Goal: Task Accomplishment & Management: Use online tool/utility

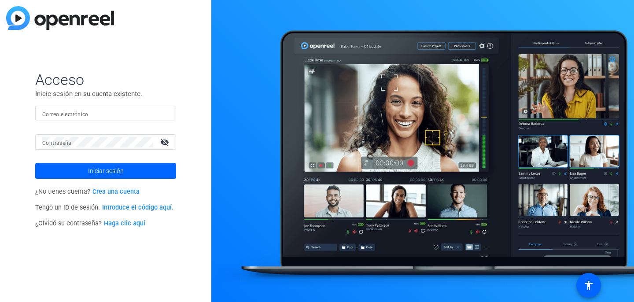
click at [155, 111] on input "Correo electrónico" at bounding box center [105, 113] width 127 height 11
click at [133, 114] on input "Correo electrónico" at bounding box center [105, 113] width 127 height 11
paste input "c-mmejia@boncom.lat"
type input "c-mmejia@boncom.lat"
click at [125, 136] on div at bounding box center [97, 141] width 111 height 15
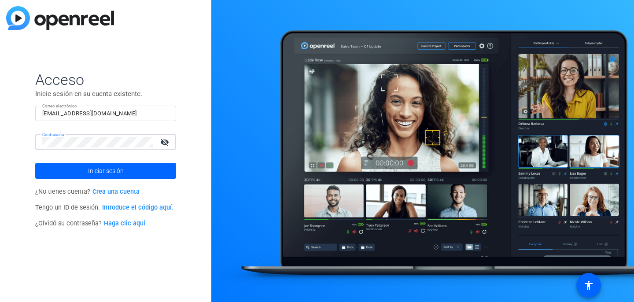
click at [35, 163] on button "Iniciar sesión" at bounding box center [105, 171] width 141 height 16
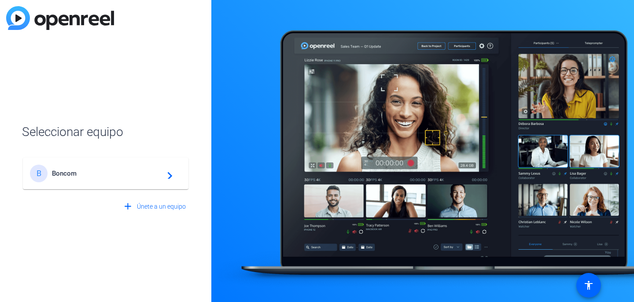
click at [151, 171] on span "Boncom" at bounding box center [107, 174] width 110 height 8
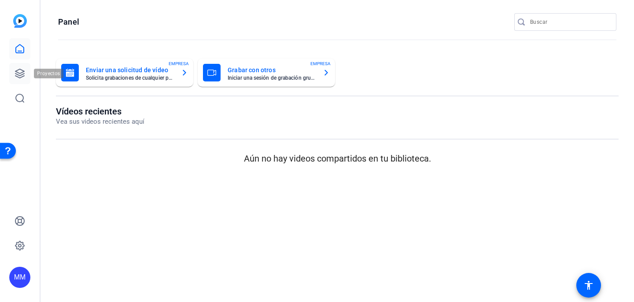
click at [22, 71] on icon at bounding box center [20, 73] width 11 height 11
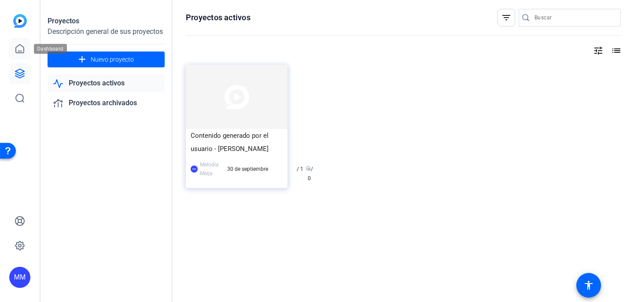
click at [22, 51] on icon at bounding box center [20, 49] width 11 height 11
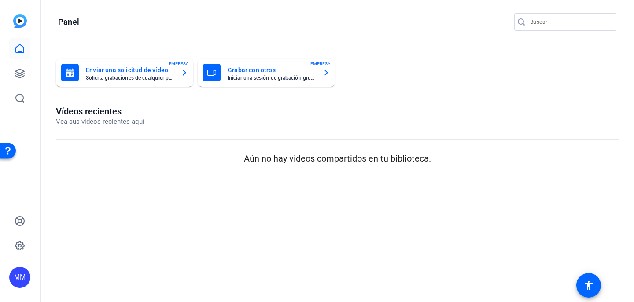
click at [243, 74] on mat-card-title "Grabar con otros" at bounding box center [272, 70] width 88 height 11
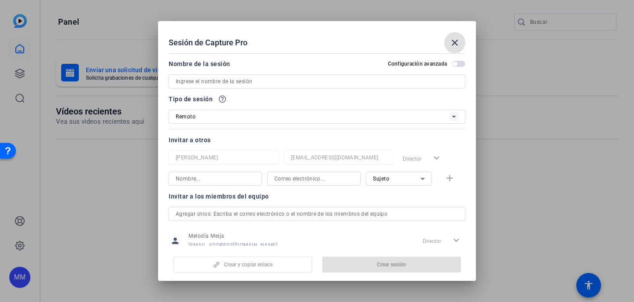
click at [456, 44] on mat-icon "close" at bounding box center [455, 42] width 11 height 11
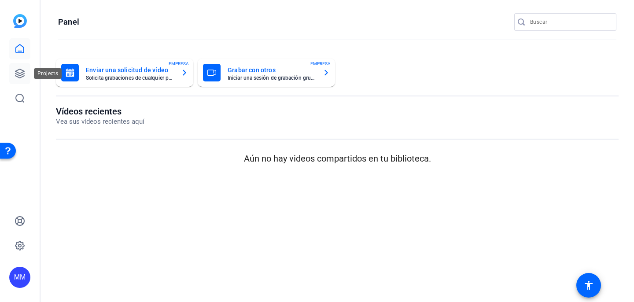
click at [21, 79] on link at bounding box center [19, 73] width 21 height 21
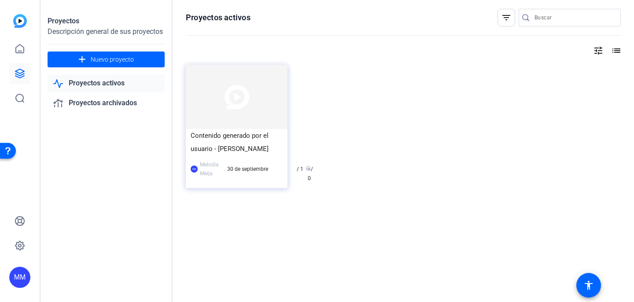
click at [130, 86] on link "Proyectos activos" at bounding box center [106, 83] width 117 height 18
click at [159, 155] on div "Proyectos Descripción general de sus proyectos add Nuevo proyecto Proyectos act…" at bounding box center [107, 151] width 132 height 302
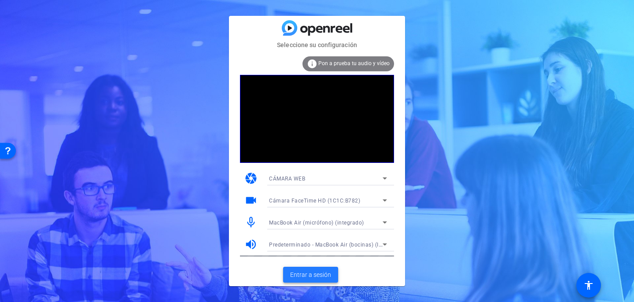
click at [324, 277] on font "Entrar a sesión" at bounding box center [310, 274] width 41 height 7
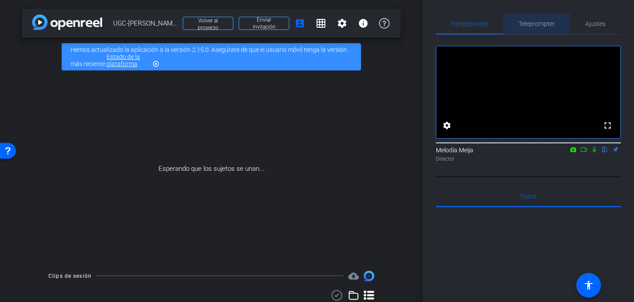
click at [542, 27] on span "Teleprompter" at bounding box center [537, 23] width 36 height 21
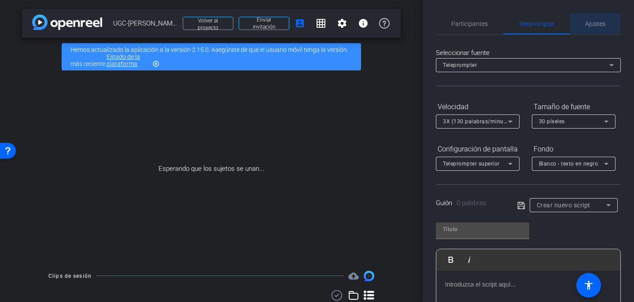
click at [594, 26] on font "Ajustes" at bounding box center [595, 23] width 20 height 7
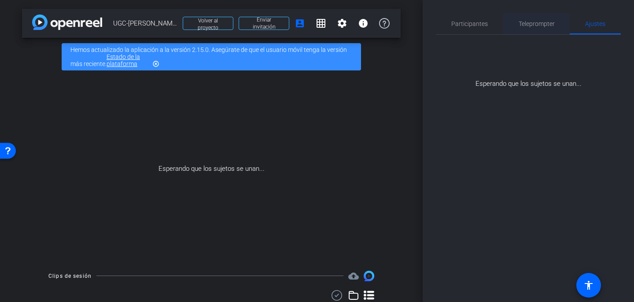
click at [548, 28] on span "Teleprompter" at bounding box center [537, 23] width 36 height 21
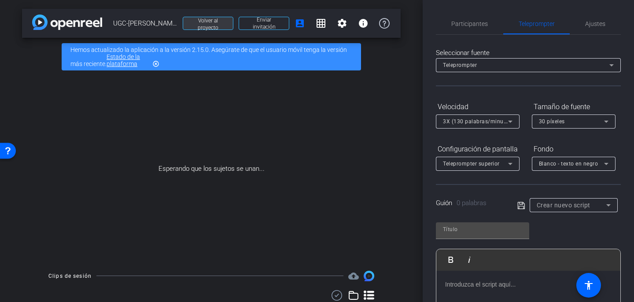
click at [204, 27] on font "Volver al proyecto" at bounding box center [208, 24] width 21 height 13
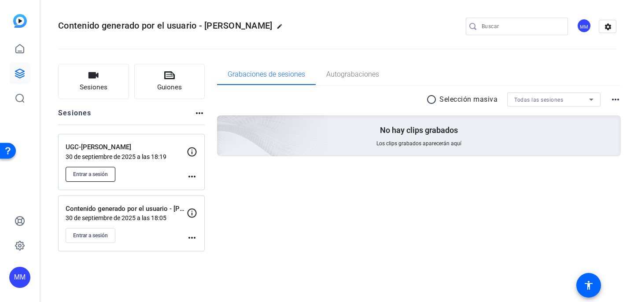
click at [108, 170] on button "Entrar a sesión" at bounding box center [91, 174] width 50 height 15
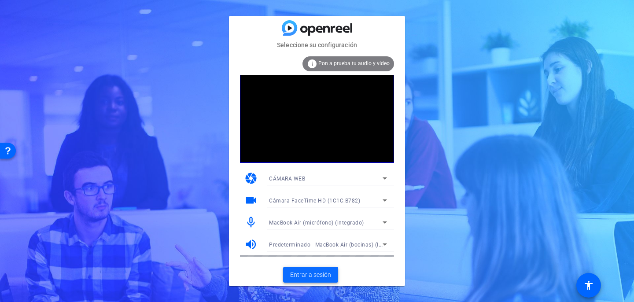
click at [317, 275] on font "Entrar a sesión" at bounding box center [310, 274] width 41 height 7
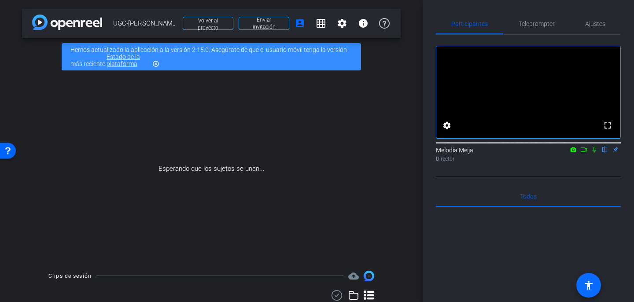
click at [589, 288] on mat-icon "accessibility" at bounding box center [589, 285] width 11 height 11
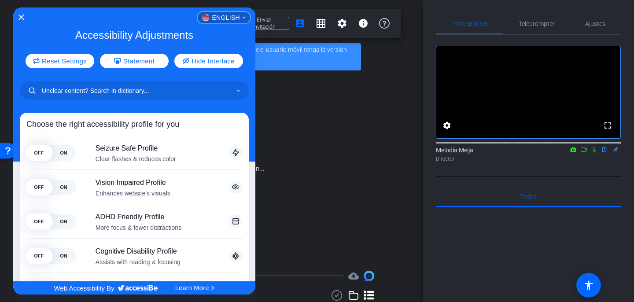
click at [239, 18] on span "English" at bounding box center [226, 18] width 28 height 6
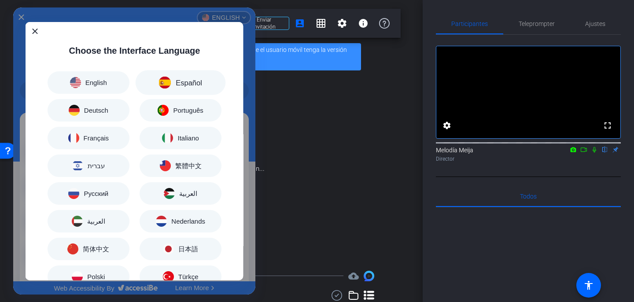
click at [195, 90] on button "Español" at bounding box center [181, 82] width 90 height 25
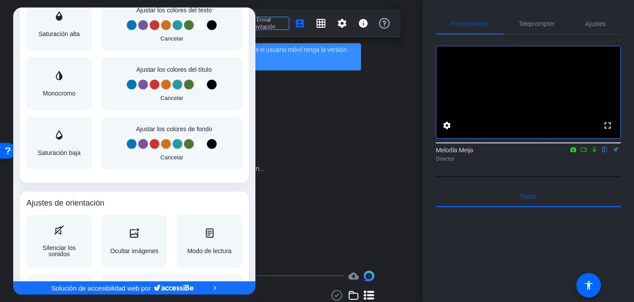
scroll to position [964, 0]
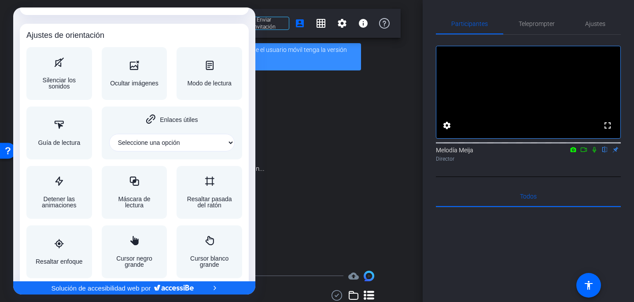
click at [275, 185] on div at bounding box center [317, 151] width 634 height 302
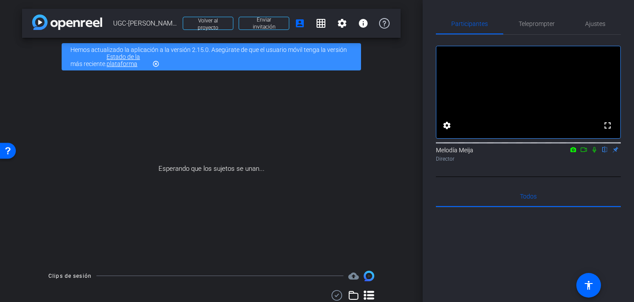
scroll to position [0, 0]
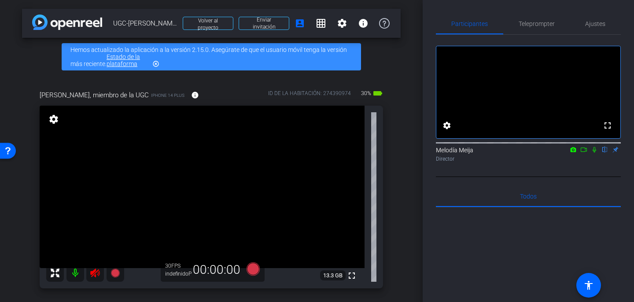
click at [594, 153] on icon at bounding box center [595, 150] width 4 height 6
click at [596, 153] on icon at bounding box center [594, 150] width 7 height 6
click at [96, 275] on icon at bounding box center [95, 273] width 11 height 11
click at [524, 26] on font "Teleprompter" at bounding box center [537, 23] width 36 height 7
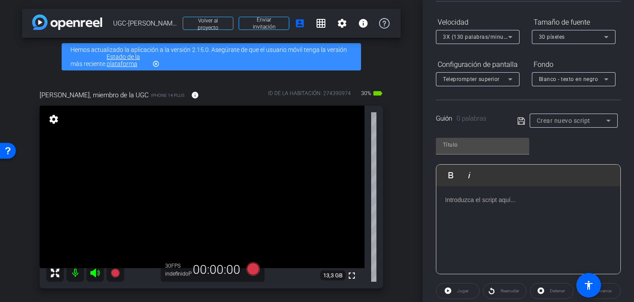
scroll to position [107, 0]
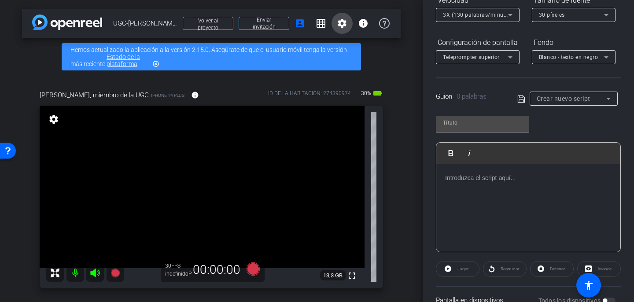
click at [339, 24] on mat-icon "settings" at bounding box center [342, 23] width 11 height 11
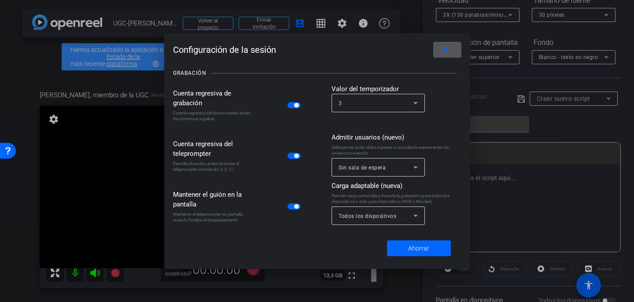
click at [449, 53] on mat-icon "close" at bounding box center [445, 49] width 11 height 11
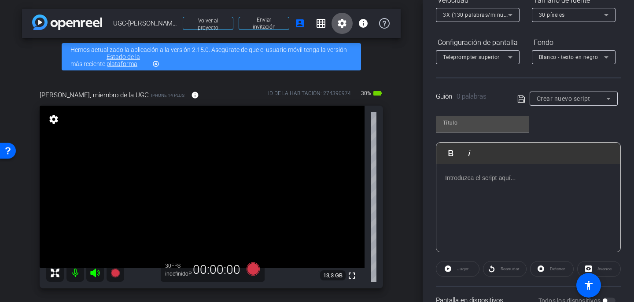
click at [54, 273] on icon at bounding box center [55, 273] width 11 height 11
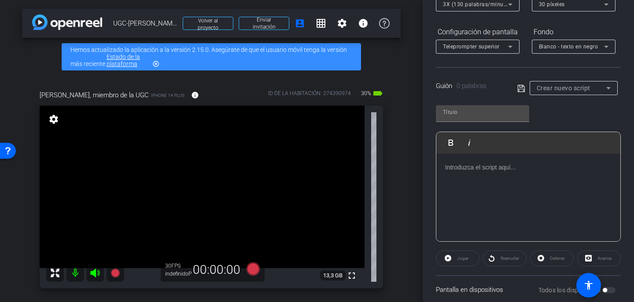
scroll to position [123, 0]
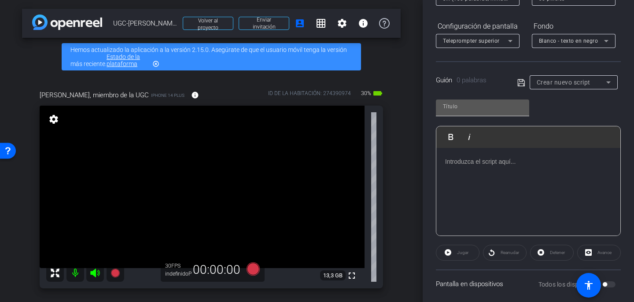
click at [462, 107] on input "text" at bounding box center [482, 106] width 79 height 11
click at [501, 107] on input "text" at bounding box center [482, 106] width 79 height 11
type input "Guion 4"
click at [472, 174] on div at bounding box center [529, 192] width 184 height 88
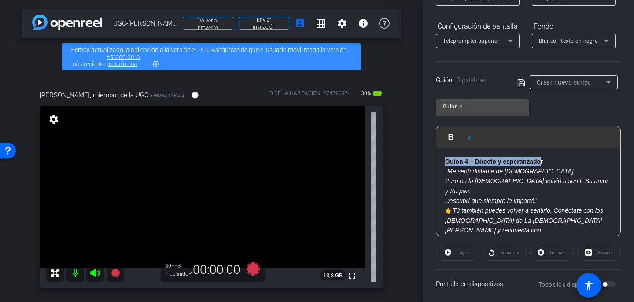
drag, startPoint x: 541, startPoint y: 161, endPoint x: 440, endPoint y: 157, distance: 101.4
click at [440, 157] on div "Guion 4 – Directo y esperanzador "Me sentí distante de Dios. Pero en la iglesia…" at bounding box center [529, 201] width 184 height 107
click at [454, 207] on font "Tú también puedes volver a sentirlo. Conéctate con los misioneros de La Iglesia…" at bounding box center [524, 225] width 158 height 37
click at [452, 161] on p "r" at bounding box center [528, 162] width 167 height 10
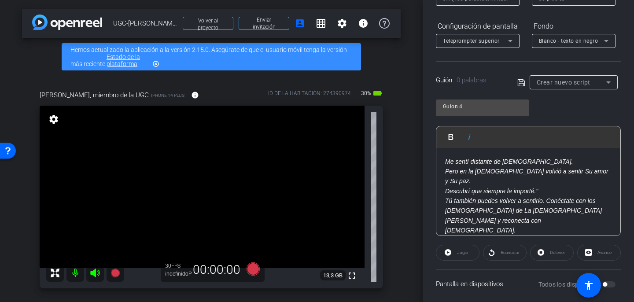
click at [462, 253] on div "Jugar" at bounding box center [458, 253] width 44 height 16
click at [459, 255] on div "Jugar" at bounding box center [458, 253] width 44 height 16
click at [459, 253] on div "Jugar" at bounding box center [458, 253] width 44 height 16
click at [456, 255] on div "Jugar" at bounding box center [458, 253] width 44 height 16
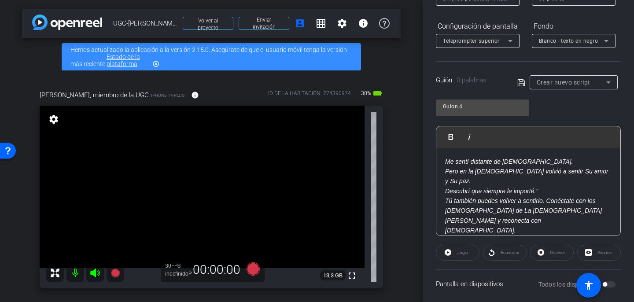
click at [448, 252] on div "Jugar" at bounding box center [458, 253] width 44 height 16
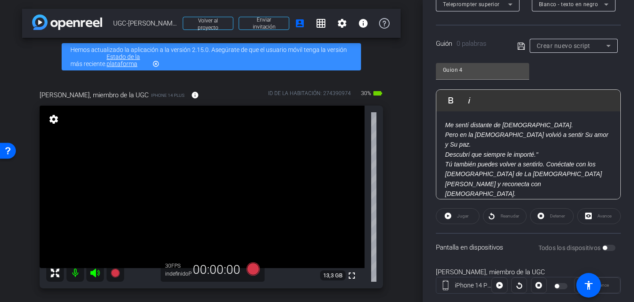
scroll to position [179, 0]
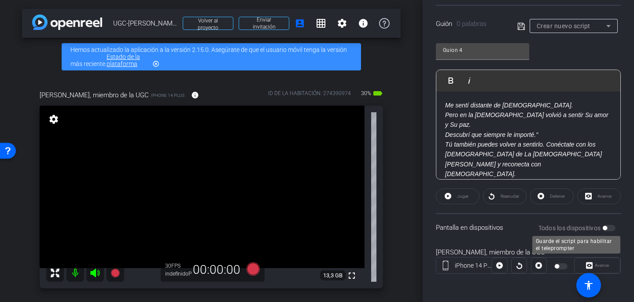
click at [608, 230] on div "Todos los dispositivos" at bounding box center [578, 228] width 78 height 9
click at [611, 229] on div "Todos los dispositivos" at bounding box center [578, 228] width 78 height 9
click at [634, 231] on div "Participantes Teleprompter Ajustes settings Melodía Meija flip Director Todos 0…" at bounding box center [528, 151] width 211 height 302
click at [448, 198] on div "Jugar" at bounding box center [458, 197] width 44 height 16
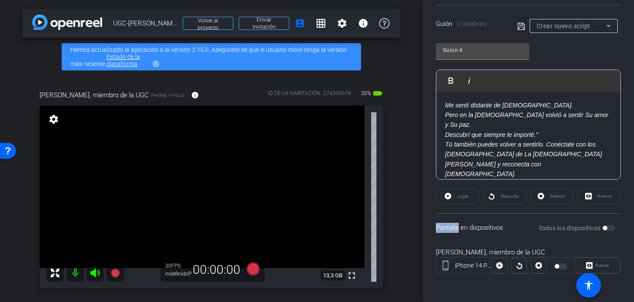
click at [448, 198] on div "Jugar" at bounding box center [458, 197] width 44 height 16
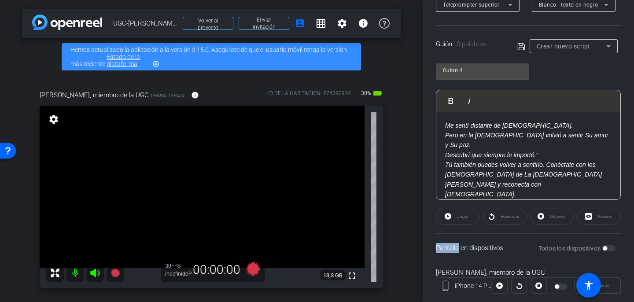
scroll to position [155, 0]
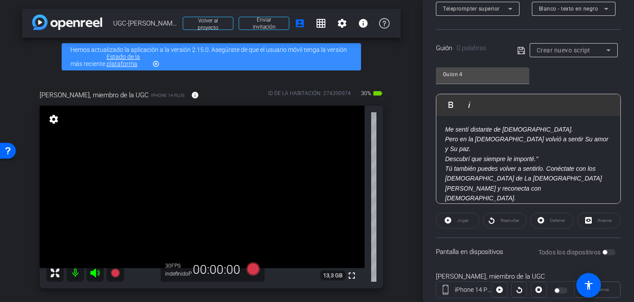
click at [514, 166] on font "Tú también puedes volver a sentirlo. Conéctate con los misioneros de La Iglesia…" at bounding box center [523, 183] width 157 height 37
click at [454, 221] on div "Jugar" at bounding box center [458, 221] width 44 height 16
click at [546, 185] on div "Me sentí distante de Dios. Pero en la iglesia volvió a sentir Su amor y Su paz.…" at bounding box center [529, 164] width 184 height 96
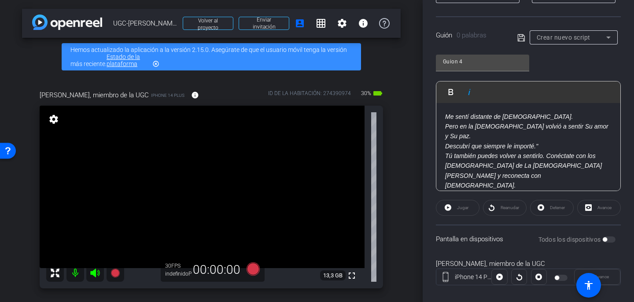
scroll to position [179, 0]
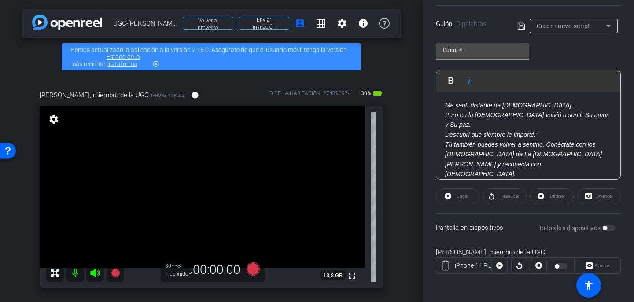
click at [498, 267] on div at bounding box center [500, 266] width 16 height 16
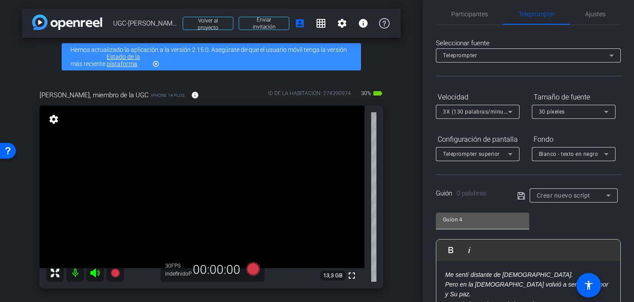
scroll to position [0, 0]
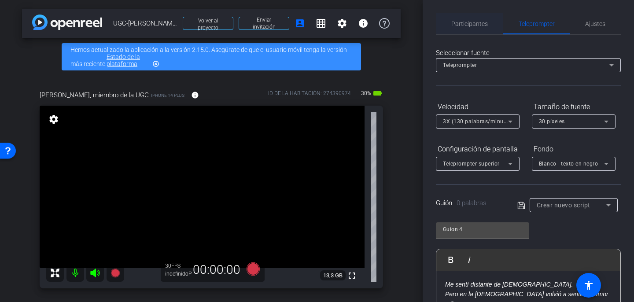
click at [477, 25] on font "Participantes" at bounding box center [470, 23] width 37 height 7
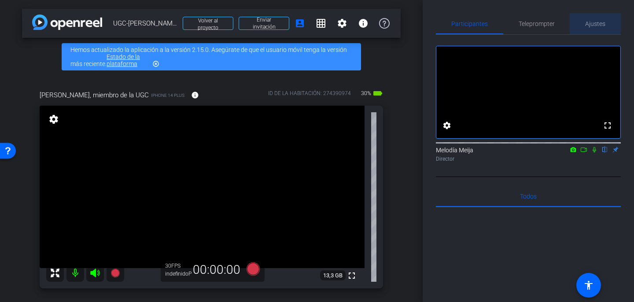
click at [599, 22] on font "Ajustes" at bounding box center [595, 23] width 20 height 7
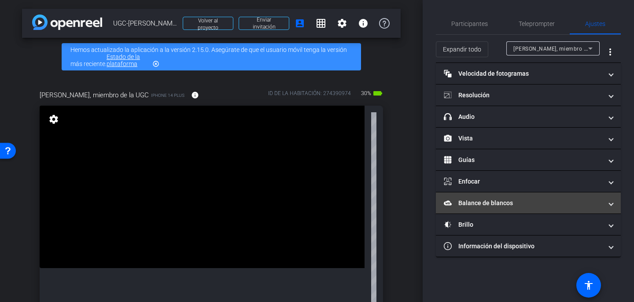
click at [500, 205] on font "Balance de blancos" at bounding box center [486, 203] width 55 height 7
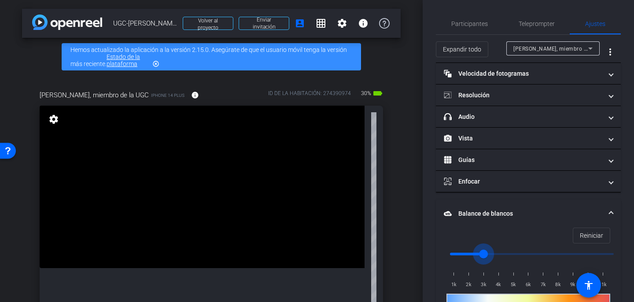
drag, startPoint x: 453, startPoint y: 256, endPoint x: 481, endPoint y: 256, distance: 28.2
type input "3000"
click at [481, 256] on input "range" at bounding box center [532, 253] width 182 height 19
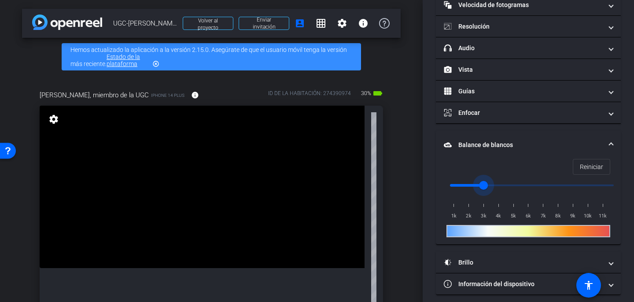
scroll to position [75, 0]
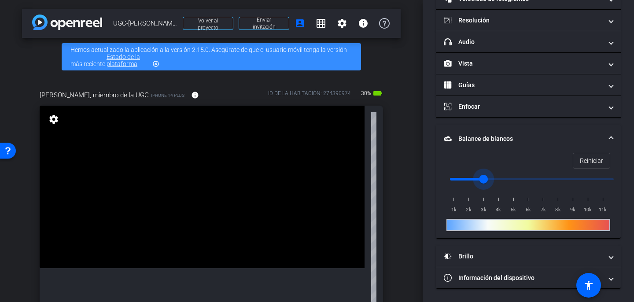
click at [481, 255] on mat-panel-title "Brillo" at bounding box center [523, 256] width 159 height 9
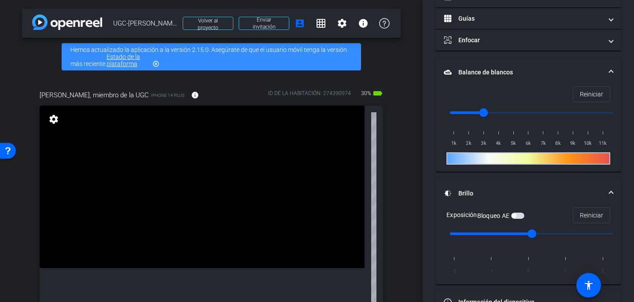
scroll to position [142, 0]
drag, startPoint x: 533, startPoint y: 234, endPoint x: 511, endPoint y: 235, distance: 22.0
type input "-1"
click at [511, 235] on input "range" at bounding box center [532, 233] width 182 height 19
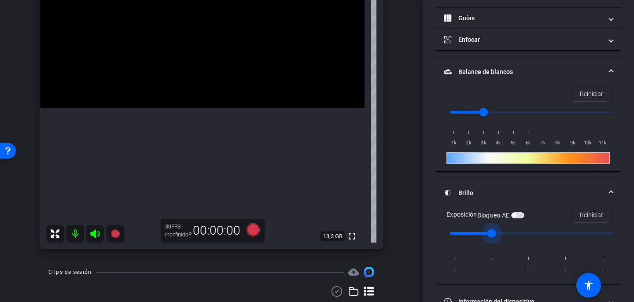
scroll to position [187, 0]
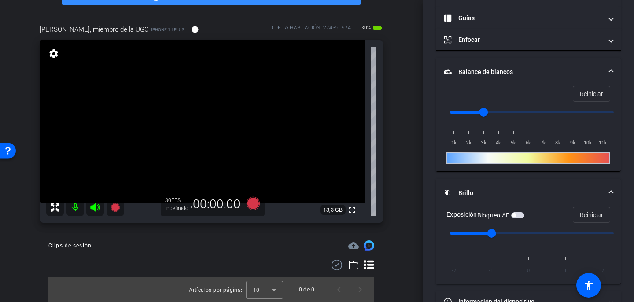
click at [353, 267] on icon at bounding box center [353, 265] width 11 height 11
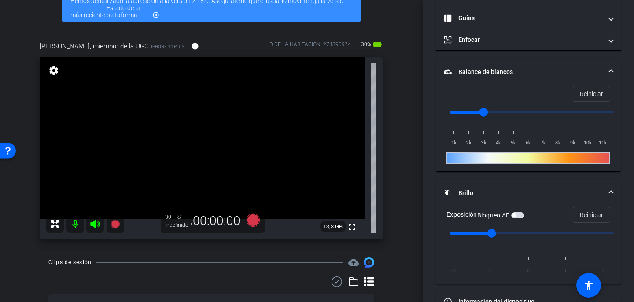
scroll to position [48, 0]
drag, startPoint x: 494, startPoint y: 235, endPoint x: 509, endPoint y: 235, distance: 15.0
click at [509, 235] on input "range" at bounding box center [532, 233] width 182 height 19
click at [464, 190] on font "Brillo" at bounding box center [466, 192] width 15 height 7
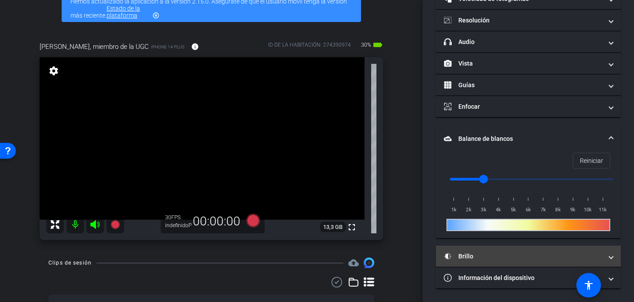
scroll to position [75, 0]
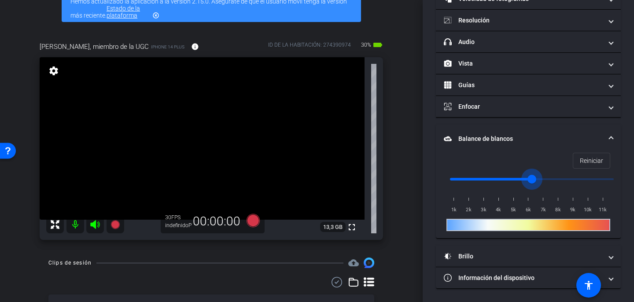
drag, startPoint x: 486, startPoint y: 177, endPoint x: 528, endPoint y: 182, distance: 42.1
type input "6000"
click at [528, 182] on input "range" at bounding box center [532, 179] width 182 height 19
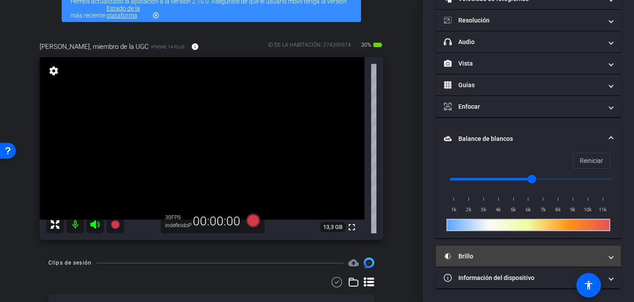
click at [501, 247] on mat-expansion-panel-header "Brillo" at bounding box center [528, 256] width 185 height 21
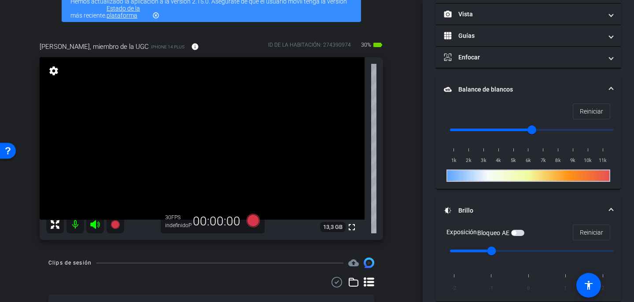
scroll to position [130, 0]
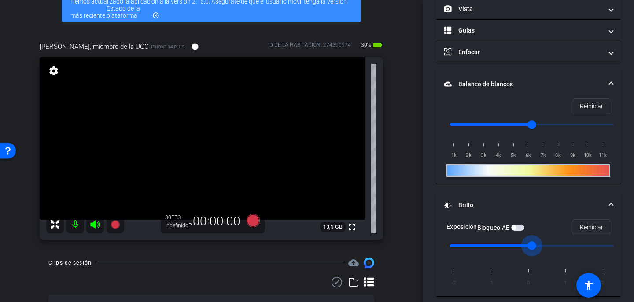
drag, startPoint x: 495, startPoint y: 245, endPoint x: 533, endPoint y: 247, distance: 37.9
type input "0"
click at [533, 247] on input "range" at bounding box center [532, 245] width 182 height 19
drag, startPoint x: 532, startPoint y: 129, endPoint x: 454, endPoint y: 131, distance: 78.5
click at [454, 131] on input "range" at bounding box center [532, 124] width 182 height 19
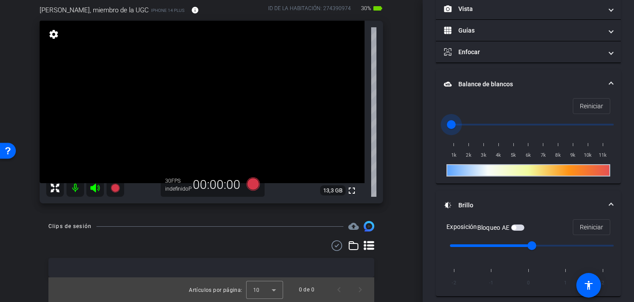
scroll to position [82, 0]
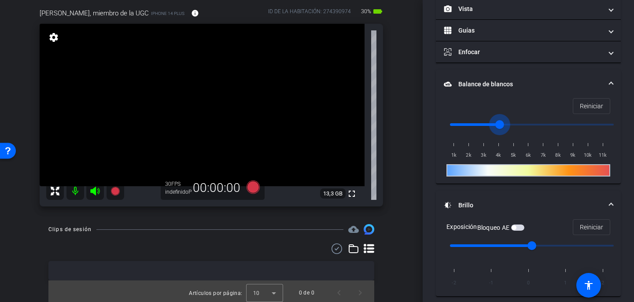
drag, startPoint x: 457, startPoint y: 123, endPoint x: 500, endPoint y: 123, distance: 43.6
click at [500, 123] on input "range" at bounding box center [532, 124] width 182 height 19
click at [501, 125] on input "range" at bounding box center [532, 124] width 182 height 19
click at [583, 103] on font "Reiniciar" at bounding box center [591, 106] width 23 height 7
type input "1000"
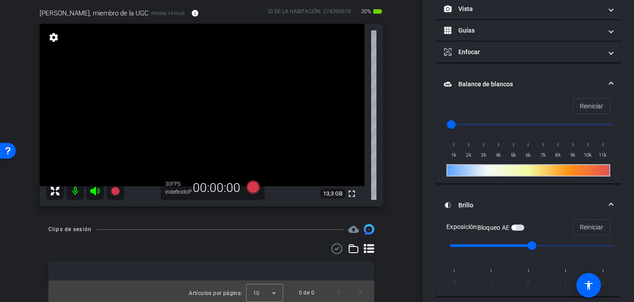
scroll to position [85, 0]
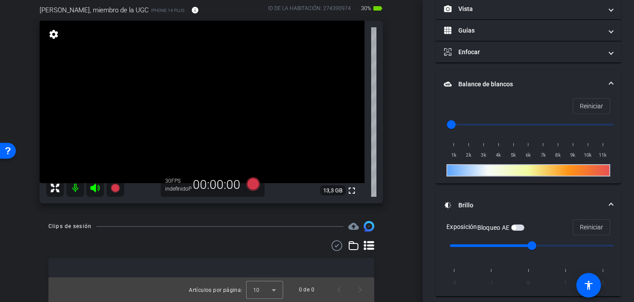
click at [355, 251] on icon at bounding box center [353, 246] width 11 height 11
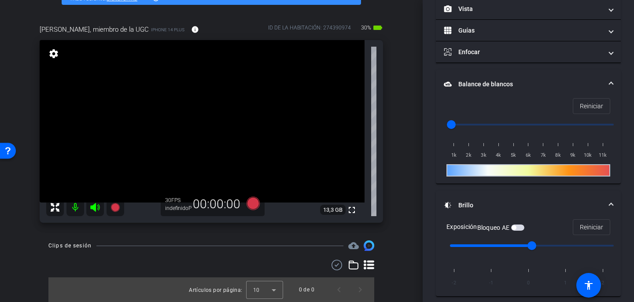
click at [370, 264] on icon at bounding box center [369, 264] width 11 height 9
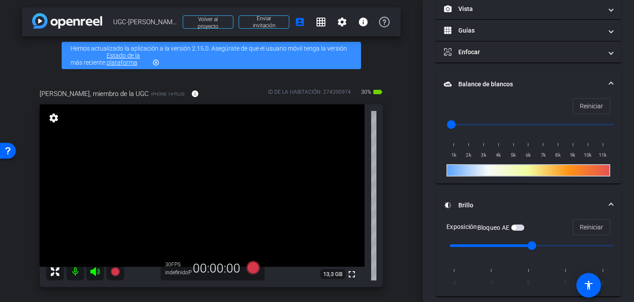
scroll to position [0, 0]
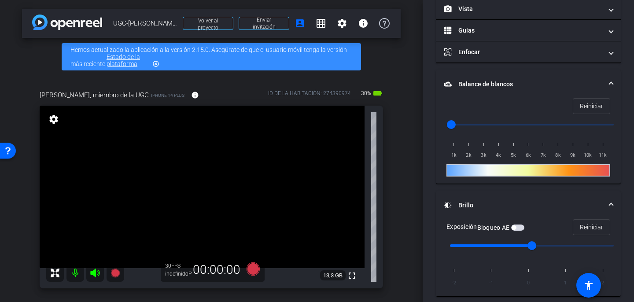
click at [59, 119] on mat-icon "settings" at bounding box center [54, 119] width 12 height 11
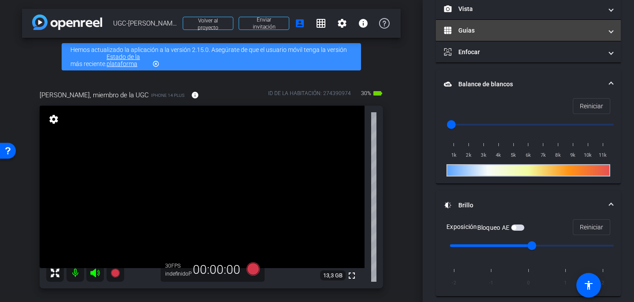
click at [454, 33] on mat-panel-title "Guías" at bounding box center [523, 30] width 159 height 9
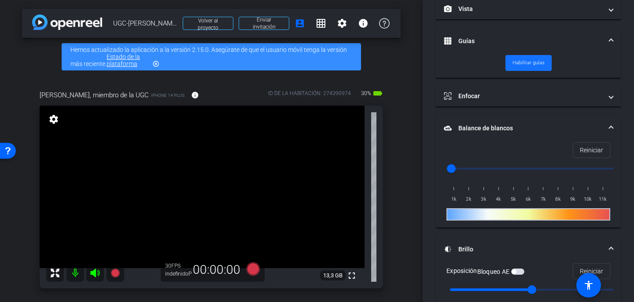
click at [524, 65] on font "Habilitar guías" at bounding box center [529, 63] width 32 height 6
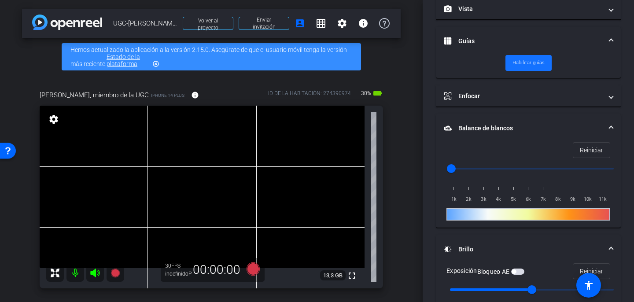
click at [525, 66] on font "Habilitar guías" at bounding box center [529, 63] width 32 height 6
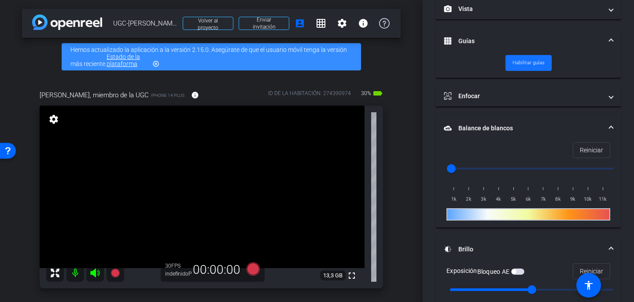
click at [525, 66] on font "Habilitar guías" at bounding box center [529, 63] width 32 height 6
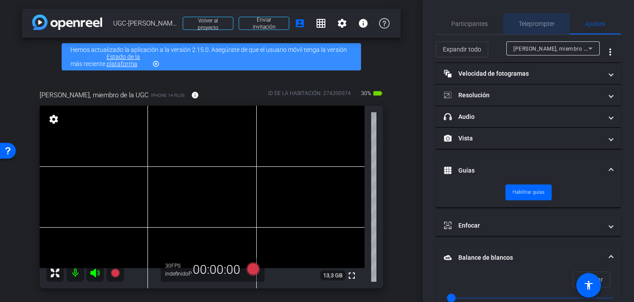
click at [526, 27] on font "Teleprompter" at bounding box center [537, 23] width 36 height 7
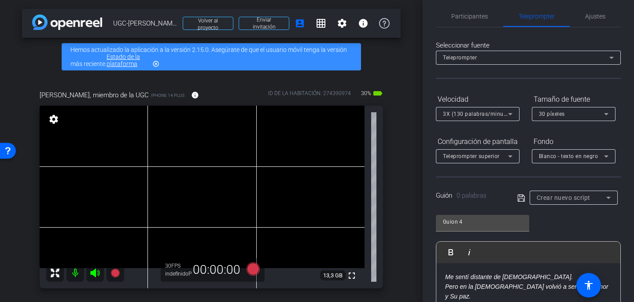
scroll to position [8, 0]
click at [609, 53] on icon at bounding box center [612, 57] width 11 height 11
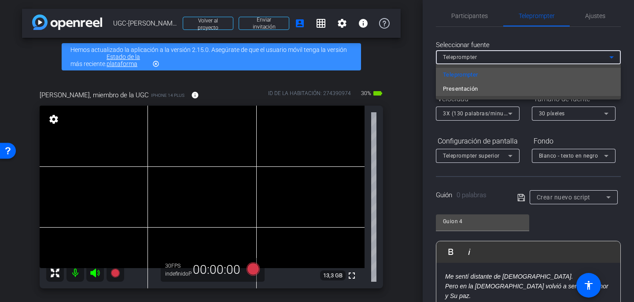
click at [595, 85] on mat-option "Presentación" at bounding box center [528, 89] width 185 height 14
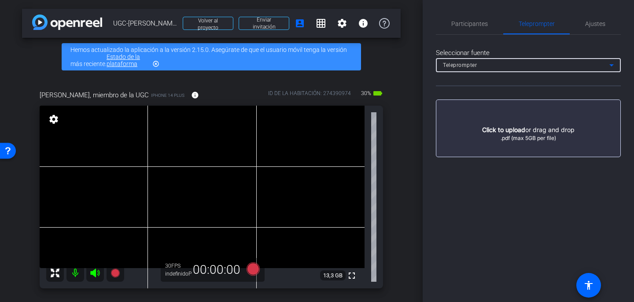
scroll to position [0, 0]
click at [579, 126] on button "button" at bounding box center [528, 129] width 185 height 58
click at [592, 60] on div "Teleprompter" at bounding box center [526, 64] width 167 height 11
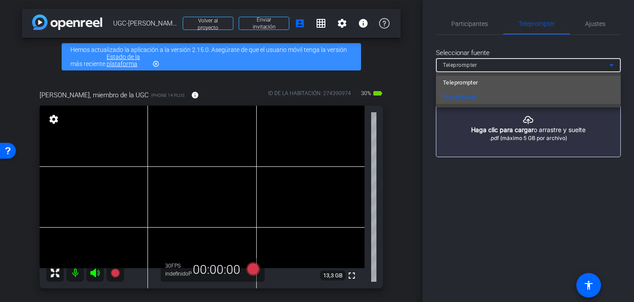
click at [566, 77] on mat-option "Teleprompter" at bounding box center [528, 83] width 185 height 14
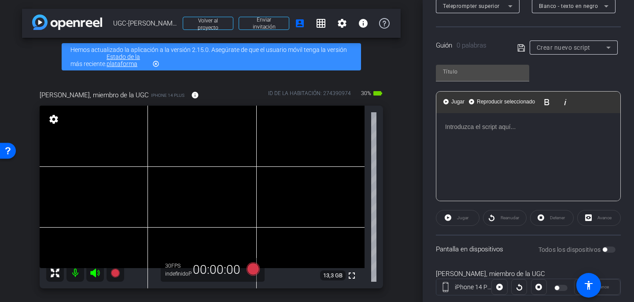
scroll to position [159, 0]
click at [522, 139] on div at bounding box center [529, 156] width 184 height 88
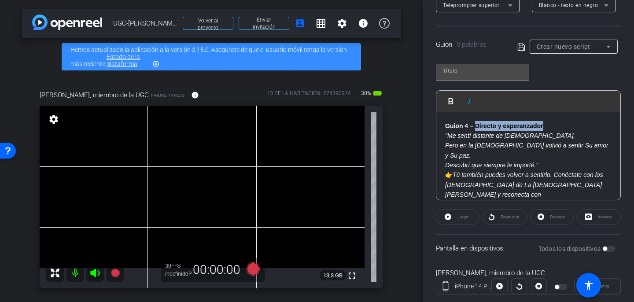
drag, startPoint x: 545, startPoint y: 126, endPoint x: 476, endPoint y: 126, distance: 69.2
click at [476, 126] on p "Guion 4 – Directo y esperanzador" at bounding box center [528, 126] width 167 height 10
drag, startPoint x: 454, startPoint y: 164, endPoint x: 427, endPoint y: 165, distance: 26.9
click at [427, 165] on div "Participantes Teleprompter Ajustes settings Melodía Meija flip Director Todos 0…" at bounding box center [528, 151] width 211 height 302
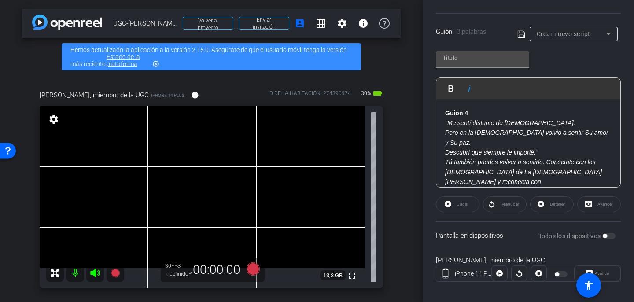
scroll to position [173, 0]
click at [462, 201] on div "Jugar" at bounding box center [458, 203] width 44 height 16
click at [449, 112] on font "Guion 4" at bounding box center [456, 111] width 23 height 7
click at [444, 112] on div "Guion 4 "Me sentí distante de Dios. Pero en la iglesia volvió a sentir Su amor …" at bounding box center [529, 151] width 184 height 107
click at [459, 204] on div "Jugar" at bounding box center [458, 203] width 44 height 16
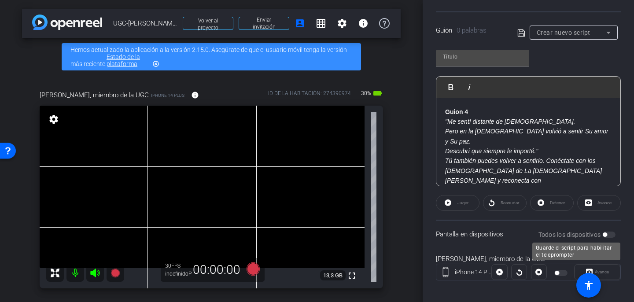
click at [614, 237] on div "Todos los dispositivos" at bounding box center [578, 234] width 78 height 9
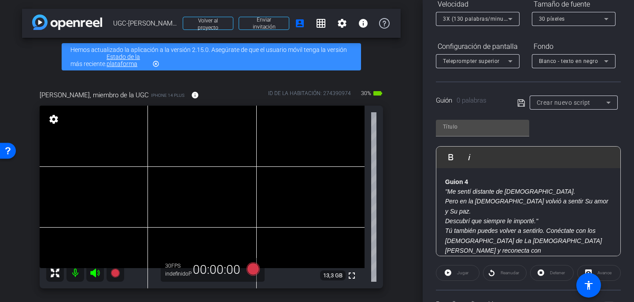
scroll to position [94, 0]
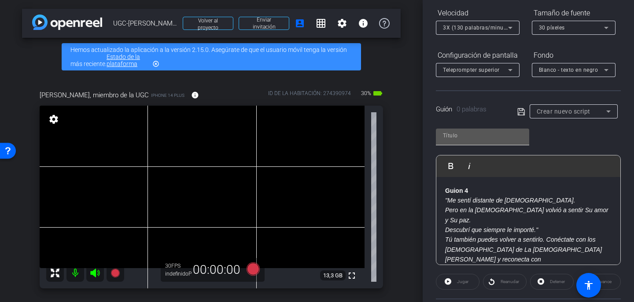
click at [506, 141] on div at bounding box center [482, 136] width 79 height 14
type input "Guion4"
click at [523, 114] on icon at bounding box center [521, 111] width 7 height 7
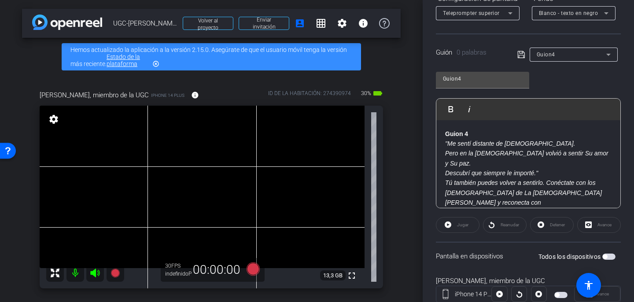
scroll to position [152, 0]
click at [454, 227] on div "Jugar" at bounding box center [458, 224] width 44 height 16
click at [447, 224] on div "Jugar" at bounding box center [458, 224] width 44 height 16
click at [450, 224] on div "Jugar" at bounding box center [458, 224] width 44 height 16
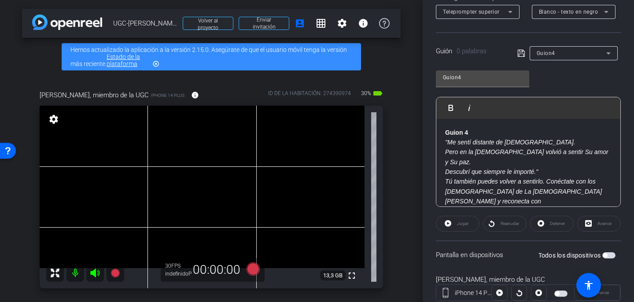
click at [450, 224] on div "Jugar" at bounding box center [458, 224] width 44 height 16
click at [448, 223] on div "Jugar" at bounding box center [458, 224] width 44 height 16
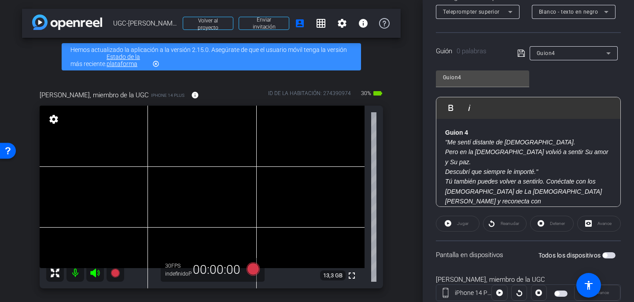
click at [448, 223] on div "Jugar" at bounding box center [458, 224] width 44 height 16
click at [503, 295] on div at bounding box center [500, 293] width 16 height 16
click at [502, 295] on div at bounding box center [500, 293] width 16 height 16
click at [501, 295] on div at bounding box center [500, 293] width 16 height 16
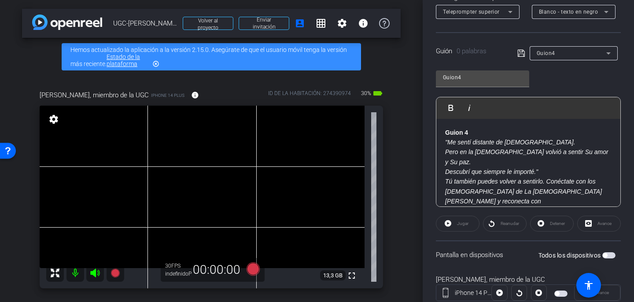
click at [501, 295] on div at bounding box center [500, 293] width 16 height 16
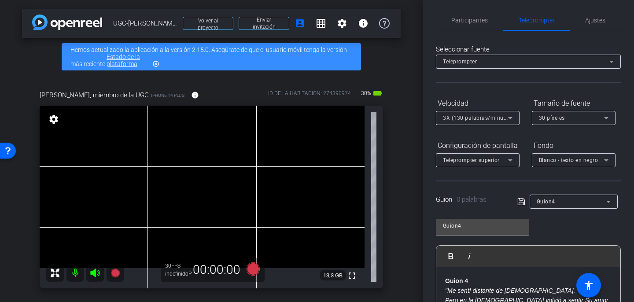
scroll to position [0, 0]
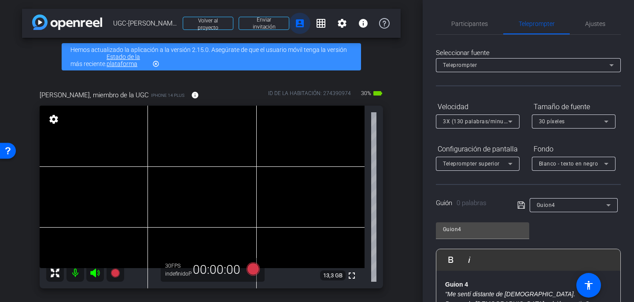
click at [304, 24] on mat-icon "account_box" at bounding box center [300, 23] width 11 height 11
click at [322, 25] on mat-icon "grid_on" at bounding box center [321, 23] width 11 height 11
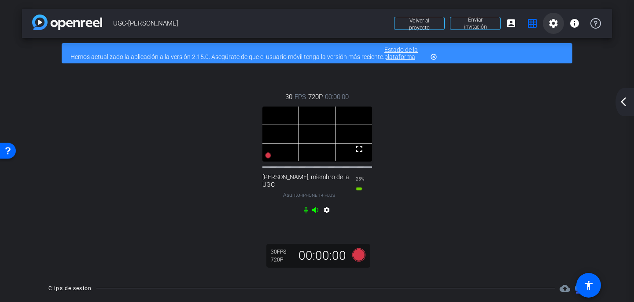
click at [554, 21] on mat-icon "settings" at bounding box center [553, 23] width 11 height 11
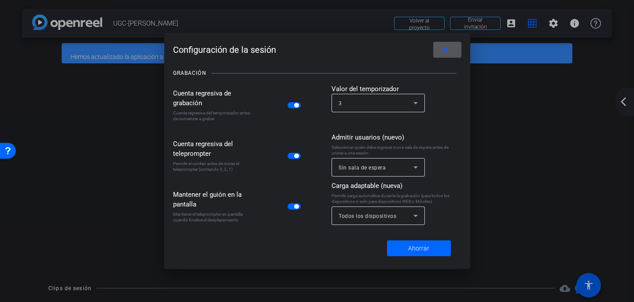
click at [448, 55] on mat-icon "close" at bounding box center [445, 49] width 11 height 11
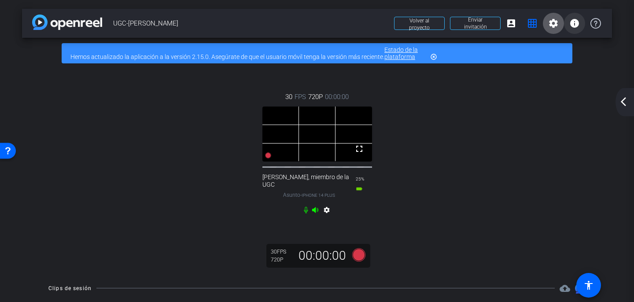
click at [576, 22] on mat-icon "info" at bounding box center [575, 23] width 11 height 11
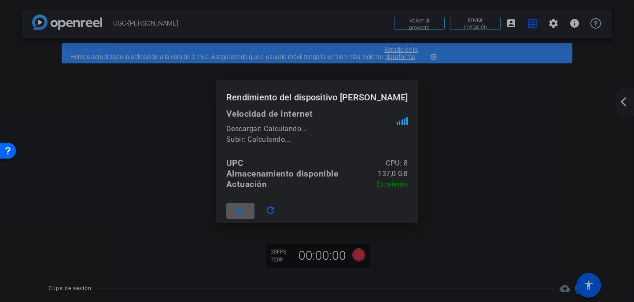
click at [255, 214] on span at bounding box center [240, 210] width 28 height 21
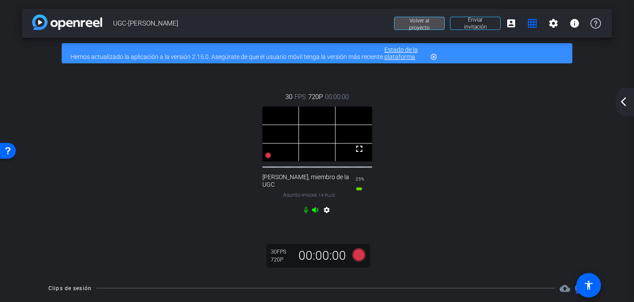
click at [416, 26] on font "Volver al proyecto" at bounding box center [419, 24] width 21 height 13
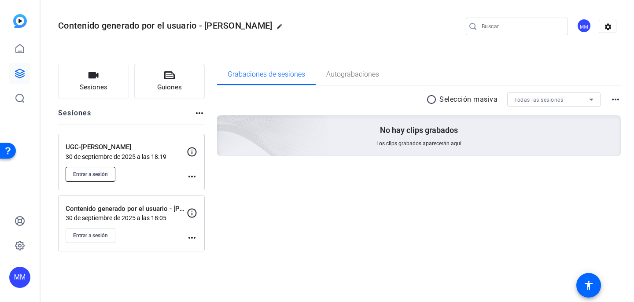
click at [101, 175] on font "Entrar a sesión" at bounding box center [90, 174] width 35 height 6
click at [195, 174] on mat-icon "more_horiz" at bounding box center [192, 176] width 11 height 11
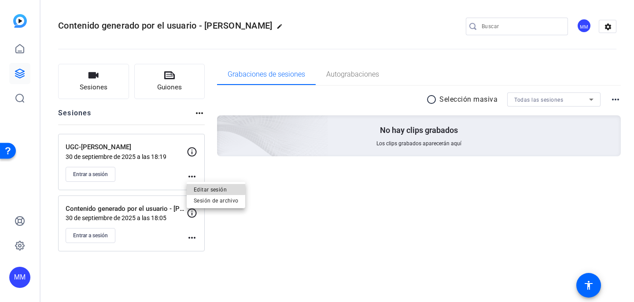
click at [200, 188] on font "Editar sesión" at bounding box center [210, 189] width 33 height 6
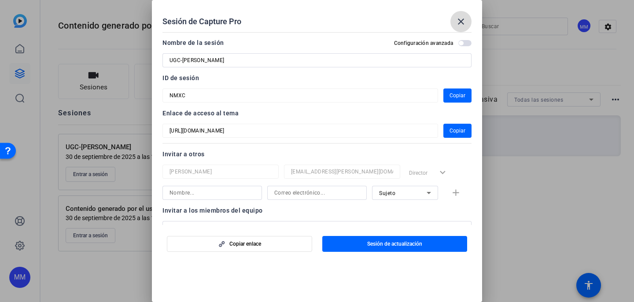
click at [466, 20] on mat-icon "close" at bounding box center [461, 21] width 11 height 11
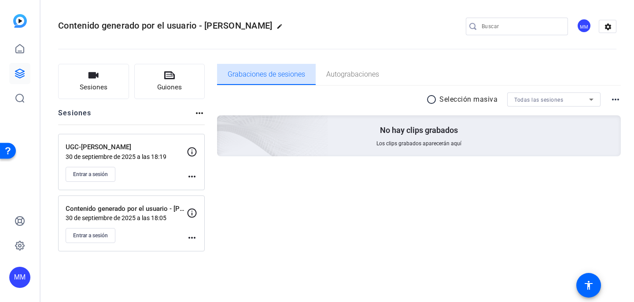
click at [296, 78] on font "Grabaciones de sesiones" at bounding box center [267, 74] width 78 height 8
click at [287, 77] on font "Grabaciones de sesiones" at bounding box center [267, 74] width 78 height 8
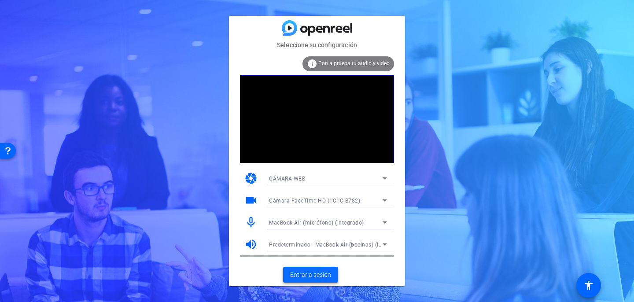
click at [311, 274] on font "Entrar a sesión" at bounding box center [310, 274] width 41 height 7
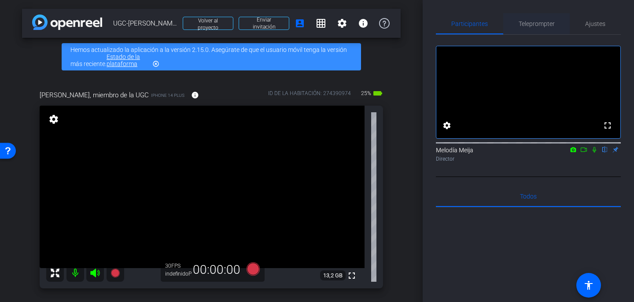
click at [533, 31] on span "Teleprompter" at bounding box center [537, 23] width 36 height 21
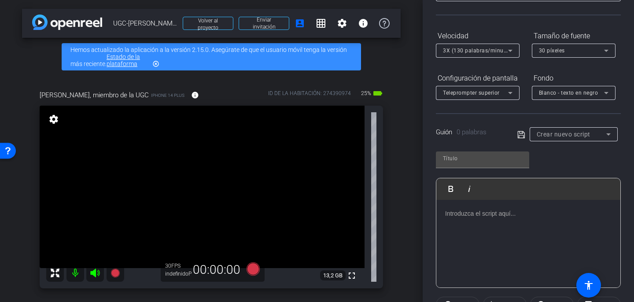
scroll to position [179, 0]
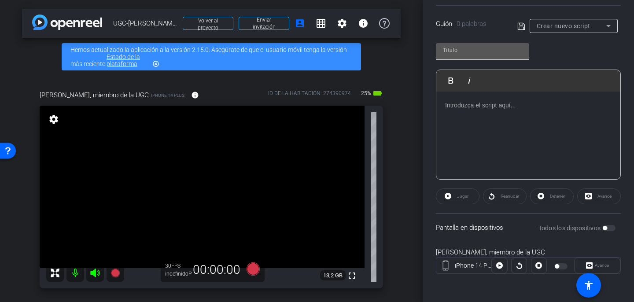
click at [480, 56] on div at bounding box center [482, 50] width 79 height 14
type input "Guion 4"
click at [476, 111] on div at bounding box center [529, 136] width 184 height 88
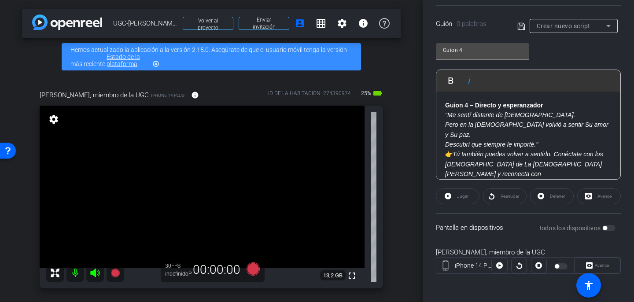
click at [454, 151] on font "Tú también puedes volver a sentirlo. Conéctate con los misioneros de La Iglesia…" at bounding box center [524, 169] width 158 height 37
click at [547, 133] on p ""Me sentí distante de Dios. Pero en la iglesia volvió a sentir Su amor y Su paz…" at bounding box center [528, 130] width 167 height 40
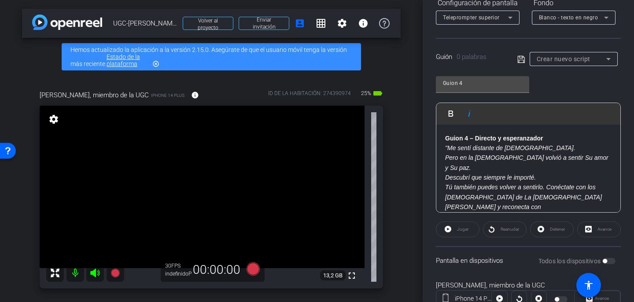
scroll to position [144, 0]
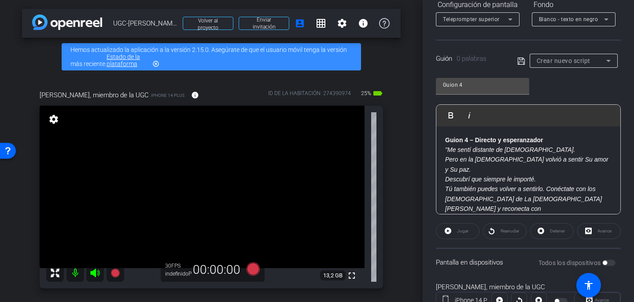
click at [521, 63] on icon at bounding box center [522, 61] width 8 height 11
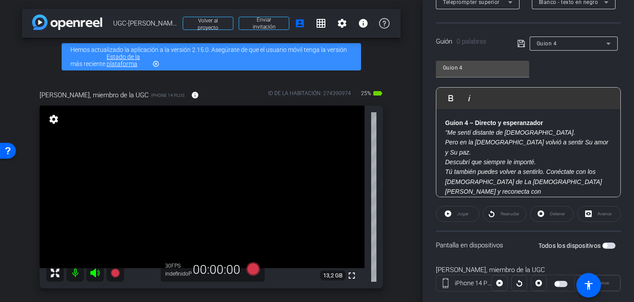
scroll to position [162, 0]
drag, startPoint x: 544, startPoint y: 184, endPoint x: 444, endPoint y: 126, distance: 115.5
click at [444, 125] on div "Guion 4 – Directo y esperanzador "Me sentí distante de Dios. Pero en la iglesia…" at bounding box center [529, 162] width 184 height 107
copy div "Guion 4 – Directo y esperanzador "Me sentí distante de Dios. Pero en la iglesia…"
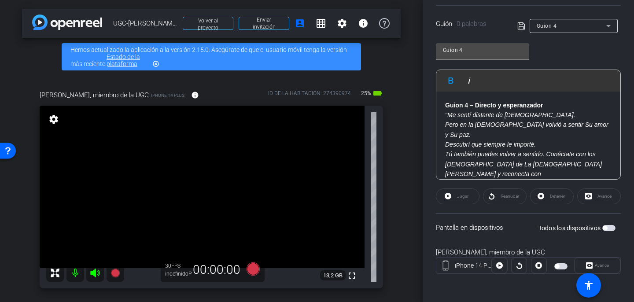
click at [613, 228] on span "button" at bounding box center [609, 228] width 13 height 6
click at [511, 127] on font "Pero en la iglesia volvió a sentir Su amor y Su paz." at bounding box center [526, 129] width 163 height 17
drag, startPoint x: 543, startPoint y: 165, endPoint x: 441, endPoint y: 105, distance: 117.9
click at [441, 105] on div "Guion 4 – Directo y esperanzador "Me sentí distante de Dios. Pero en la iglesia…" at bounding box center [529, 145] width 184 height 107
click at [452, 200] on icon at bounding box center [448, 196] width 7 height 11
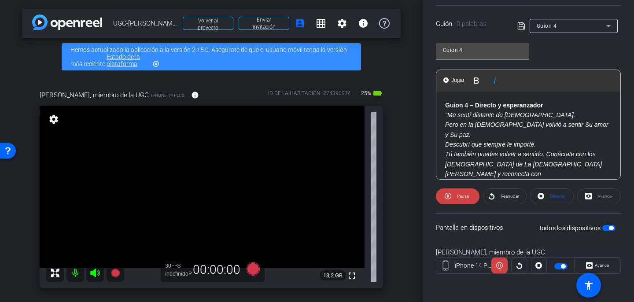
click at [558, 166] on p "Tú también puedes volver a sentirlo. Conéctate con los misioneros de La Iglesia…" at bounding box center [528, 169] width 167 height 40
click at [522, 24] on icon at bounding box center [522, 26] width 8 height 11
drag, startPoint x: 588, startPoint y: 167, endPoint x: 445, endPoint y: 112, distance: 153.0
click at [445, 112] on div "Guion 4 – Directo y esperanzador "Me sentí distante de Dios. Pero en la iglesia…" at bounding box center [529, 145] width 184 height 107
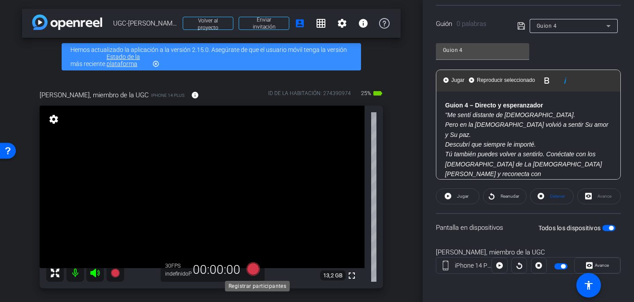
click at [255, 268] on icon at bounding box center [253, 269] width 13 height 13
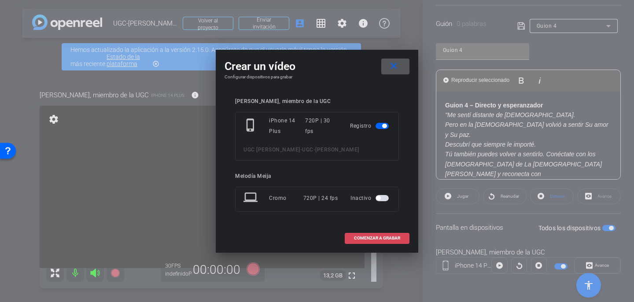
click at [359, 238] on font "COMENZAR A GRABAR" at bounding box center [377, 238] width 46 height 5
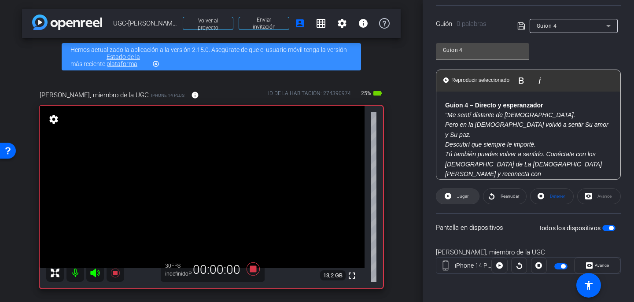
click at [458, 198] on font "Jugar" at bounding box center [462, 196] width 11 height 5
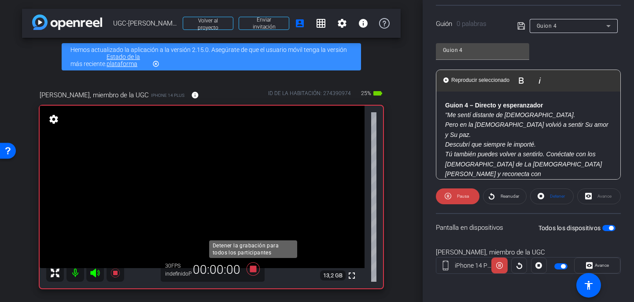
click at [253, 267] on icon at bounding box center [253, 269] width 13 height 13
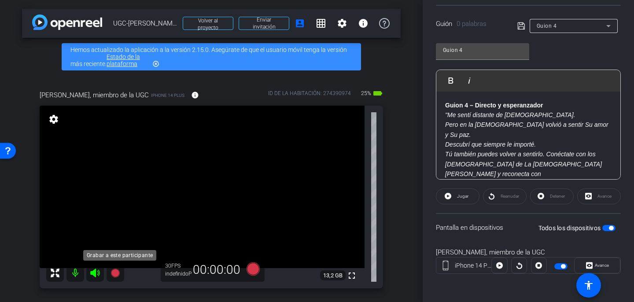
click at [117, 271] on icon at bounding box center [115, 273] width 9 height 9
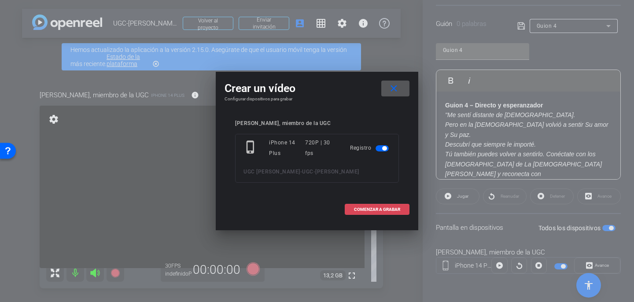
click at [368, 211] on font "COMENZAR A GRABAR" at bounding box center [377, 209] width 46 height 5
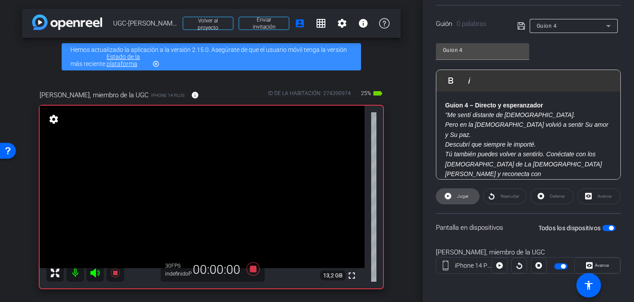
click at [466, 196] on font "Jugar" at bounding box center [462, 196] width 11 height 5
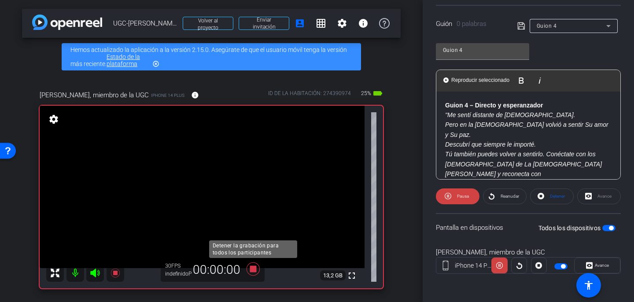
click at [253, 267] on icon at bounding box center [253, 269] width 13 height 13
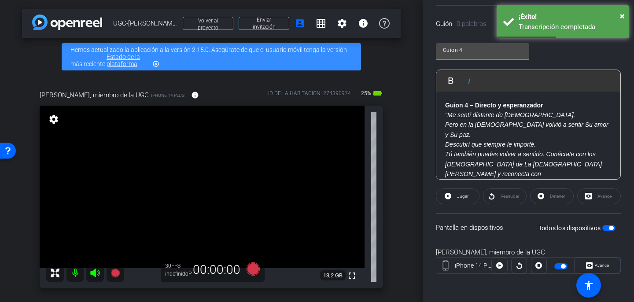
click at [512, 125] on font "Pero en la iglesia volvió a sentir Su amor y Su paz." at bounding box center [526, 129] width 163 height 17
click at [510, 125] on font "Pero en la iglesia volvió a sentir Su amor y Su paz." at bounding box center [526, 129] width 163 height 17
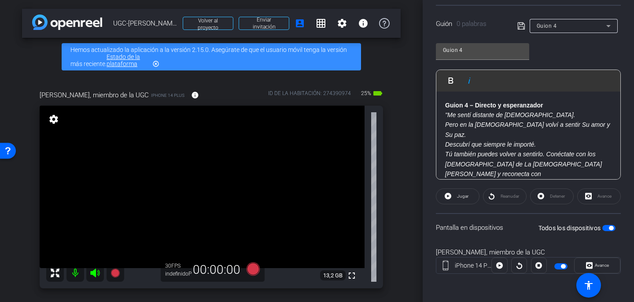
click at [544, 151] on font "Tú también puedes volver a sentirlo. Conéctate con los misioneros de La Iglesia…" at bounding box center [523, 169] width 157 height 37
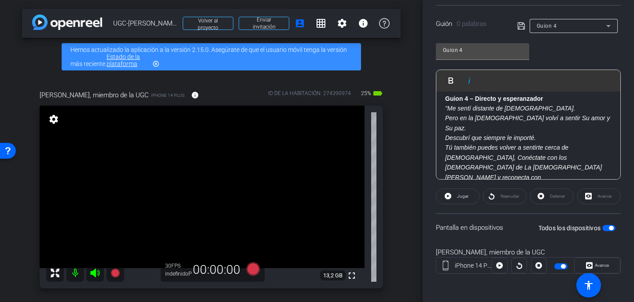
scroll to position [8, 0]
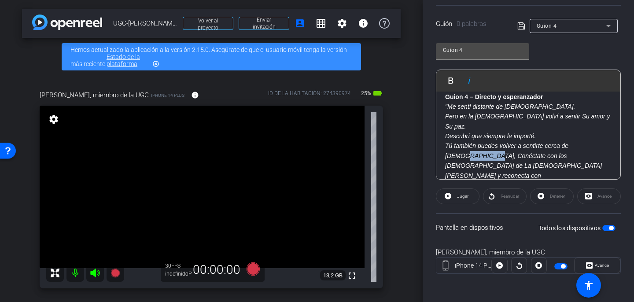
drag, startPoint x: 474, startPoint y: 146, endPoint x: 442, endPoint y: 144, distance: 31.8
click at [442, 144] on div "Guion 4 – Directo y esperanzador "Me sentí distante de Dios. Pero en la iglesia…" at bounding box center [529, 141] width 184 height 116
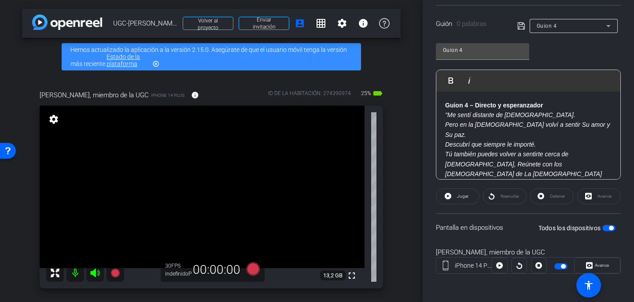
click at [518, 27] on icon at bounding box center [522, 26] width 8 height 11
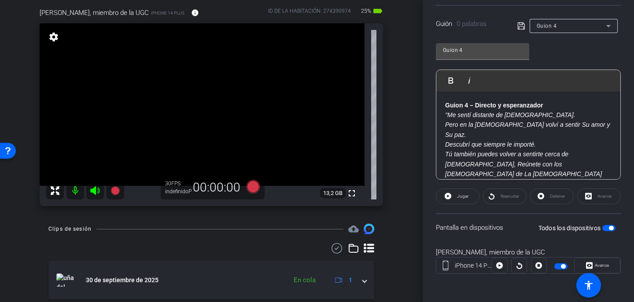
scroll to position [84, 0]
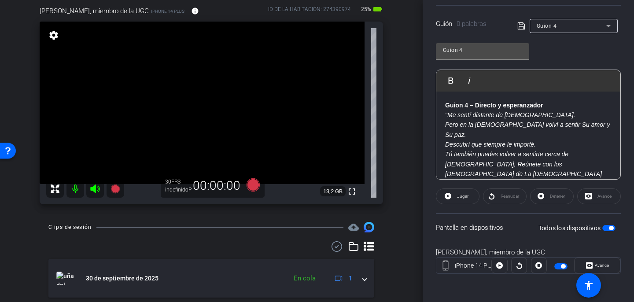
click at [357, 229] on mat-icon "cloud_upload" at bounding box center [353, 227] width 11 height 11
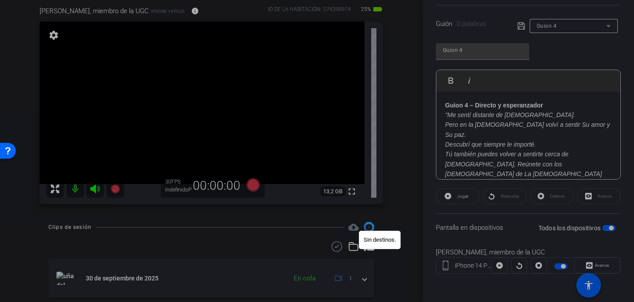
click at [353, 229] on div at bounding box center [317, 151] width 634 height 302
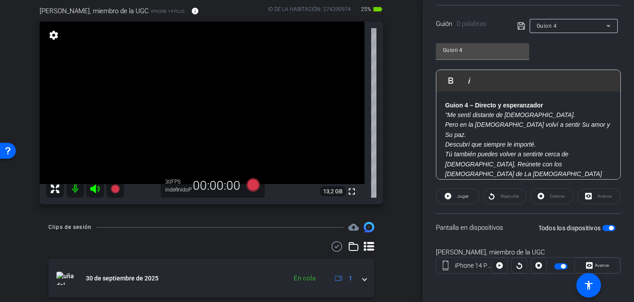
click at [353, 249] on icon at bounding box center [353, 246] width 11 height 11
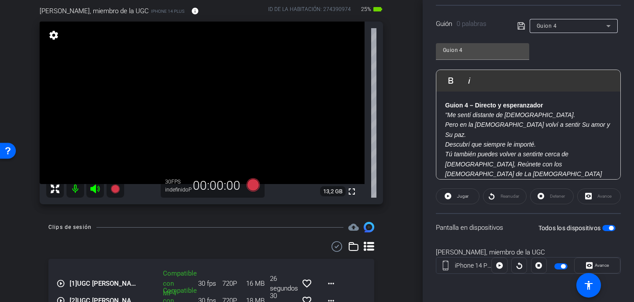
click at [353, 230] on mat-icon "cloud_upload" at bounding box center [353, 227] width 11 height 11
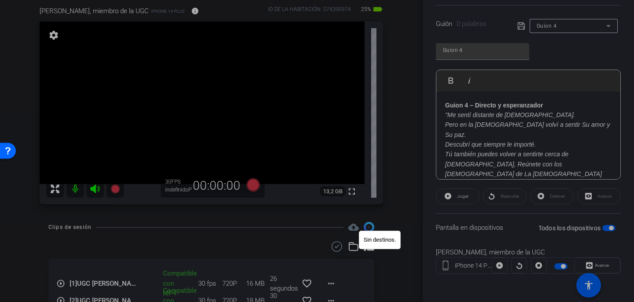
click at [371, 251] on div at bounding box center [317, 151] width 634 height 302
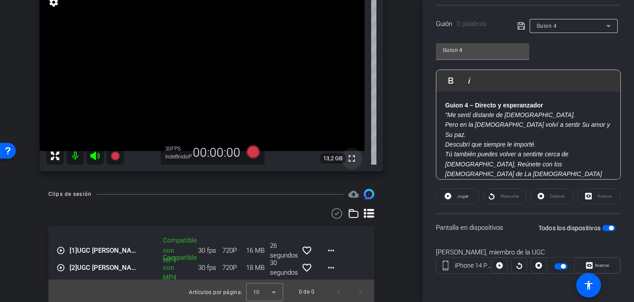
scroll to position [119, 0]
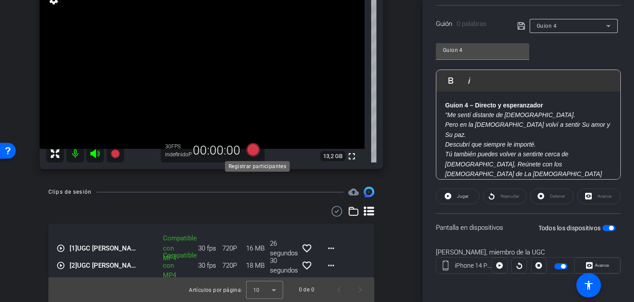
click at [255, 154] on icon at bounding box center [253, 149] width 13 height 13
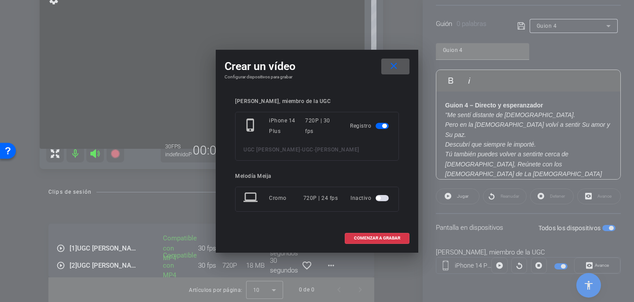
click at [386, 200] on span "button" at bounding box center [382, 198] width 13 height 6
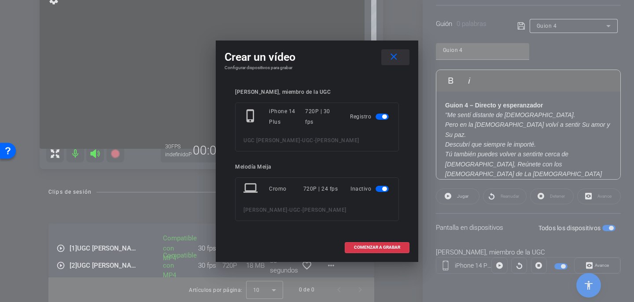
click at [397, 56] on mat-icon "close" at bounding box center [394, 57] width 11 height 11
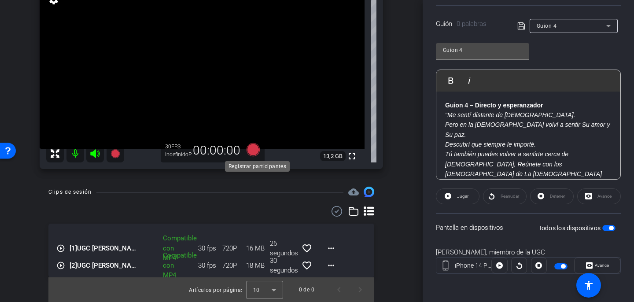
click at [253, 151] on icon at bounding box center [253, 149] width 13 height 13
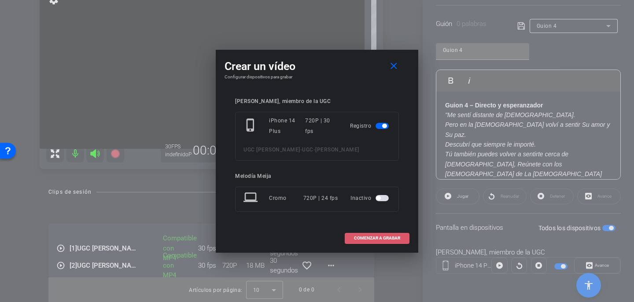
click at [362, 237] on font "COMENZAR A GRABAR" at bounding box center [377, 238] width 46 height 5
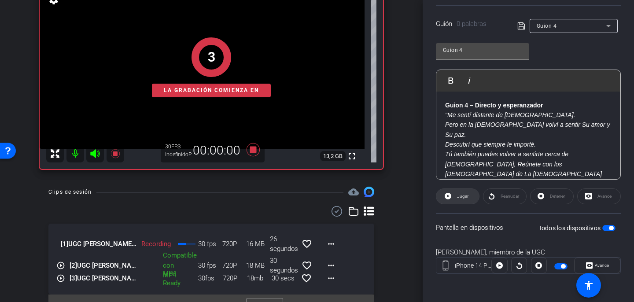
click at [465, 196] on font "Jugar" at bounding box center [462, 196] width 11 height 5
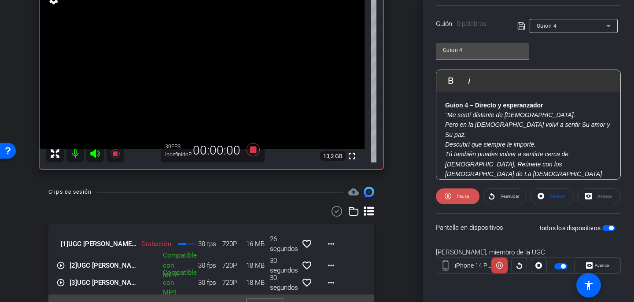
click at [461, 194] on font "Pausa" at bounding box center [463, 196] width 12 height 5
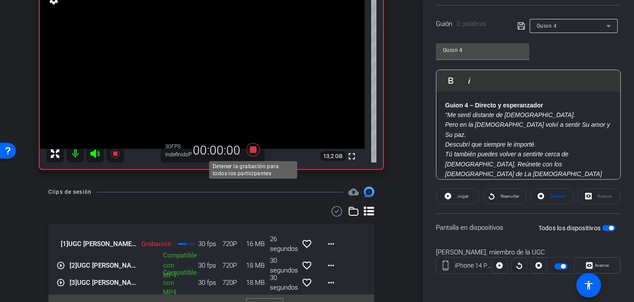
click at [256, 151] on icon at bounding box center [253, 149] width 13 height 13
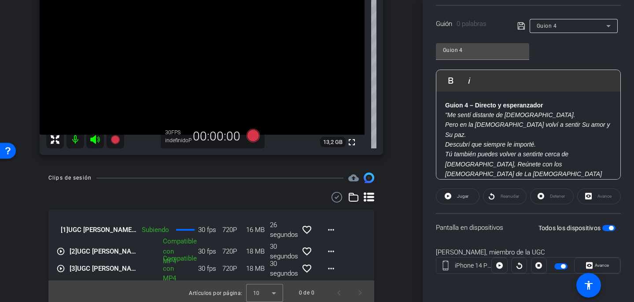
scroll to position [137, 0]
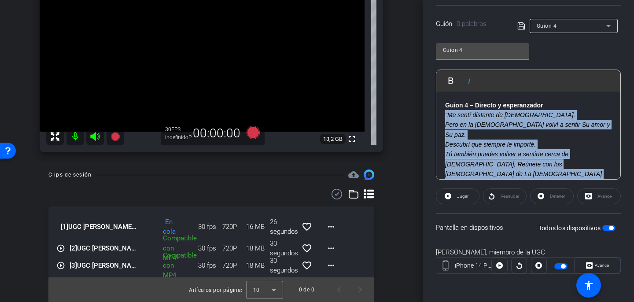
drag, startPoint x: 603, startPoint y: 165, endPoint x: 444, endPoint y: 118, distance: 165.9
click at [444, 118] on div "Guion 4 – Directo y esperanzador "Me sentí distante de Dios. Pero en la iglesia…" at bounding box center [529, 150] width 184 height 116
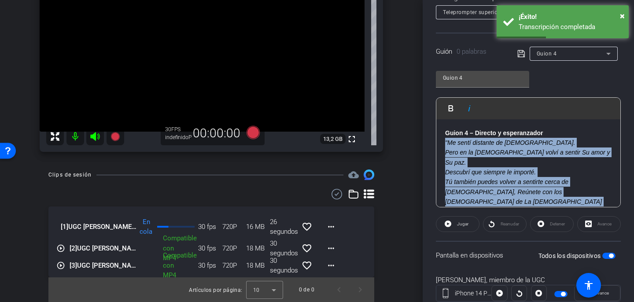
scroll to position [131, 0]
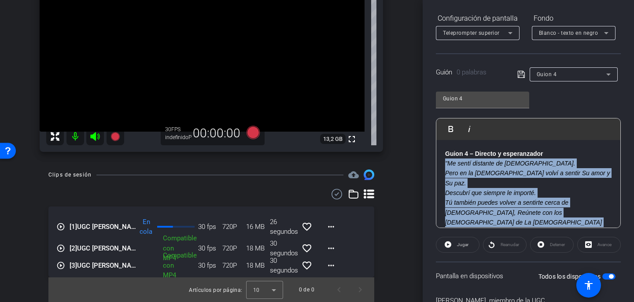
click at [522, 77] on icon at bounding box center [522, 74] width 8 height 11
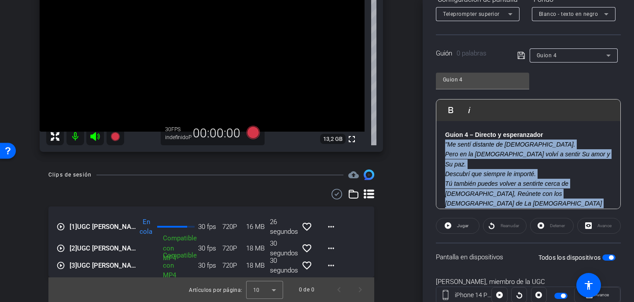
scroll to position [153, 0]
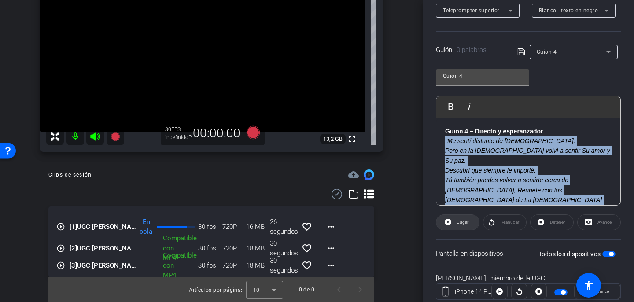
click at [466, 222] on font "Jugar" at bounding box center [462, 222] width 11 height 5
click at [459, 222] on font "Pausa" at bounding box center [463, 222] width 12 height 5
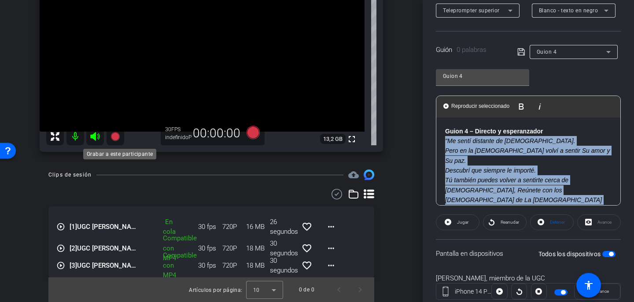
click at [114, 137] on icon at bounding box center [115, 136] width 9 height 9
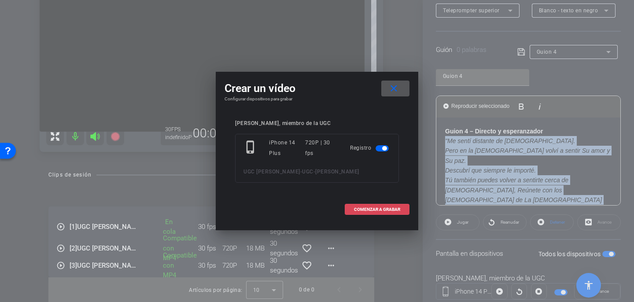
click at [374, 208] on font "COMENZAR A GRABAR" at bounding box center [377, 209] width 46 height 5
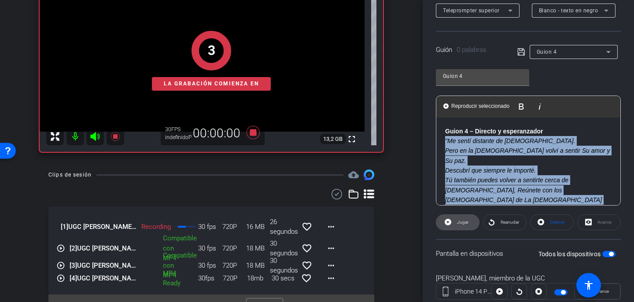
click at [469, 225] on span at bounding box center [458, 222] width 43 height 21
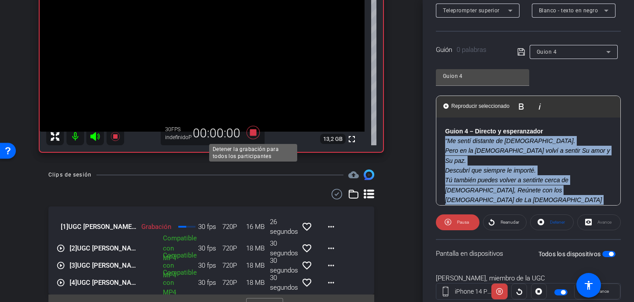
click at [253, 133] on icon at bounding box center [253, 132] width 13 height 13
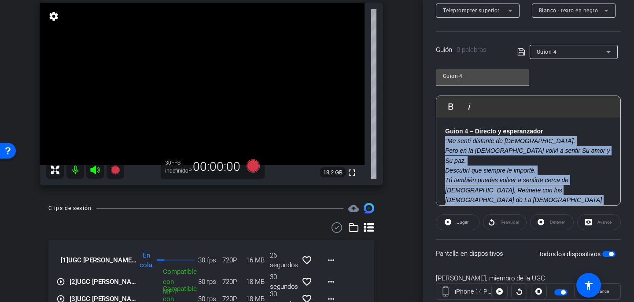
scroll to position [154, 0]
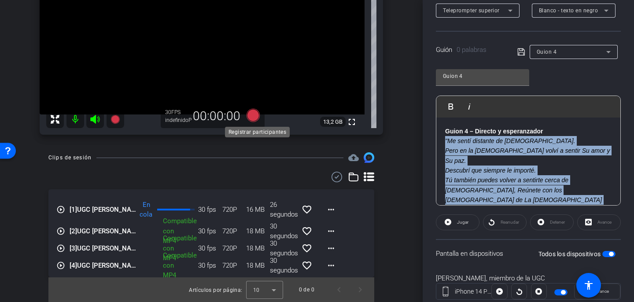
click at [256, 117] on icon at bounding box center [253, 115] width 13 height 13
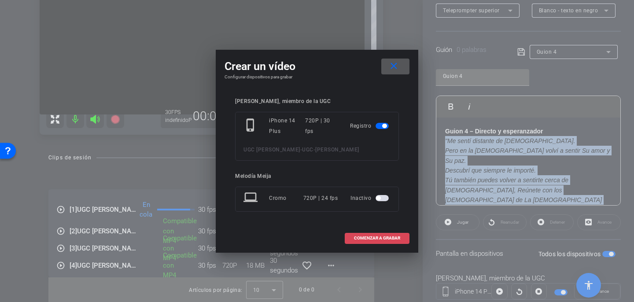
click at [374, 244] on span at bounding box center [377, 238] width 64 height 21
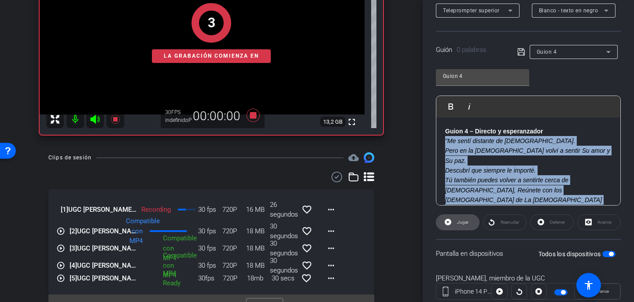
click at [458, 221] on font "Jugar" at bounding box center [462, 222] width 11 height 5
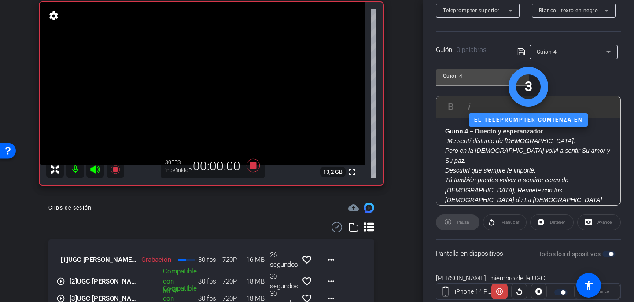
scroll to position [103, 0]
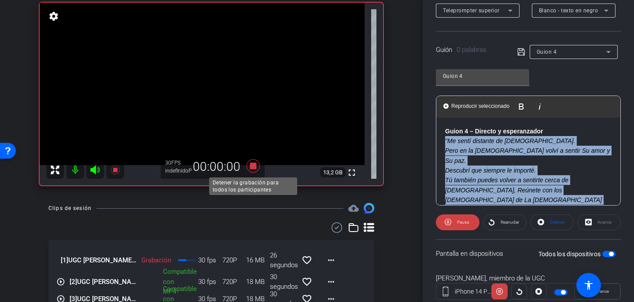
click at [252, 168] on icon at bounding box center [253, 165] width 13 height 13
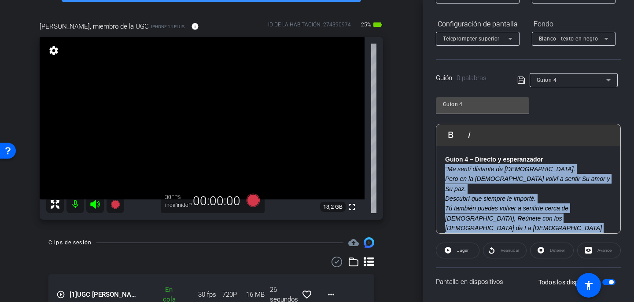
scroll to position [136, 0]
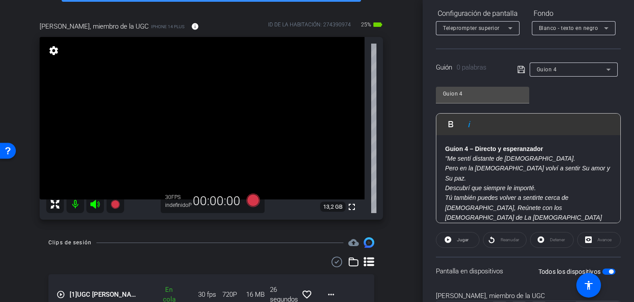
click at [524, 194] on font "Tú también puedes volver a sentirte cerca de Dios, Reúnete con los misioneros d…" at bounding box center [523, 217] width 157 height 47
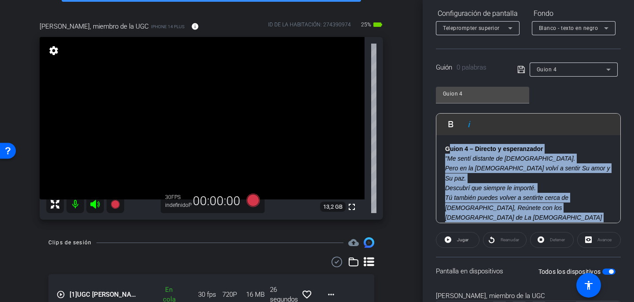
drag, startPoint x: 602, startPoint y: 210, endPoint x: 448, endPoint y: 144, distance: 167.4
click at [448, 144] on div "Guion 4 – Directo y esperanzador "Me sentí distante de Dios. Pero en la iglesia…" at bounding box center [529, 193] width 184 height 116
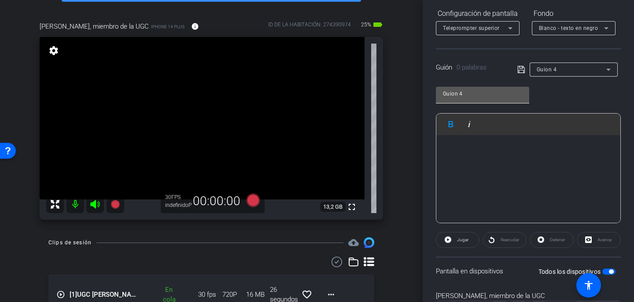
click at [463, 93] on input "Guion 4" at bounding box center [482, 94] width 79 height 11
type input "Guion 3"
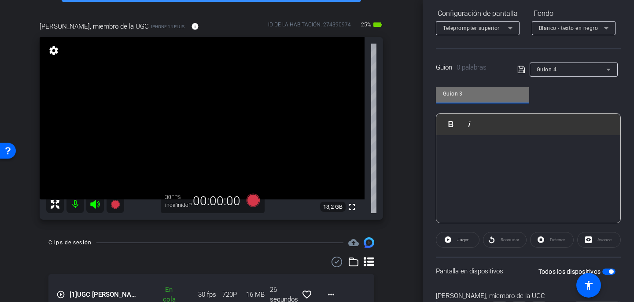
click at [456, 162] on div "​" at bounding box center [529, 179] width 184 height 88
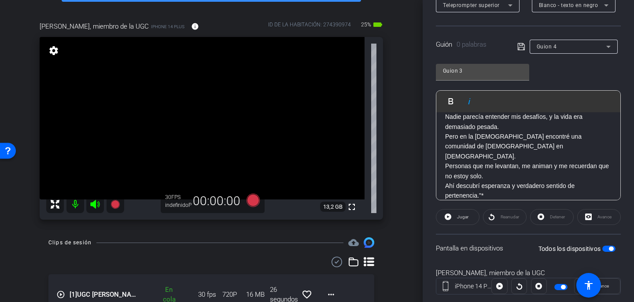
scroll to position [31, 0]
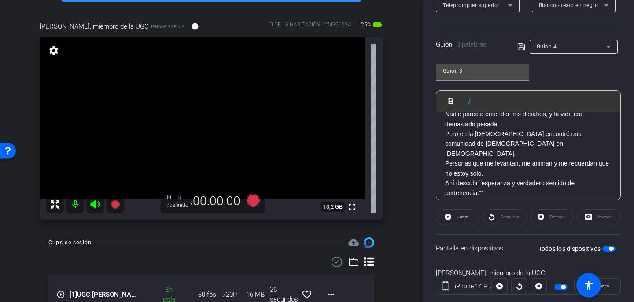
drag, startPoint x: 455, startPoint y: 181, endPoint x: 440, endPoint y: 181, distance: 15.0
click at [440, 181] on div "Hubo un tiempo en el que sentí que no pertenecía. Nadie parecía entender mis de…" at bounding box center [529, 158] width 184 height 155
click at [521, 159] on font "Personas que me levantan, me animan y me recuerdan que no estoy solo." at bounding box center [527, 167] width 164 height 17
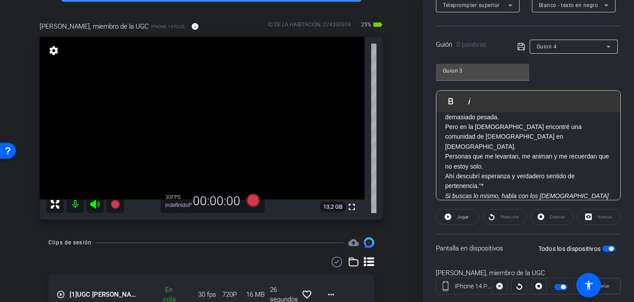
scroll to position [44, 0]
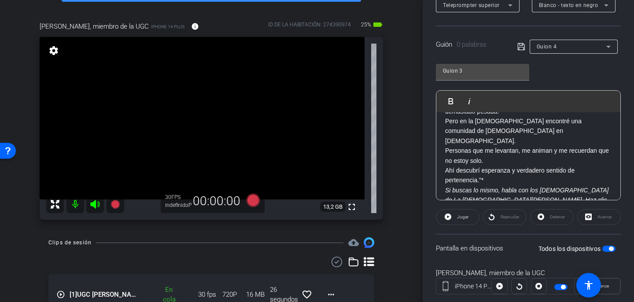
click at [489, 159] on p "Pero en la iglesia encontré una comunidad de fe en Cristo. Personas que me leva…" at bounding box center [528, 150] width 167 height 69
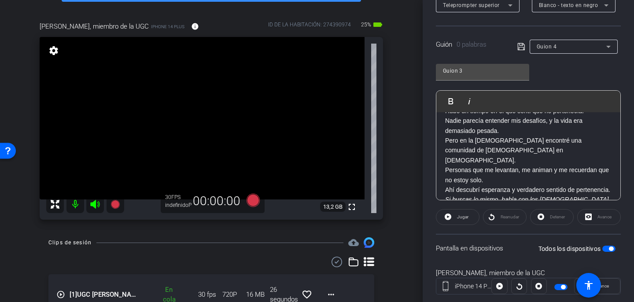
scroll to position [48, 0]
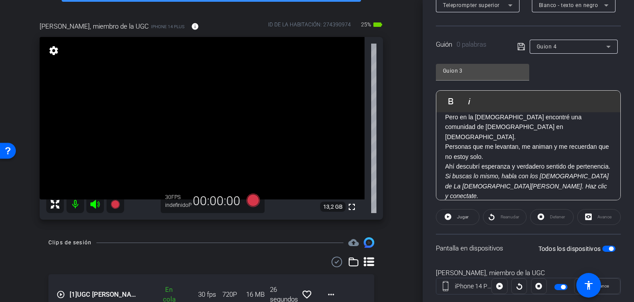
click at [521, 43] on icon at bounding box center [522, 46] width 8 height 11
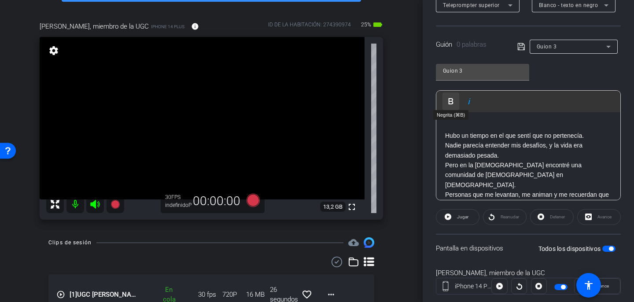
drag, startPoint x: 484, startPoint y: 189, endPoint x: 445, endPoint y: 97, distance: 99.3
click at [445, 97] on div "Jugar Jugar desde esta ubicación Reproducir seleccionado Reproducir y mostrar s…" at bounding box center [528, 145] width 185 height 110
click at [460, 220] on span "Jugar" at bounding box center [462, 217] width 14 height 12
click at [463, 217] on font "Pausa" at bounding box center [463, 217] width 12 height 5
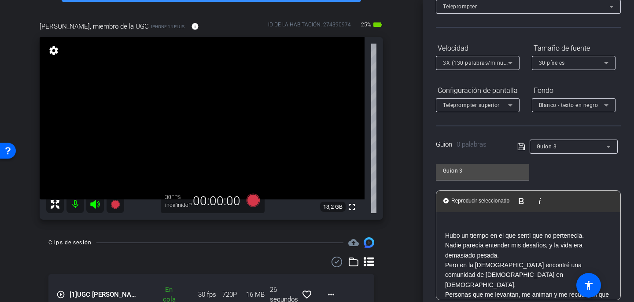
scroll to position [59, 0]
click at [524, 147] on icon at bounding box center [522, 146] width 8 height 11
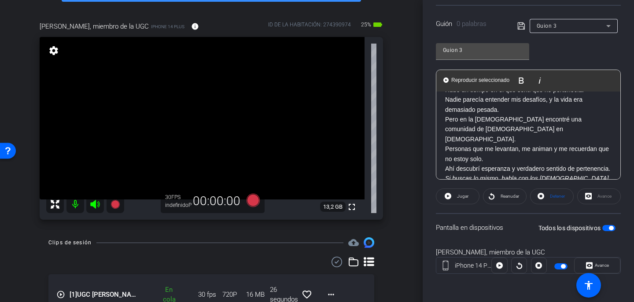
scroll to position [48, 0]
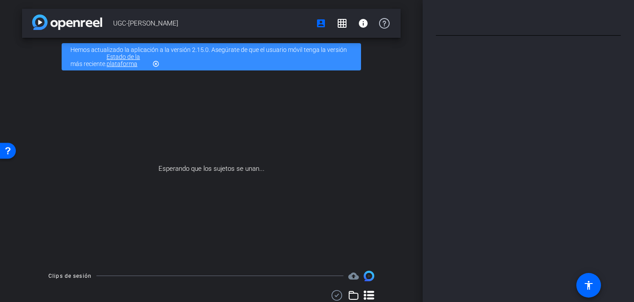
type input "Guion 3"
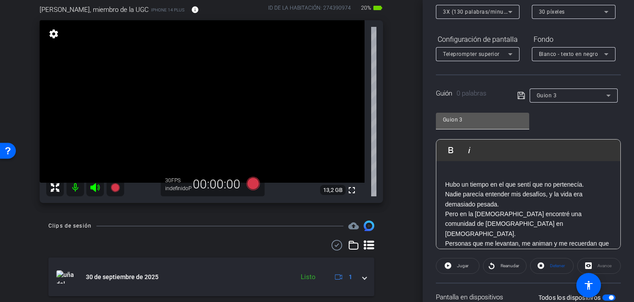
scroll to position [112, 0]
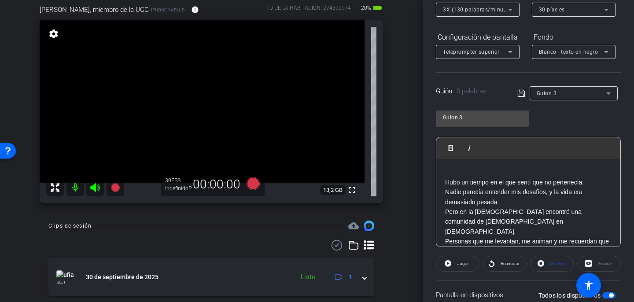
click at [490, 186] on p "Hubo un tiempo en el que sentí que no pertenecía. Nadie parecía entender mis de…" at bounding box center [528, 193] width 167 height 30
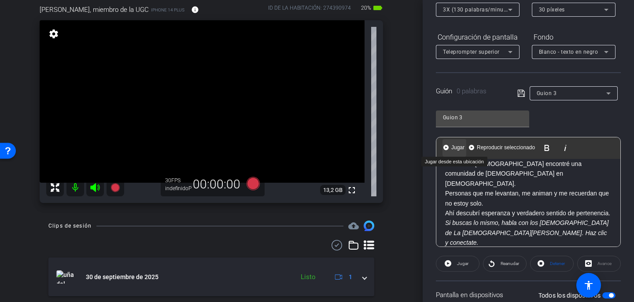
scroll to position [0, 0]
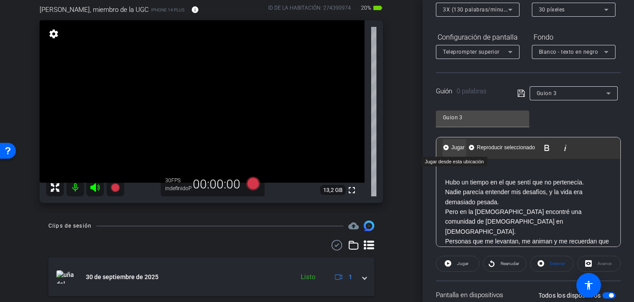
drag, startPoint x: 477, startPoint y: 234, endPoint x: 452, endPoint y: 145, distance: 92.3
click at [452, 145] on div "Jugar Jugar desde esta ubicación Reproducir seleccionado Reproducir y mostrar s…" at bounding box center [528, 192] width 185 height 110
click at [463, 267] on span "Jugar" at bounding box center [462, 264] width 14 height 12
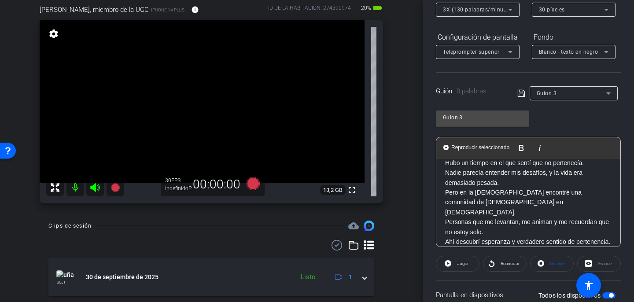
scroll to position [48, 0]
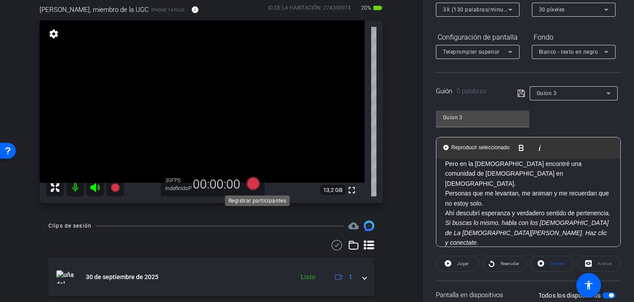
click at [252, 181] on icon at bounding box center [253, 183] width 13 height 13
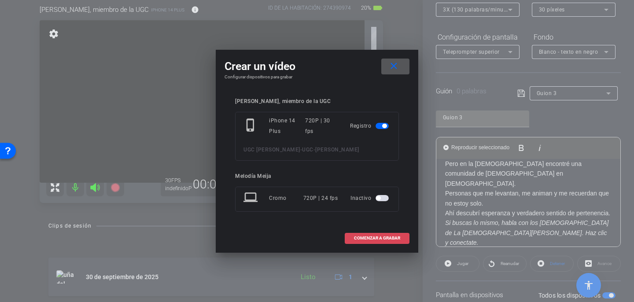
click at [380, 236] on font "COMENZAR A GRABAR" at bounding box center [377, 238] width 46 height 5
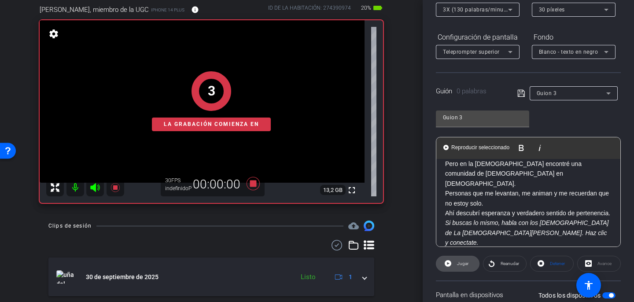
click at [448, 263] on icon at bounding box center [448, 263] width 7 height 11
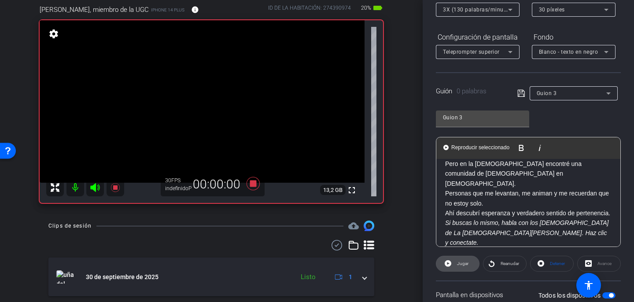
click at [465, 263] on font "Jugar" at bounding box center [462, 263] width 11 height 5
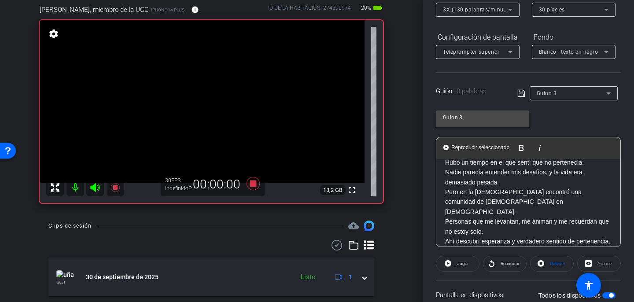
scroll to position [37, 0]
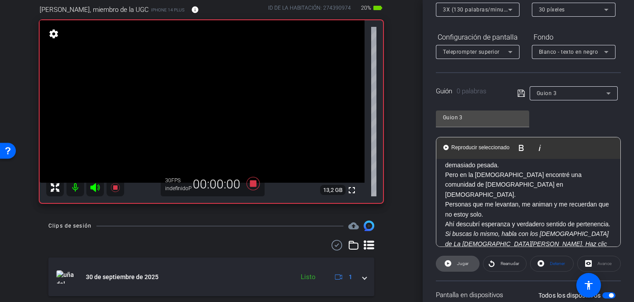
click at [460, 263] on font "Jugar" at bounding box center [462, 263] width 11 height 5
click at [450, 263] on icon at bounding box center [448, 263] width 7 height 11
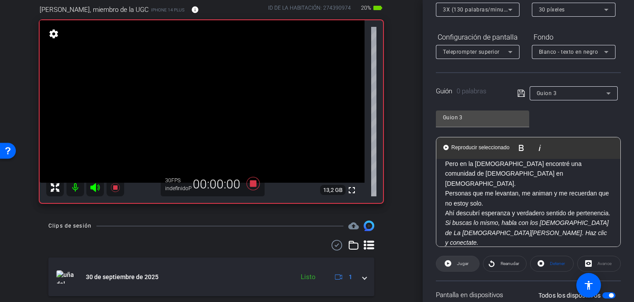
click at [463, 267] on span "Jugar" at bounding box center [462, 264] width 14 height 12
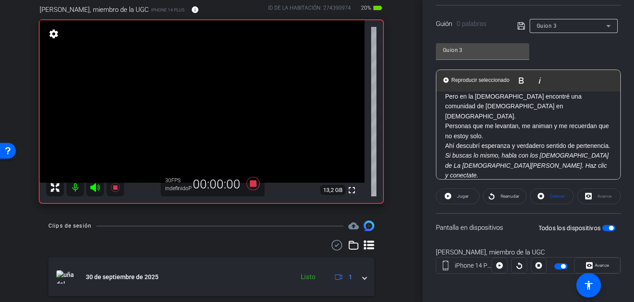
scroll to position [45, 0]
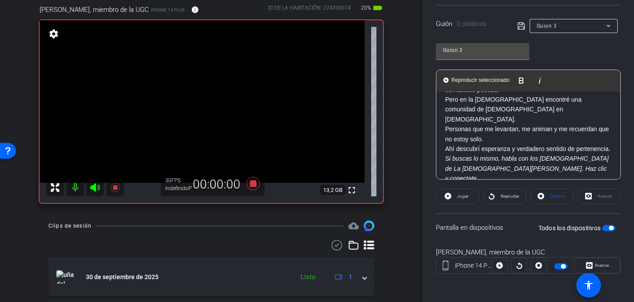
click at [481, 165] on p "Si buscas lo mismo, habla con los [DEMOGRAPHIC_DATA] de La [DEMOGRAPHIC_DATA][P…" at bounding box center [528, 169] width 167 height 30
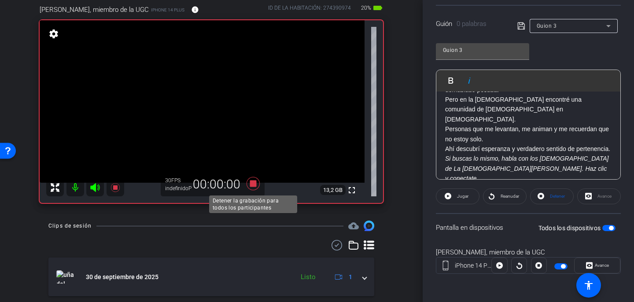
click at [251, 182] on icon at bounding box center [253, 183] width 13 height 13
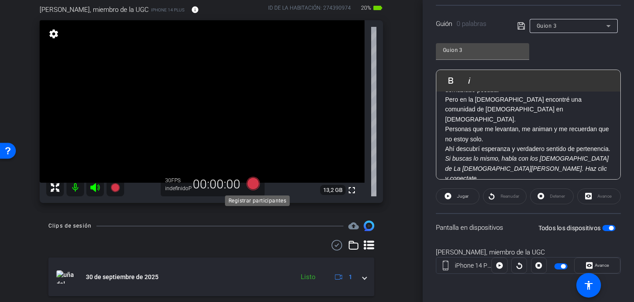
click at [254, 181] on icon at bounding box center [253, 183] width 13 height 13
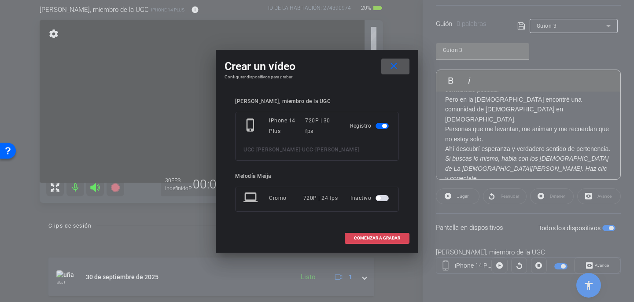
click at [392, 238] on font "COMENZAR A GRABAR" at bounding box center [377, 238] width 46 height 5
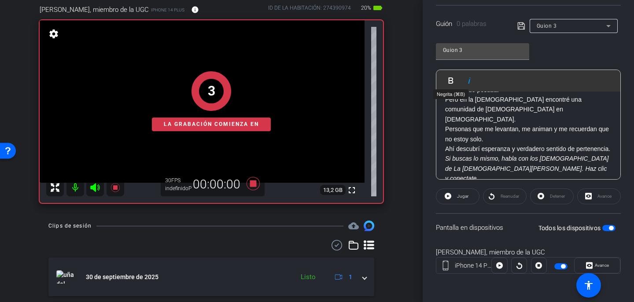
scroll to position [0, 0]
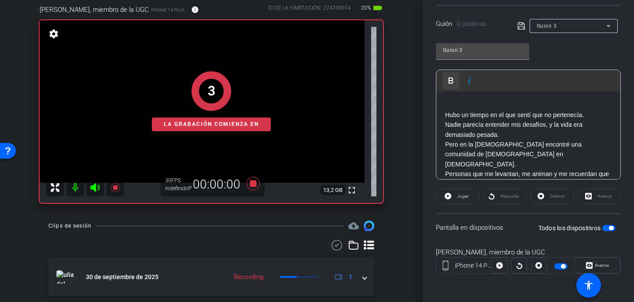
drag, startPoint x: 480, startPoint y: 168, endPoint x: 448, endPoint y: 80, distance: 93.6
click at [445, 70] on div "Jugar Jugar desde esta ubicación Reproducir seleccionado Reproducir y mostrar s…" at bounding box center [528, 125] width 185 height 110
click at [463, 195] on font "Jugar" at bounding box center [462, 196] width 11 height 5
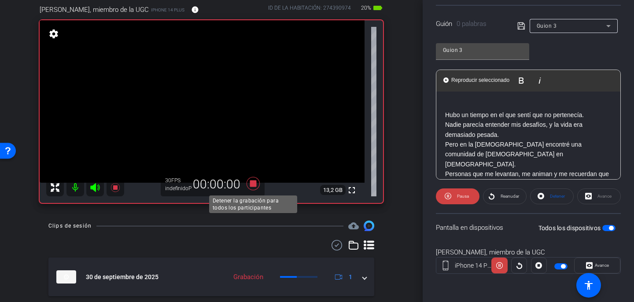
click at [254, 187] on icon at bounding box center [253, 184] width 21 height 16
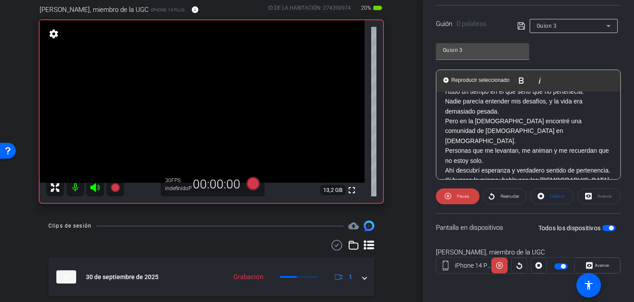
scroll to position [48, 0]
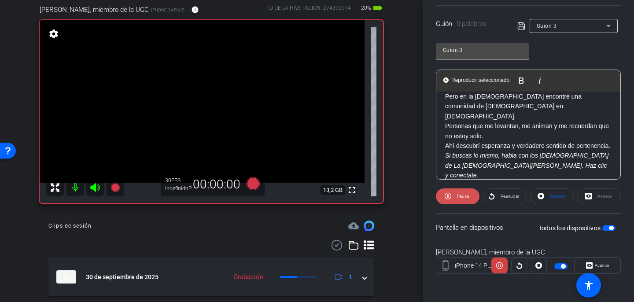
click at [463, 197] on font "Pausa" at bounding box center [463, 196] width 12 height 5
click at [461, 197] on font "Pausa" at bounding box center [463, 196] width 12 height 5
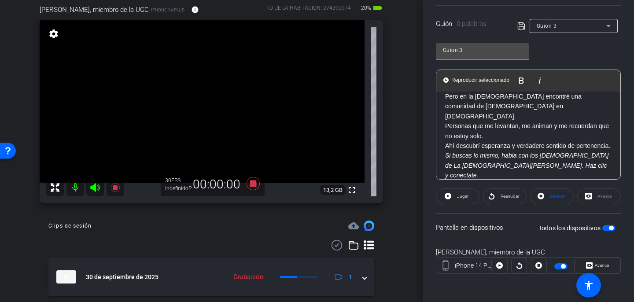
click at [554, 59] on div "Guion 3 Jugar Jugar desde esta ubicación Reproducir seleccionado Reproducir y m…" at bounding box center [528, 108] width 185 height 143
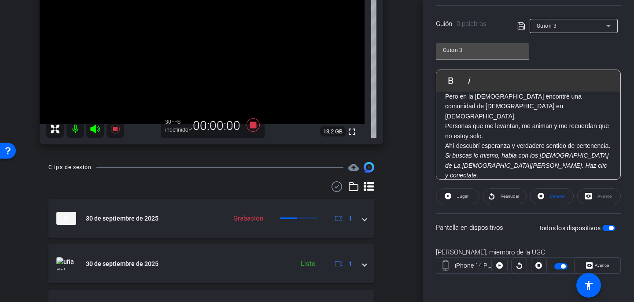
scroll to position [146, 0]
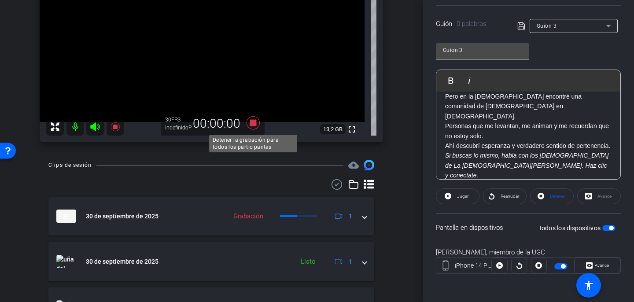
click at [253, 128] on icon at bounding box center [253, 123] width 21 height 16
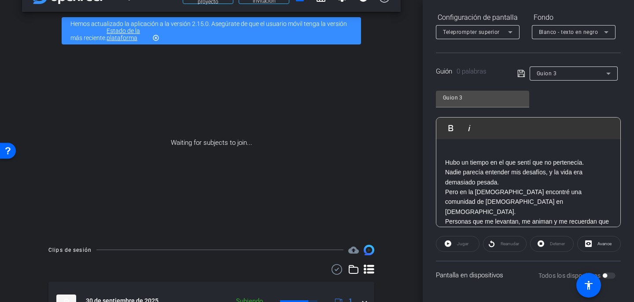
scroll to position [132, 0]
click at [407, 137] on div "arrow_back UGC-Dhanny Fenn Volver al proyecto Enviar invitación account_box gri…" at bounding box center [211, 125] width 423 height 302
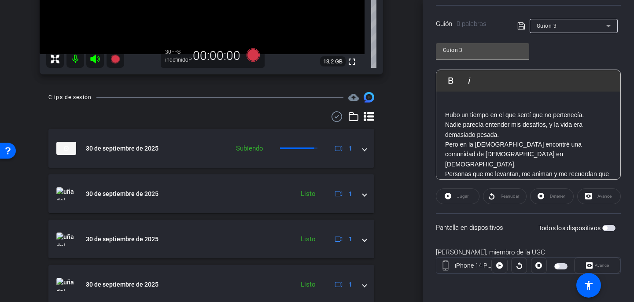
scroll to position [218, 0]
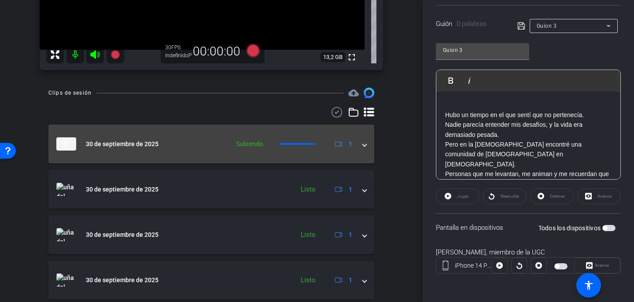
click at [365, 147] on span at bounding box center [365, 144] width 4 height 9
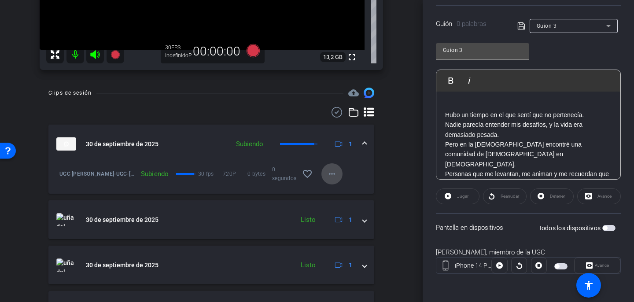
click at [334, 175] on mat-icon "more_horiz" at bounding box center [332, 174] width 11 height 11
click at [339, 190] on font "Cancelar carga" at bounding box center [348, 192] width 38 height 6
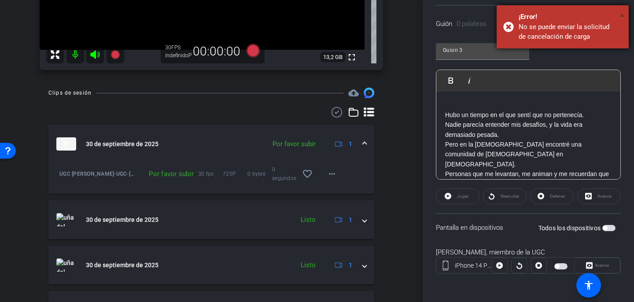
click at [622, 15] on font "×" at bounding box center [622, 16] width 5 height 11
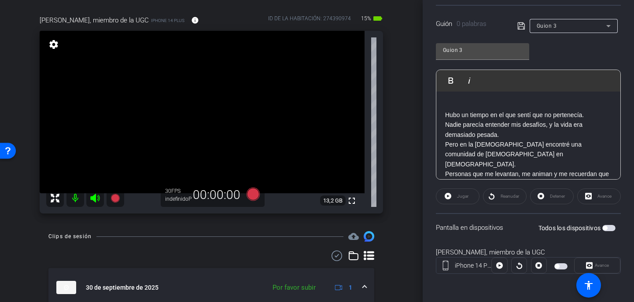
scroll to position [74, 0]
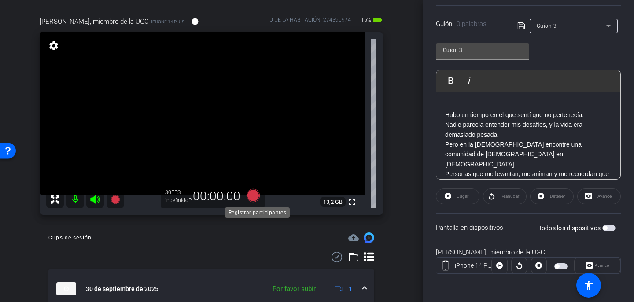
click at [254, 199] on icon at bounding box center [253, 195] width 13 height 13
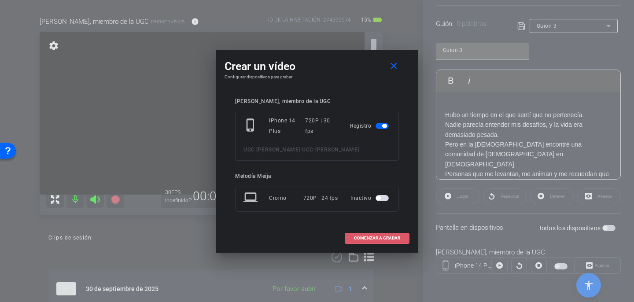
click at [403, 237] on span at bounding box center [377, 238] width 64 height 21
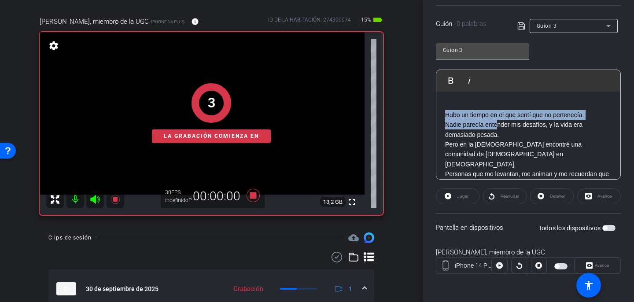
scroll to position [48, 0]
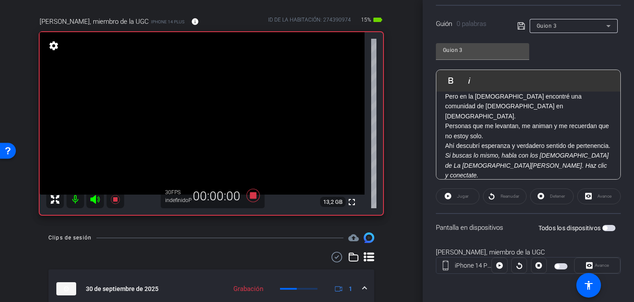
drag, startPoint x: 444, startPoint y: 118, endPoint x: 487, endPoint y: 166, distance: 64.6
click at [487, 166] on div "Hubo un tiempo en el que sentí que no pertenecía. Nadie parecía entender mis de…" at bounding box center [529, 117] width 184 height 146
click at [462, 198] on div "Jugar" at bounding box center [458, 197] width 44 height 16
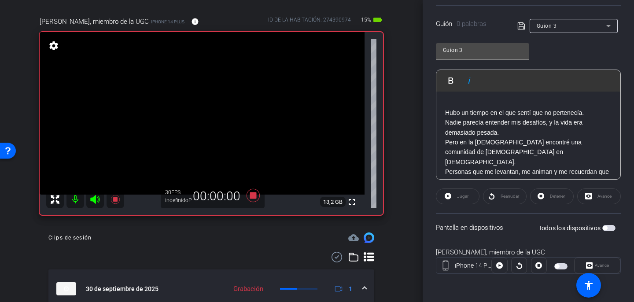
scroll to position [0, 0]
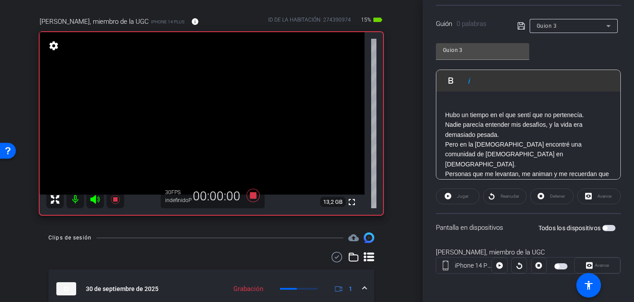
drag, startPoint x: 477, startPoint y: 167, endPoint x: 441, endPoint y: 87, distance: 87.5
click at [441, 87] on div "Jugar Jugar desde esta ubicación Reproducir seleccionado Reproducir y mostrar s…" at bounding box center [528, 125] width 185 height 110
click at [459, 196] on div "Jugar" at bounding box center [458, 197] width 44 height 16
click at [464, 144] on font "Pero en la [DEMOGRAPHIC_DATA] encontré una comunidad de [DEMOGRAPHIC_DATA] en […" at bounding box center [513, 154] width 137 height 27
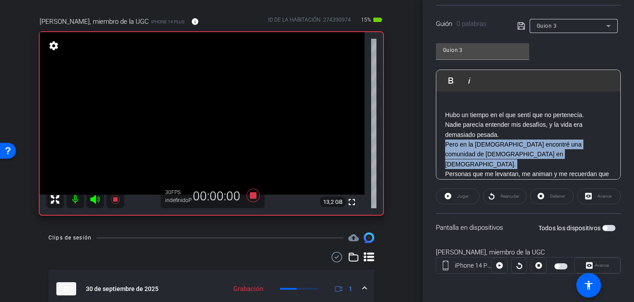
click at [464, 144] on font "Pero en la [DEMOGRAPHIC_DATA] encontré una comunidad de [DEMOGRAPHIC_DATA] en […" at bounding box center [513, 154] width 137 height 27
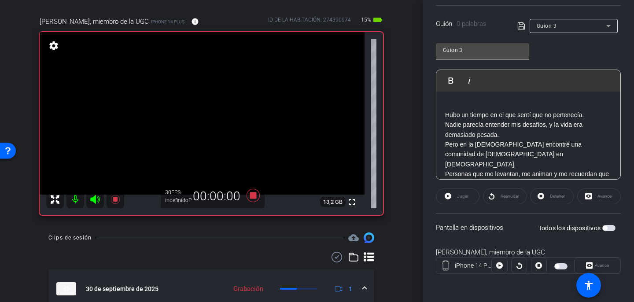
click at [446, 117] on font "Hubo un tiempo en el que sentí que no pertenecía." at bounding box center [514, 114] width 139 height 7
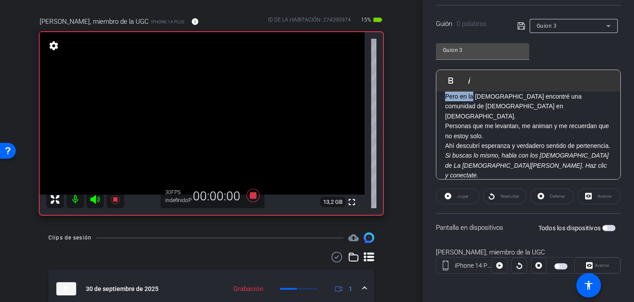
drag, startPoint x: 446, startPoint y: 117, endPoint x: 474, endPoint y: 184, distance: 72.1
click at [474, 184] on openreel-capture-teleprompter "Velocidad 3X (130 palabras/minuto) Tamaño de fuente 30 píxeles Configuración de…" at bounding box center [528, 104] width 185 height 369
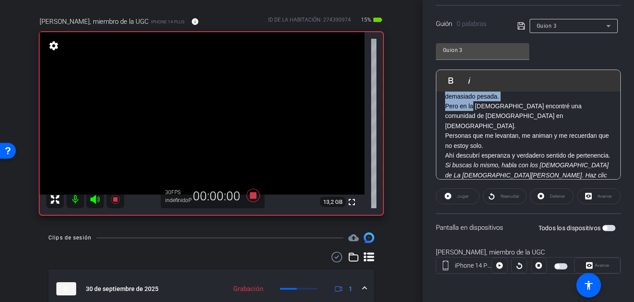
scroll to position [0, 0]
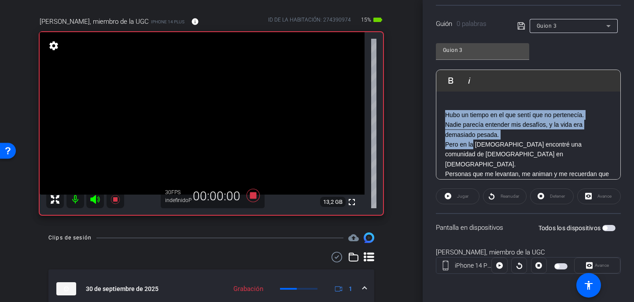
drag, startPoint x: 478, startPoint y: 166, endPoint x: 440, endPoint y: 89, distance: 85.5
click at [440, 88] on div "Jugar Jugar desde esta ubicación Reproducir seleccionado Reproducir y mostrar s…" at bounding box center [528, 125] width 185 height 110
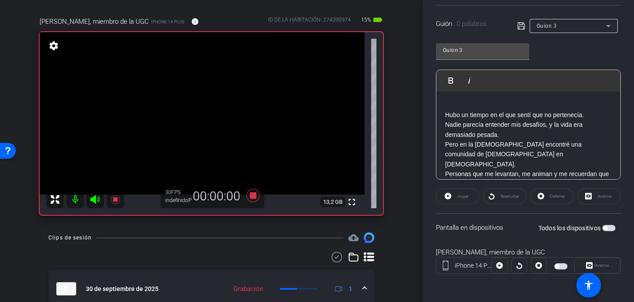
click at [458, 196] on div "Jugar" at bounding box center [458, 197] width 44 height 16
click at [477, 130] on p "Hubo un tiempo en el que sentí que no pertenecía. Nadie parecía entender mis de…" at bounding box center [528, 125] width 167 height 30
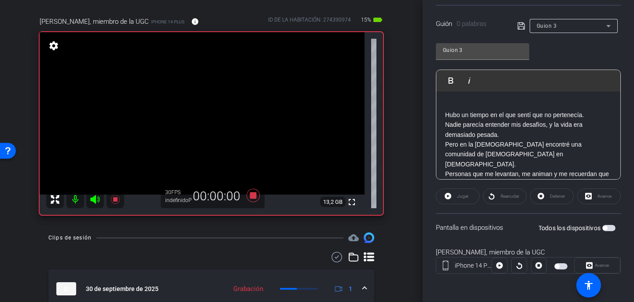
click at [446, 115] on font "Hubo un tiempo en el que sentí que no pertenecía." at bounding box center [514, 114] width 139 height 7
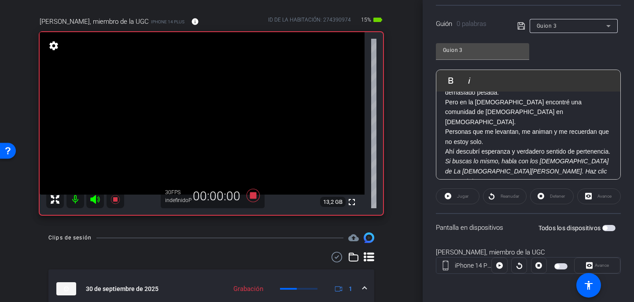
scroll to position [48, 0]
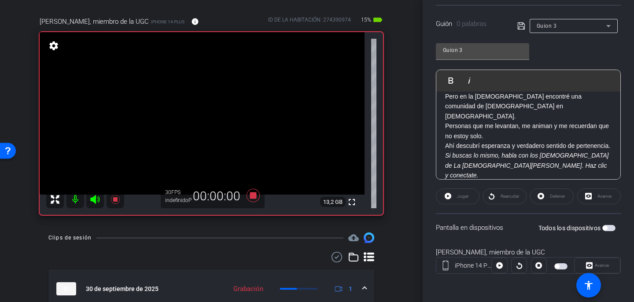
drag, startPoint x: 446, startPoint y: 115, endPoint x: 481, endPoint y: 194, distance: 86.0
click at [481, 194] on openreel-capture-teleprompter "Velocidad 3X (130 palabras/minuto) Tamaño de fuente 30 píxeles Configuración de…" at bounding box center [528, 104] width 185 height 369
click at [467, 193] on div "Jugar" at bounding box center [458, 197] width 44 height 16
click at [462, 198] on div "Jugar" at bounding box center [458, 197] width 44 height 16
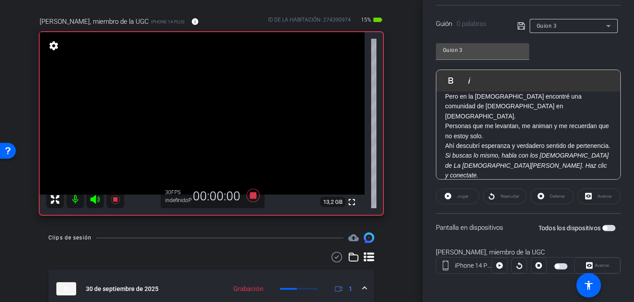
click at [462, 198] on div "Jugar" at bounding box center [458, 197] width 44 height 16
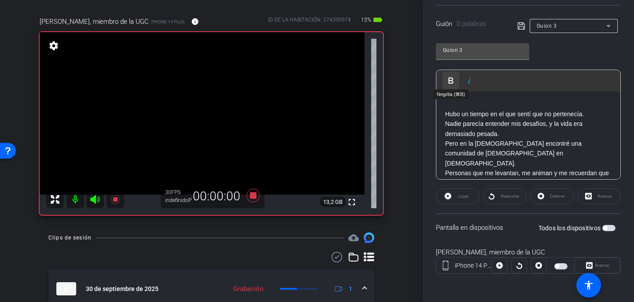
scroll to position [0, 0]
drag, startPoint x: 481, startPoint y: 166, endPoint x: 448, endPoint y: 88, distance: 84.3
click at [448, 88] on div "Jugar Jugar desde esta ubicación Reproducir seleccionado Reproducir y mostrar s…" at bounding box center [528, 125] width 185 height 110
click at [460, 190] on div "Jugar" at bounding box center [458, 197] width 44 height 16
click at [460, 200] on div "Jugar" at bounding box center [458, 197] width 44 height 16
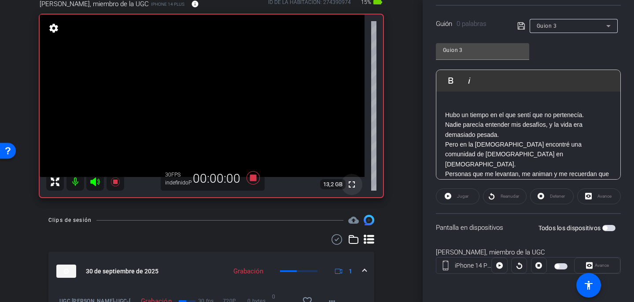
scroll to position [96, 0]
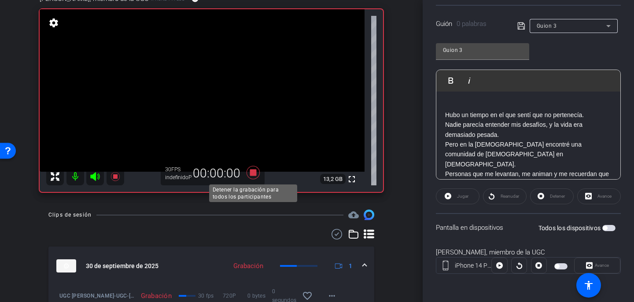
click at [254, 175] on icon at bounding box center [253, 172] width 13 height 13
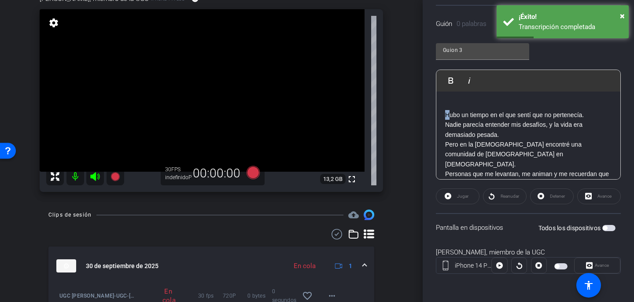
scroll to position [48, 0]
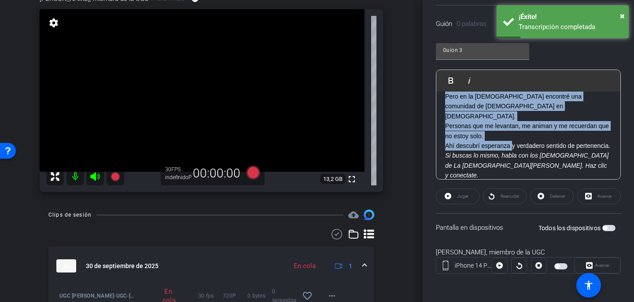
drag, startPoint x: 448, startPoint y: 115, endPoint x: 507, endPoint y: 198, distance: 101.7
click at [514, 207] on openreel-capture-teleprompter "Velocidad 3X (130 palabras/minuto) Tamaño de fuente 30 píxeles Configuración de…" at bounding box center [528, 104] width 185 height 369
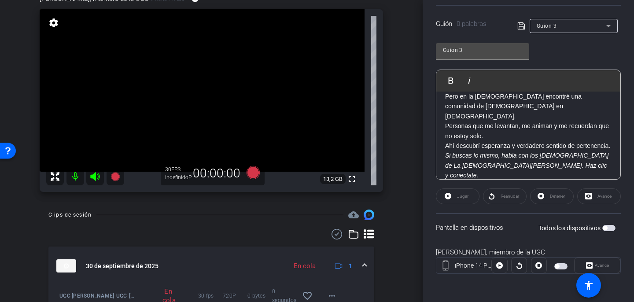
click at [483, 172] on div "Hubo un tiempo en el que sentí que no pertenecía. Nadie parecía entender mis de…" at bounding box center [529, 117] width 184 height 146
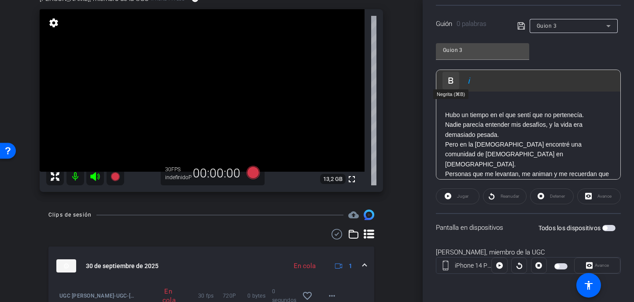
drag, startPoint x: 480, startPoint y: 168, endPoint x: 448, endPoint y: 80, distance: 93.8
click at [448, 80] on div "Jugar Jugar desde esta ubicación Reproducir seleccionado Reproducir y mostrar s…" at bounding box center [528, 125] width 185 height 110
click at [253, 172] on icon at bounding box center [253, 172] width 13 height 13
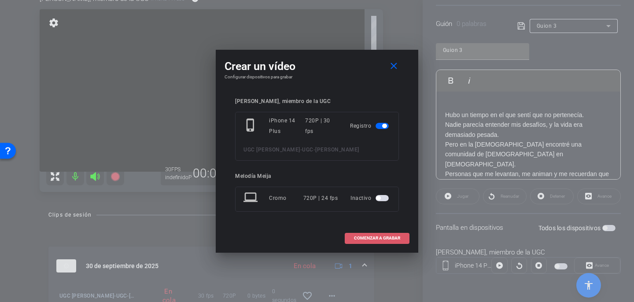
click at [373, 235] on span at bounding box center [377, 238] width 64 height 21
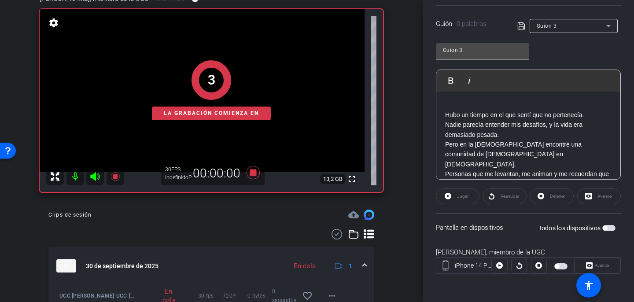
click at [464, 196] on div "Jugar" at bounding box center [458, 197] width 44 height 16
click at [448, 196] on div "Jugar" at bounding box center [458, 197] width 44 height 16
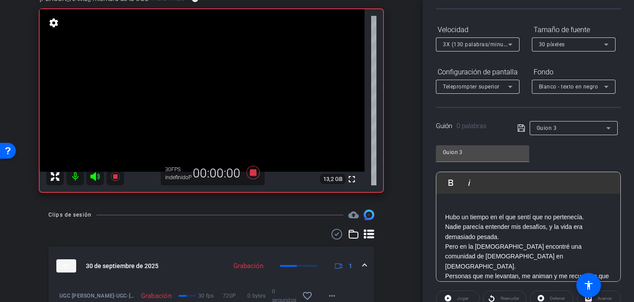
scroll to position [59, 0]
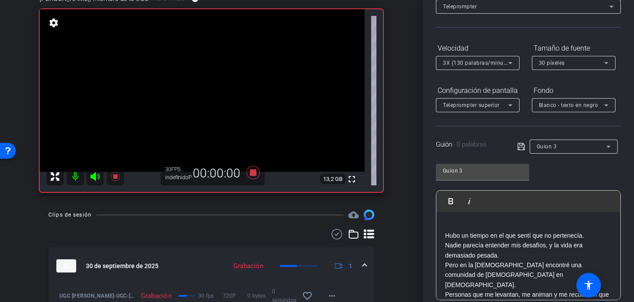
click at [524, 143] on icon at bounding box center [522, 146] width 8 height 11
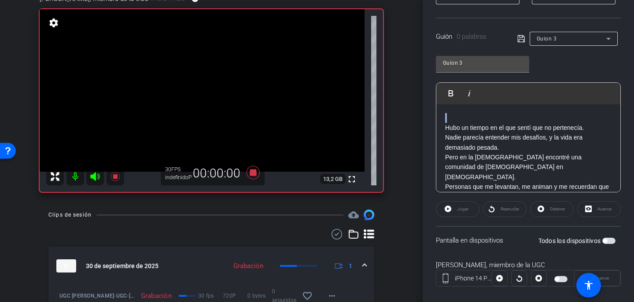
scroll to position [48, 0]
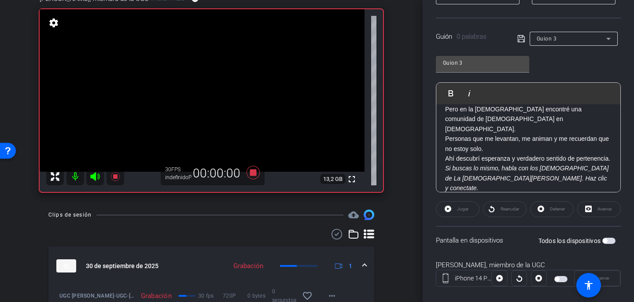
drag, startPoint x: 445, startPoint y: 127, endPoint x: 503, endPoint y: 206, distance: 97.1
click at [503, 206] on openreel-capture-teleprompter "Velocidad 3X (130 palabras/minuto) Tamaño de fuente 30 píxeles Configuración de…" at bounding box center [528, 117] width 185 height 369
click at [466, 210] on div "Jugar" at bounding box center [458, 209] width 44 height 16
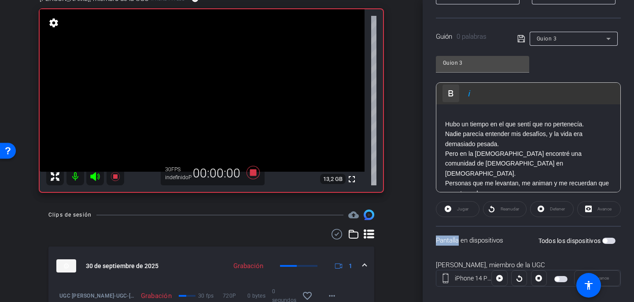
scroll to position [0, 0]
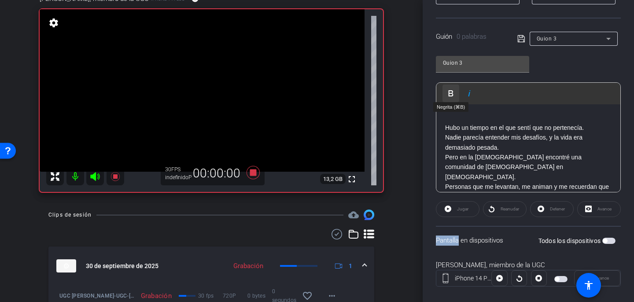
drag, startPoint x: 474, startPoint y: 179, endPoint x: 446, endPoint y: 101, distance: 82.5
click at [446, 101] on div "Jugar Jugar desde esta ubicación Reproducir seleccionado Reproducir y mostrar s…" at bounding box center [528, 137] width 185 height 110
click at [456, 214] on div "Jugar" at bounding box center [458, 209] width 44 height 16
click at [257, 173] on icon at bounding box center [253, 173] width 21 height 16
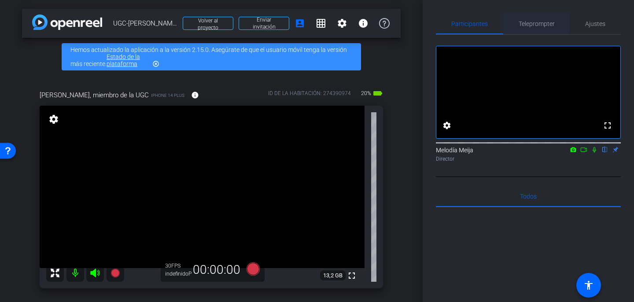
click at [544, 25] on font "Teleprompter" at bounding box center [537, 23] width 36 height 7
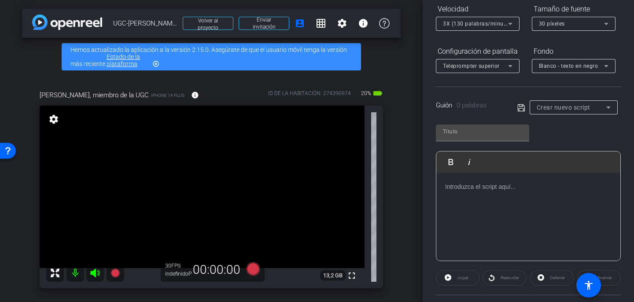
scroll to position [102, 0]
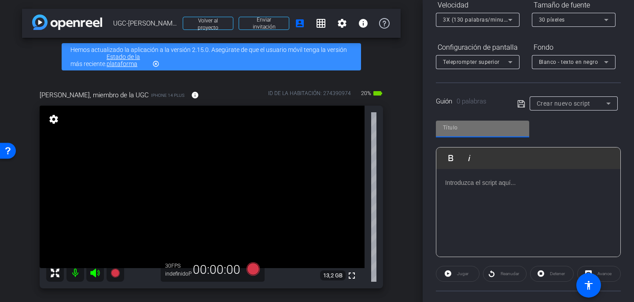
click at [496, 130] on input "text" at bounding box center [482, 127] width 79 height 11
click at [472, 188] on div at bounding box center [529, 213] width 184 height 88
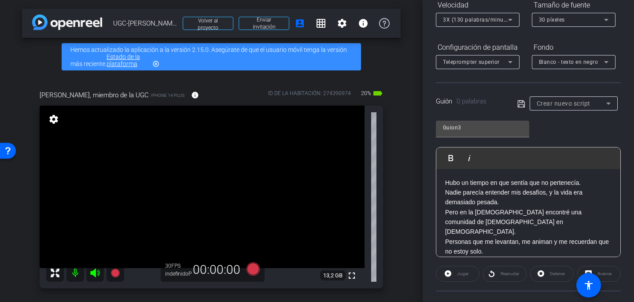
scroll to position [30, 0]
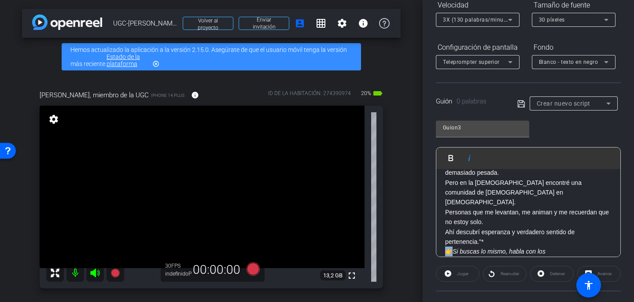
drag, startPoint x: 452, startPoint y: 230, endPoint x: 433, endPoint y: 232, distance: 18.6
click at [433, 232] on div "Participantes Teleprompter Ajustes settings Melodía [PERSON_NAME] flip Director…" at bounding box center [528, 151] width 211 height 302
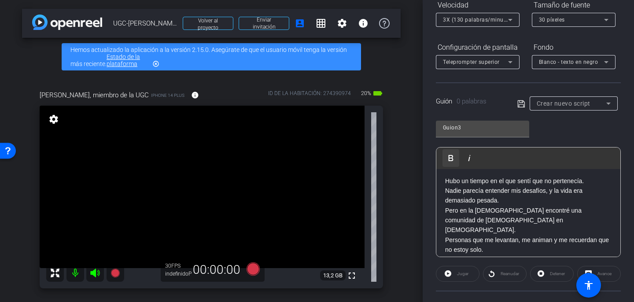
scroll to position [0, 0]
drag, startPoint x: 476, startPoint y: 244, endPoint x: 445, endPoint y: 166, distance: 84.4
click at [445, 166] on div "[PERSON_NAME] desde esta ubicación Reproducir seleccionado Reproducir y mostrar…" at bounding box center [528, 202] width 185 height 110
click at [520, 105] on icon at bounding box center [522, 104] width 8 height 11
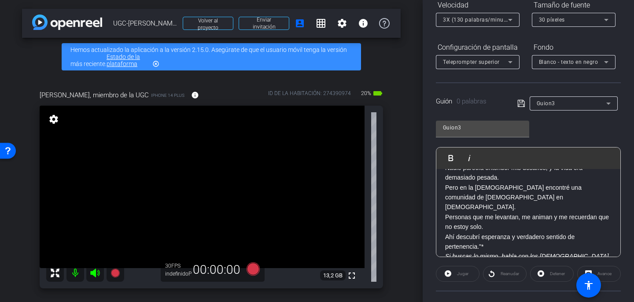
scroll to position [37, 0]
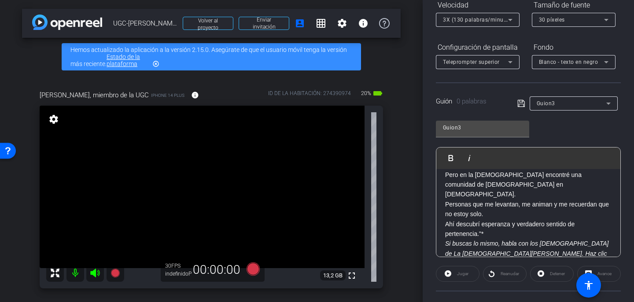
click at [464, 273] on div "Jugar" at bounding box center [458, 274] width 44 height 16
click at [462, 275] on div "Jugar" at bounding box center [458, 274] width 44 height 16
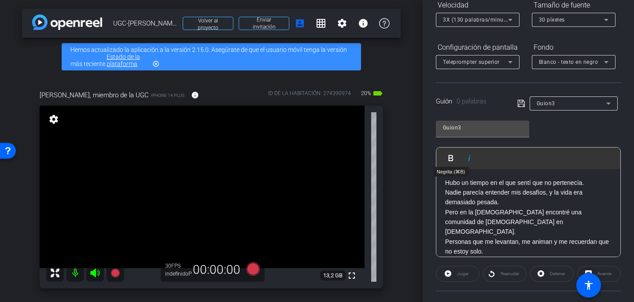
drag, startPoint x: 479, startPoint y: 249, endPoint x: 449, endPoint y: 167, distance: 87.5
click at [449, 167] on div "[PERSON_NAME] desde esta ubicación Reproducir seleccionado Reproducir y mostrar…" at bounding box center [528, 202] width 185 height 110
click at [458, 277] on div "Jugar" at bounding box center [458, 274] width 44 height 16
click at [452, 274] on div "Jugar" at bounding box center [458, 274] width 44 height 16
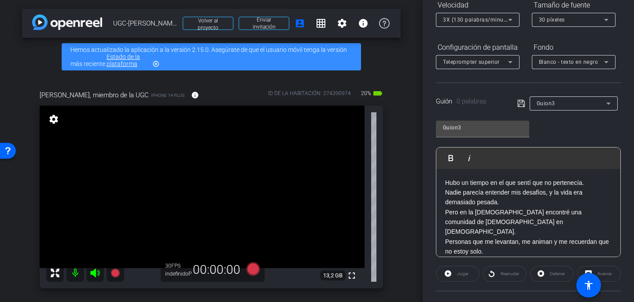
click at [452, 274] on div "Jugar" at bounding box center [458, 274] width 44 height 16
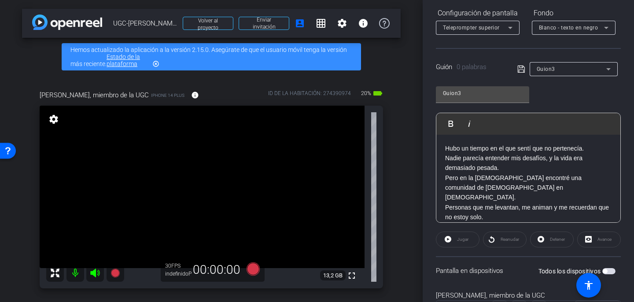
click at [557, 241] on div "Detener" at bounding box center [552, 240] width 44 height 16
click at [508, 241] on div "Reanudar" at bounding box center [505, 240] width 44 height 16
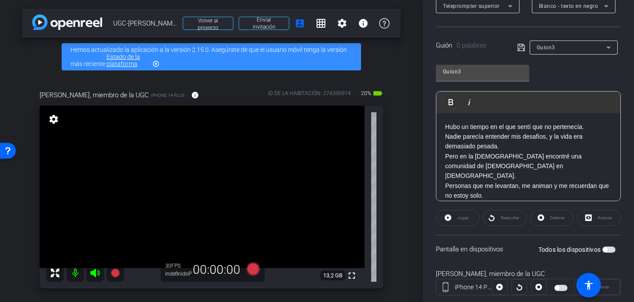
scroll to position [162, 0]
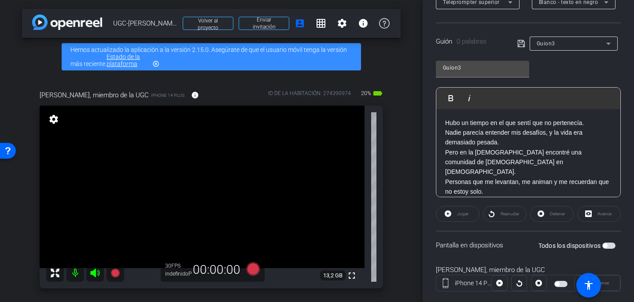
click at [507, 215] on div "Reanudar" at bounding box center [505, 214] width 44 height 16
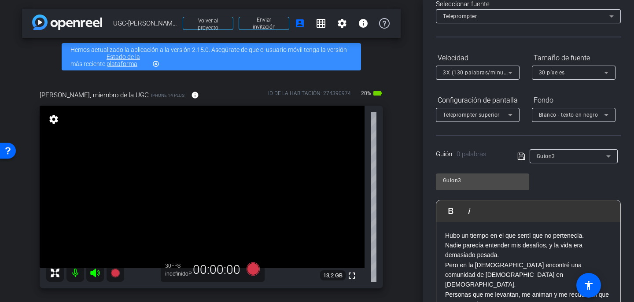
scroll to position [74, 0]
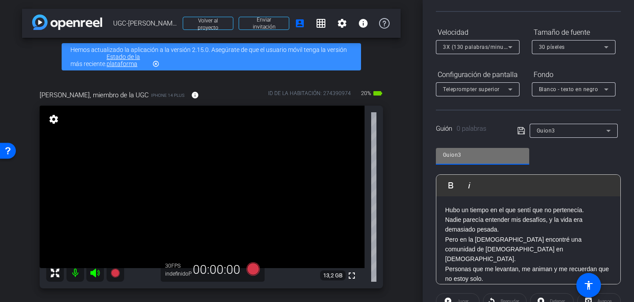
click at [458, 154] on input "Guion3" at bounding box center [482, 155] width 79 height 11
click at [518, 130] on icon at bounding box center [522, 131] width 8 height 11
click at [608, 132] on icon at bounding box center [609, 131] width 4 height 2
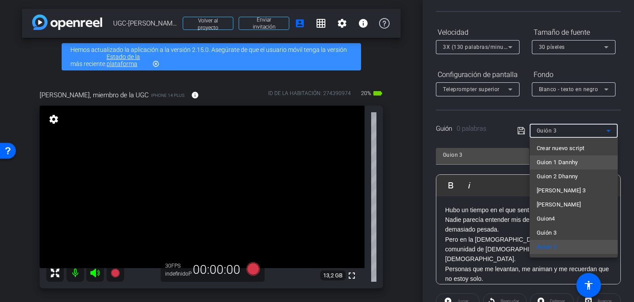
click at [597, 164] on mat-option "Guion 1 Dannhy" at bounding box center [574, 162] width 88 height 14
type input "Guion 1 Dannhy"
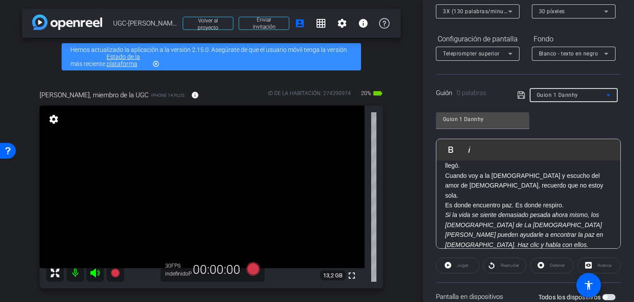
scroll to position [115, 0]
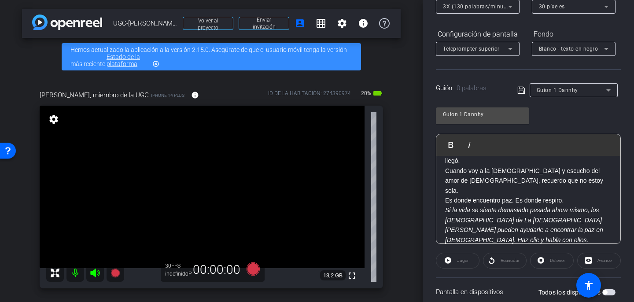
click at [469, 265] on div "Jugar" at bounding box center [458, 261] width 44 height 16
click at [449, 262] on div "Jugar" at bounding box center [458, 261] width 44 height 16
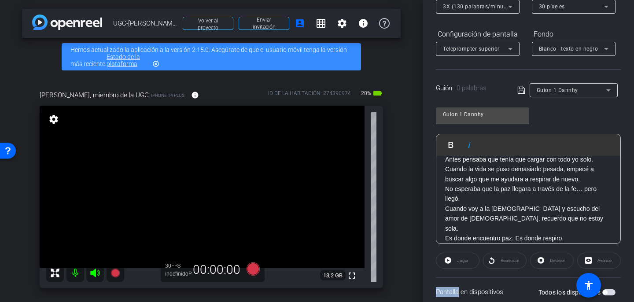
scroll to position [0, 0]
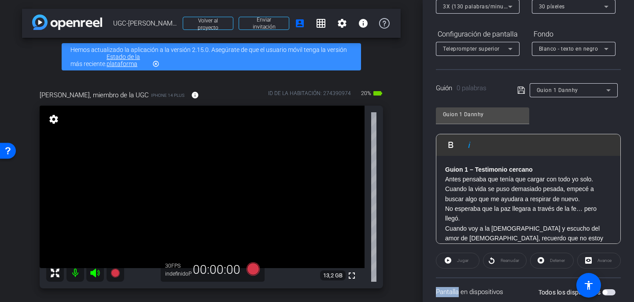
drag, startPoint x: 524, startPoint y: 233, endPoint x: 440, endPoint y: 152, distance: 117.4
click at [440, 152] on div "[PERSON_NAME] desde esta ubicación Reproducir seleccionado Reproducir y mostrar…" at bounding box center [528, 189] width 185 height 110
click at [452, 262] on div "Jugar" at bounding box center [458, 261] width 44 height 16
click at [449, 260] on div "Jugar" at bounding box center [458, 261] width 44 height 16
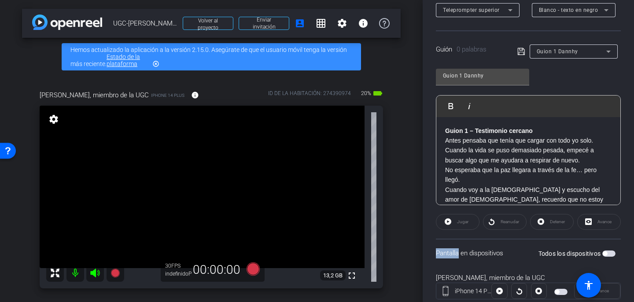
scroll to position [179, 0]
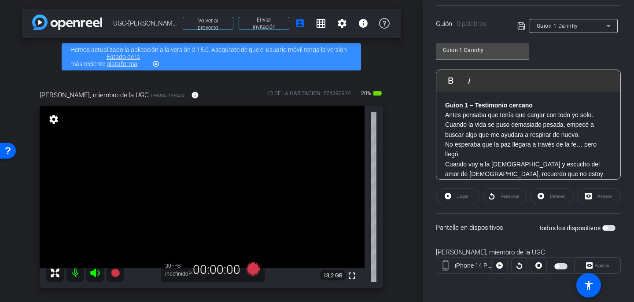
click at [501, 266] on div at bounding box center [500, 266] width 16 height 16
click at [114, 272] on icon at bounding box center [115, 273] width 9 height 9
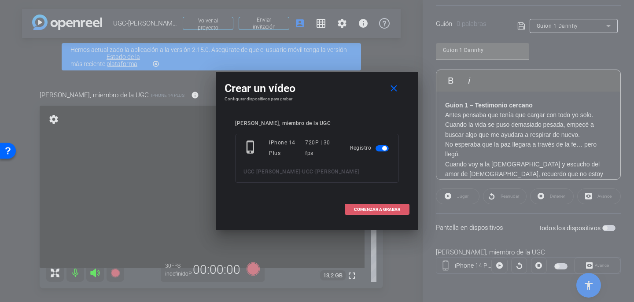
click at [355, 213] on span at bounding box center [377, 209] width 64 height 21
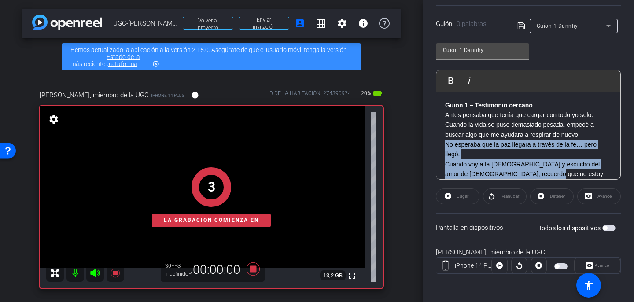
scroll to position [0, 0]
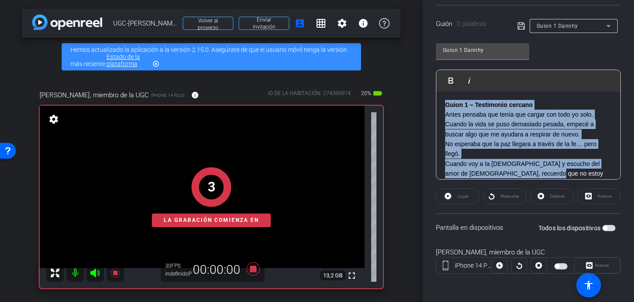
drag, startPoint x: 525, startPoint y: 176, endPoint x: 444, endPoint y: 109, distance: 105.2
click at [444, 109] on div "Guion 1 – Testimonio cercano Antes pensaba que tenía que cargar con todo yo sol…" at bounding box center [529, 168] width 184 height 155
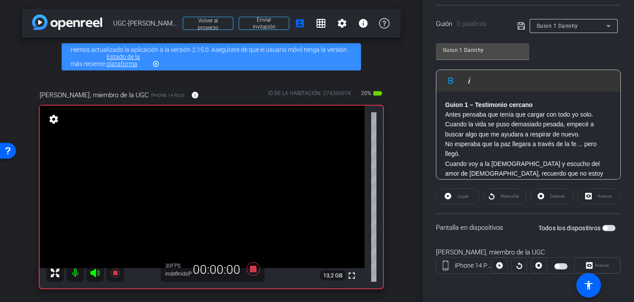
click at [445, 108] on div "Guion 1 – Testimonio cercano Antes pensaba que tenía que cargar con todo yo sol…" at bounding box center [529, 168] width 184 height 155
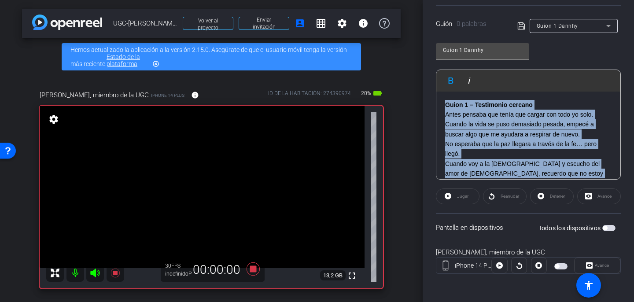
scroll to position [58, 0]
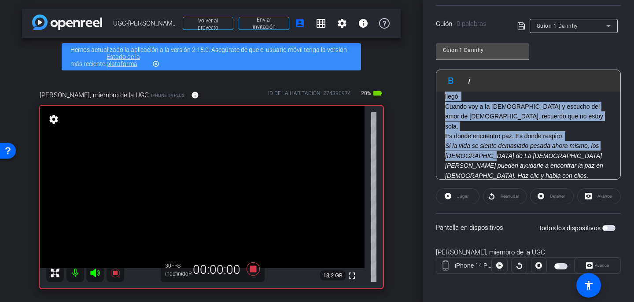
drag, startPoint x: 445, startPoint y: 108, endPoint x: 476, endPoint y: 200, distance: 96.8
click at [479, 200] on openreel-capture-teleprompter "Velocidad 3X (130 palabras/minuto) Tamaño de fuente 30 píxeles Configuración de…" at bounding box center [528, 104] width 185 height 369
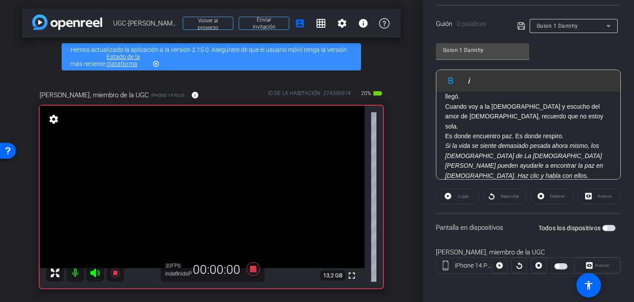
click at [459, 197] on div "Jugar" at bounding box center [458, 197] width 44 height 16
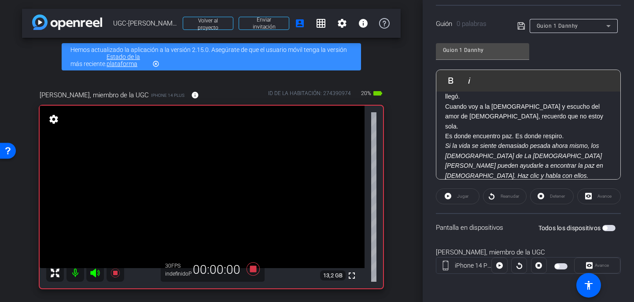
click at [459, 197] on div "Jugar" at bounding box center [458, 197] width 44 height 16
click at [612, 231] on span "button" at bounding box center [609, 228] width 13 height 6
click at [465, 199] on span "Jugar" at bounding box center [462, 196] width 14 height 12
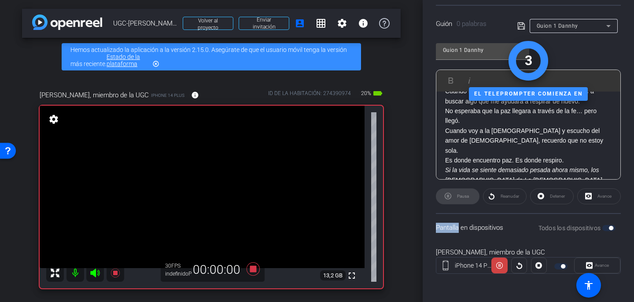
scroll to position [0, 0]
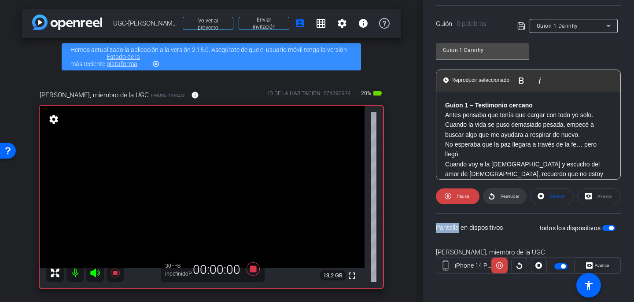
click at [502, 196] on font "Reanudar" at bounding box center [510, 196] width 19 height 5
click at [471, 197] on span at bounding box center [458, 196] width 44 height 21
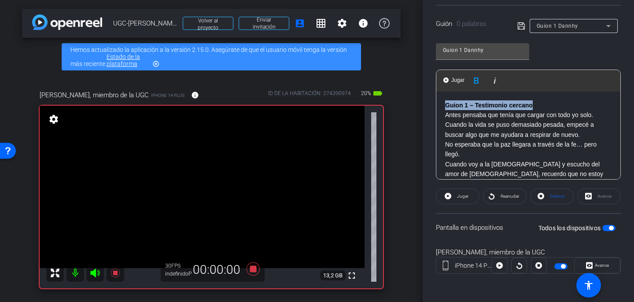
drag, startPoint x: 536, startPoint y: 103, endPoint x: 442, endPoint y: 106, distance: 93.4
click at [442, 106] on div "Guion 1 – Testimonio cercano Antes pensaba que tenía que cargar con todo yo sol…" at bounding box center [529, 169] width 184 height 155
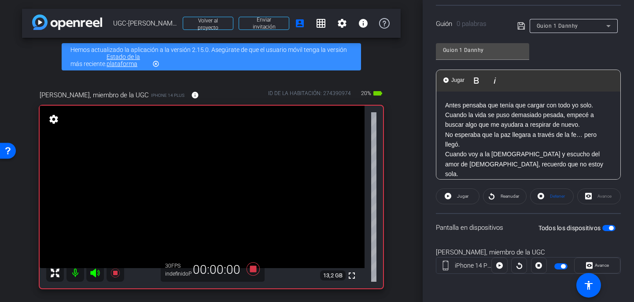
scroll to position [7, 0]
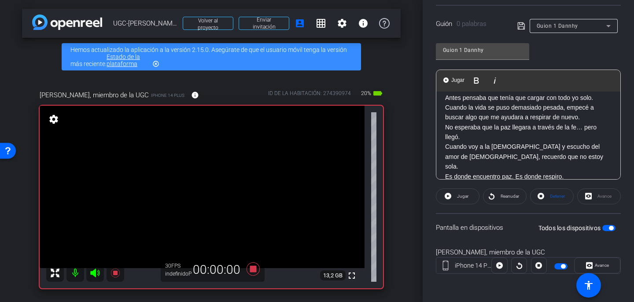
click at [593, 99] on font "Antes pensaba que tenía que cargar con todo yo solo." at bounding box center [519, 97] width 148 height 7
click at [522, 28] on icon at bounding box center [522, 26] width 8 height 11
click at [449, 201] on icon at bounding box center [448, 196] width 7 height 11
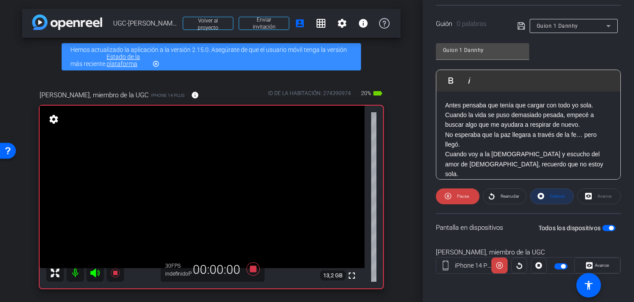
click at [555, 196] on font "Detener" at bounding box center [557, 196] width 15 height 5
click at [468, 196] on font "Jugar" at bounding box center [462, 196] width 11 height 5
click at [468, 196] on font "Pausa" at bounding box center [463, 196] width 12 height 5
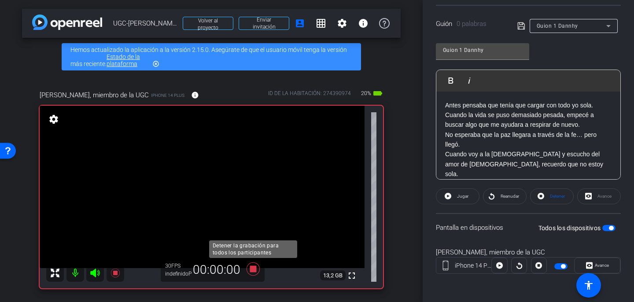
click at [252, 270] on icon at bounding box center [253, 269] width 13 height 13
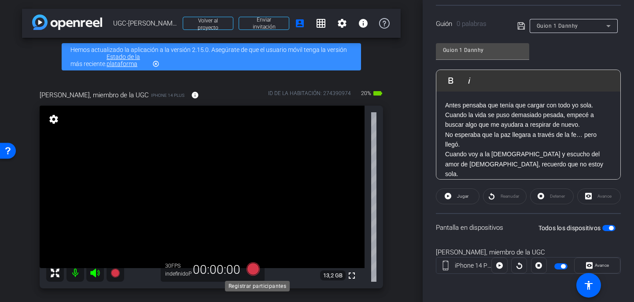
click at [252, 270] on icon at bounding box center [253, 269] width 13 height 13
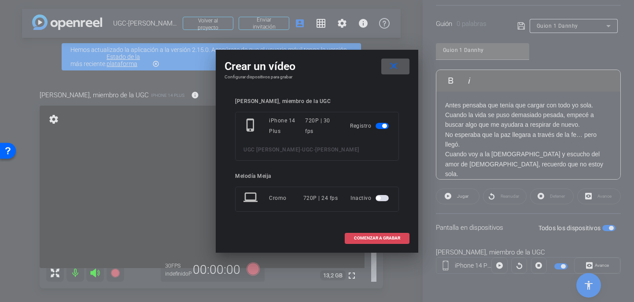
click at [363, 237] on font "COMENZAR A GRABAR" at bounding box center [377, 238] width 46 height 5
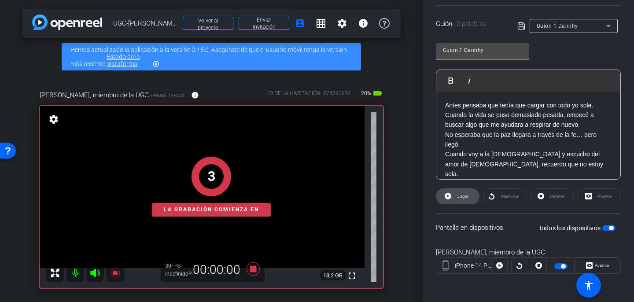
click at [465, 197] on font "Jugar" at bounding box center [462, 196] width 11 height 5
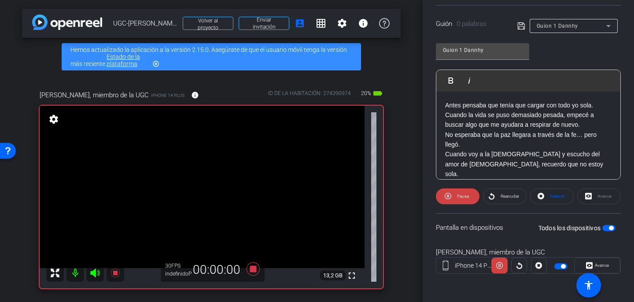
click at [465, 197] on font "Pausa" at bounding box center [463, 196] width 12 height 5
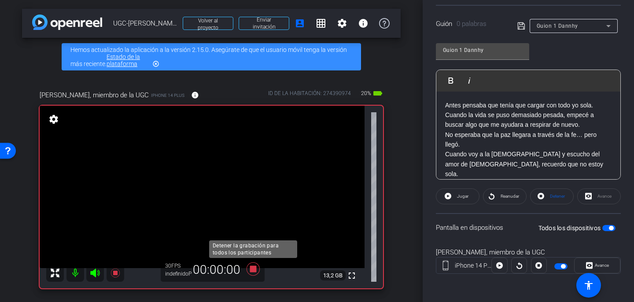
click at [252, 269] on icon at bounding box center [253, 269] width 13 height 13
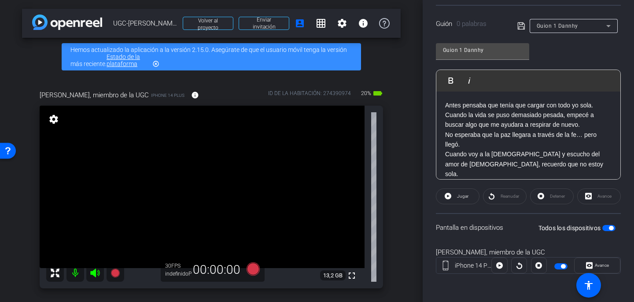
click at [607, 30] on icon at bounding box center [608, 26] width 11 height 11
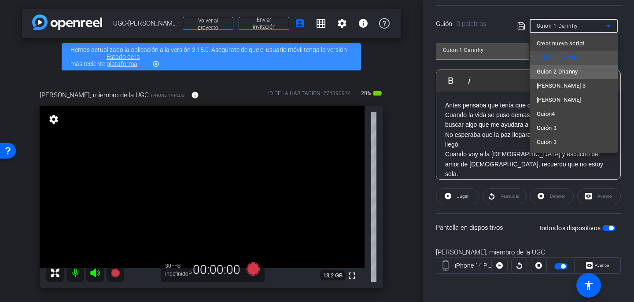
click at [590, 72] on mat-option "Guion 2 Dhanny" at bounding box center [574, 72] width 88 height 14
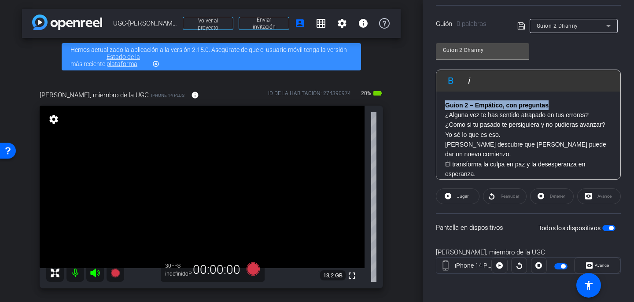
drag, startPoint x: 553, startPoint y: 105, endPoint x: 446, endPoint y: 107, distance: 106.6
click at [446, 106] on p "Guion 2 – Empático, con preguntas" at bounding box center [528, 105] width 167 height 10
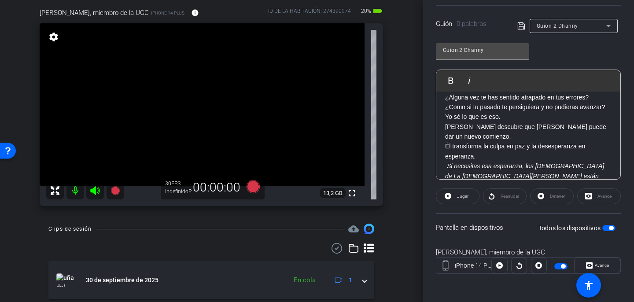
scroll to position [12, 0]
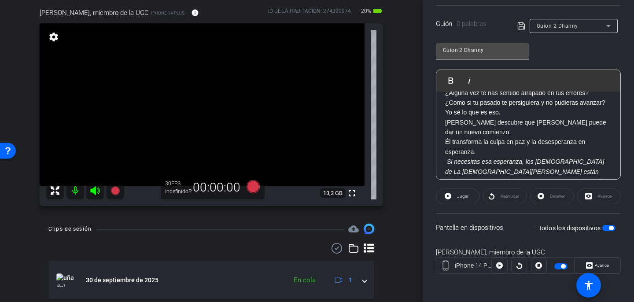
click at [485, 123] on font "[PERSON_NAME] descubre que [PERSON_NAME] puede dar un nuevo comienzo." at bounding box center [525, 127] width 161 height 17
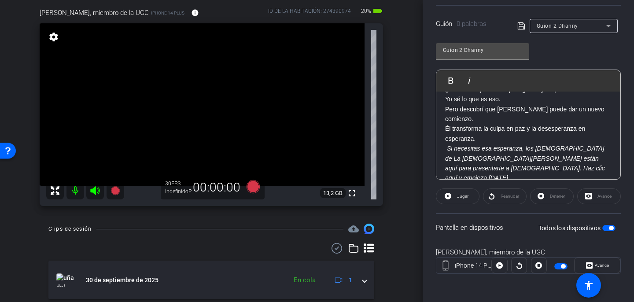
scroll to position [28, 0]
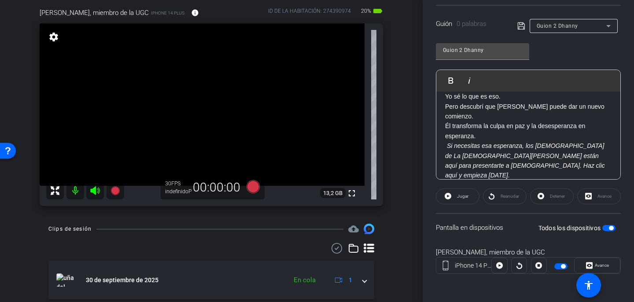
click at [578, 129] on font "Él transforma la culpa en paz y la desesperanza en esperanza." at bounding box center [515, 130] width 140 height 17
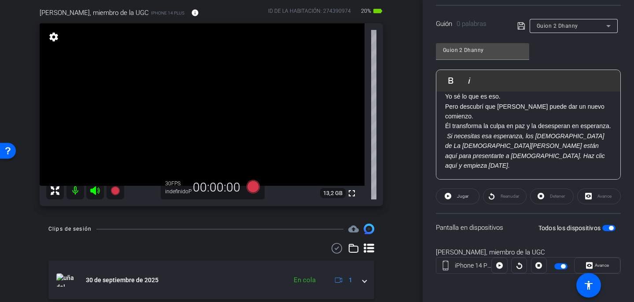
scroll to position [18, 0]
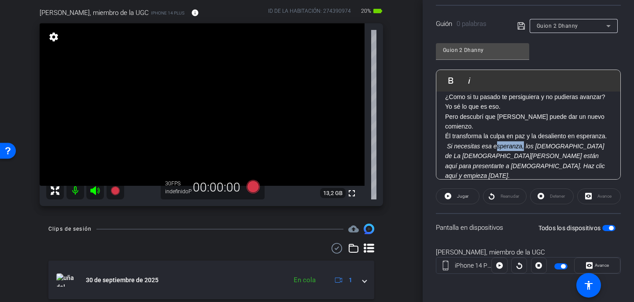
drag, startPoint x: 523, startPoint y: 147, endPoint x: 498, endPoint y: 145, distance: 25.1
click at [498, 145] on font "Si necesitas esa esperanza, los [DEMOGRAPHIC_DATA] de La [DEMOGRAPHIC_DATA][PER…" at bounding box center [525, 161] width 160 height 37
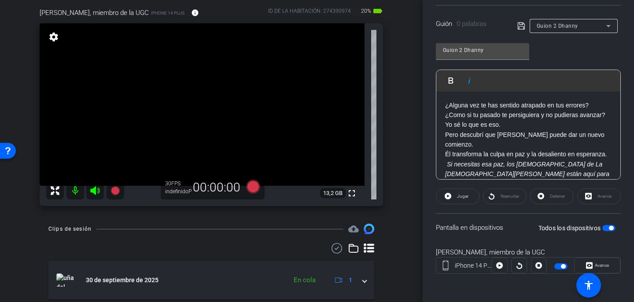
click at [519, 27] on icon at bounding box center [522, 26] width 8 height 11
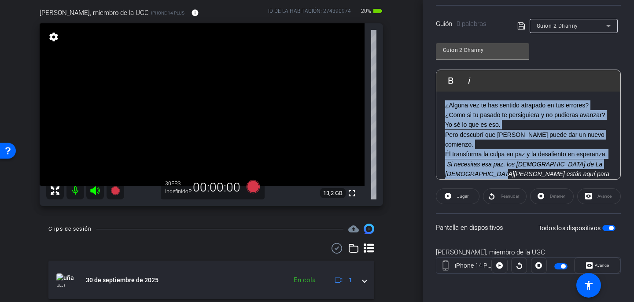
scroll to position [18, 0]
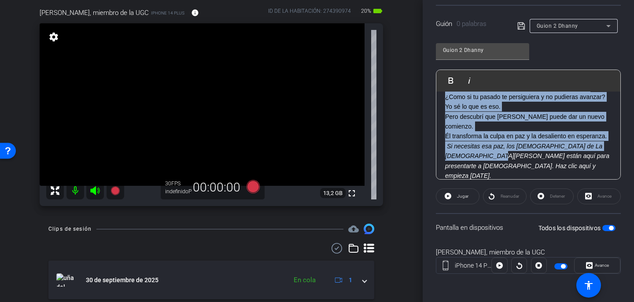
drag, startPoint x: 445, startPoint y: 105, endPoint x: 613, endPoint y: 167, distance: 179.1
click at [613, 167] on div "¿Alguna vez te has sentido atrapado en tus errores? ¿Como si tu pasado te persi…" at bounding box center [529, 132] width 184 height 116
click at [77, 189] on mat-icon at bounding box center [76, 191] width 18 height 18
click at [75, 190] on mat-icon at bounding box center [76, 191] width 18 height 18
click at [76, 195] on mat-icon at bounding box center [76, 191] width 18 height 18
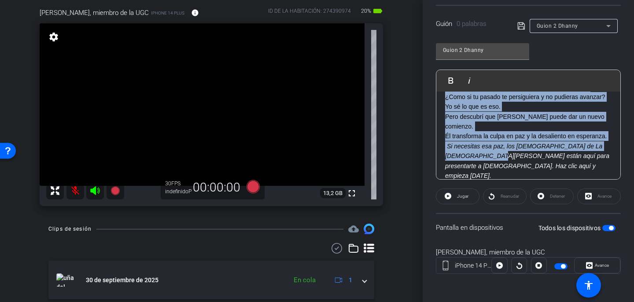
click at [76, 195] on mat-icon at bounding box center [76, 191] width 18 height 18
click at [118, 194] on icon at bounding box center [115, 190] width 11 height 11
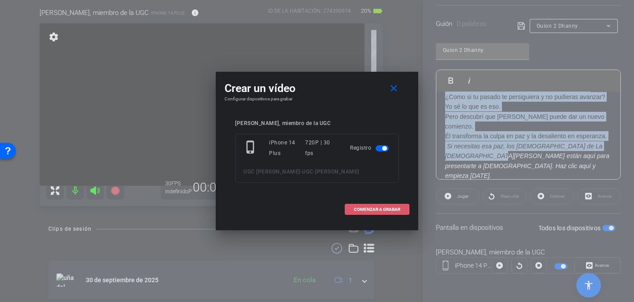
click at [366, 207] on font "COMENZAR A GRABAR" at bounding box center [377, 209] width 46 height 5
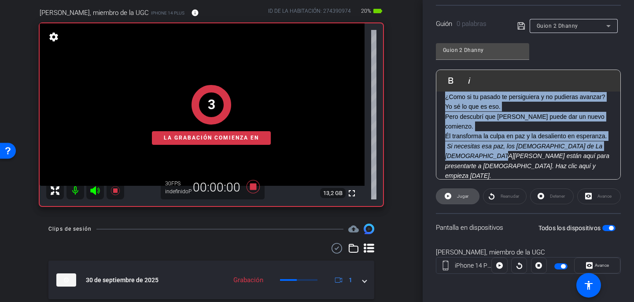
click at [458, 196] on font "Jugar" at bounding box center [462, 196] width 11 height 5
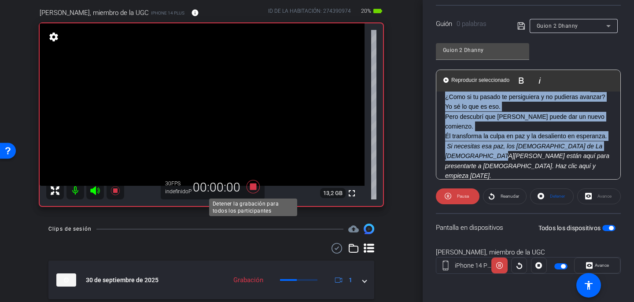
click at [257, 190] on icon at bounding box center [253, 187] width 21 height 16
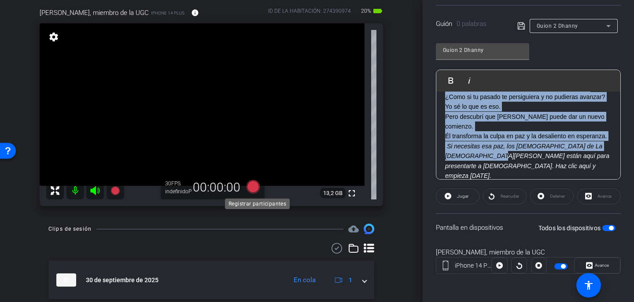
click at [257, 190] on icon at bounding box center [253, 186] width 13 height 13
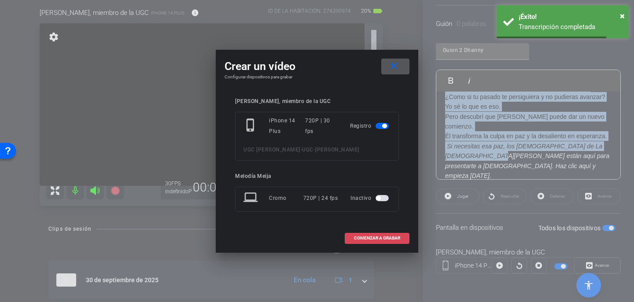
click at [375, 238] on font "COMENZAR A GRABAR" at bounding box center [377, 238] width 46 height 5
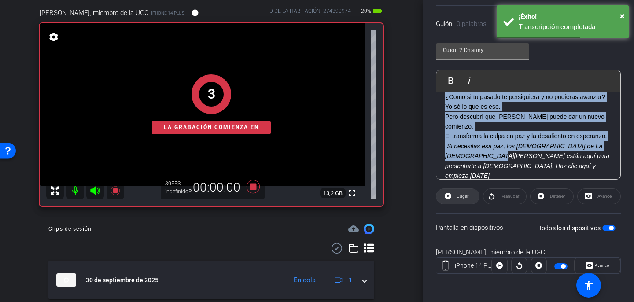
click at [459, 200] on span "Jugar" at bounding box center [462, 196] width 14 height 12
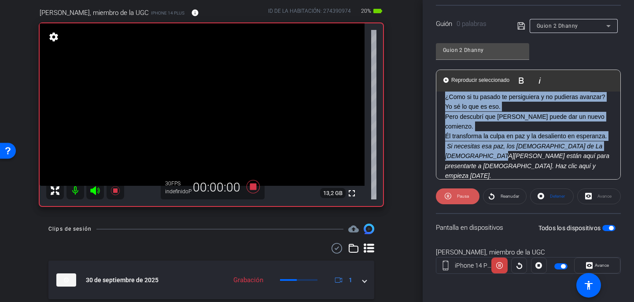
click at [459, 200] on span "Pausa" at bounding box center [462, 196] width 14 height 12
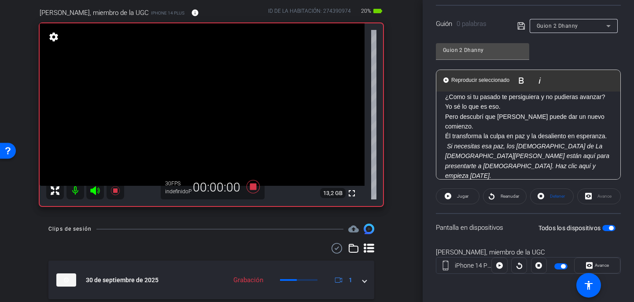
click at [537, 137] on font "Él transforma la culpa en paz y la desaliento en esperanza." at bounding box center [526, 136] width 162 height 7
click at [523, 30] on icon at bounding box center [522, 26] width 8 height 11
drag, startPoint x: 445, startPoint y: 102, endPoint x: 474, endPoint y: 178, distance: 81.7
click at [474, 178] on div "¿Alguna vez te has sentido atrapado en tus errores? ¿Como si tu pasado te persi…" at bounding box center [529, 132] width 184 height 116
click at [444, 96] on div "¿Alguna vez te has sentido atrapado en tus errores? ¿Como si tu pasado te persi…" at bounding box center [529, 132] width 184 height 116
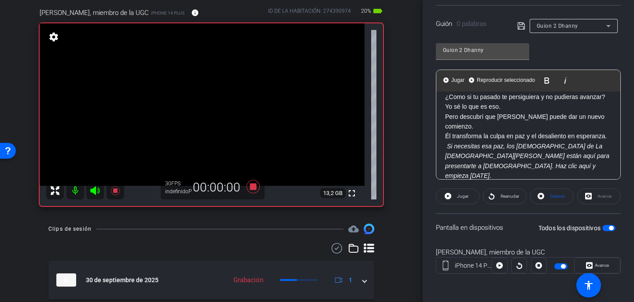
drag, startPoint x: 444, startPoint y: 96, endPoint x: 493, endPoint y: 224, distance: 136.9
click at [493, 224] on openreel-capture-teleprompter "Velocidad 3X (130 palabras/minuto) Tamaño de fuente 30 píxeles Configuración de…" at bounding box center [528, 104] width 185 height 369
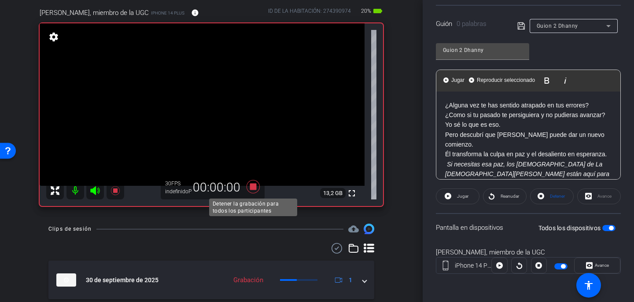
click at [251, 187] on icon at bounding box center [253, 186] width 13 height 13
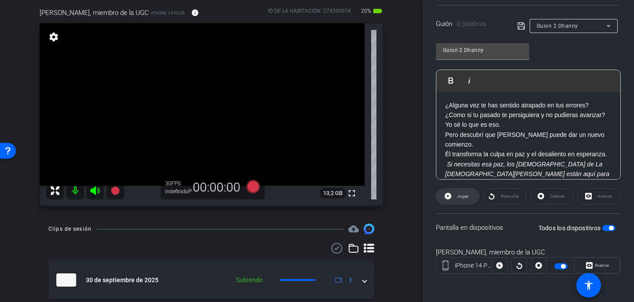
click at [462, 196] on font "Jugar" at bounding box center [462, 196] width 11 height 5
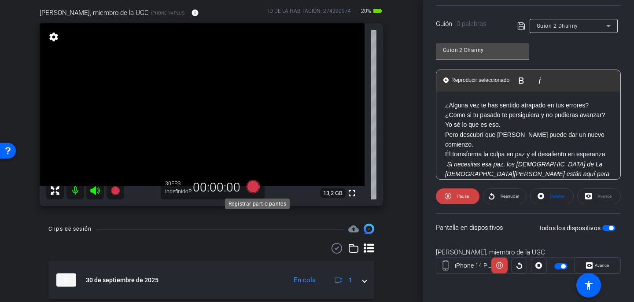
click at [249, 187] on icon at bounding box center [253, 186] width 13 height 13
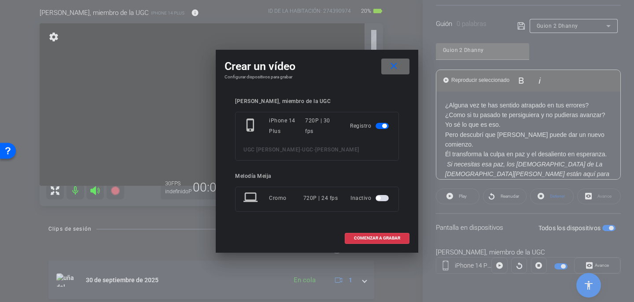
click at [393, 64] on mat-icon "close" at bounding box center [394, 66] width 11 height 11
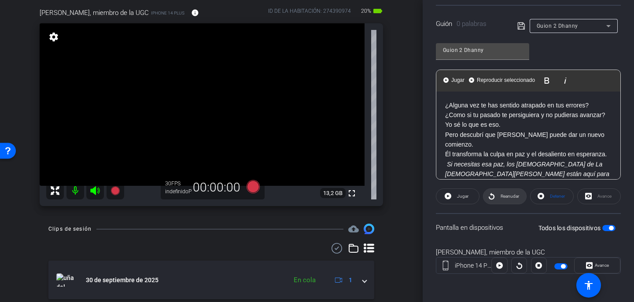
scroll to position [18, 0]
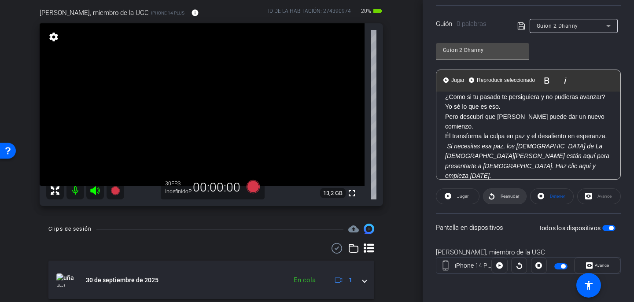
drag, startPoint x: 445, startPoint y: 107, endPoint x: 490, endPoint y: 193, distance: 97.3
click at [490, 193] on openreel-capture-teleprompter "Velocidad 3X (130 palabras/minuto) Tamaño de fuente 30 píxeles Configuración de…" at bounding box center [528, 104] width 185 height 369
click at [257, 184] on icon at bounding box center [253, 186] width 13 height 13
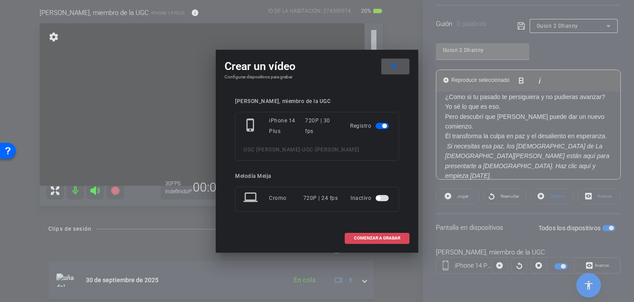
click at [379, 240] on font "COMENZAR A GRABAR" at bounding box center [377, 238] width 46 height 5
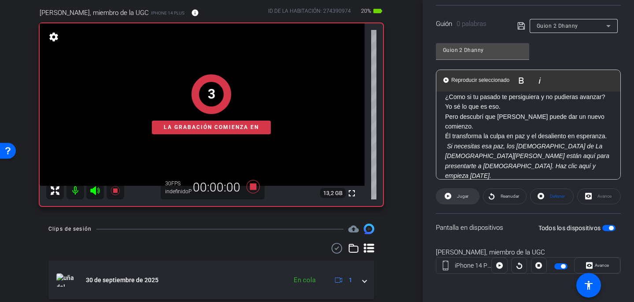
click at [463, 198] on font "Jugar" at bounding box center [462, 196] width 11 height 5
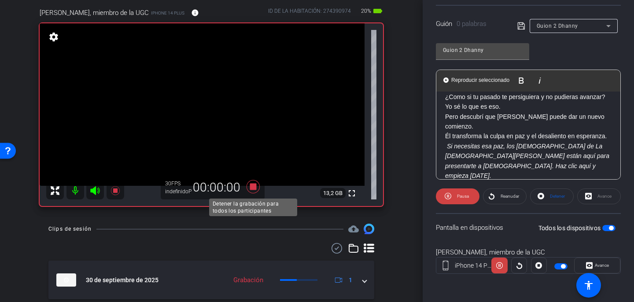
click at [255, 193] on icon at bounding box center [253, 187] width 21 height 16
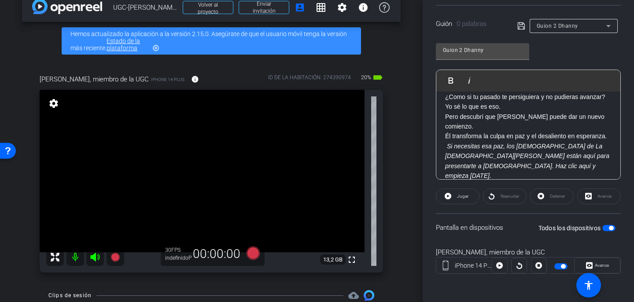
scroll to position [29, 0]
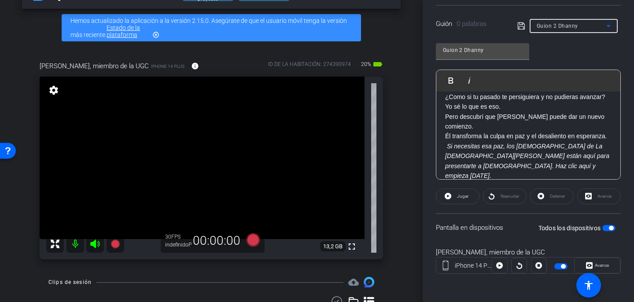
click at [611, 27] on icon at bounding box center [608, 26] width 11 height 11
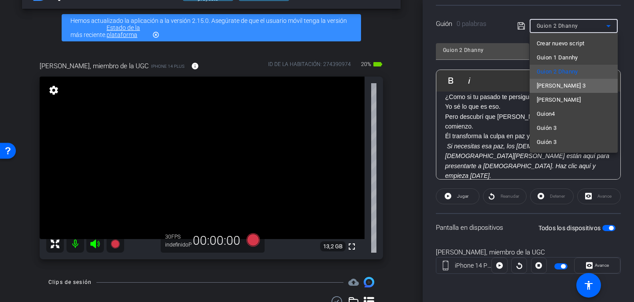
click at [584, 85] on mat-option "[PERSON_NAME] 3" at bounding box center [574, 86] width 88 height 14
type input "[PERSON_NAME] 3"
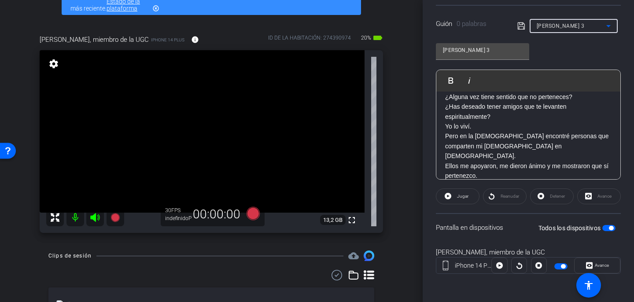
scroll to position [55, 0]
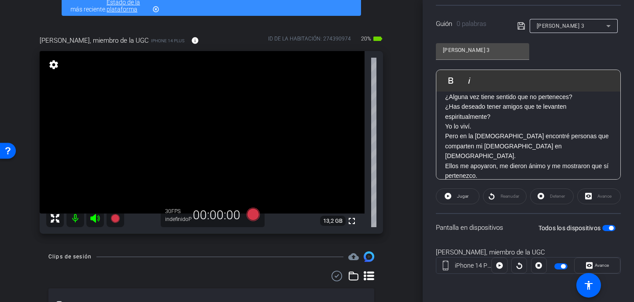
click at [53, 222] on icon at bounding box center [55, 218] width 9 height 9
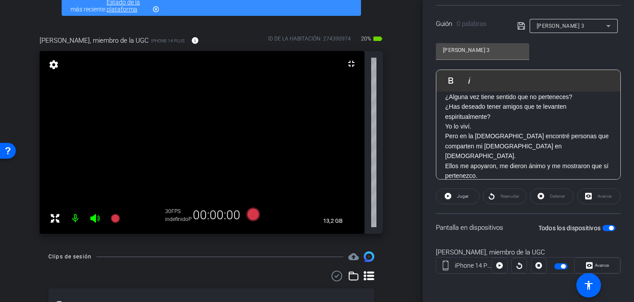
click at [52, 68] on mat-icon "settings" at bounding box center [54, 64] width 12 height 11
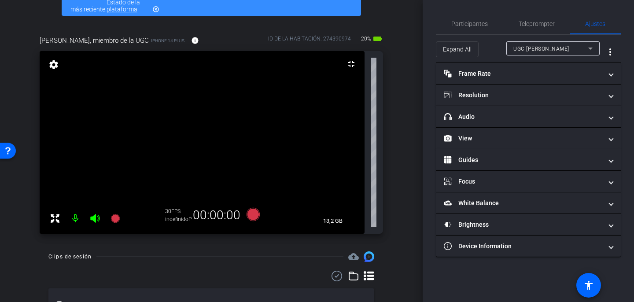
scroll to position [0, 0]
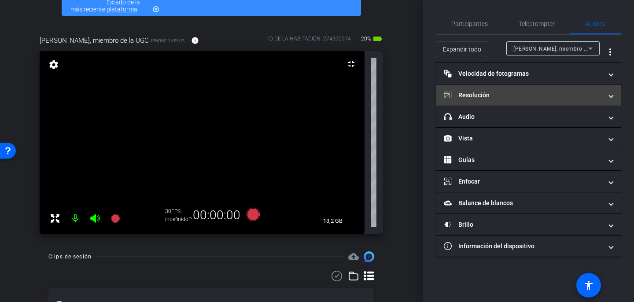
click at [575, 96] on mat-panel-title "Resolución" at bounding box center [523, 95] width 159 height 9
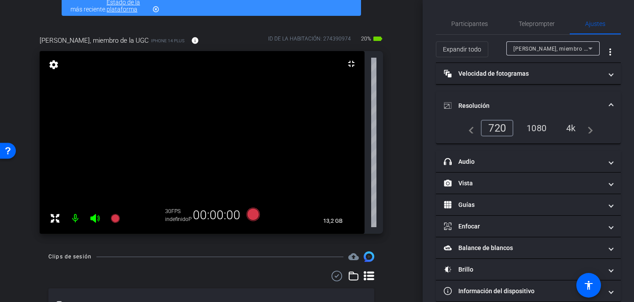
click at [574, 131] on font "4k" at bounding box center [571, 128] width 10 height 11
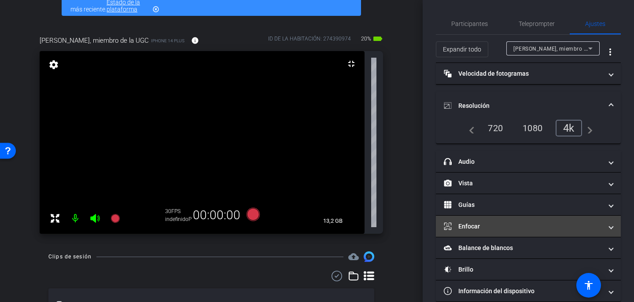
click at [459, 232] on mat-expansion-panel-header "Enfocar" at bounding box center [528, 226] width 185 height 21
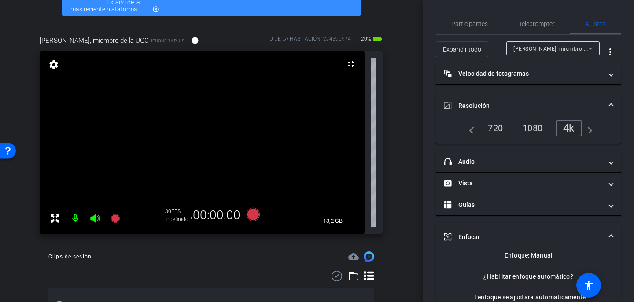
click at [410, 196] on div "arrow_back UGC-Dhanny Fenn Volver al proyecto Enviar invitación account_box gri…" at bounding box center [211, 96] width 423 height 302
click at [540, 126] on font "1080" at bounding box center [533, 128] width 20 height 11
click at [533, 130] on font "1080" at bounding box center [533, 128] width 20 height 11
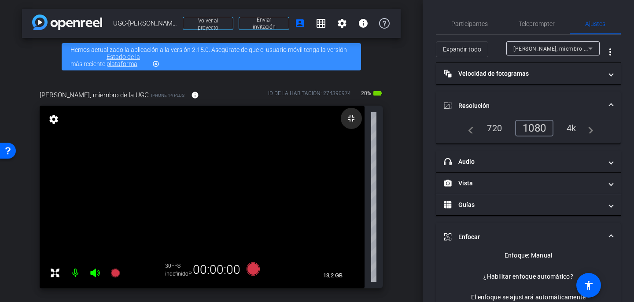
click at [352, 120] on mat-icon "fullscreen_exit" at bounding box center [351, 118] width 11 height 11
click at [196, 207] on video at bounding box center [202, 197] width 325 height 183
click at [187, 202] on div at bounding box center [196, 207] width 22 height 22
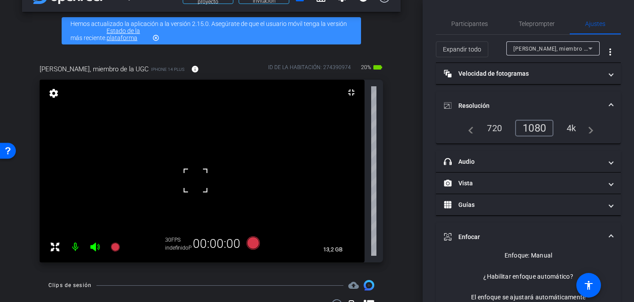
scroll to position [29, 0]
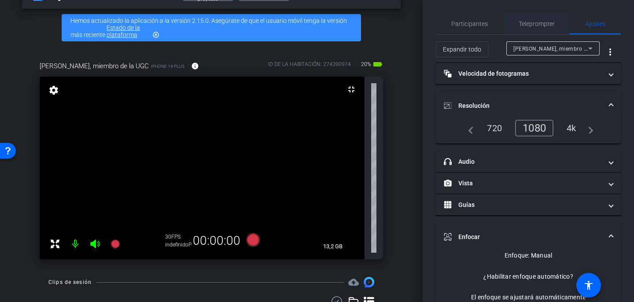
click at [536, 28] on span "Teleprompter" at bounding box center [537, 23] width 36 height 21
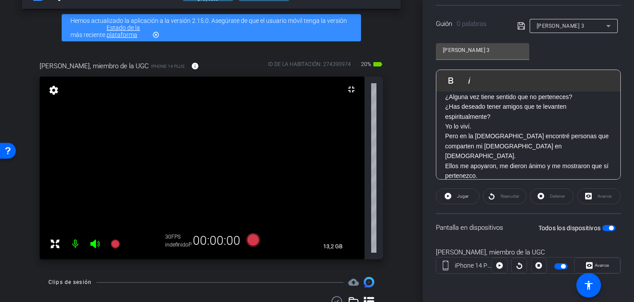
scroll to position [48, 0]
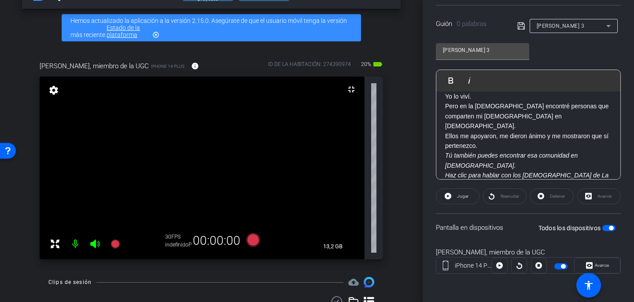
drag, startPoint x: 443, startPoint y: 99, endPoint x: 501, endPoint y: 226, distance: 139.8
click at [502, 226] on openreel-capture-teleprompter "Velocidad 3X (130 palabras/minuto) Tamaño de fuente 30 píxeles Configuración de…" at bounding box center [528, 104] width 185 height 369
click at [462, 199] on span "Jugar" at bounding box center [462, 196] width 14 height 12
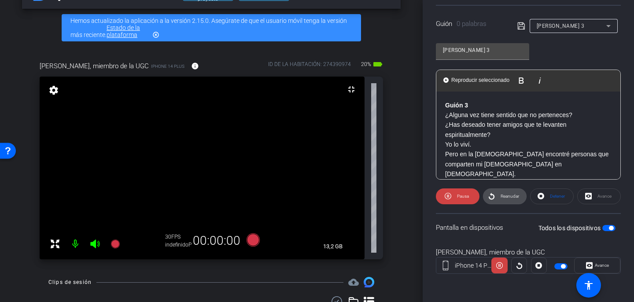
click at [496, 199] on span at bounding box center [505, 196] width 43 height 21
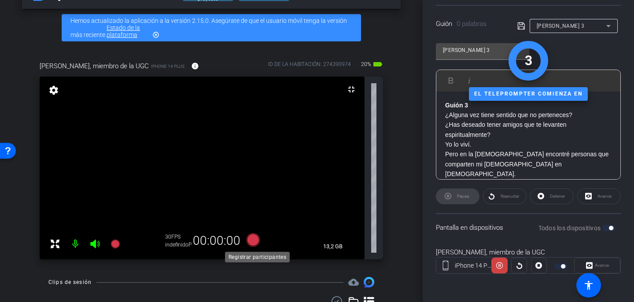
click at [257, 240] on icon at bounding box center [253, 239] width 13 height 13
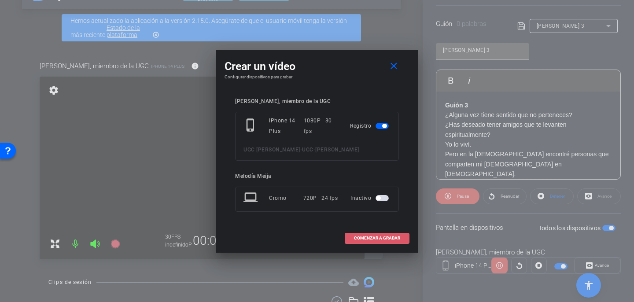
click at [378, 239] on font "COMENZAR A GRABAR" at bounding box center [377, 238] width 46 height 5
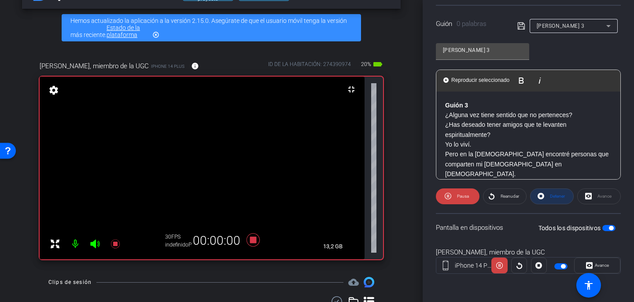
click at [550, 195] on font "Detener" at bounding box center [557, 196] width 15 height 5
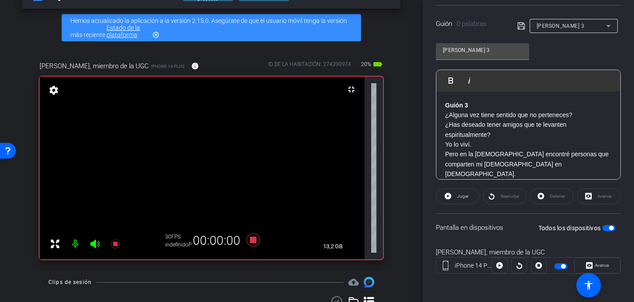
click at [506, 137] on p "¿Alguna vez tiene sentido que no perteneces? ¿Has deseado tener amigos que te l…" at bounding box center [528, 125] width 167 height 30
drag, startPoint x: 518, startPoint y: 115, endPoint x: 483, endPoint y: 113, distance: 34.4
click at [483, 113] on font "¿Alguna vez tiene sentido que no perteneces?" at bounding box center [508, 114] width 127 height 7
click at [525, 25] on icon at bounding box center [522, 26] width 8 height 11
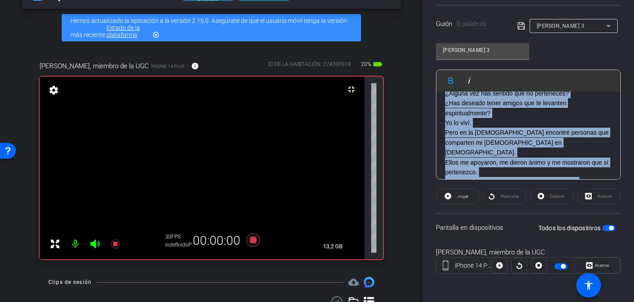
scroll to position [48, 0]
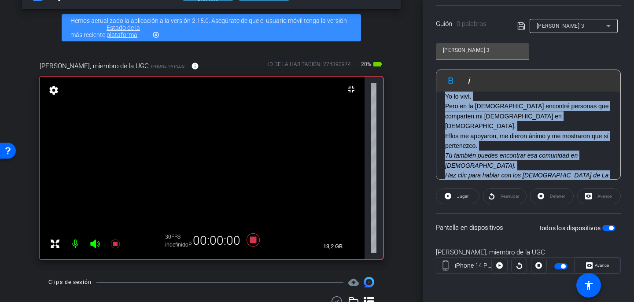
drag, startPoint x: 446, startPoint y: 104, endPoint x: 489, endPoint y: 179, distance: 86.2
click at [489, 179] on div "Guión 3 ¿Alguna vez has sentido que no perteneces? ¿Has deseado tener amigos qu…" at bounding box center [529, 121] width 184 height 155
click at [471, 198] on span at bounding box center [458, 196] width 43 height 21
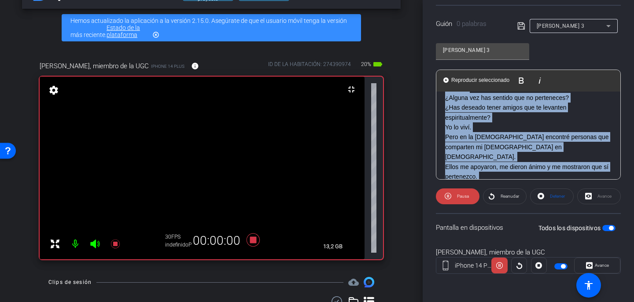
scroll to position [0, 0]
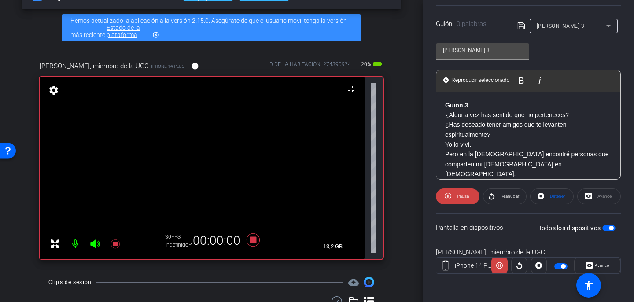
click at [523, 32] on div "Guion Dhanny 3" at bounding box center [570, 26] width 104 height 14
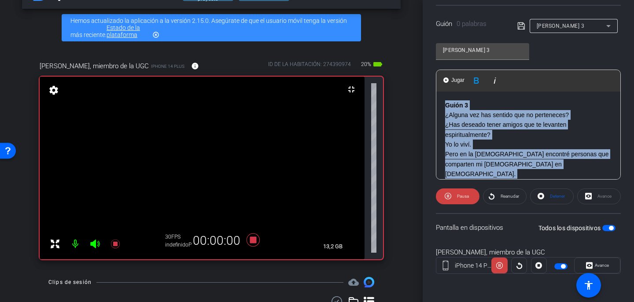
scroll to position [48, 0]
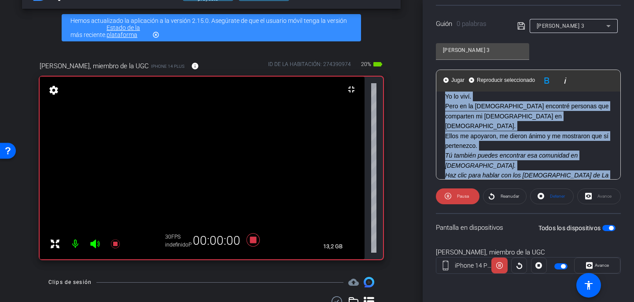
drag, startPoint x: 446, startPoint y: 103, endPoint x: 490, endPoint y: 215, distance: 119.8
click at [490, 215] on openreel-capture-teleprompter "Velocidad 3X (130 palabras/minuto) Tamaño de fuente 30 píxeles Configuración de…" at bounding box center [528, 104] width 185 height 369
click at [255, 241] on icon at bounding box center [253, 239] width 13 height 13
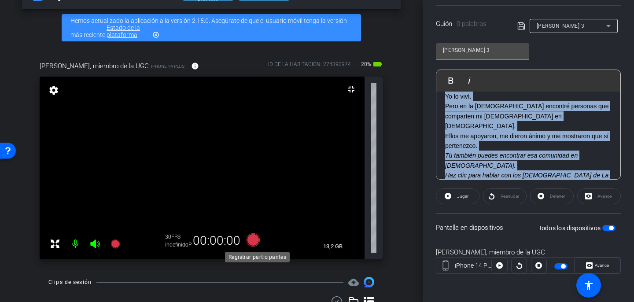
click at [256, 241] on icon at bounding box center [253, 239] width 13 height 13
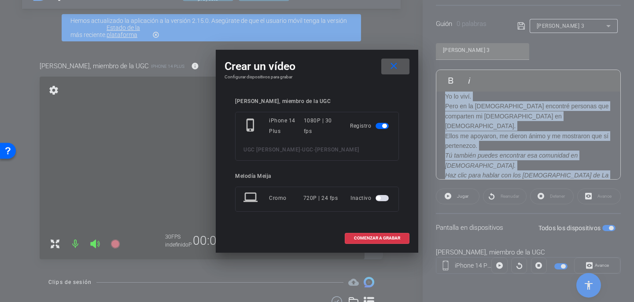
click at [390, 63] on mat-icon "close" at bounding box center [394, 66] width 11 height 11
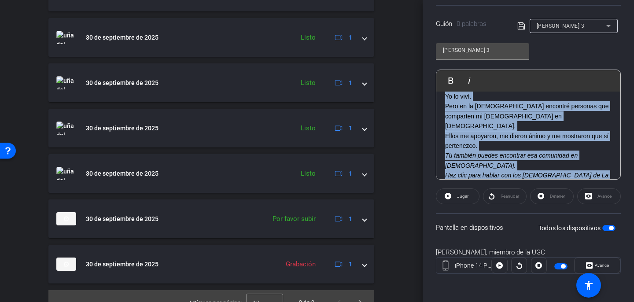
scroll to position [519, 0]
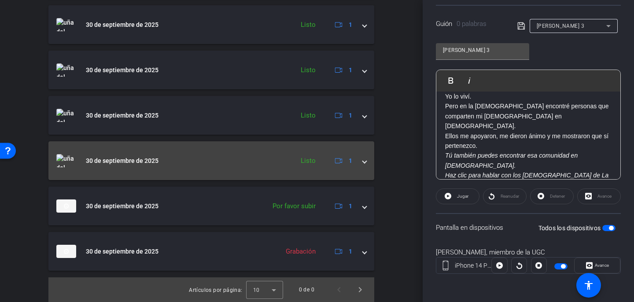
click at [366, 162] on span at bounding box center [365, 160] width 4 height 9
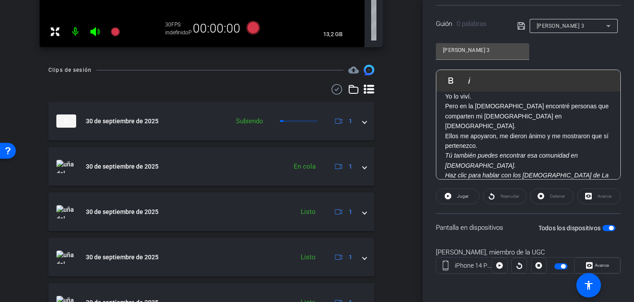
scroll to position [0, 0]
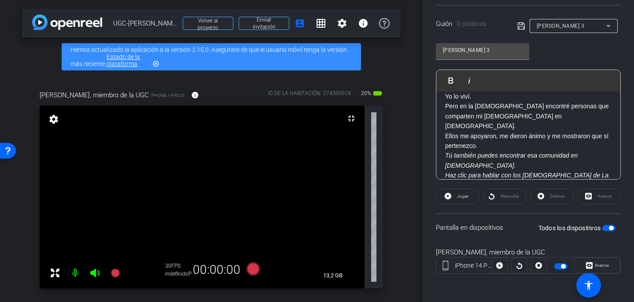
click at [399, 167] on div "Dhanny Fenn Nelson, miembro de la UGC iPhone 14 Plus info ID DE LA HABITACIÓN: …" at bounding box center [211, 187] width 379 height 222
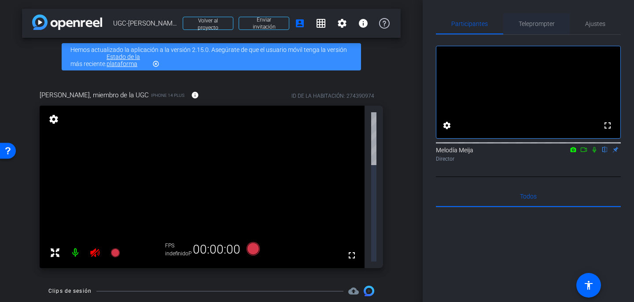
click at [548, 24] on font "Teleprompter" at bounding box center [537, 23] width 36 height 7
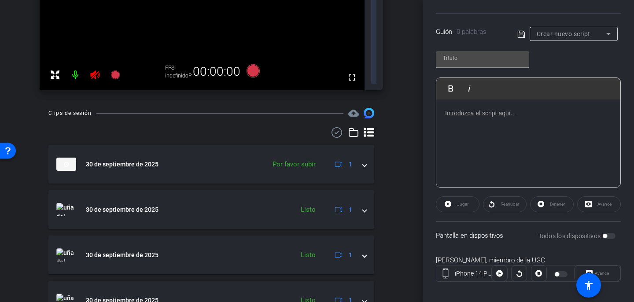
scroll to position [177, 0]
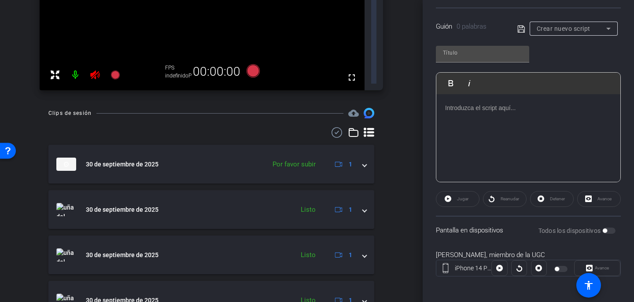
click at [611, 234] on div "Todos los dispositivos" at bounding box center [578, 230] width 78 height 9
click at [611, 230] on div "Todos los dispositivos" at bounding box center [578, 230] width 78 height 9
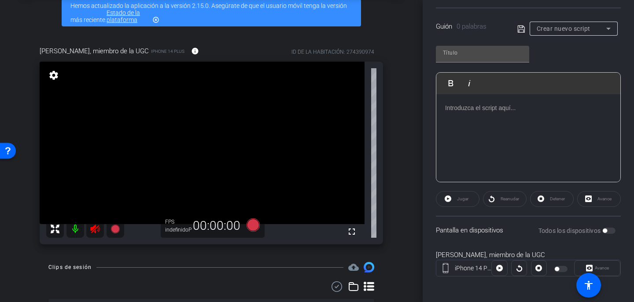
scroll to position [46, 0]
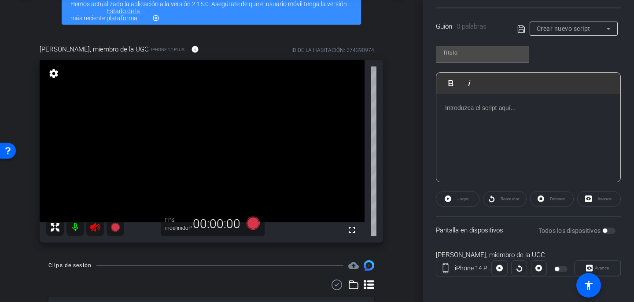
click at [609, 230] on div "Todos los dispositivos" at bounding box center [578, 230] width 78 height 9
click at [611, 231] on div "Todos los dispositivos" at bounding box center [578, 230] width 78 height 9
click at [609, 232] on div "Todos los dispositivos" at bounding box center [578, 230] width 78 height 9
click at [618, 233] on div "Pantalla en dispositivos Todos los dispositivos" at bounding box center [528, 230] width 185 height 29
click at [629, 233] on div "Participantes Teleprompter Ajustes settings Melodía [PERSON_NAME] flip Director…" at bounding box center [528, 151] width 211 height 302
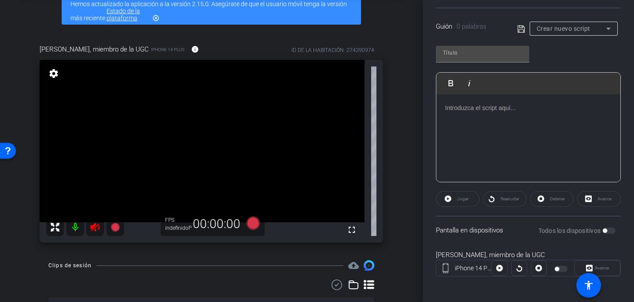
click at [611, 231] on div "Todos los dispositivos" at bounding box center [578, 230] width 78 height 9
click at [624, 236] on div "Participantes Teleprompter Ajustes settings Melodía [PERSON_NAME] flip Director…" at bounding box center [528, 151] width 211 height 302
click at [613, 233] on div "Todos los dispositivos" at bounding box center [578, 230] width 78 height 9
click at [599, 30] on div "Crear nuevo script" at bounding box center [572, 28] width 70 height 11
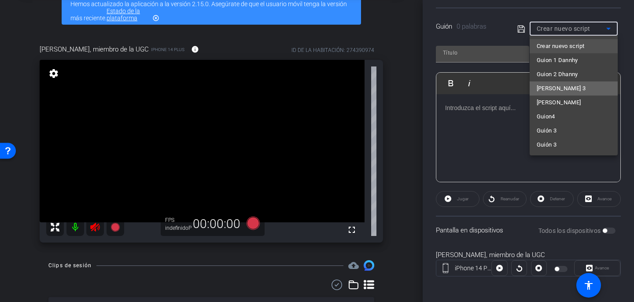
click at [579, 87] on mat-option "[PERSON_NAME] 3" at bounding box center [574, 88] width 88 height 14
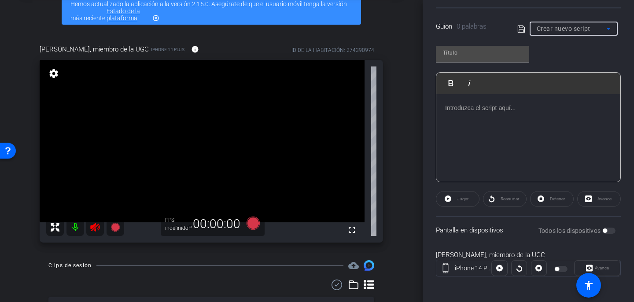
type input "[PERSON_NAME] 3"
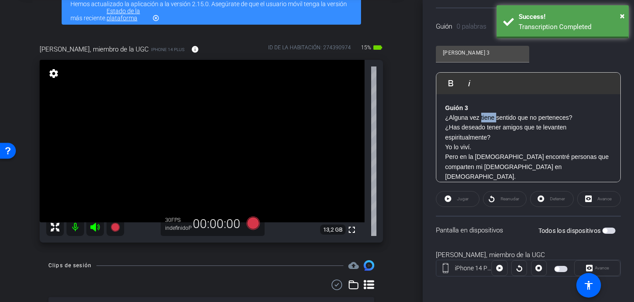
drag, startPoint x: 496, startPoint y: 117, endPoint x: 481, endPoint y: 117, distance: 14.1
click at [481, 117] on font "¿Alguna vez tiene sentido que no perteneces?" at bounding box center [508, 117] width 127 height 7
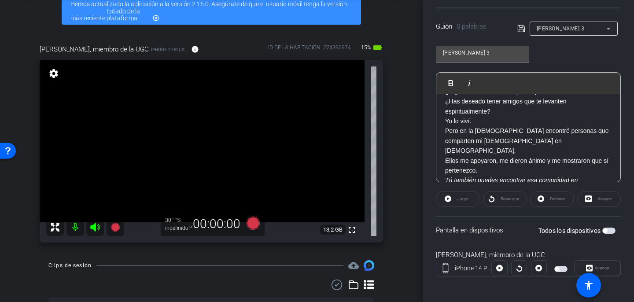
scroll to position [0, 0]
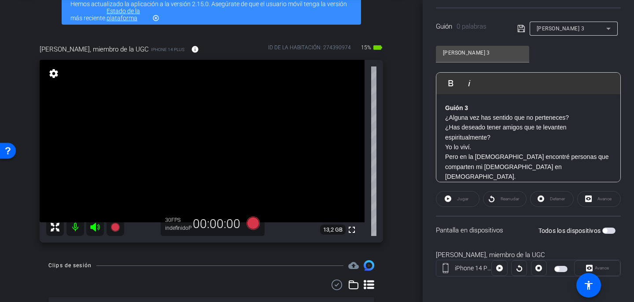
click at [520, 29] on icon at bounding box center [521, 28] width 7 height 7
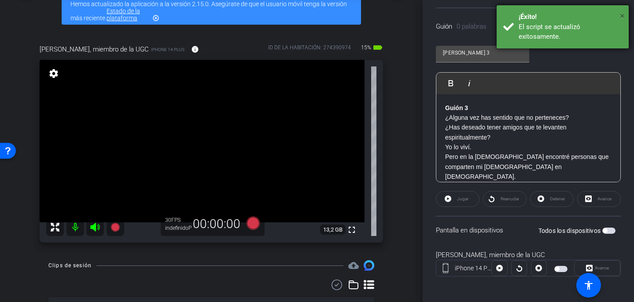
click at [625, 15] on font "×" at bounding box center [622, 16] width 5 height 11
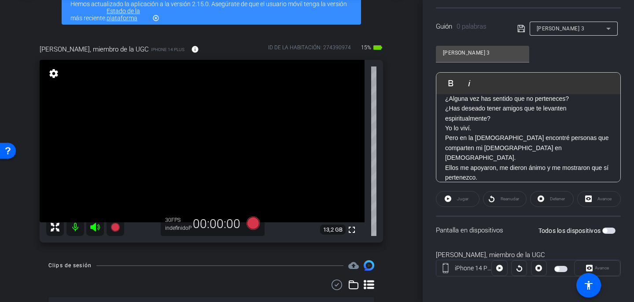
scroll to position [21, 0]
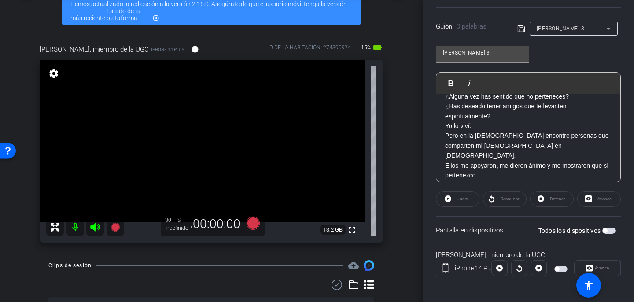
click at [613, 231] on span "button" at bounding box center [609, 231] width 13 height 6
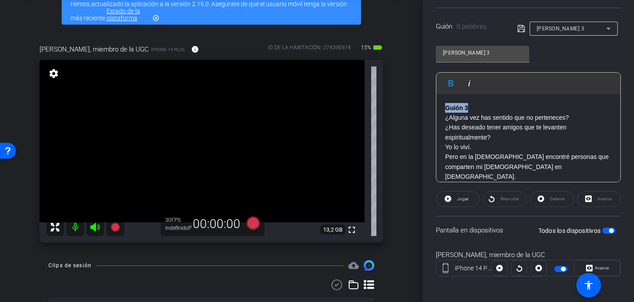
scroll to position [48, 0]
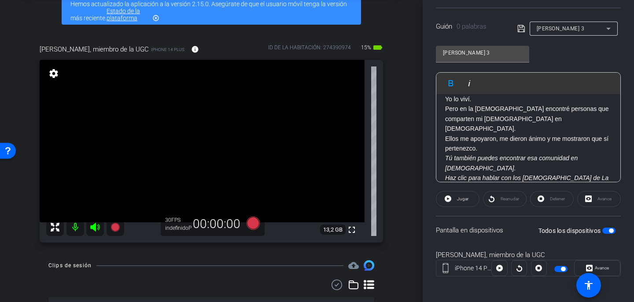
drag, startPoint x: 442, startPoint y: 106, endPoint x: 571, endPoint y: 180, distance: 148.2
click at [571, 180] on div "Guión 3 ¿Alguna vez has sentido que no perteneces? ¿Has deseado tener amigos qu…" at bounding box center [529, 123] width 184 height 155
click at [250, 226] on icon at bounding box center [253, 223] width 13 height 13
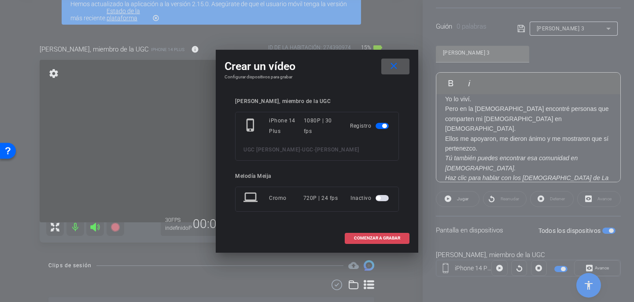
click at [369, 237] on font "COMENZAR A GRABAR" at bounding box center [377, 238] width 46 height 5
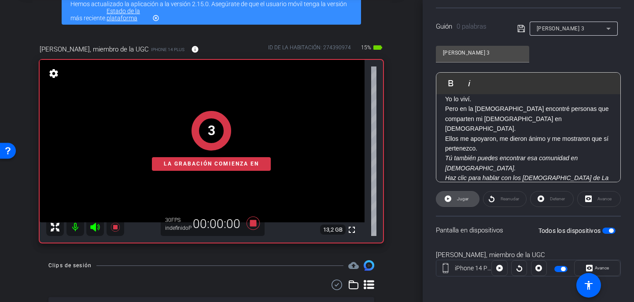
click at [459, 201] on font "Jugar" at bounding box center [462, 198] width 11 height 5
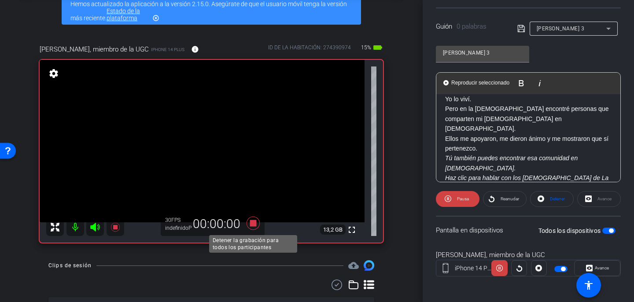
click at [253, 226] on icon at bounding box center [253, 223] width 13 height 13
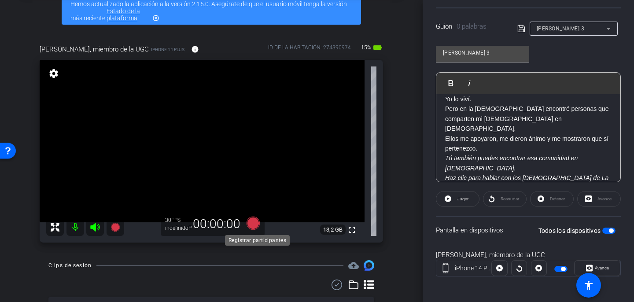
click at [253, 220] on icon at bounding box center [253, 223] width 13 height 13
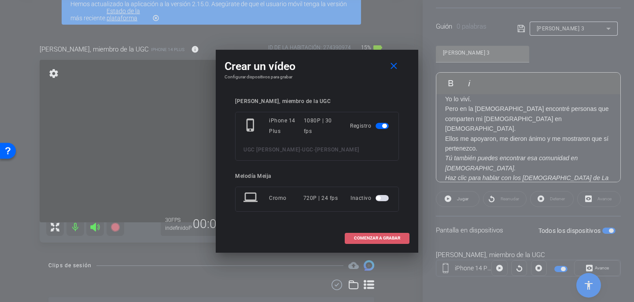
click at [362, 234] on span at bounding box center [377, 238] width 64 height 21
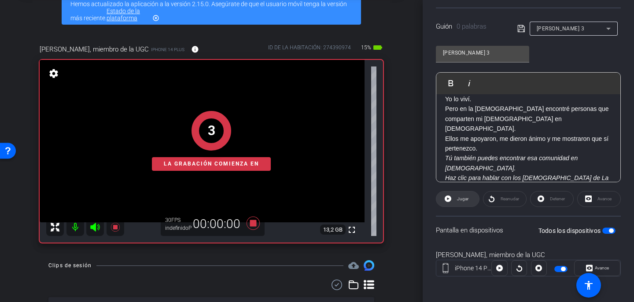
click at [463, 199] on font "Jugar" at bounding box center [462, 198] width 11 height 5
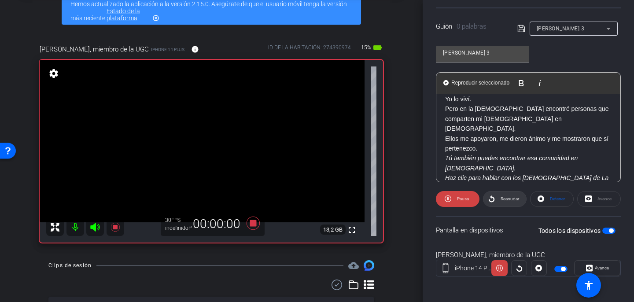
click at [505, 199] on font "Reanudar" at bounding box center [510, 198] width 19 height 5
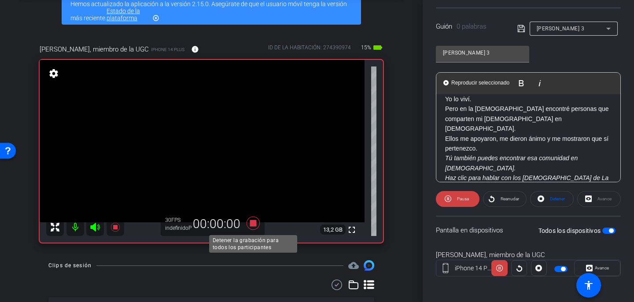
click at [252, 229] on icon at bounding box center [253, 223] width 21 height 16
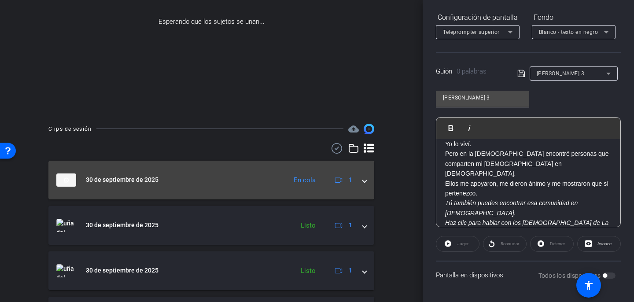
scroll to position [172, 0]
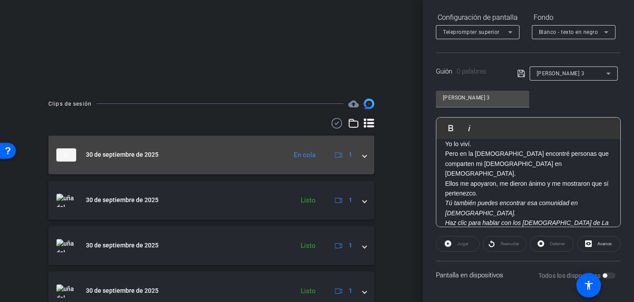
click at [364, 157] on span at bounding box center [365, 154] width 4 height 9
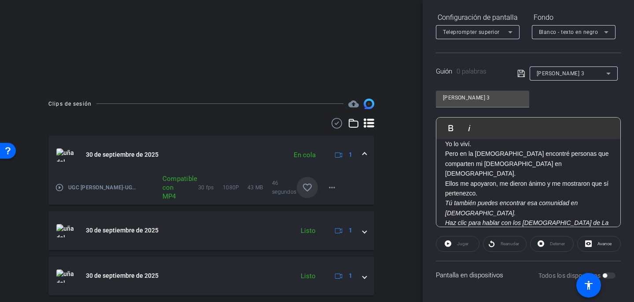
click at [305, 184] on mat-icon "favorite_border" at bounding box center [307, 187] width 11 height 11
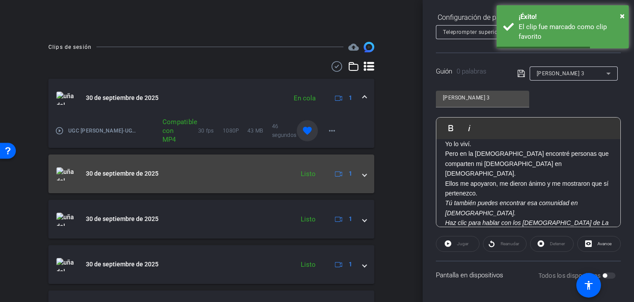
scroll to position [233, 0]
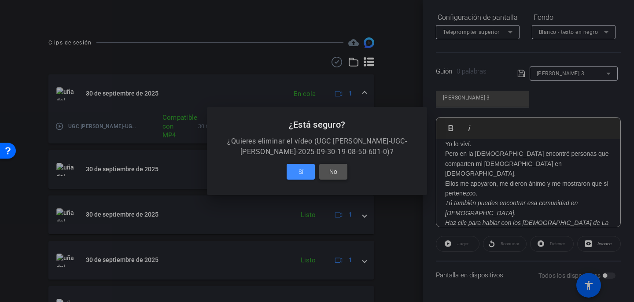
click at [337, 170] on font "No" at bounding box center [333, 171] width 8 height 7
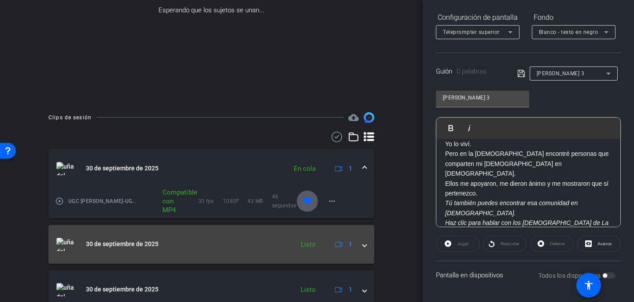
scroll to position [161, 0]
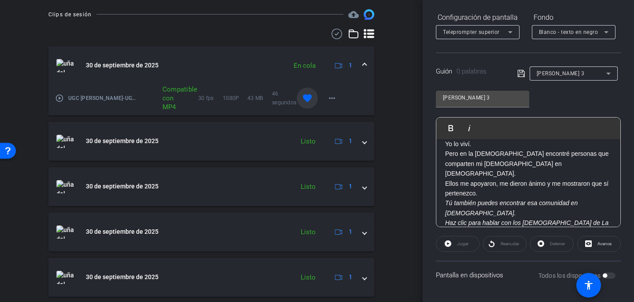
scroll to position [256, 0]
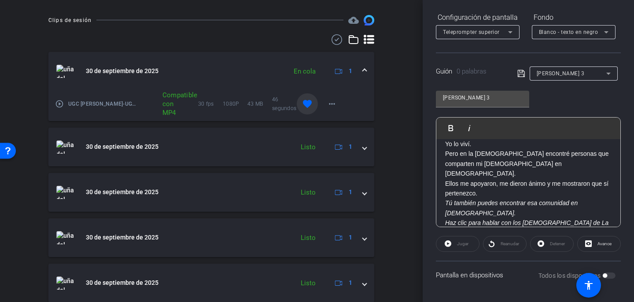
click at [381, 107] on div "Clips de sesión cloud_upload 30 de septiembre de 2025 En cola 1 play_circle_out…" at bounding box center [211, 288] width 379 height 546
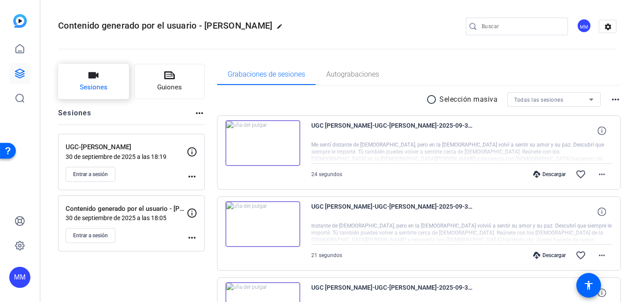
click at [121, 90] on button "Sesiones" at bounding box center [93, 81] width 71 height 35
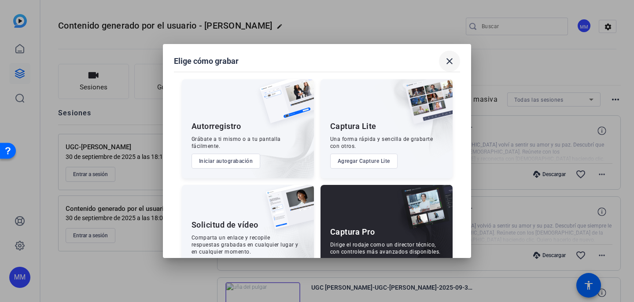
click at [448, 62] on mat-icon "close" at bounding box center [449, 61] width 11 height 11
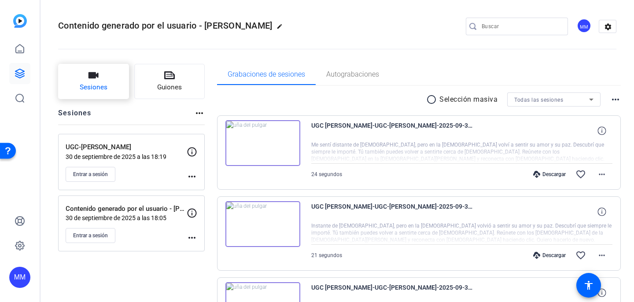
click at [91, 77] on icon "button" at bounding box center [94, 75] width 10 height 6
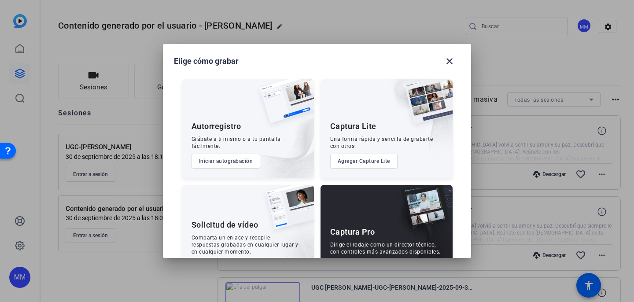
click at [383, 216] on div "Captura Pro Dirige el rodaje como un director técnico, con controles más avanza…" at bounding box center [387, 234] width 132 height 99
click at [364, 234] on font "Captura Pro" at bounding box center [352, 231] width 45 height 9
click at [359, 209] on div "Captura Pro Dirige el rodaje como un director técnico, con controles más avanza…" at bounding box center [387, 234] width 132 height 99
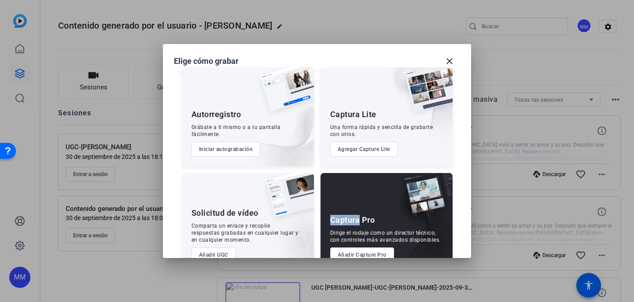
scroll to position [35, 0]
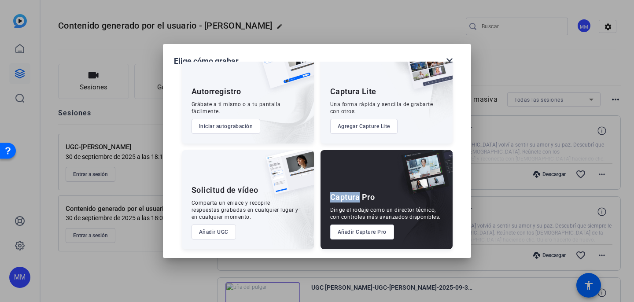
click at [369, 237] on button "Añadir Capture Pro" at bounding box center [362, 232] width 64 height 15
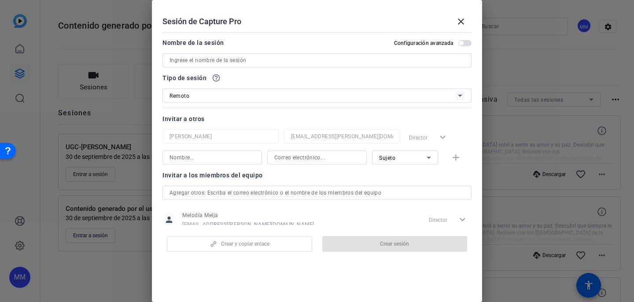
click at [252, 63] on input at bounding box center [317, 60] width 295 height 11
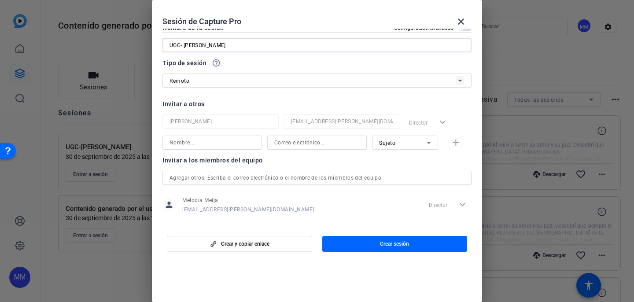
scroll to position [24, 0]
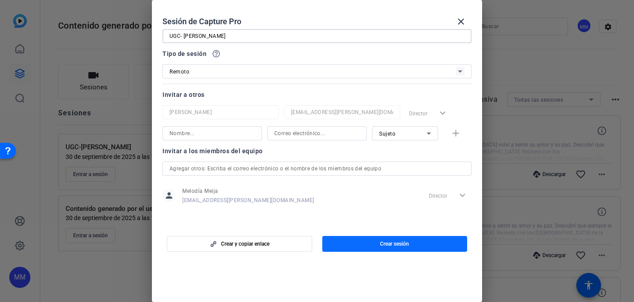
type input "UGC- Yessenia"
click at [349, 240] on span "button" at bounding box center [394, 243] width 145 height 21
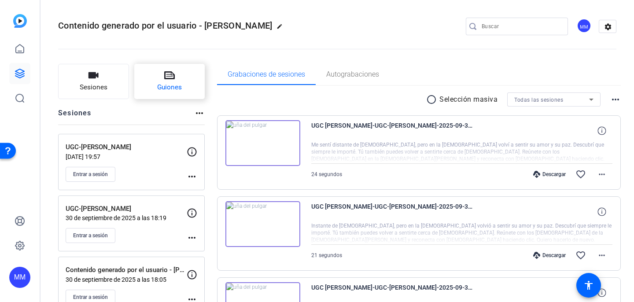
click at [178, 87] on font "Guiones" at bounding box center [169, 87] width 25 height 8
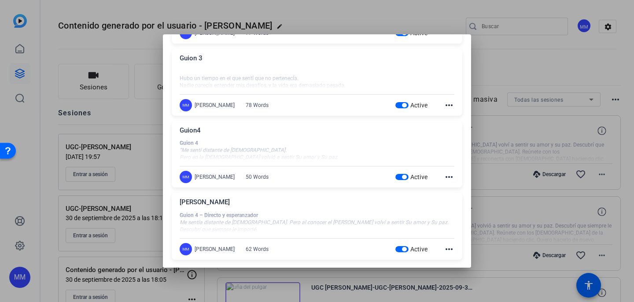
scroll to position [0, 0]
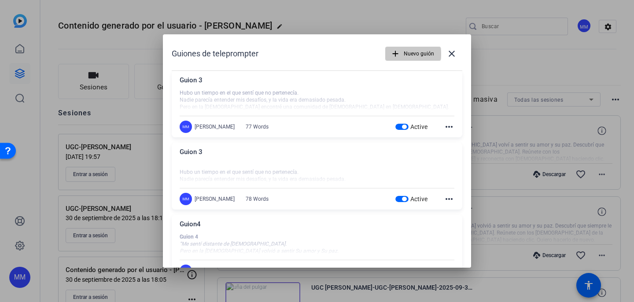
click at [413, 54] on font "Nuevo guión" at bounding box center [419, 54] width 30 height 6
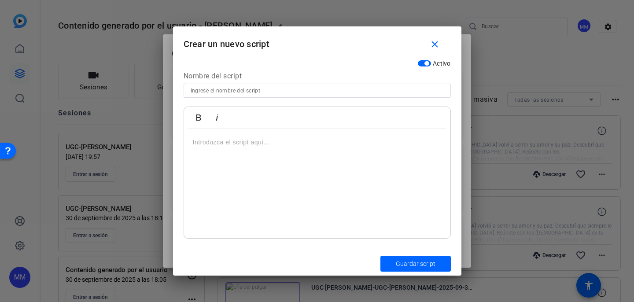
click at [281, 92] on input at bounding box center [317, 90] width 253 height 11
type input "G"
type input "Yesi - Guion 1"
click at [257, 159] on div at bounding box center [317, 184] width 267 height 110
click at [223, 157] on div at bounding box center [317, 184] width 267 height 110
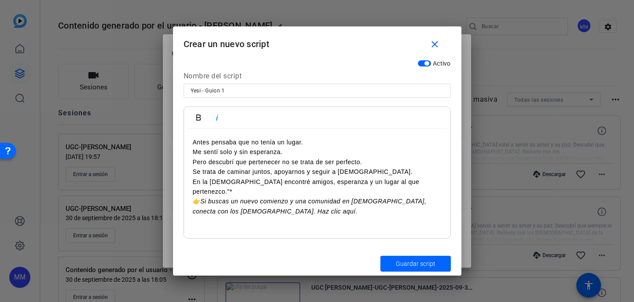
click at [231, 152] on font "Me sentí solo y sin esperanza." at bounding box center [238, 151] width 90 height 7
click at [193, 164] on font "Pero descubrí que pertenecer no se trata de ser perfecto." at bounding box center [278, 162] width 170 height 7
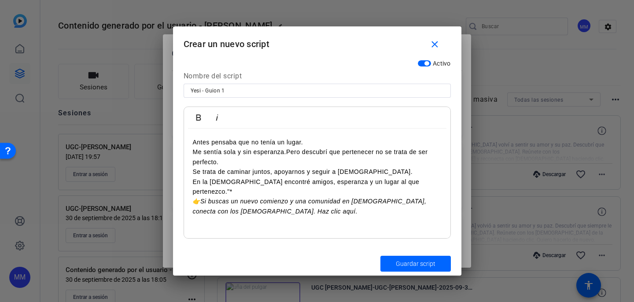
click at [299, 152] on font "Pero descubrí que pertenecer no se trata de ser perfecto." at bounding box center [310, 156] width 235 height 17
click at [191, 174] on div "Antes pensaba que no tenía un lugar. Me sentía sola y sin esperanza, hasta que …" at bounding box center [317, 184] width 267 height 110
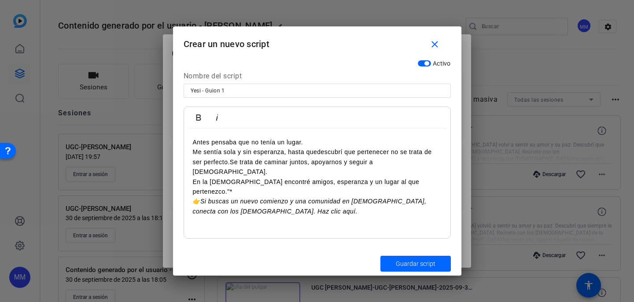
drag, startPoint x: 202, startPoint y: 181, endPoint x: 189, endPoint y: 181, distance: 13.2
click at [189, 181] on div "Antes pensaba que no tenía un lugar. Me sentía sola y sin esperanza, hasta que …" at bounding box center [317, 184] width 267 height 110
click at [411, 177] on p "En la iglesia encontré amigos, esperanza y un lugar al que pertenezco."*" at bounding box center [317, 187] width 249 height 20
click at [361, 198] on font "Si buscas un nuevo comienzo y una comunidad en Cristo, conecta con los misioner…" at bounding box center [306, 206] width 226 height 17
click at [388, 198] on font "Si buscas un nuevo comienzo y una comunidad en Cristo, conecta con los misioner…" at bounding box center [306, 206] width 226 height 17
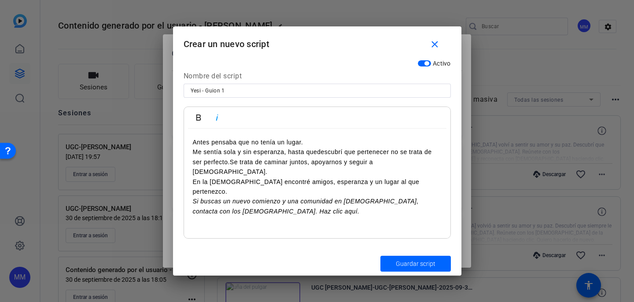
click at [402, 198] on font "Si buscas un nuevo comienzo y una comunidad en Cristo, contacta con los misione…" at bounding box center [306, 206] width 226 height 17
click at [225, 198] on font "Si buscas un nuevo comienzo y una comunidad en Cristo, contacta a los misionero…" at bounding box center [306, 206] width 226 height 17
click at [404, 266] on font "Guardar script" at bounding box center [416, 263] width 40 height 7
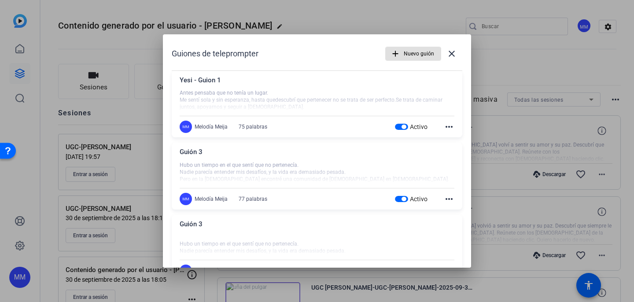
click at [408, 53] on font "Nuevo guión" at bounding box center [419, 54] width 30 height 6
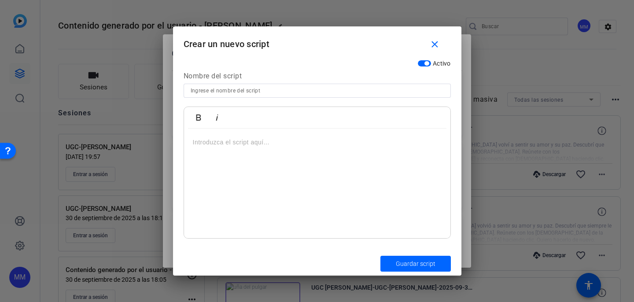
click at [258, 91] on input at bounding box center [317, 90] width 253 height 11
type input "Yesi - Guion 2"
click at [224, 139] on p at bounding box center [317, 142] width 249 height 10
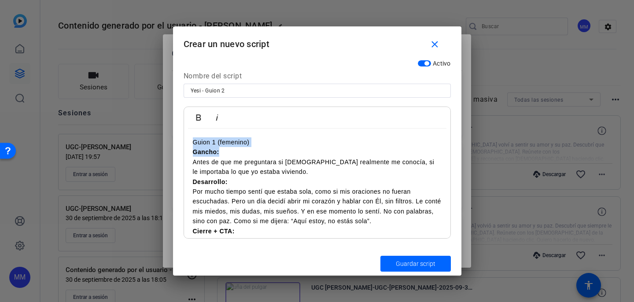
drag, startPoint x: 223, startPoint y: 150, endPoint x: 190, endPoint y: 141, distance: 34.2
click at [190, 141] on div "Guion 1 (femenino) Gancho: Antes de que me preguntara si Dios realmente me cono…" at bounding box center [317, 206] width 267 height 155
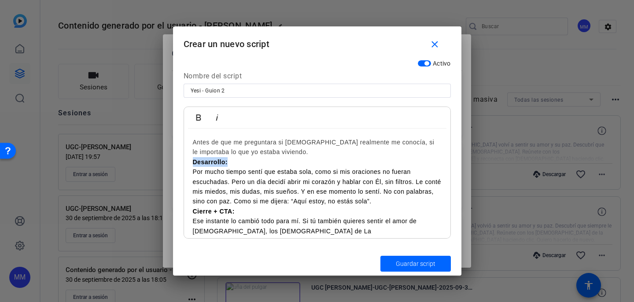
drag, startPoint x: 230, startPoint y: 162, endPoint x: 178, endPoint y: 164, distance: 51.6
click at [178, 164] on div "Activo Nombre del script Yesi - Guion 2 Atrevido Itálico Antes de que me pregun…" at bounding box center [317, 154] width 289 height 196
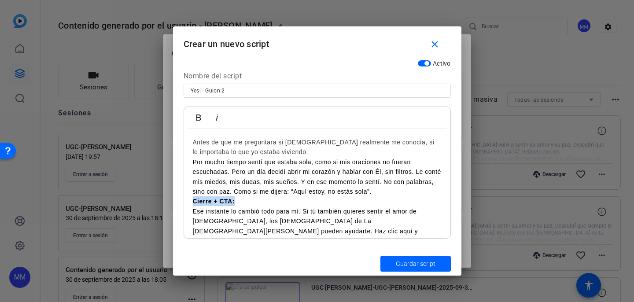
drag, startPoint x: 243, startPoint y: 201, endPoint x: 184, endPoint y: 201, distance: 58.6
click at [185, 201] on div "Antes de que me preguntara si Dios realmente me conocía, si le importaba lo que…" at bounding box center [317, 192] width 267 height 126
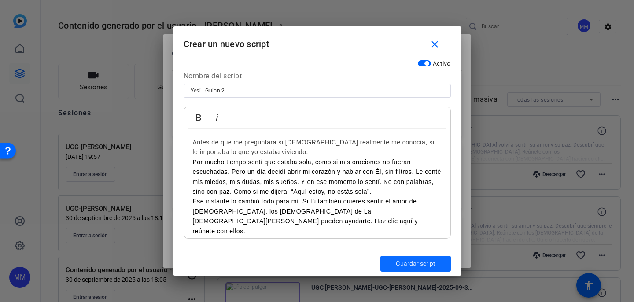
click at [413, 267] on span "Guardar script" at bounding box center [416, 263] width 40 height 9
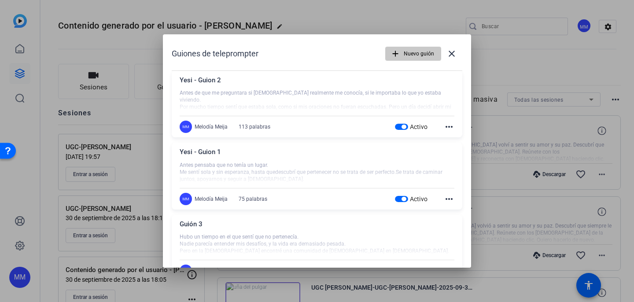
click at [422, 58] on span "Nuevo guión" at bounding box center [419, 53] width 30 height 17
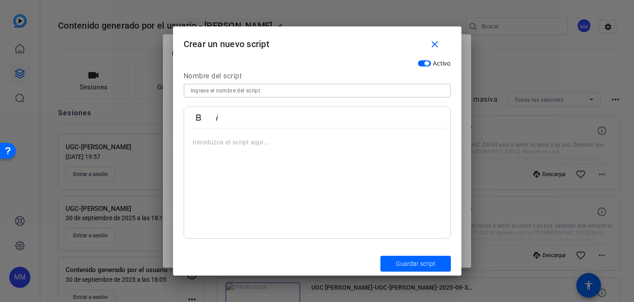
click at [315, 90] on input at bounding box center [317, 90] width 253 height 11
type input "Yesi- Guion 3"
click at [249, 150] on div at bounding box center [317, 184] width 267 height 110
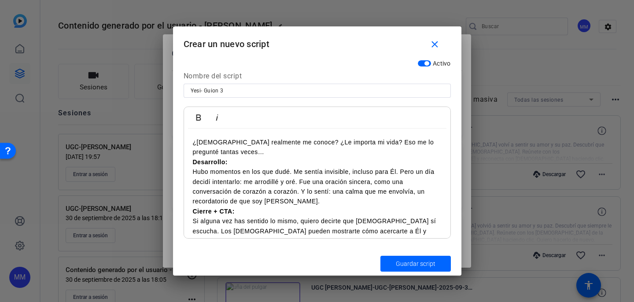
scroll to position [7, 0]
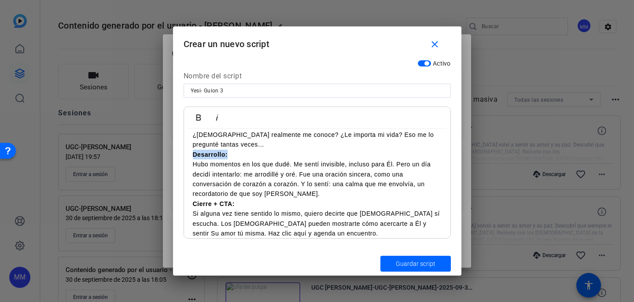
drag, startPoint x: 233, startPoint y: 157, endPoint x: 194, endPoint y: 157, distance: 38.8
click at [194, 157] on p "Desarrollo: Hubo momentos en los que dudé. Me sentí invisible, incluso para Él.…" at bounding box center [317, 174] width 249 height 49
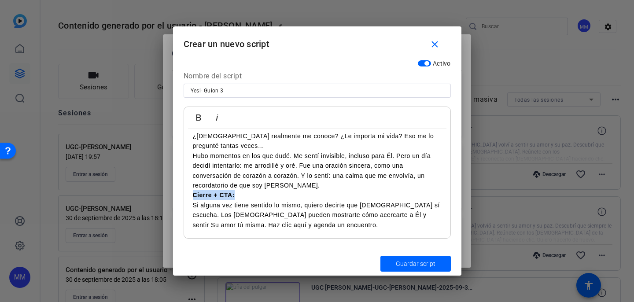
drag, startPoint x: 238, startPoint y: 195, endPoint x: 180, endPoint y: 196, distance: 58.2
click at [180, 196] on div "Activo Nombre del script Yesi- Guion 3 Atrevido Itálico ¿Dios realmente me cono…" at bounding box center [317, 154] width 289 height 196
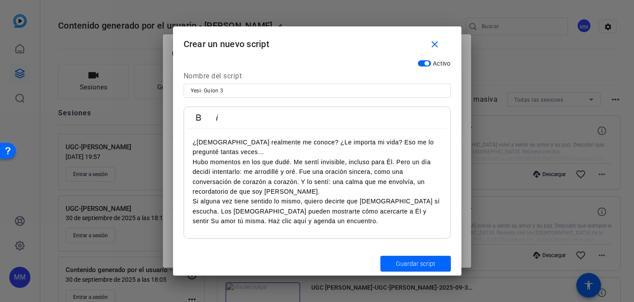
scroll to position [0, 0]
drag, startPoint x: 287, startPoint y: 223, endPoint x: 262, endPoint y: 223, distance: 25.1
click at [262, 223] on font "Si alguna vez tiene sentido lo mismo, quiero decirte que Dios sí escucha. Los m…" at bounding box center [316, 211] width 247 height 27
click at [225, 214] on font "Si alguna vez tiene sentido lo mismo, quiero decirte que Dios sí escucha. Los m…" at bounding box center [316, 211] width 247 height 27
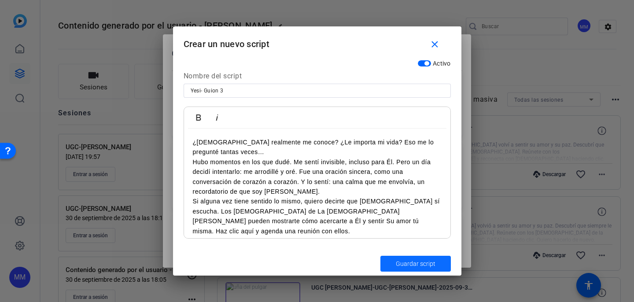
click at [404, 265] on font "Guardar script" at bounding box center [416, 263] width 40 height 7
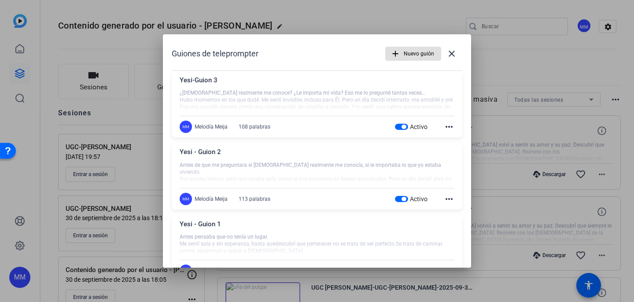
click at [416, 56] on font "Nuevo guión" at bounding box center [419, 54] width 30 height 6
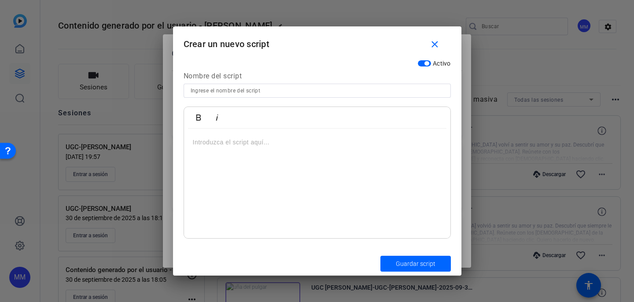
click at [315, 92] on input at bounding box center [317, 90] width 253 height 11
type input "Yesi- Guion 4"
click at [308, 146] on p at bounding box center [317, 142] width 249 height 10
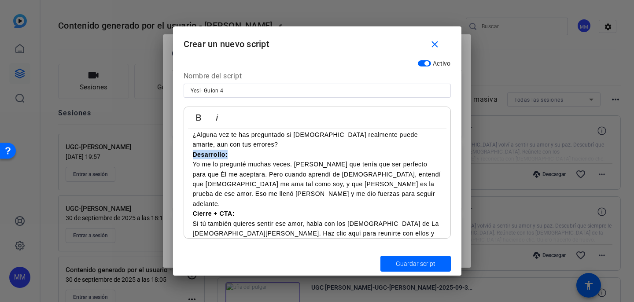
drag, startPoint x: 232, startPoint y: 155, endPoint x: 193, endPoint y: 156, distance: 38.3
click at [193, 156] on p "Desarrollo: Yo me lo pregunté muchas veces. Pensaba que tenía que ser perfecto …" at bounding box center [317, 179] width 249 height 59
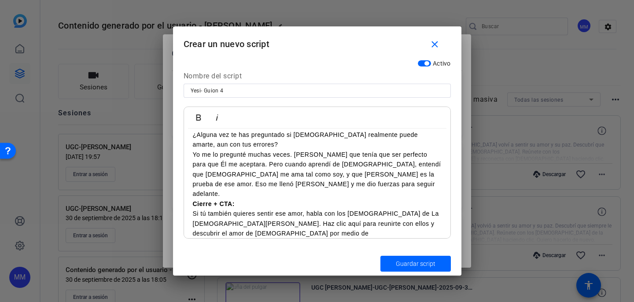
scroll to position [6, 0]
drag, startPoint x: 240, startPoint y: 193, endPoint x: 180, endPoint y: 195, distance: 59.9
click at [180, 195] on div "Activo Nombre del script Yesi- Guion 4 Atrevido Itálico ¿Alguna vez te has preg…" at bounding box center [317, 154] width 289 height 196
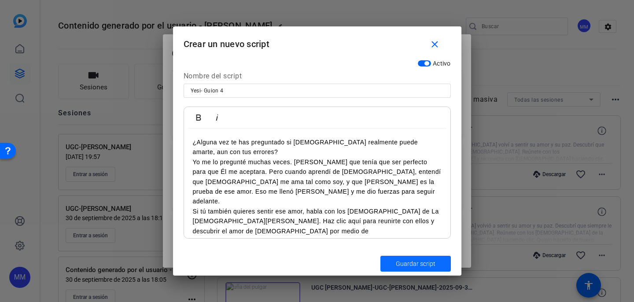
click at [415, 264] on font "Guardar script" at bounding box center [416, 263] width 40 height 7
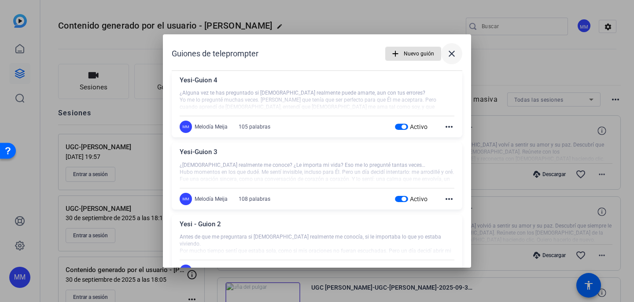
click at [456, 55] on mat-icon "close" at bounding box center [452, 53] width 11 height 11
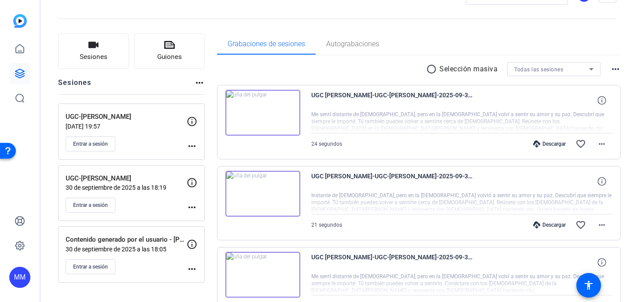
scroll to position [33, 0]
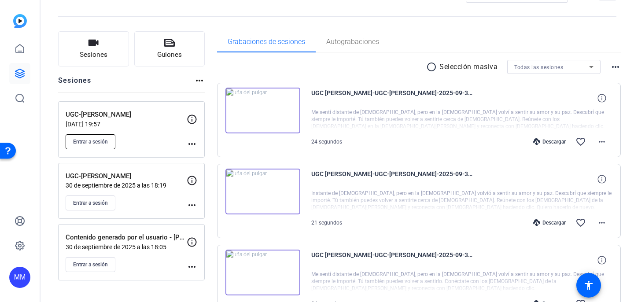
click at [100, 144] on font "Entrar a sesión" at bounding box center [90, 142] width 35 height 6
click at [191, 144] on mat-icon "more_horiz" at bounding box center [192, 144] width 11 height 11
click at [196, 156] on font "Editar sesión" at bounding box center [210, 157] width 33 height 6
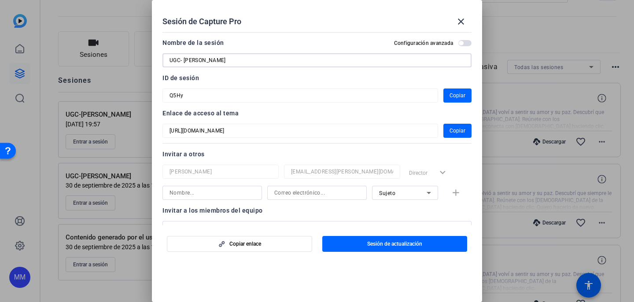
drag, startPoint x: 211, startPoint y: 62, endPoint x: 165, endPoint y: 63, distance: 46.3
click at [165, 63] on div "UGC- Yessenia" at bounding box center [317, 60] width 309 height 14
click at [454, 93] on font "Copiar" at bounding box center [458, 96] width 16 height 6
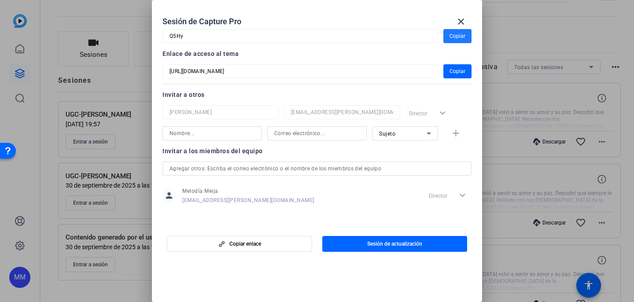
scroll to position [0, 0]
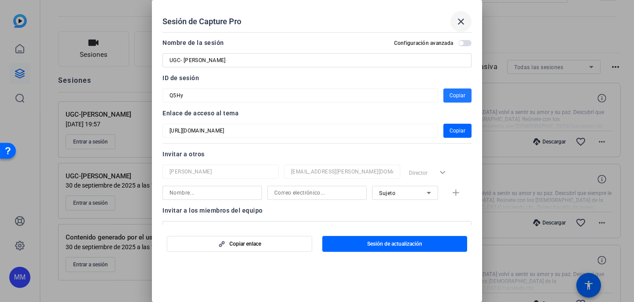
click at [464, 20] on mat-icon "close" at bounding box center [461, 21] width 11 height 11
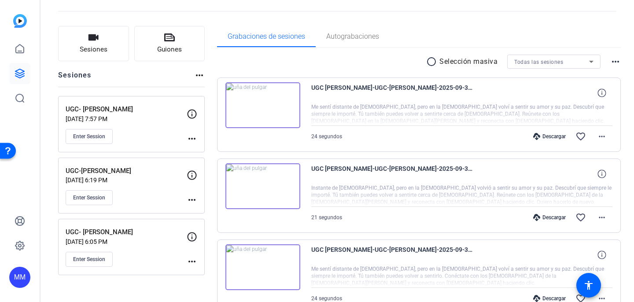
scroll to position [38, 0]
click at [541, 135] on div "Descargar" at bounding box center [549, 136] width 41 height 7
click at [256, 104] on img at bounding box center [263, 105] width 75 height 46
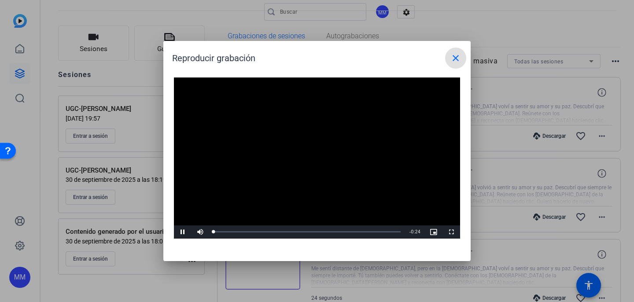
click at [313, 151] on video "Video Player" at bounding box center [317, 158] width 286 height 161
click at [185, 232] on span "Video Player" at bounding box center [183, 232] width 18 height 0
click at [459, 56] on mat-icon "close" at bounding box center [456, 58] width 11 height 11
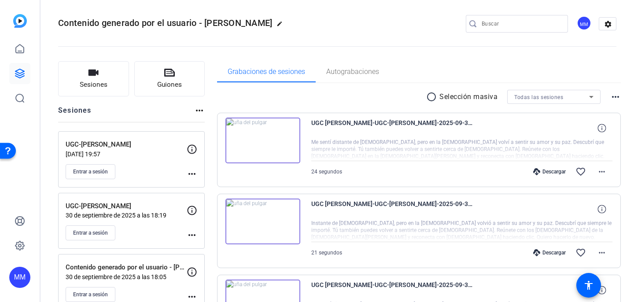
scroll to position [0, 0]
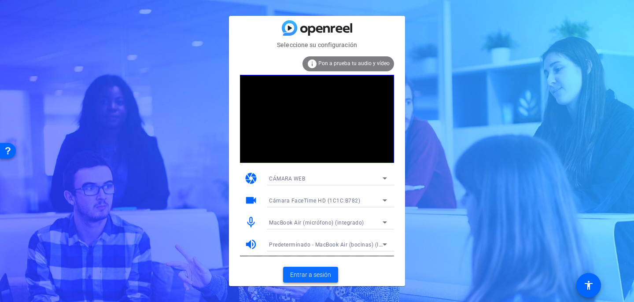
click at [300, 277] on font "Entrar a sesión" at bounding box center [310, 274] width 41 height 7
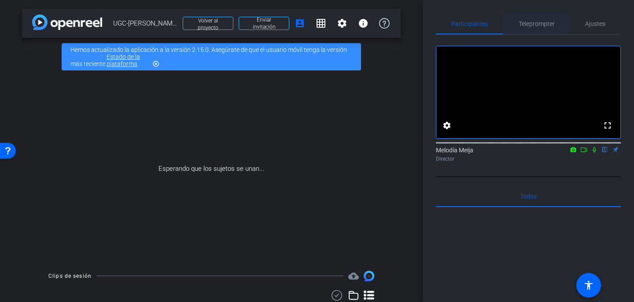
click at [540, 24] on font "Teleprompter" at bounding box center [537, 23] width 36 height 7
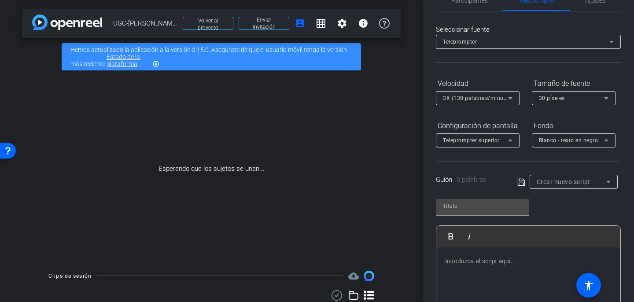
scroll to position [58, 0]
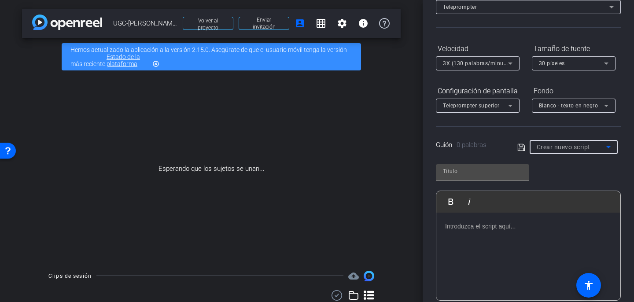
click at [603, 144] on icon at bounding box center [608, 147] width 11 height 11
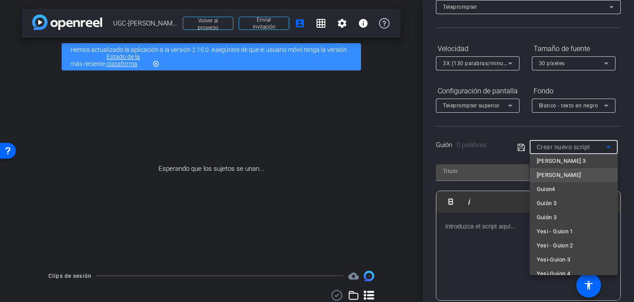
scroll to position [55, 0]
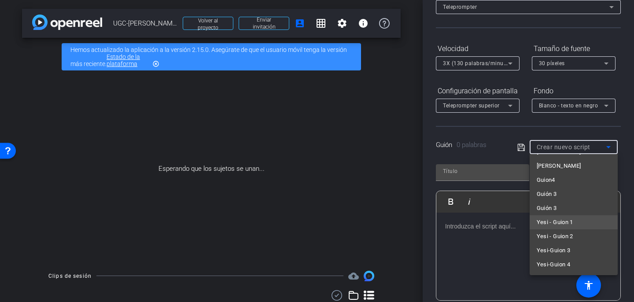
click at [575, 219] on mat-option "Yesi - Guion 1" at bounding box center [574, 222] width 88 height 14
type input "Yesi - Guion 1"
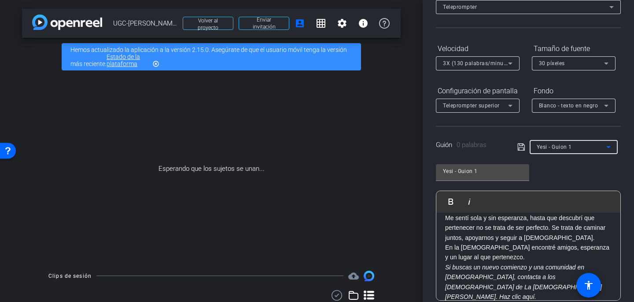
scroll to position [132, 0]
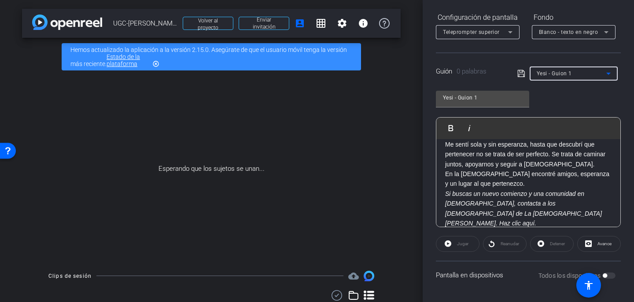
click at [612, 276] on div "Todos los dispositivos" at bounding box center [578, 275] width 78 height 9
click at [610, 276] on div "Todos los dispositivos" at bounding box center [578, 275] width 78 height 9
click at [609, 276] on div "Todos los dispositivos" at bounding box center [578, 275] width 78 height 9
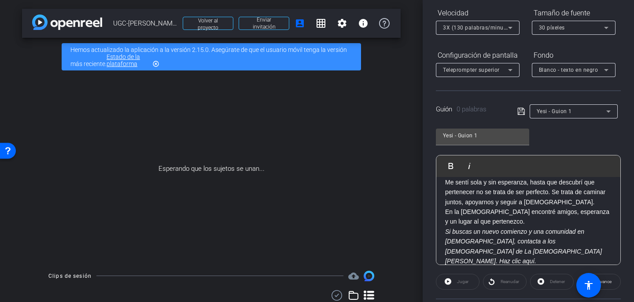
scroll to position [93, 0]
click at [520, 113] on icon at bounding box center [522, 112] width 8 height 11
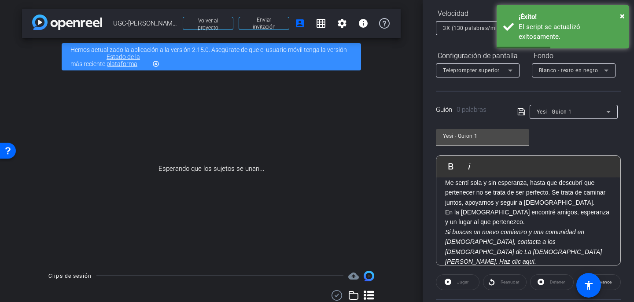
scroll to position [132, 0]
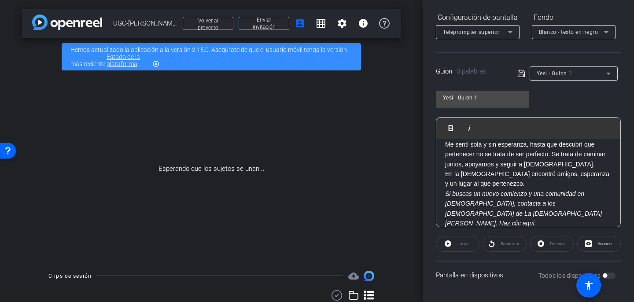
click at [612, 278] on div "Todos los dispositivos" at bounding box center [578, 275] width 78 height 9
click at [608, 271] on div "Todos los dispositivos" at bounding box center [578, 275] width 78 height 9
click at [488, 275] on font "Pantalla en dispositivos" at bounding box center [469, 275] width 67 height 8
click at [390, 84] on div "Esperando que los sujetos se unan..." at bounding box center [211, 169] width 379 height 186
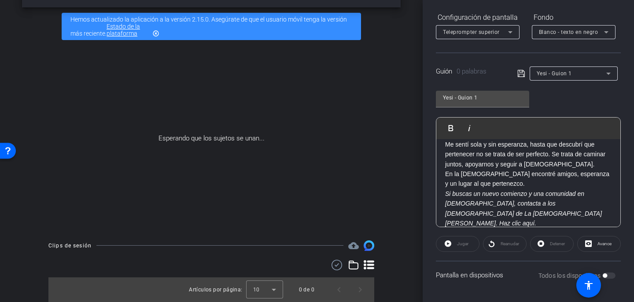
scroll to position [0, 0]
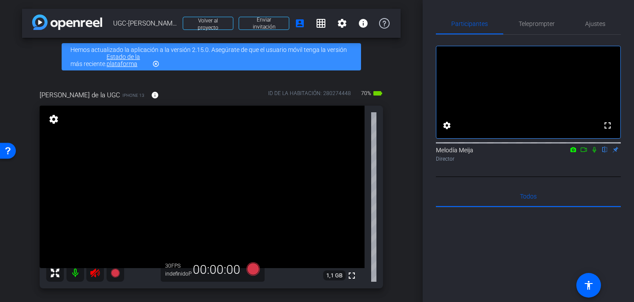
click at [98, 269] on icon at bounding box center [95, 273] width 11 height 11
click at [532, 27] on span "Teleprompter" at bounding box center [537, 23] width 36 height 21
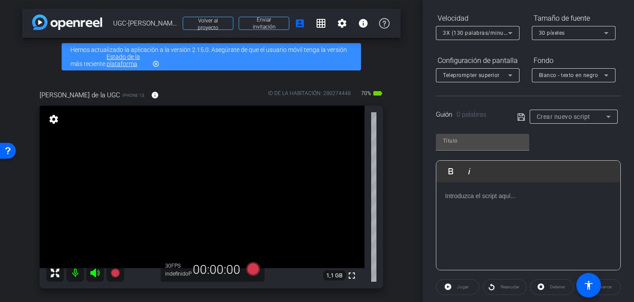
scroll to position [104, 0]
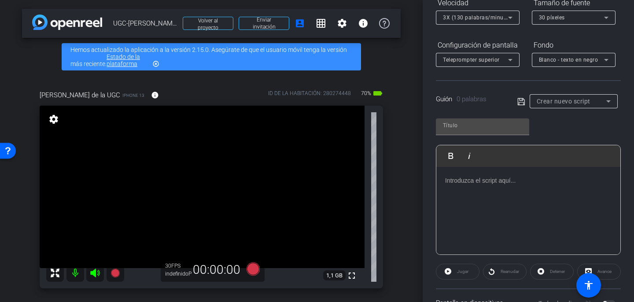
click at [602, 108] on div at bounding box center [574, 113] width 88 height 10
click at [606, 104] on icon at bounding box center [608, 101] width 11 height 11
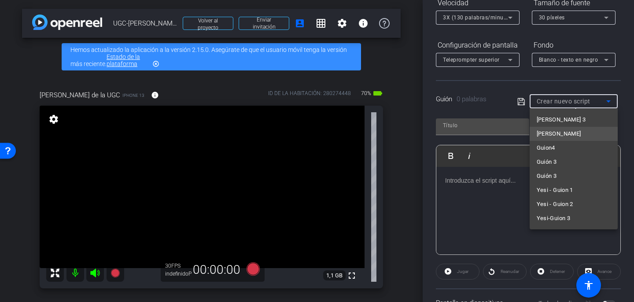
scroll to position [48, 0]
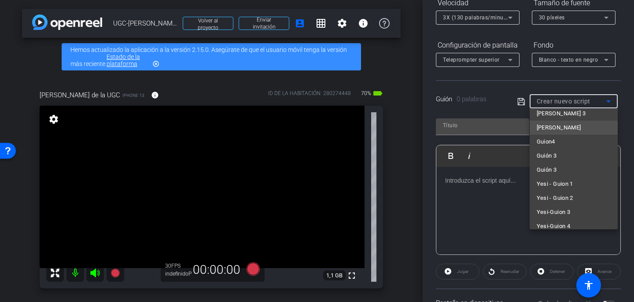
click at [577, 180] on mat-option "Yesi - Guion 1" at bounding box center [574, 184] width 88 height 14
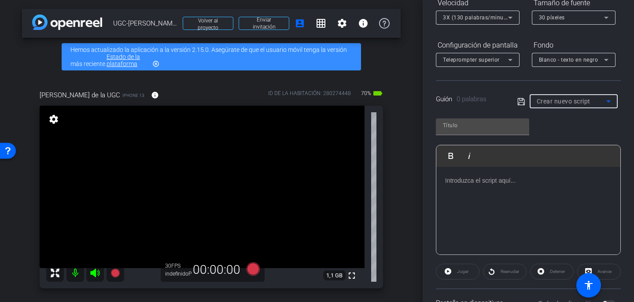
type input "Yesi - Guion 1"
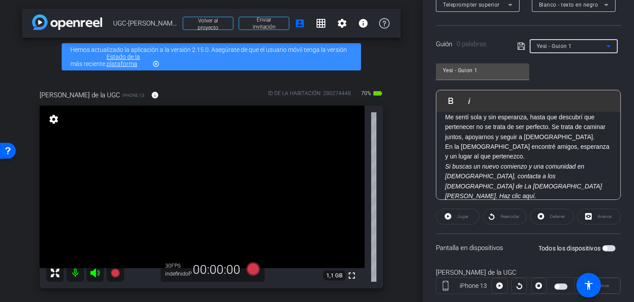
scroll to position [179, 0]
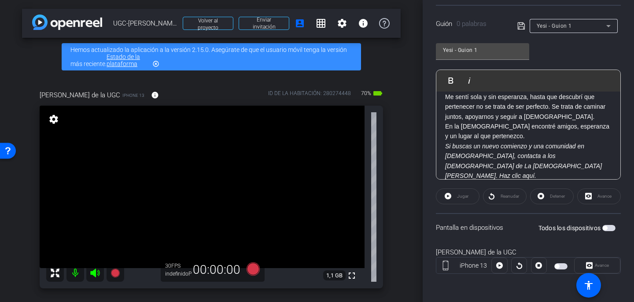
click at [611, 228] on span "button" at bounding box center [609, 228] width 13 height 6
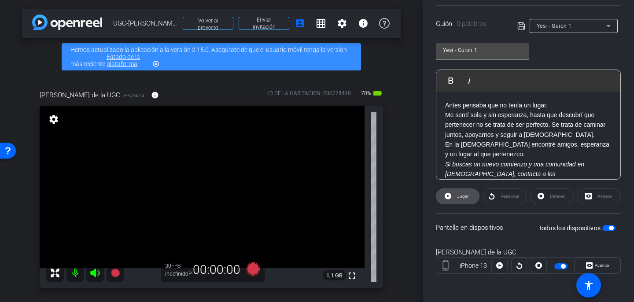
click at [464, 194] on font "Jugar" at bounding box center [462, 196] width 11 height 5
click at [256, 273] on icon at bounding box center [253, 269] width 13 height 13
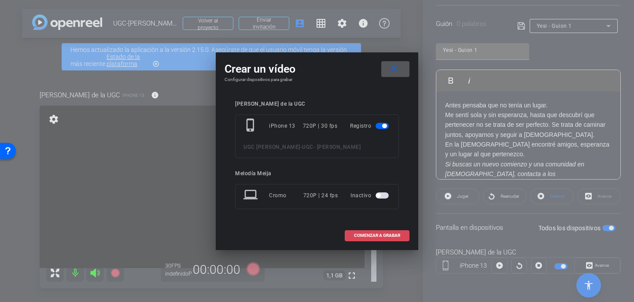
click at [373, 236] on font "COMENZAR A GRABAR" at bounding box center [377, 235] width 46 height 5
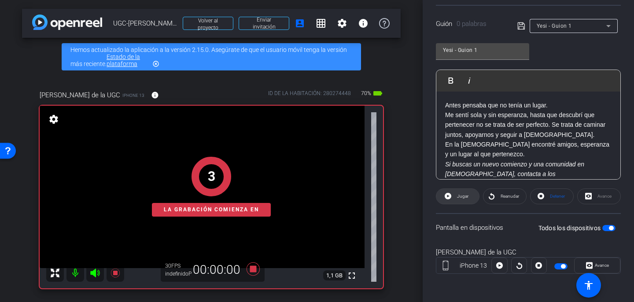
click at [459, 201] on span "Jugar" at bounding box center [462, 196] width 14 height 12
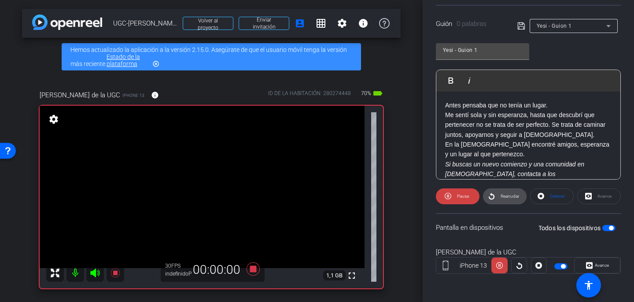
click at [515, 198] on font "Reanudar" at bounding box center [510, 196] width 19 height 5
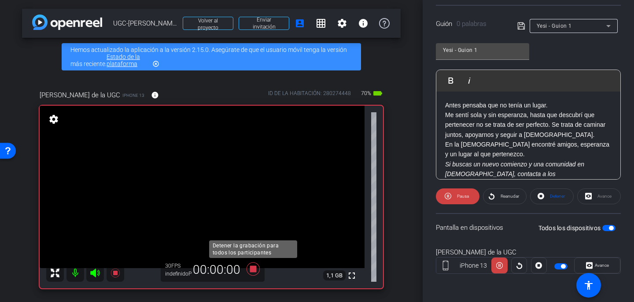
click at [250, 270] on icon at bounding box center [253, 269] width 13 height 13
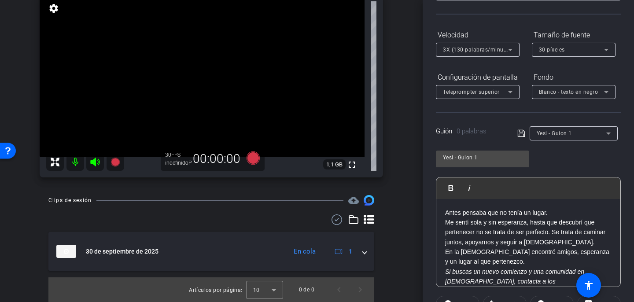
scroll to position [67, 0]
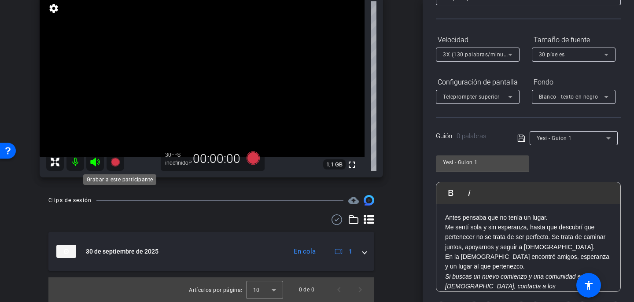
click at [119, 167] on icon at bounding box center [115, 162] width 11 height 11
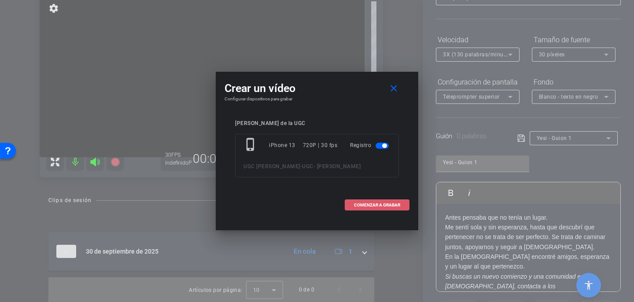
click at [389, 208] on span at bounding box center [377, 205] width 64 height 21
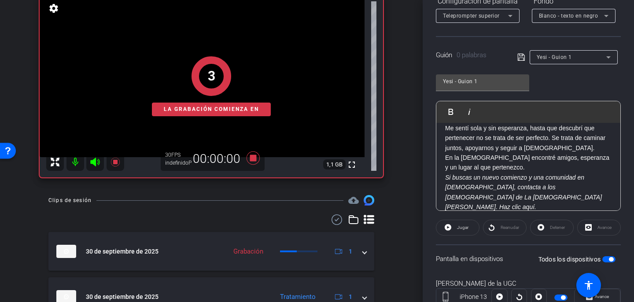
scroll to position [148, 0]
click at [466, 227] on font "Jugar" at bounding box center [462, 227] width 11 height 5
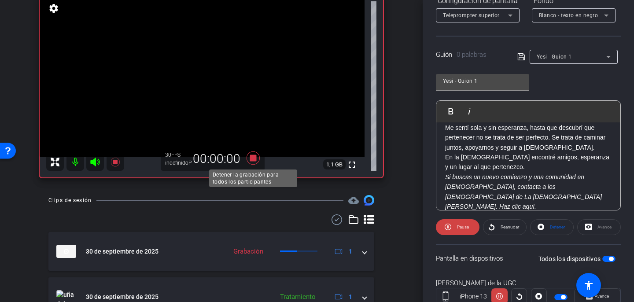
click at [254, 158] on icon at bounding box center [253, 158] width 13 height 13
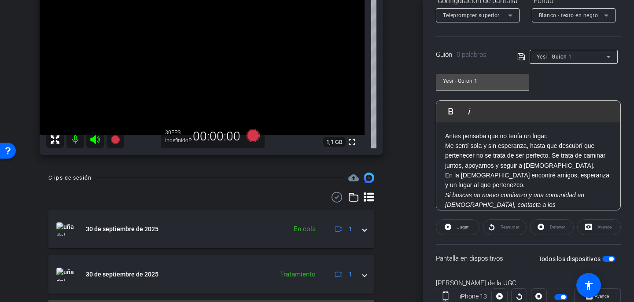
scroll to position [156, 0]
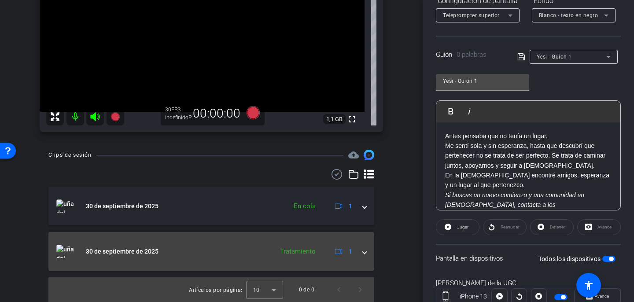
click at [366, 252] on span at bounding box center [365, 251] width 4 height 9
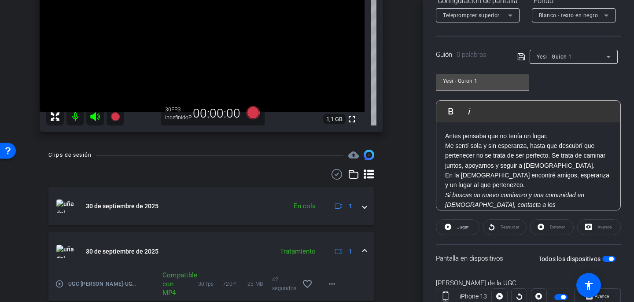
scroll to position [187, 0]
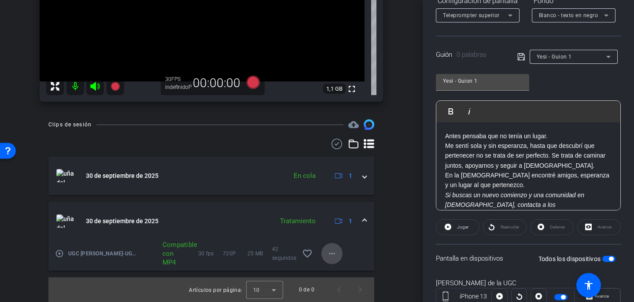
click at [330, 254] on mat-icon "more_horiz" at bounding box center [332, 253] width 11 height 11
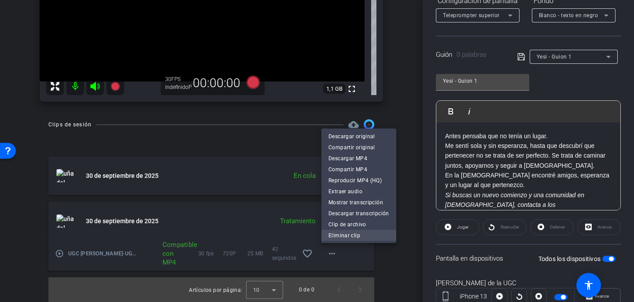
click at [337, 237] on font "Eliminar clip" at bounding box center [345, 236] width 32 height 6
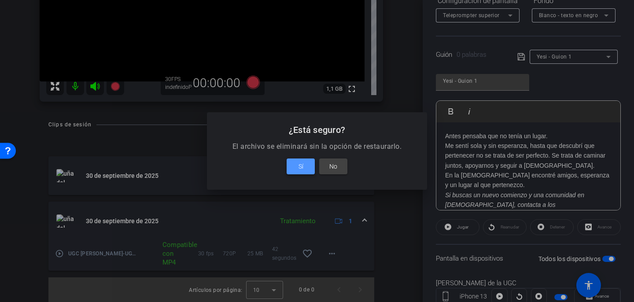
click at [306, 167] on span at bounding box center [301, 166] width 28 height 21
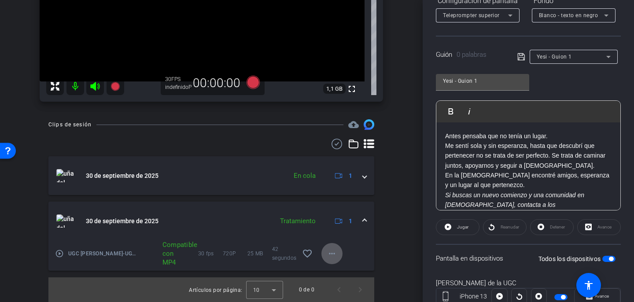
scroll to position [111, 0]
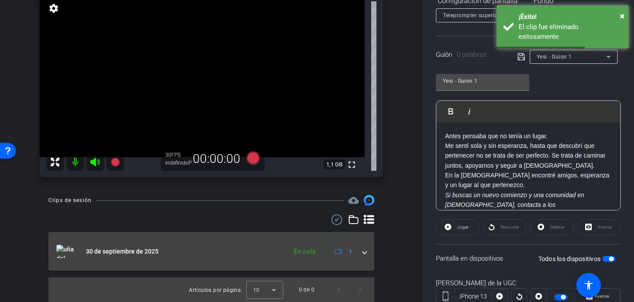
click at [363, 252] on span at bounding box center [365, 251] width 4 height 9
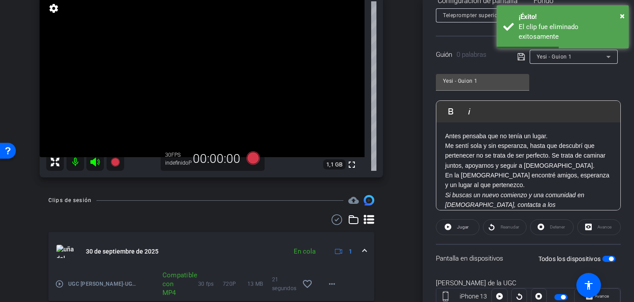
scroll to position [141, 0]
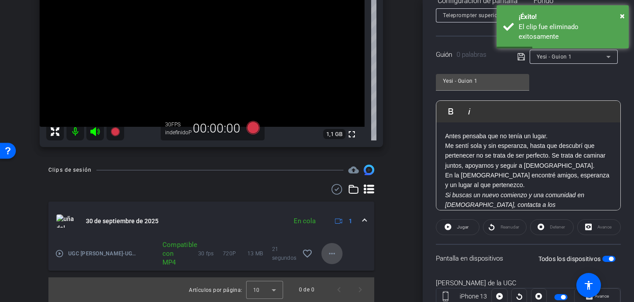
click at [332, 251] on mat-icon "more_horiz" at bounding box center [332, 253] width 11 height 11
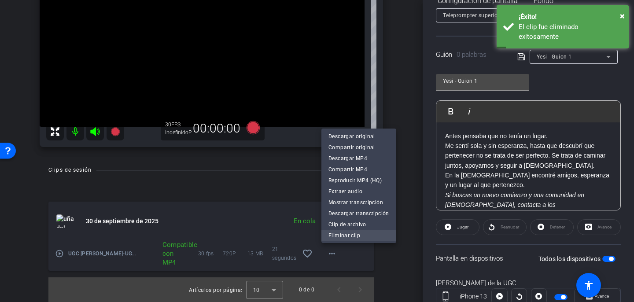
click at [336, 233] on font "Eliminar clip" at bounding box center [345, 236] width 32 height 6
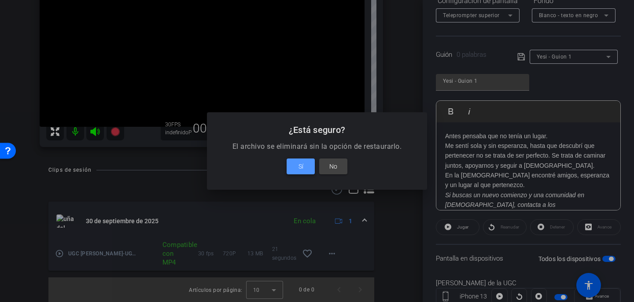
click at [307, 168] on span at bounding box center [301, 166] width 28 height 21
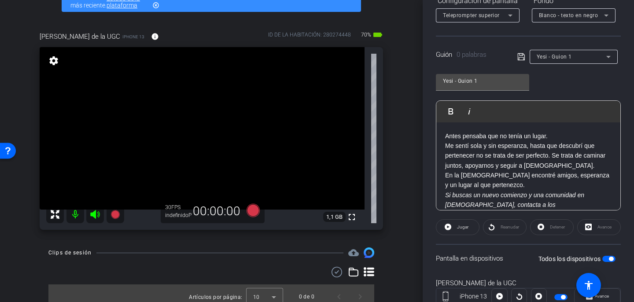
scroll to position [66, 0]
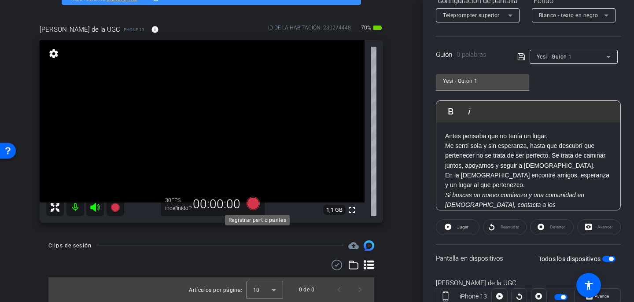
click at [258, 206] on icon at bounding box center [253, 203] width 13 height 13
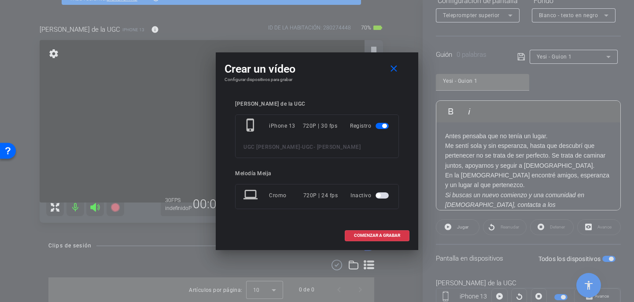
click at [387, 197] on span "button" at bounding box center [382, 196] width 13 height 6
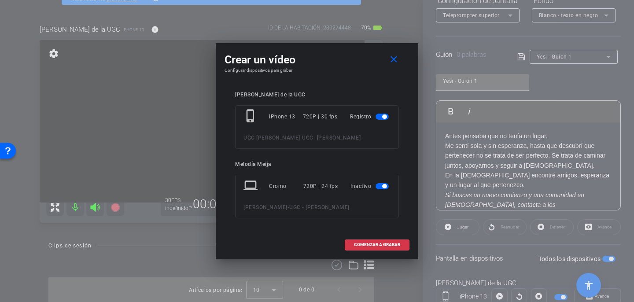
click at [378, 186] on span "button" at bounding box center [382, 186] width 13 height 6
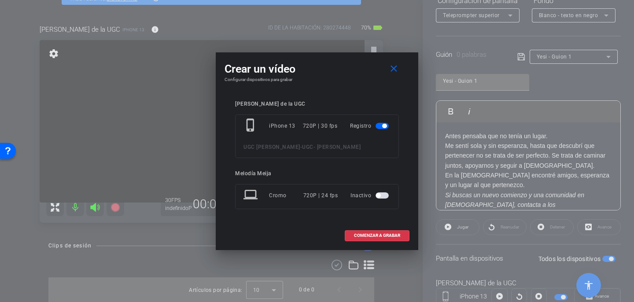
click at [387, 196] on span "button" at bounding box center [382, 196] width 13 height 6
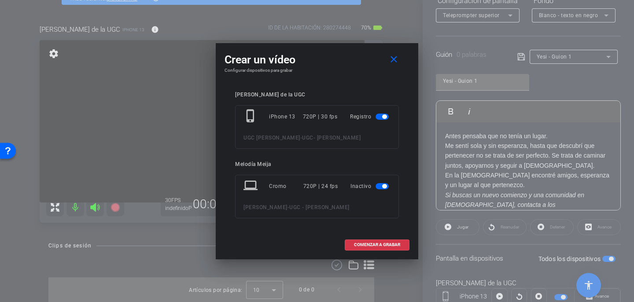
click at [381, 185] on span "button" at bounding box center [382, 186] width 13 height 6
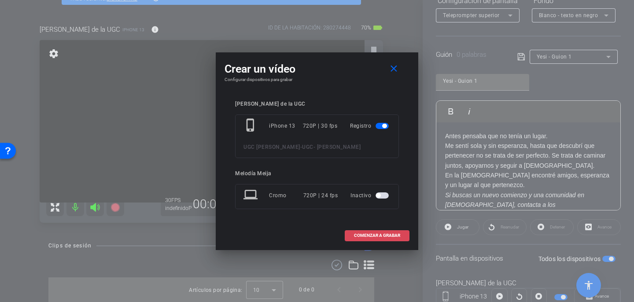
click at [378, 240] on span at bounding box center [377, 235] width 64 height 21
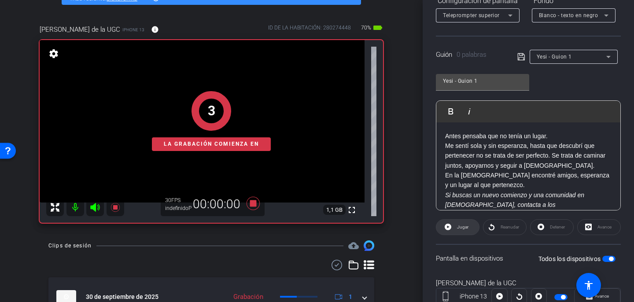
click at [457, 227] on font "Jugar" at bounding box center [462, 227] width 11 height 5
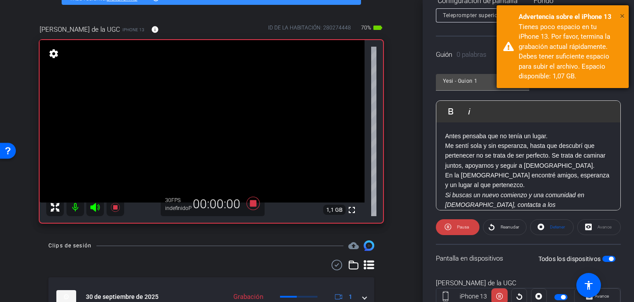
click at [625, 14] on font "×" at bounding box center [622, 16] width 5 height 11
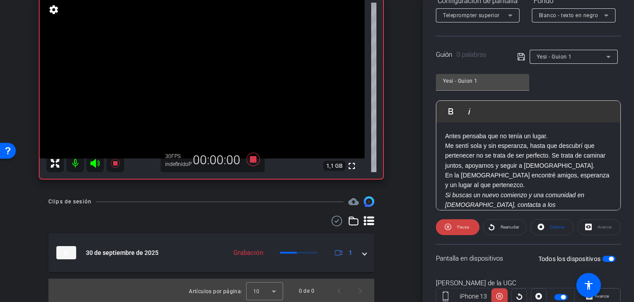
scroll to position [111, 0]
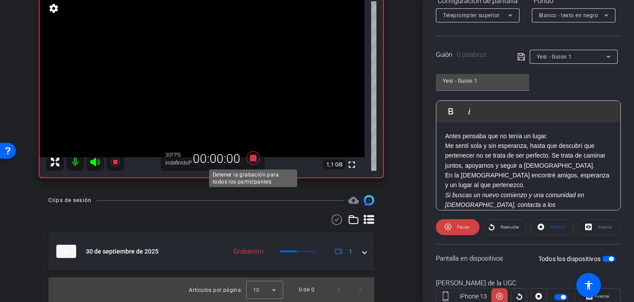
click at [256, 154] on icon at bounding box center [253, 158] width 21 height 16
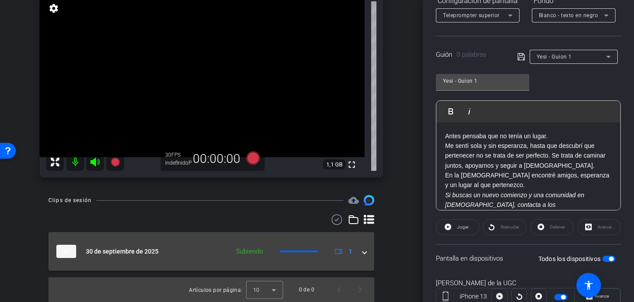
click at [364, 249] on span at bounding box center [365, 251] width 4 height 9
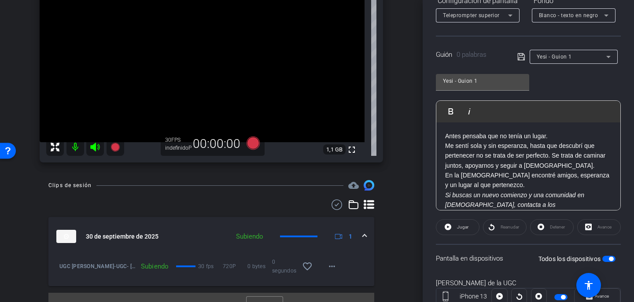
scroll to position [141, 0]
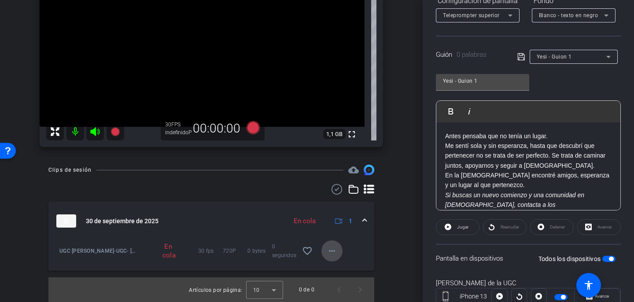
click at [325, 251] on span at bounding box center [332, 251] width 21 height 21
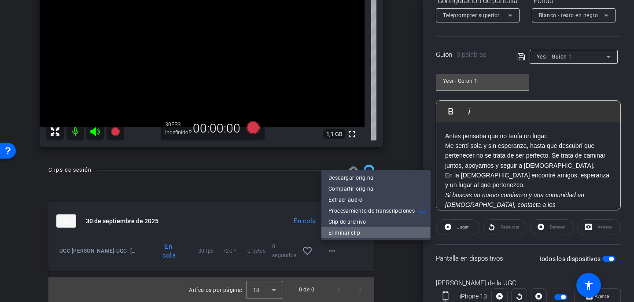
click at [334, 236] on font "Eliminar clip" at bounding box center [345, 233] width 32 height 6
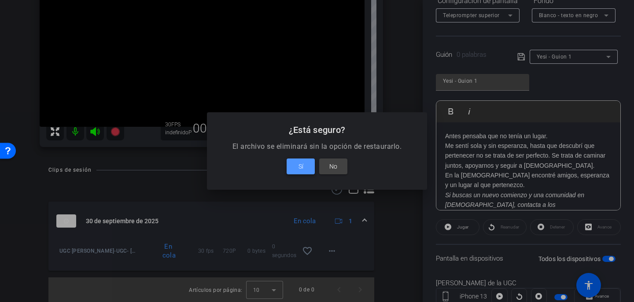
click at [301, 169] on font "Sí" at bounding box center [301, 166] width 5 height 7
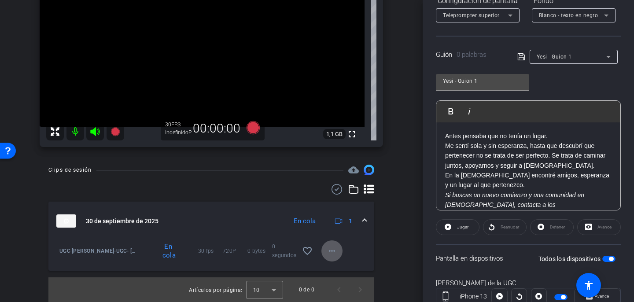
scroll to position [66, 0]
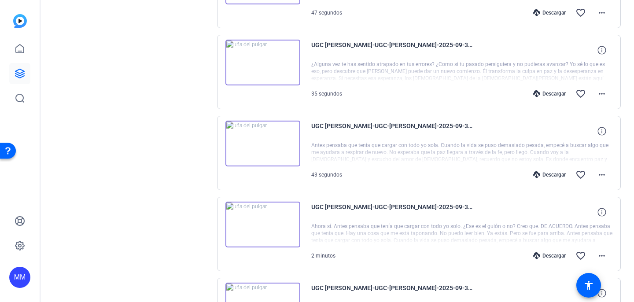
scroll to position [672, 0]
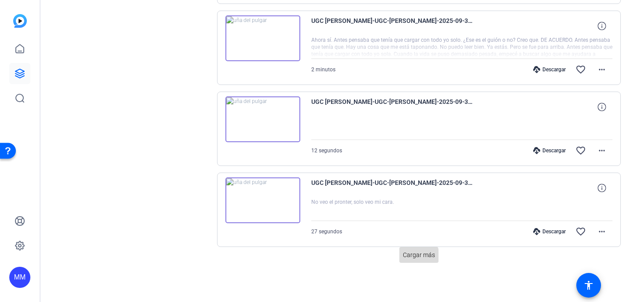
click at [414, 256] on font "Cargar más" at bounding box center [419, 255] width 32 height 7
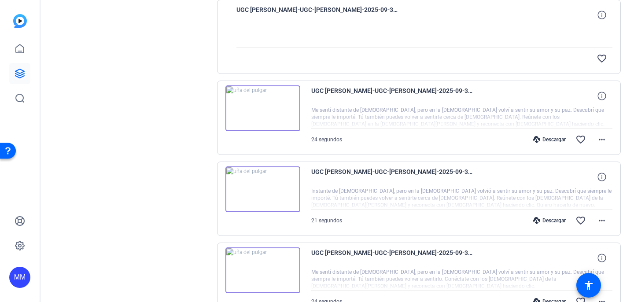
scroll to position [1009, 0]
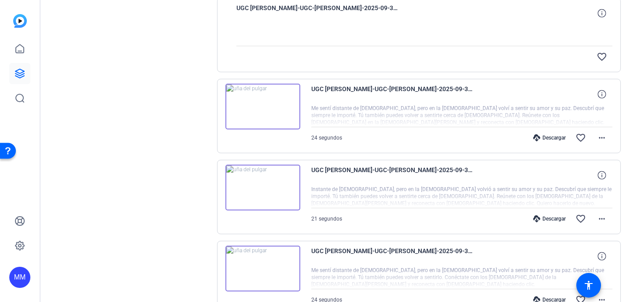
click at [276, 103] on img at bounding box center [263, 107] width 75 height 46
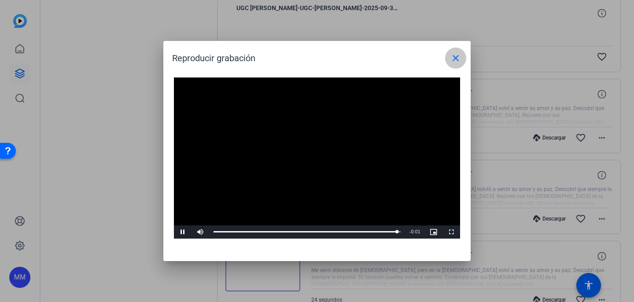
click at [454, 63] on mat-icon "close" at bounding box center [456, 58] width 11 height 11
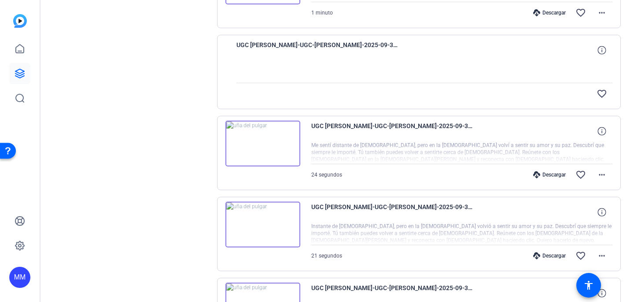
scroll to position [971, 0]
click at [580, 176] on mat-icon "favorite_border" at bounding box center [581, 175] width 11 height 11
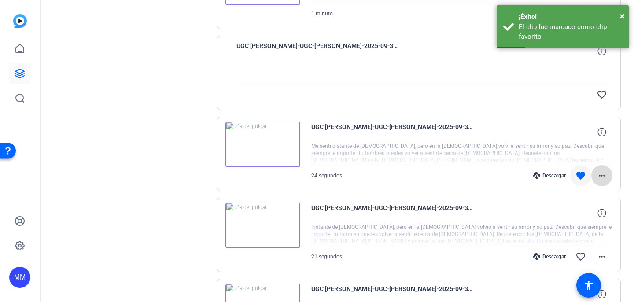
click at [601, 176] on mat-icon "more_horiz" at bounding box center [602, 175] width 11 height 11
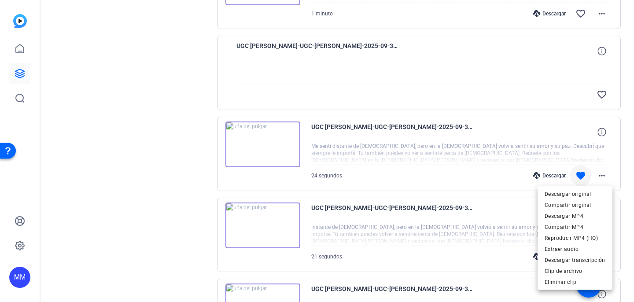
click at [628, 148] on div at bounding box center [317, 151] width 634 height 302
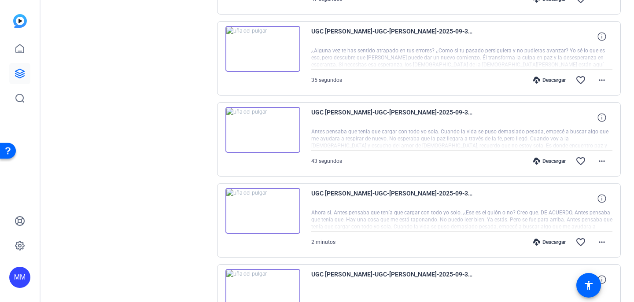
scroll to position [496, 0]
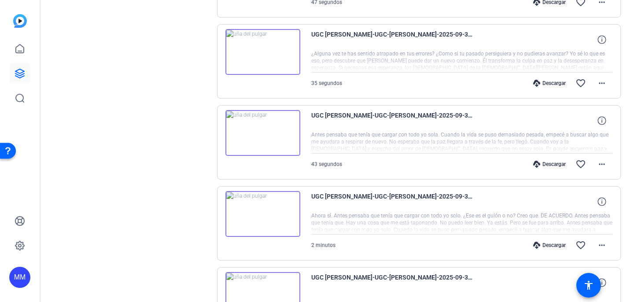
click at [259, 133] on img at bounding box center [263, 133] width 75 height 46
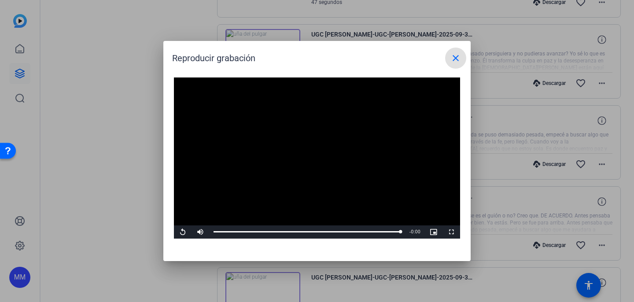
click at [456, 60] on mat-icon "close" at bounding box center [456, 58] width 11 height 11
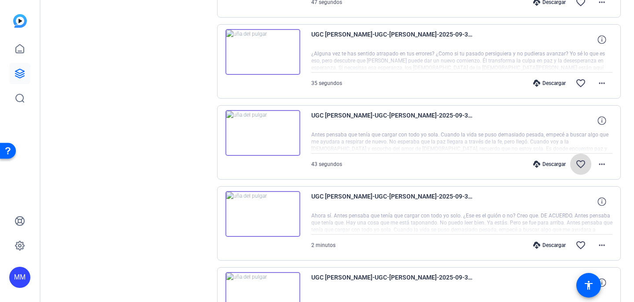
click at [579, 165] on mat-icon "favorite_border" at bounding box center [581, 164] width 11 height 11
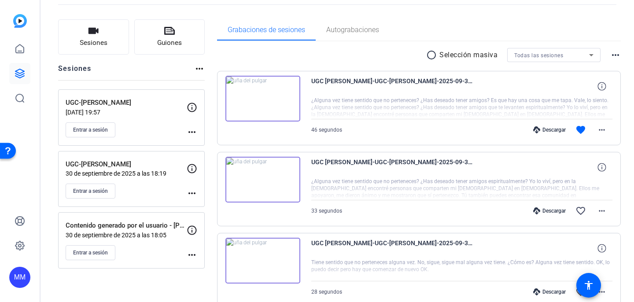
scroll to position [35, 0]
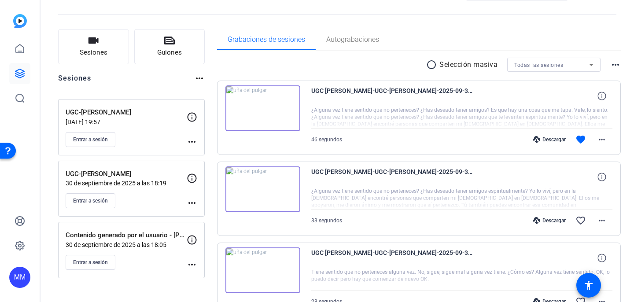
click at [259, 109] on img at bounding box center [263, 108] width 75 height 46
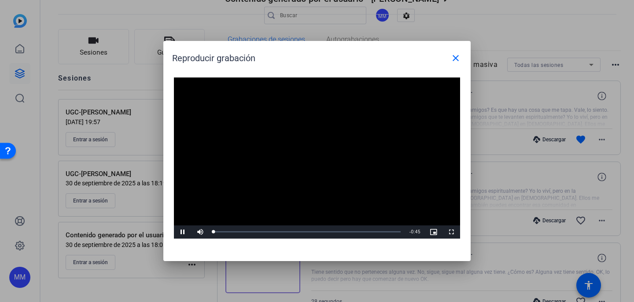
click at [314, 152] on video "Video Player" at bounding box center [317, 158] width 286 height 161
click at [185, 232] on span "Video Player" at bounding box center [183, 232] width 18 height 0
click at [456, 54] on mat-icon "close" at bounding box center [456, 58] width 11 height 11
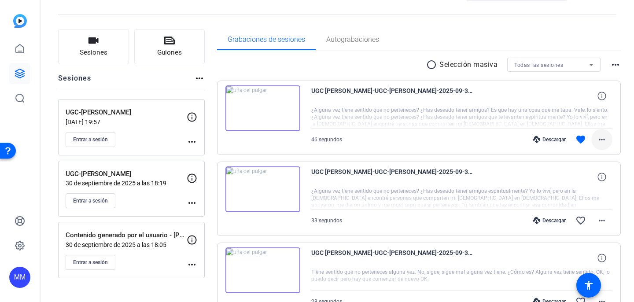
click at [600, 138] on mat-icon "more_horiz" at bounding box center [602, 139] width 11 height 11
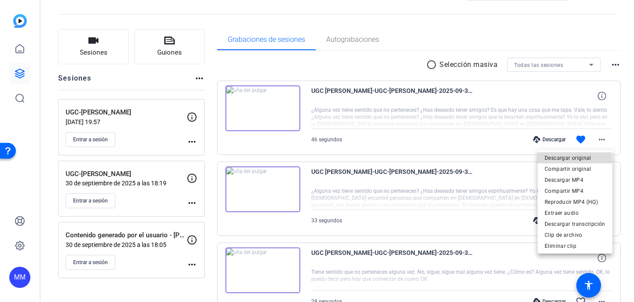
click at [569, 159] on font "Descargar original" at bounding box center [568, 158] width 47 height 6
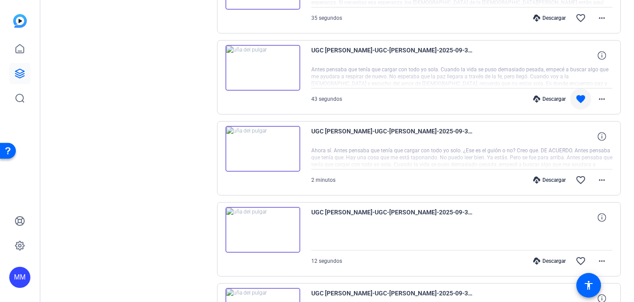
scroll to position [545, 0]
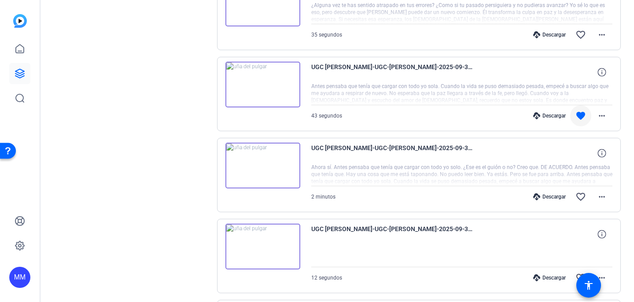
click at [557, 115] on font "Descargar" at bounding box center [554, 116] width 23 height 6
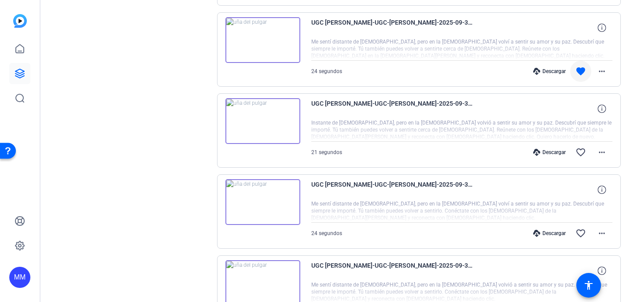
scroll to position [1078, 0]
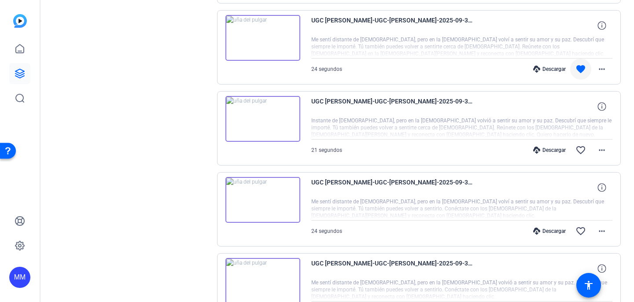
click at [554, 70] on font "Descargar" at bounding box center [554, 69] width 23 height 6
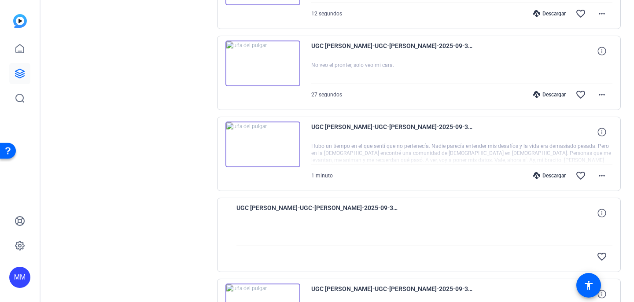
scroll to position [805, 0]
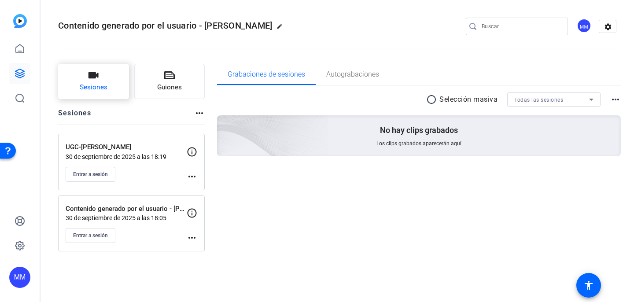
click at [89, 78] on icon "button" at bounding box center [93, 75] width 11 height 11
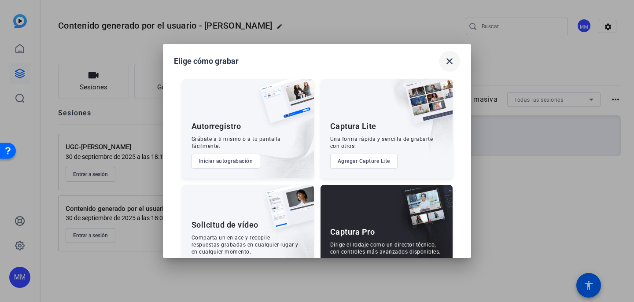
click at [452, 66] on mat-icon "close" at bounding box center [449, 61] width 11 height 11
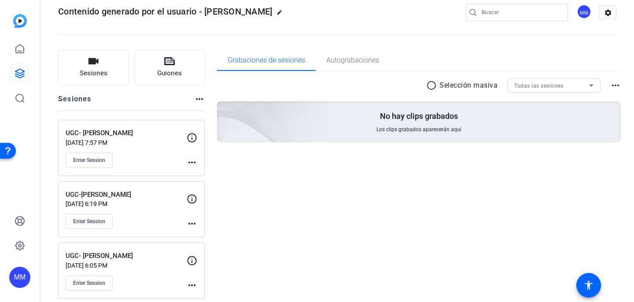
scroll to position [22, 0]
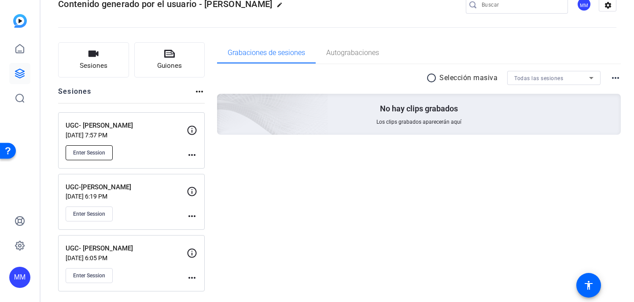
click at [103, 153] on span "Enter Session" at bounding box center [89, 152] width 32 height 7
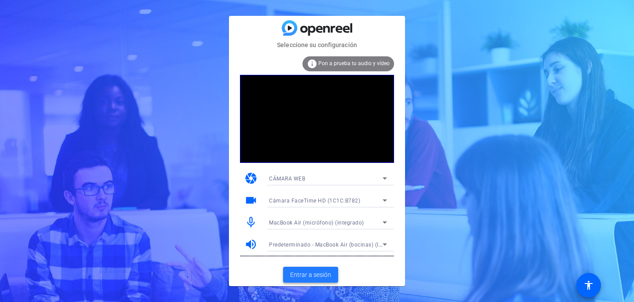
click at [303, 275] on font "Entrar a sesión" at bounding box center [310, 274] width 41 height 7
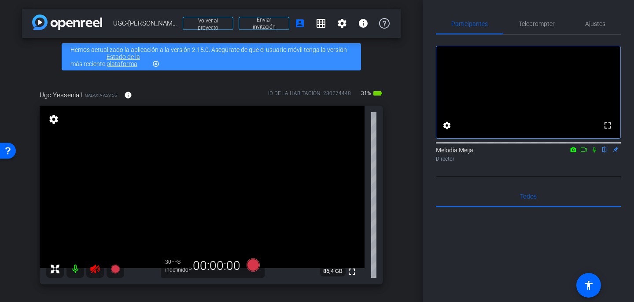
click at [92, 265] on icon at bounding box center [95, 269] width 11 height 11
click at [530, 22] on font "Teleprompter" at bounding box center [537, 23] width 36 height 7
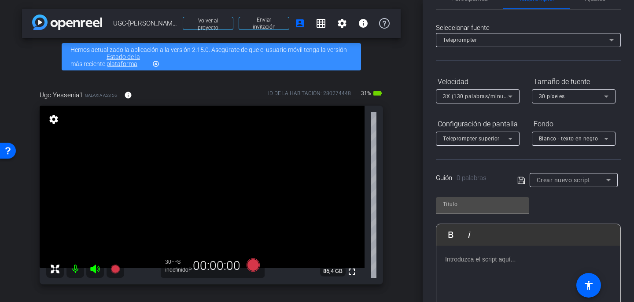
scroll to position [27, 0]
click at [611, 178] on icon at bounding box center [608, 178] width 11 height 11
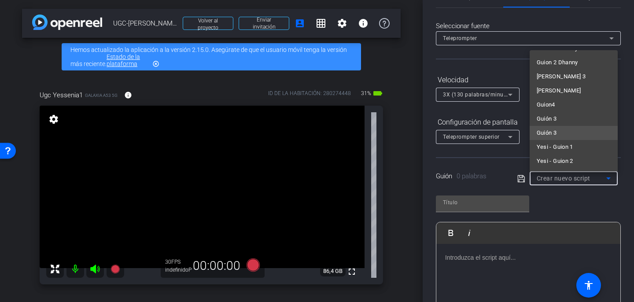
scroll to position [42, 0]
click at [565, 127] on span "Yesi - Guion 1" at bounding box center [555, 131] width 37 height 11
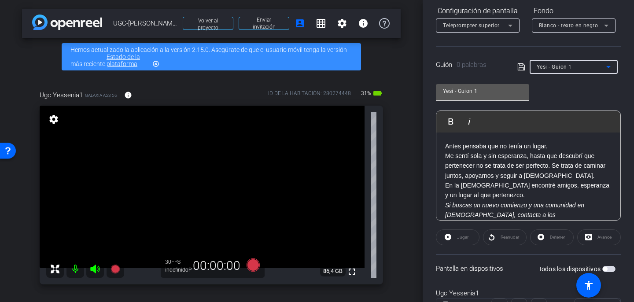
scroll to position [165, 0]
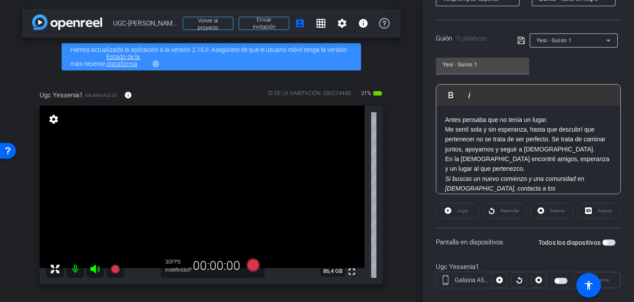
click at [610, 244] on span "button" at bounding box center [609, 243] width 13 height 6
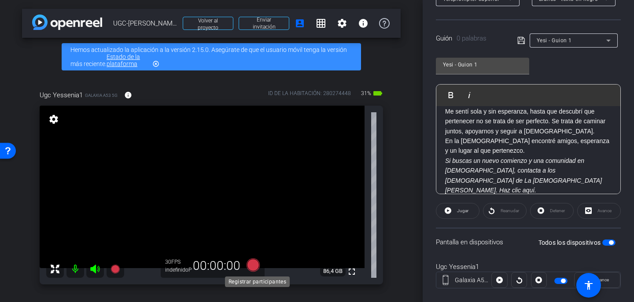
click at [256, 267] on icon at bounding box center [253, 265] width 13 height 13
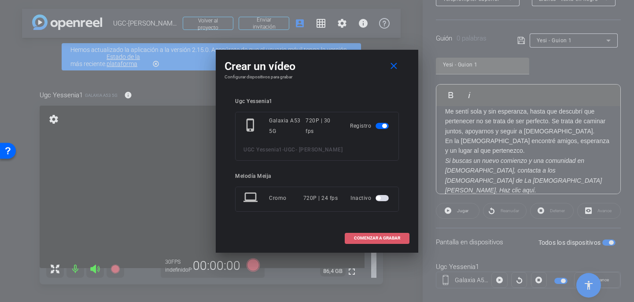
click at [391, 239] on font "COMENZAR A GRABAR" at bounding box center [377, 238] width 46 height 5
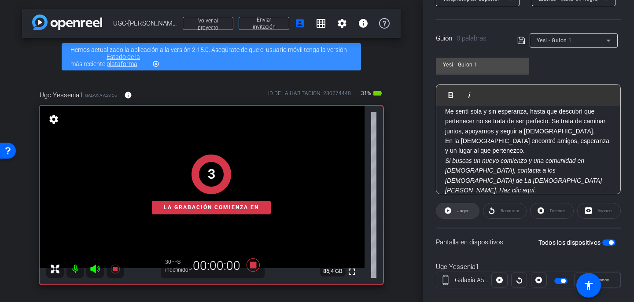
click at [468, 210] on font "Jugar" at bounding box center [462, 210] width 11 height 5
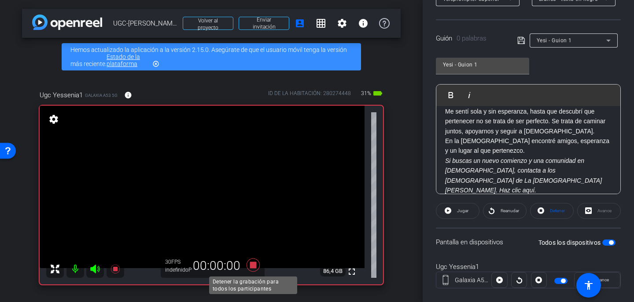
click at [254, 269] on icon at bounding box center [253, 265] width 21 height 16
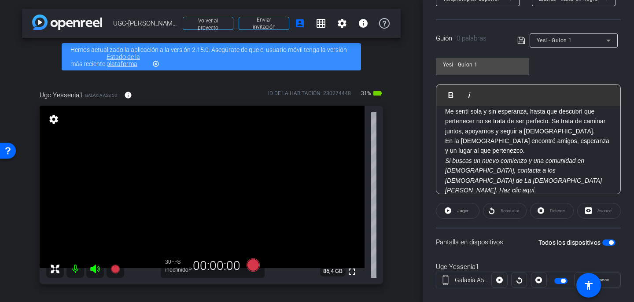
scroll to position [0, 0]
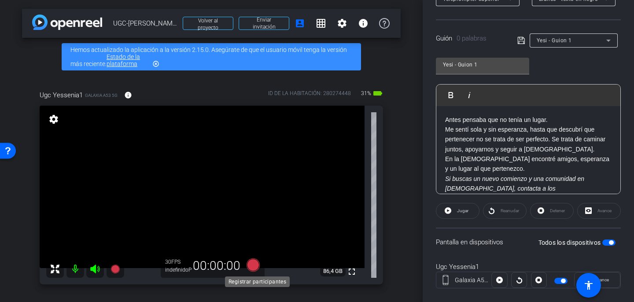
click at [255, 265] on icon at bounding box center [253, 265] width 13 height 13
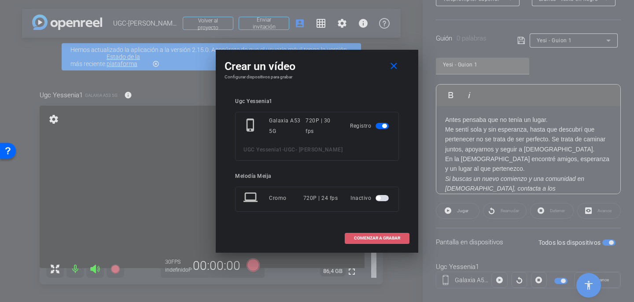
click at [378, 239] on font "COMENZAR A GRABAR" at bounding box center [377, 238] width 46 height 5
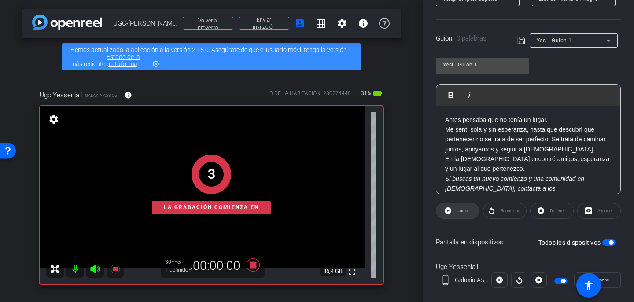
click at [459, 216] on span "Jugar" at bounding box center [462, 211] width 14 height 12
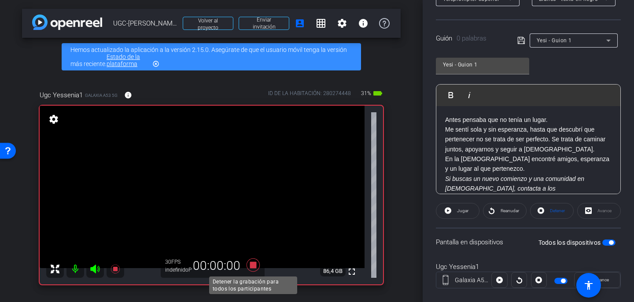
click at [255, 267] on icon at bounding box center [253, 265] width 13 height 13
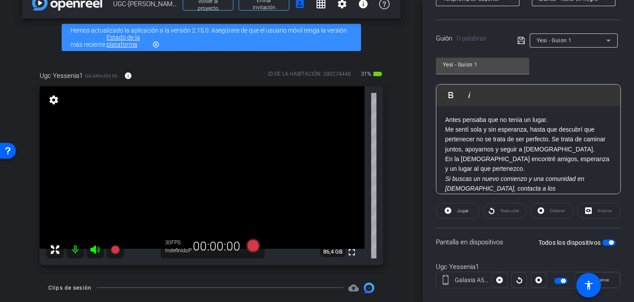
scroll to position [19, 0]
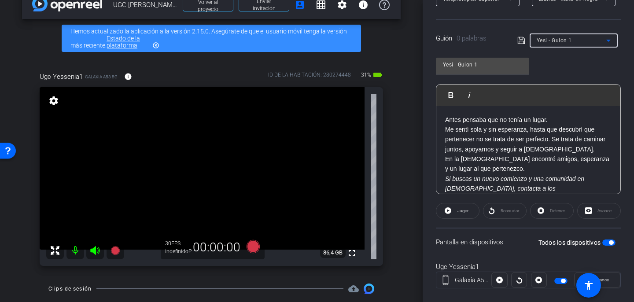
click at [606, 41] on icon at bounding box center [608, 40] width 11 height 11
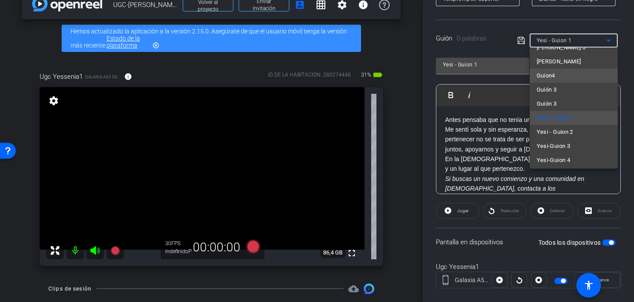
scroll to position [55, 0]
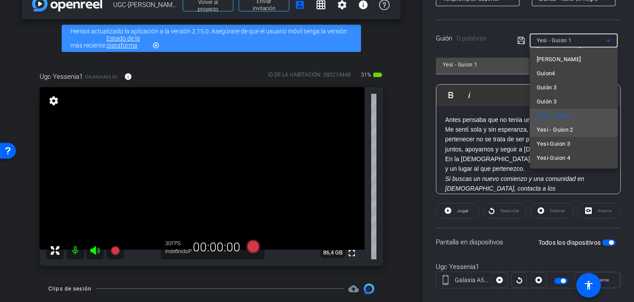
click at [561, 131] on font "Yesi - Guion 2" at bounding box center [555, 129] width 37 height 7
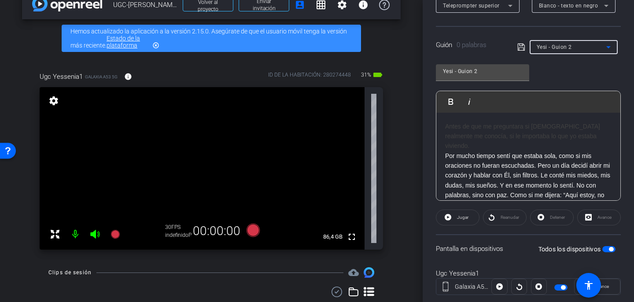
scroll to position [2, 0]
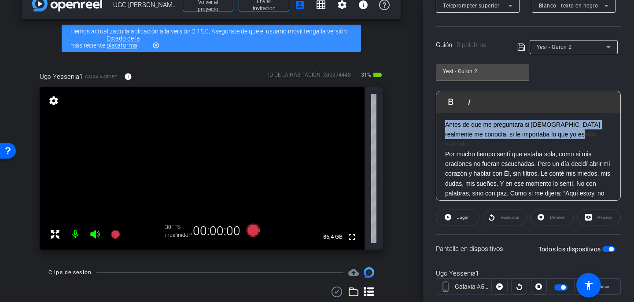
drag, startPoint x: 559, startPoint y: 132, endPoint x: 442, endPoint y: 122, distance: 118.1
click at [442, 122] on div "Antes de que me preguntara si Dios realmente me conocía, si le importaba lo que…" at bounding box center [529, 188] width 184 height 155
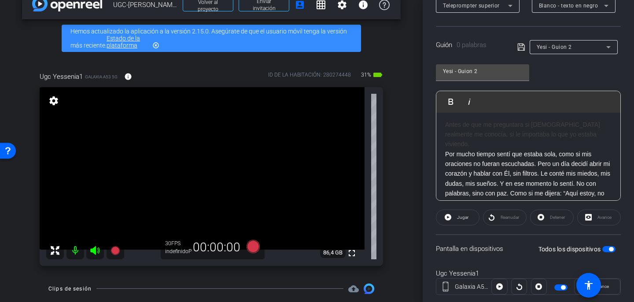
click at [506, 156] on font "Por mucho tiempo sentí que estaba sola, como si mis oraciones no fueran escucha…" at bounding box center [527, 179] width 165 height 56
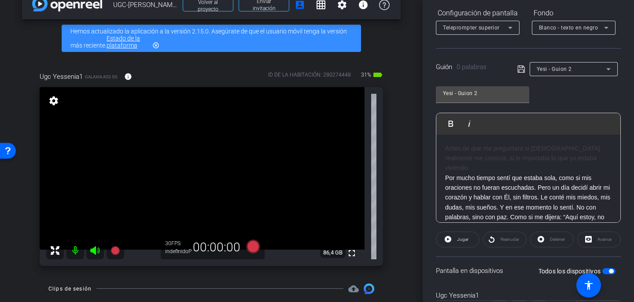
scroll to position [142, 0]
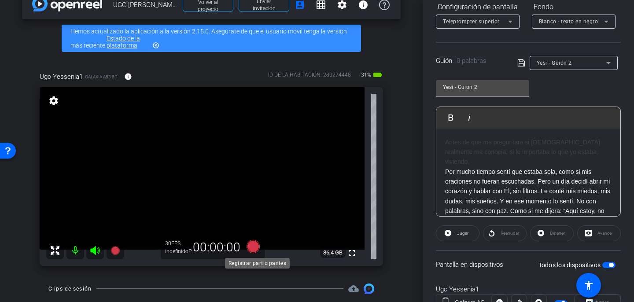
click at [258, 244] on icon at bounding box center [253, 246] width 13 height 13
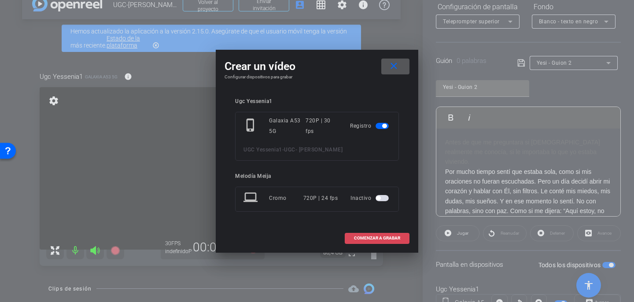
click at [378, 237] on font "COMENZAR A GRABAR" at bounding box center [377, 238] width 46 height 5
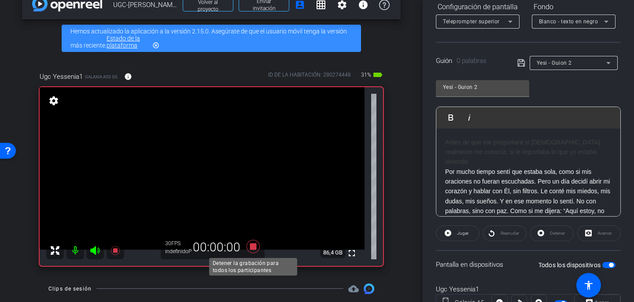
click at [259, 249] on icon at bounding box center [253, 246] width 13 height 13
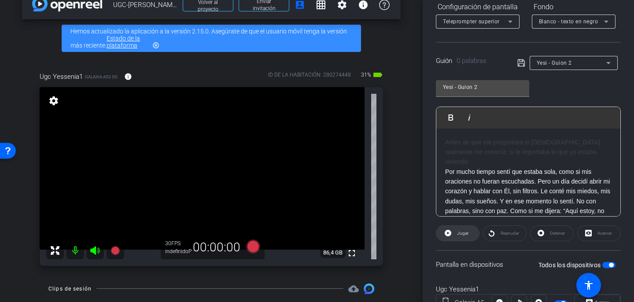
click at [459, 234] on font "Jugar" at bounding box center [462, 233] width 11 height 5
click at [450, 237] on icon at bounding box center [448, 233] width 7 height 11
click at [475, 146] on h3 "Antes de que me preguntara si Dios realmente me conocía, si le importaba lo que…" at bounding box center [528, 152] width 167 height 30
click at [482, 142] on font "Antes de que me preguntara si Dios realmente me conocía, si le importaba lo que…" at bounding box center [522, 152] width 155 height 27
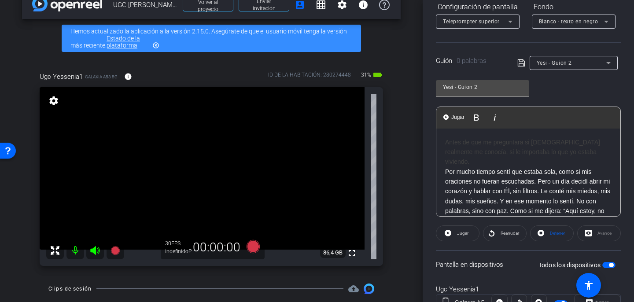
click at [482, 142] on font "Antes de que me preguntara si Dios realmente me conocía, si le importaba lo que…" at bounding box center [522, 152] width 155 height 27
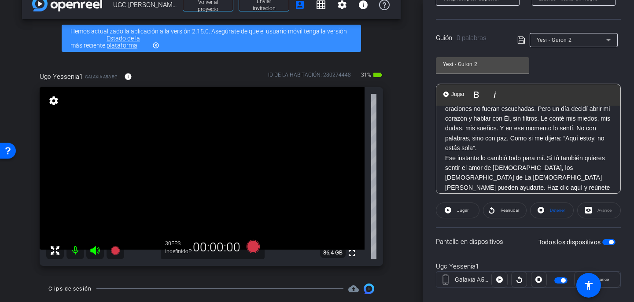
scroll to position [38, 0]
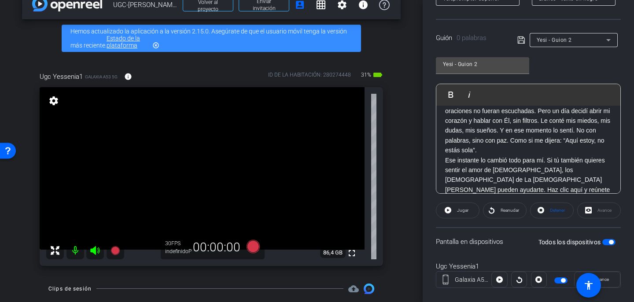
click at [523, 41] on icon at bounding box center [521, 40] width 7 height 7
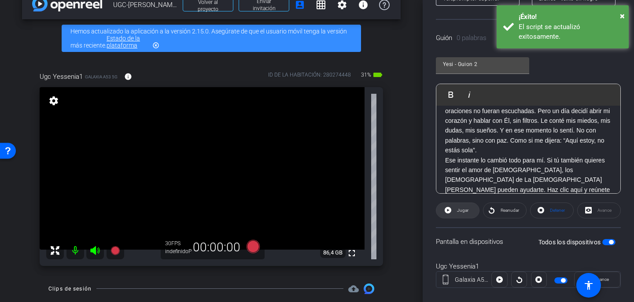
click at [463, 211] on font "Jugar" at bounding box center [462, 210] width 11 height 5
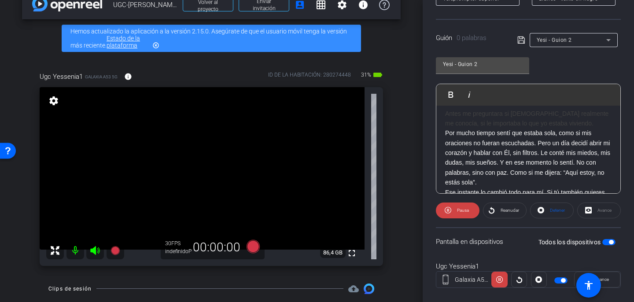
scroll to position [0, 0]
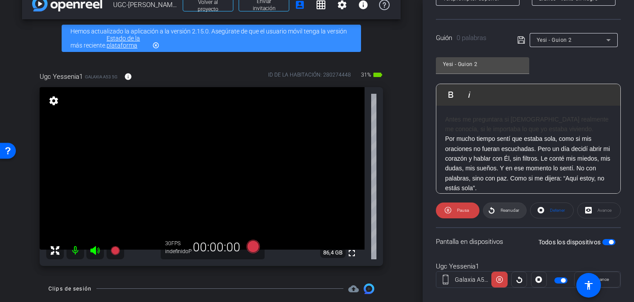
click at [502, 216] on span "Reanudar" at bounding box center [509, 210] width 21 height 12
click at [462, 215] on span "Pausa" at bounding box center [462, 210] width 14 height 12
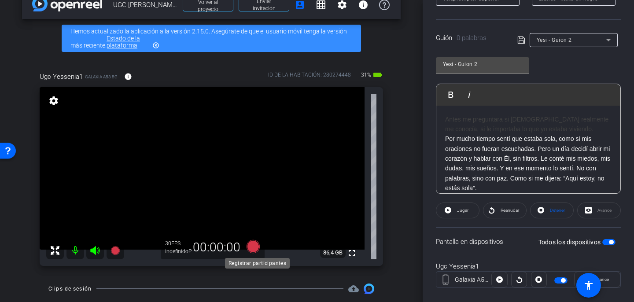
click at [256, 248] on icon at bounding box center [253, 246] width 13 height 13
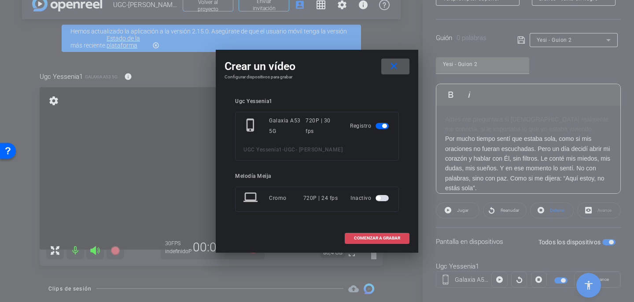
click at [374, 237] on font "COMENZAR A GRABAR" at bounding box center [377, 238] width 46 height 5
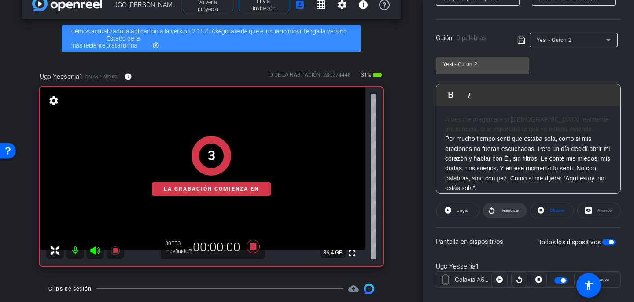
click at [505, 208] on font "Reanudar" at bounding box center [510, 210] width 19 height 5
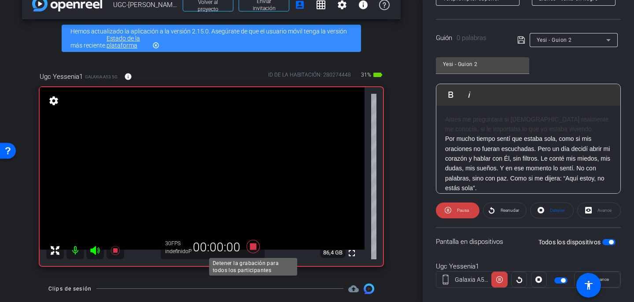
click at [257, 244] on icon at bounding box center [253, 247] width 21 height 16
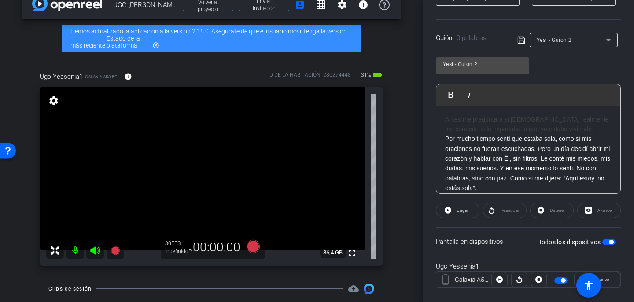
click at [466, 214] on span "Jugar" at bounding box center [462, 210] width 14 height 12
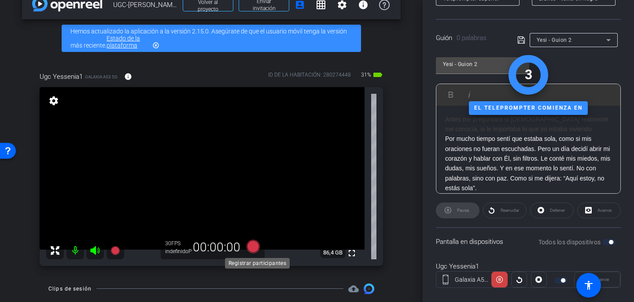
click at [253, 246] on icon at bounding box center [253, 246] width 13 height 13
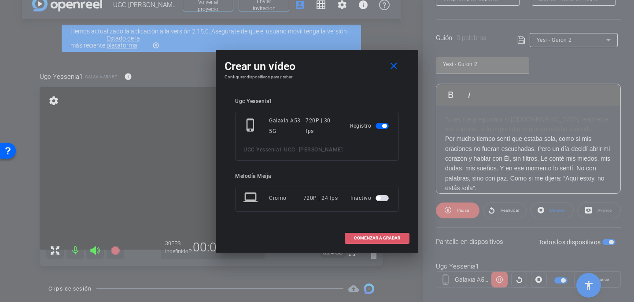
click at [357, 241] on font "COMENZAR A GRABAR" at bounding box center [377, 238] width 46 height 5
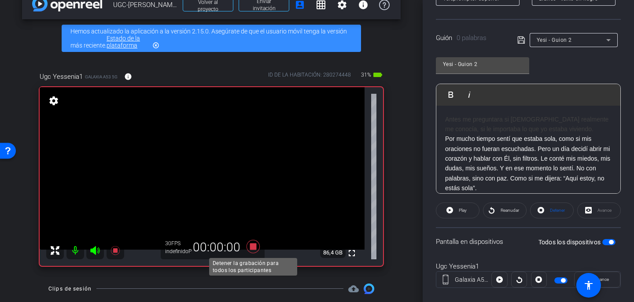
click at [255, 248] on icon at bounding box center [253, 246] width 13 height 13
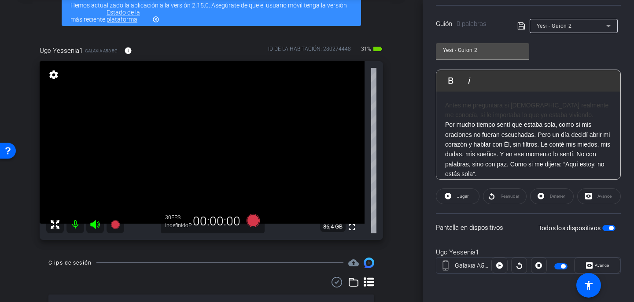
scroll to position [44, 0]
click at [258, 222] on icon at bounding box center [253, 221] width 13 height 13
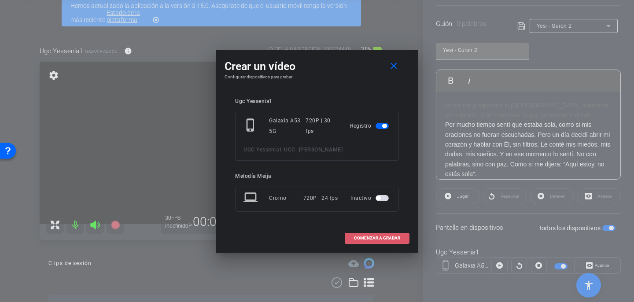
click at [386, 237] on font "COMENZAR A GRABAR" at bounding box center [377, 238] width 46 height 5
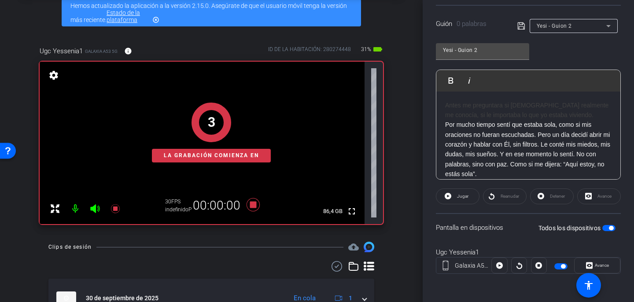
click at [514, 197] on div "Reanudar" at bounding box center [505, 197] width 44 height 16
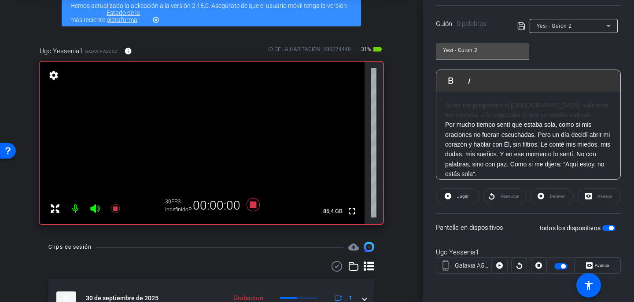
click at [503, 197] on div "Reanudar" at bounding box center [505, 197] width 44 height 16
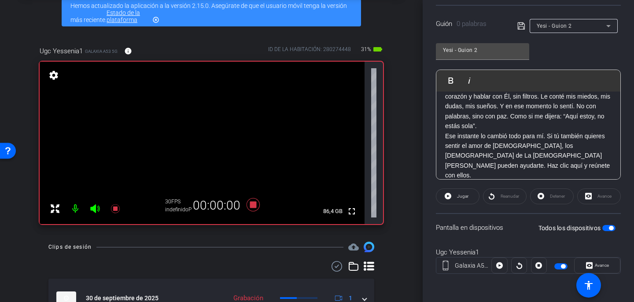
scroll to position [0, 0]
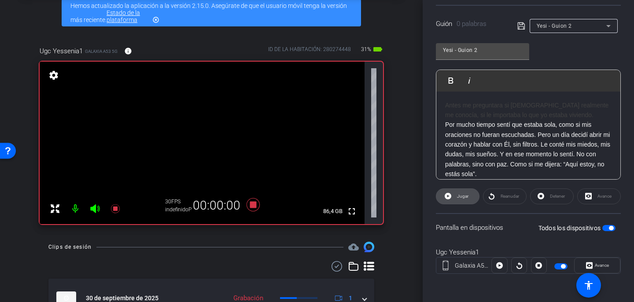
click at [464, 198] on font "Jugar" at bounding box center [462, 196] width 11 height 5
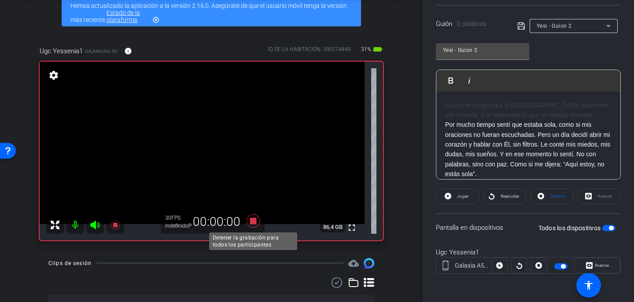
click at [254, 222] on icon at bounding box center [253, 221] width 13 height 13
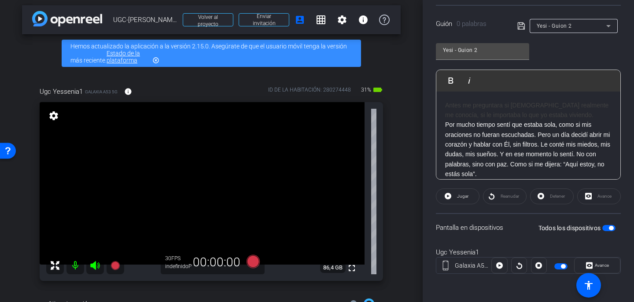
scroll to position [166, 0]
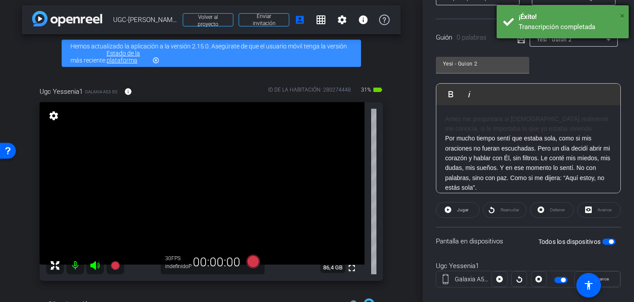
click at [622, 16] on font "×" at bounding box center [622, 16] width 5 height 11
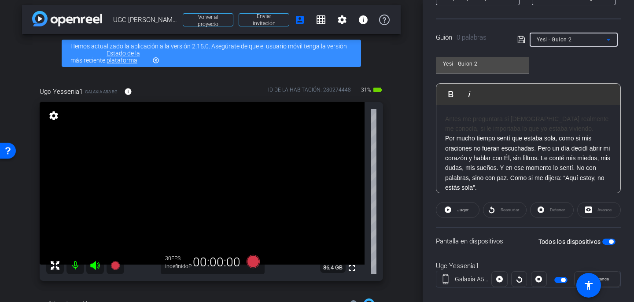
click at [601, 41] on div "Yesi - Guion 2" at bounding box center [572, 39] width 70 height 11
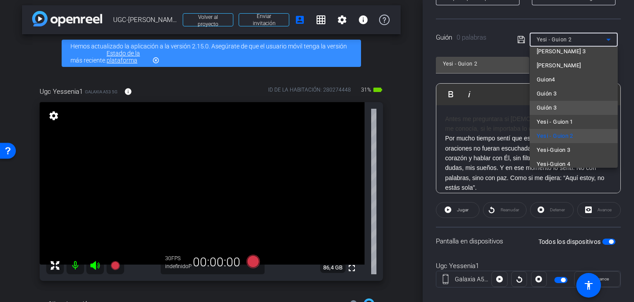
scroll to position [50, 0]
click at [571, 146] on mat-option "Yesi-Guion 3" at bounding box center [574, 148] width 88 height 14
type input "Yesi- Guion 3"
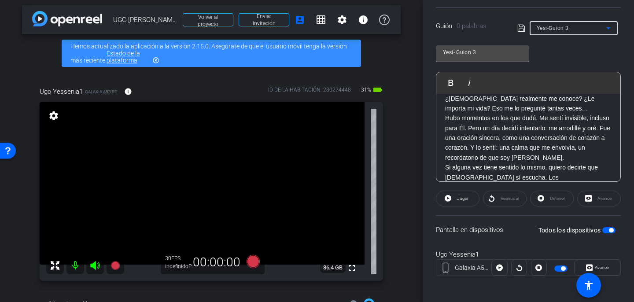
scroll to position [0, 0]
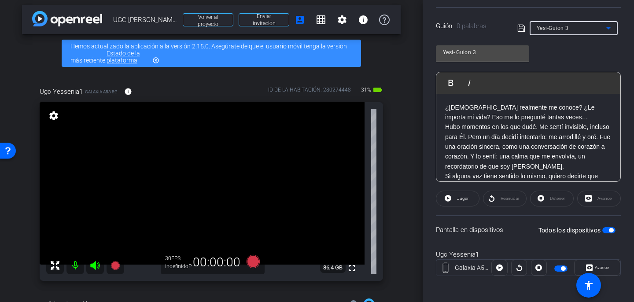
click at [522, 28] on icon at bounding box center [522, 28] width 8 height 11
click at [461, 200] on font "Jugar" at bounding box center [462, 198] width 11 height 5
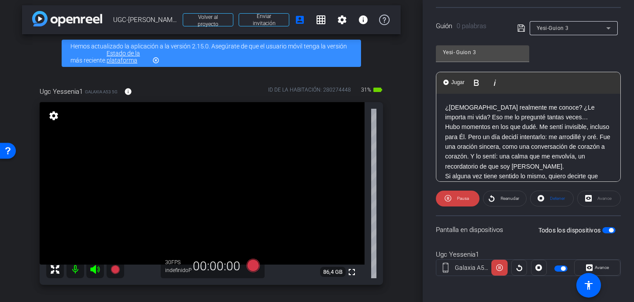
click at [515, 176] on font "Si alguna vez tiene sentido lo mismo, quiero decirte que Dios sí escucha. Los m…" at bounding box center [526, 201] width 162 height 56
click at [465, 193] on span "Pausa" at bounding box center [462, 199] width 14 height 12
click at [520, 176] on font "Si alguna vez tiene sentido lo mismo, quiero decirte que Dios sí escucha. Los m…" at bounding box center [526, 201] width 162 height 56
click at [523, 28] on icon at bounding box center [522, 28] width 8 height 11
click at [454, 197] on span at bounding box center [458, 198] width 43 height 21
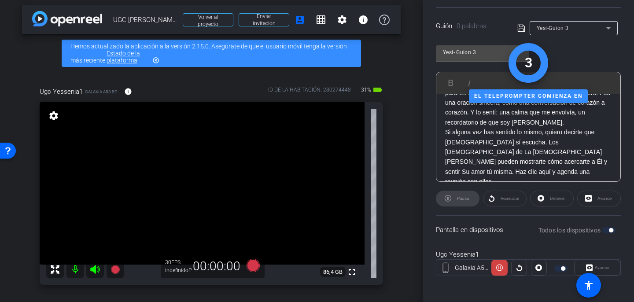
scroll to position [48, 0]
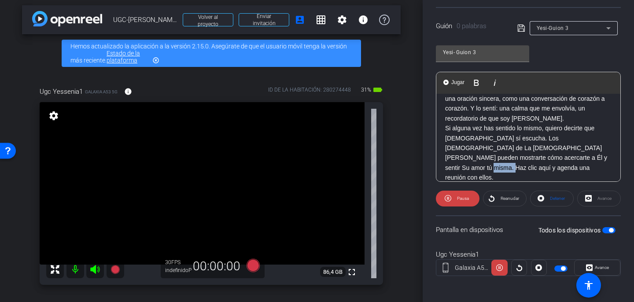
drag, startPoint x: 557, startPoint y: 159, endPoint x: 534, endPoint y: 159, distance: 22.5
click at [534, 159] on font "Si alguna vez has sentido lo mismo, quiero decirte que Dios sí escucha. Los mis…" at bounding box center [526, 153] width 162 height 56
click at [523, 26] on icon at bounding box center [522, 28] width 8 height 11
click at [491, 199] on icon at bounding box center [492, 198] width 7 height 11
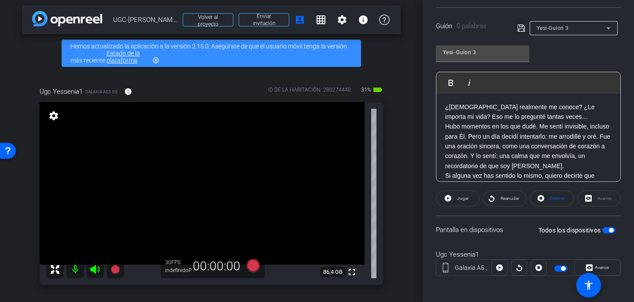
scroll to position [0, 0]
click at [256, 262] on icon at bounding box center [253, 265] width 13 height 13
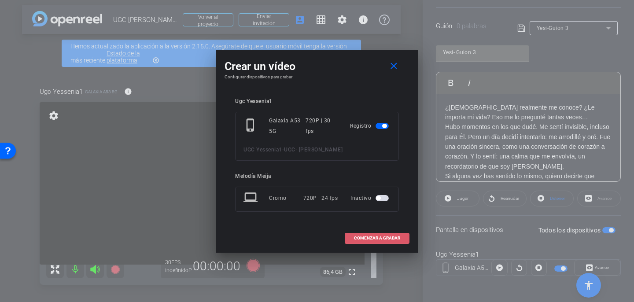
click at [379, 240] on font "COMENZAR A GRABAR" at bounding box center [377, 238] width 46 height 5
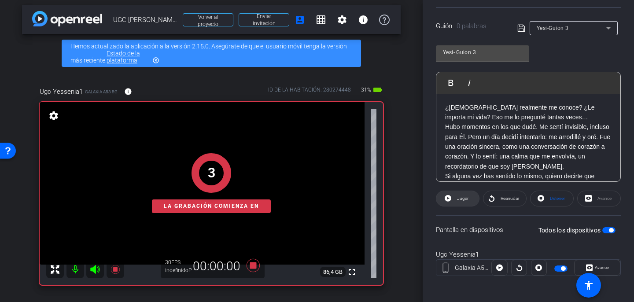
click at [464, 197] on font "Jugar" at bounding box center [462, 198] width 11 height 5
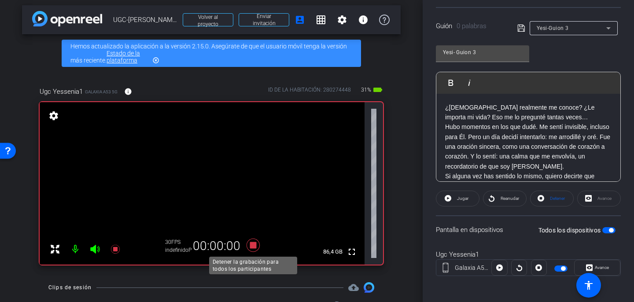
click at [254, 247] on icon at bounding box center [253, 245] width 13 height 13
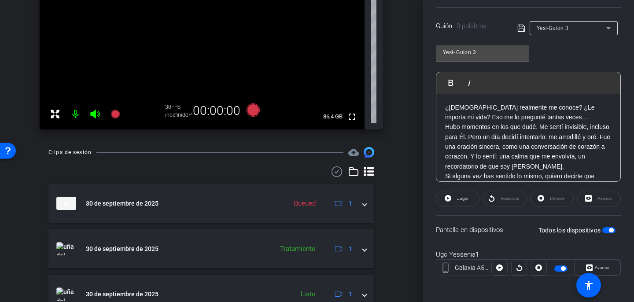
scroll to position [133, 0]
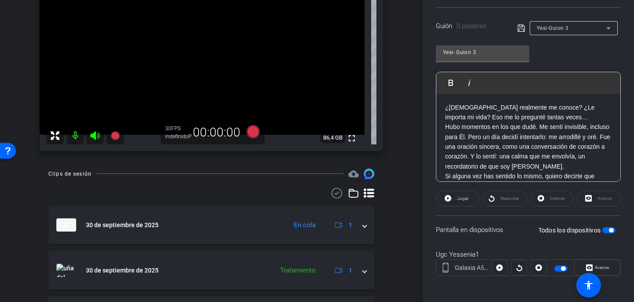
click at [609, 27] on icon at bounding box center [608, 28] width 11 height 11
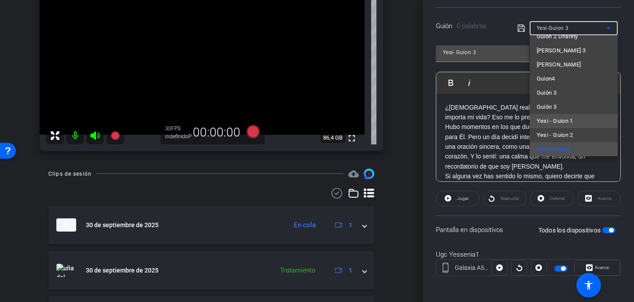
scroll to position [55, 0]
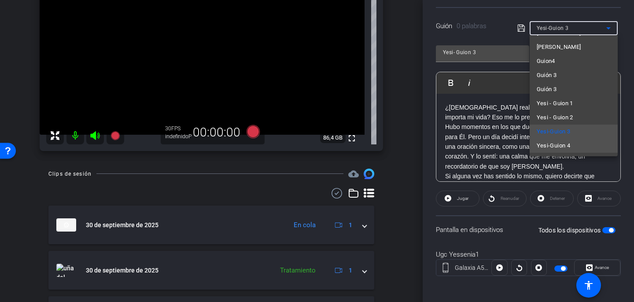
click at [565, 145] on font "Yesi-Guion 4" at bounding box center [554, 145] width 34 height 7
type input "Yesi- Guion 4"
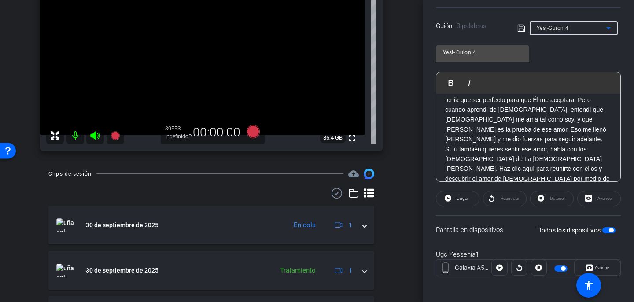
scroll to position [0, 0]
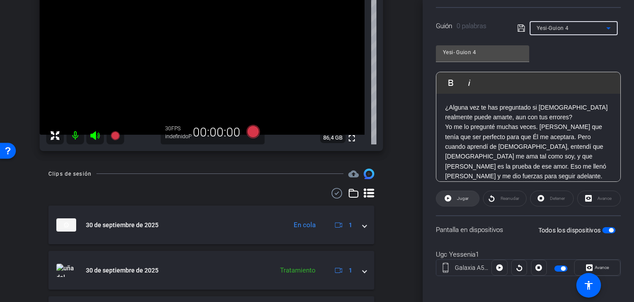
click at [472, 197] on span at bounding box center [458, 198] width 43 height 21
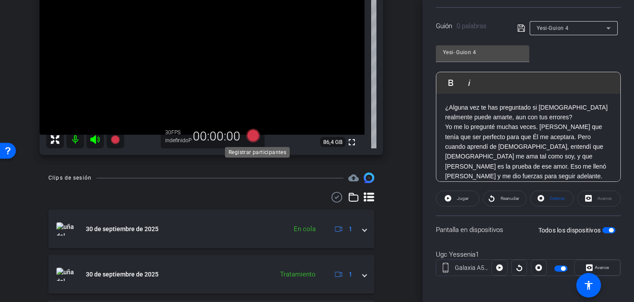
click at [257, 138] on icon at bounding box center [253, 135] width 13 height 13
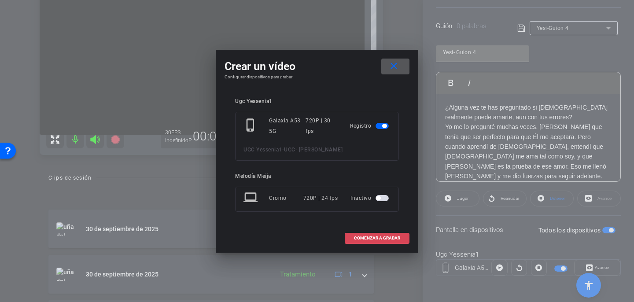
click at [396, 238] on font "COMENZAR A GRABAR" at bounding box center [377, 238] width 46 height 5
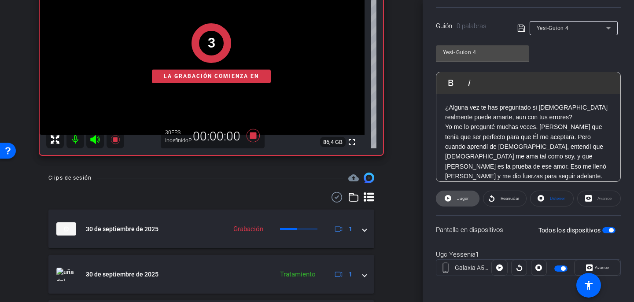
click at [468, 202] on span "Jugar" at bounding box center [462, 199] width 14 height 12
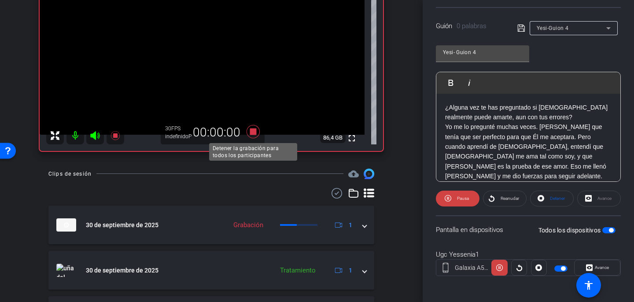
click at [254, 134] on icon at bounding box center [253, 131] width 13 height 13
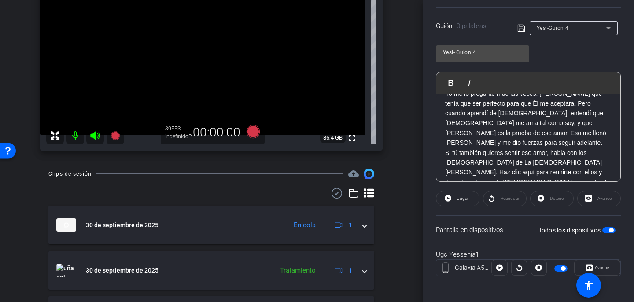
scroll to position [38, 0]
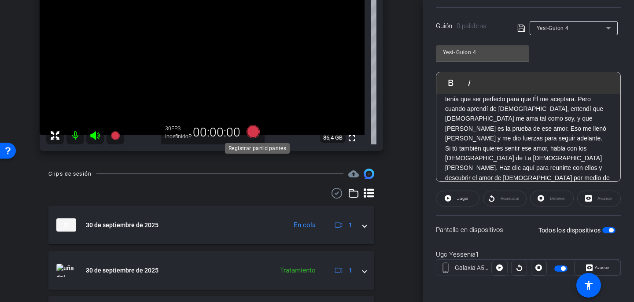
click at [250, 134] on icon at bounding box center [253, 131] width 13 height 13
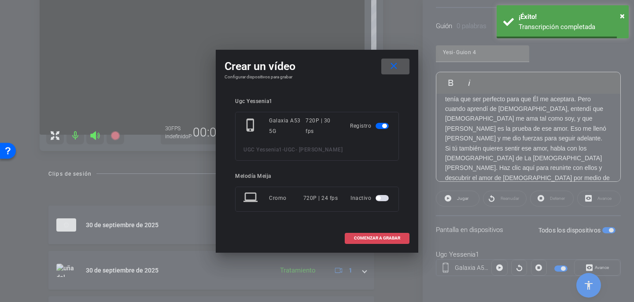
click at [373, 241] on span at bounding box center [377, 238] width 64 height 21
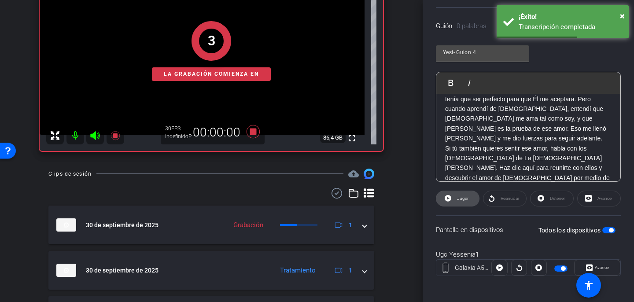
click at [464, 194] on span "Jugar" at bounding box center [462, 199] width 14 height 12
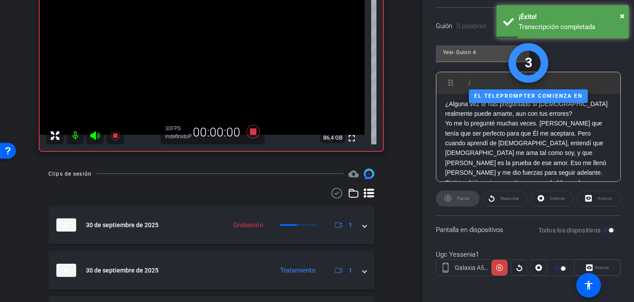
scroll to position [0, 0]
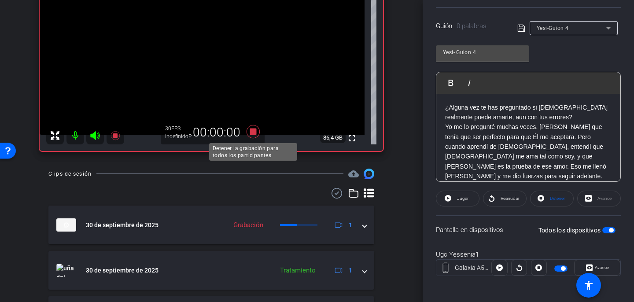
click at [252, 132] on icon at bounding box center [253, 131] width 13 height 13
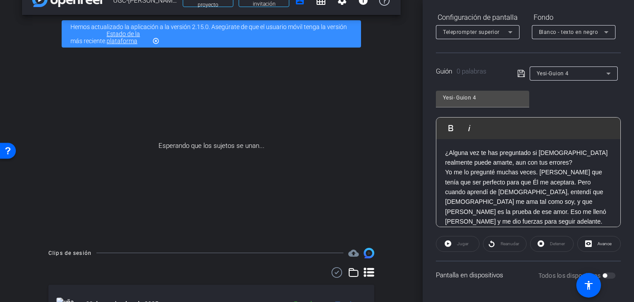
scroll to position [11, 0]
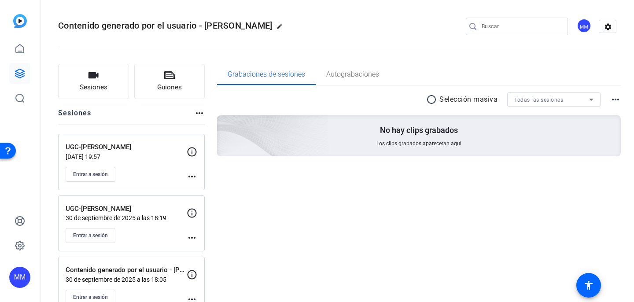
click at [175, 83] on font "Guiones" at bounding box center [169, 87] width 25 height 8
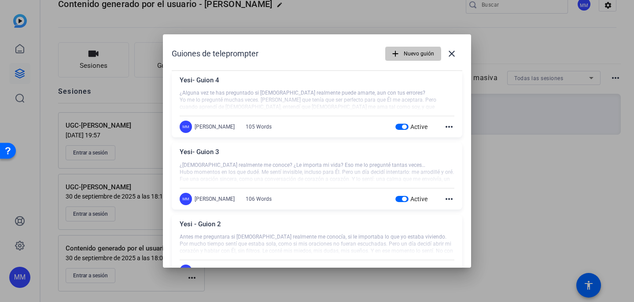
click at [408, 56] on font "Nuevo guión" at bounding box center [419, 54] width 30 height 6
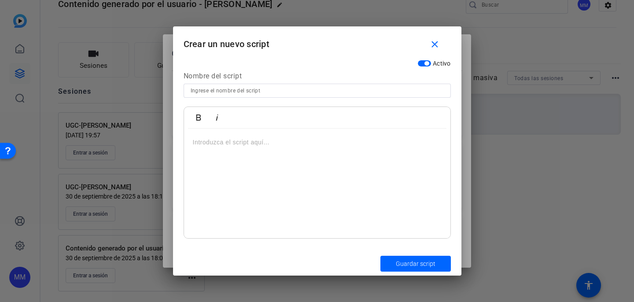
click at [278, 91] on input at bounding box center [317, 90] width 253 height 11
type input "Ana- guion 1"
click at [228, 152] on div at bounding box center [317, 184] width 267 height 110
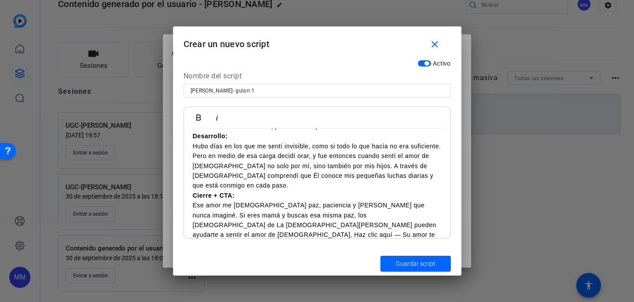
scroll to position [0, 0]
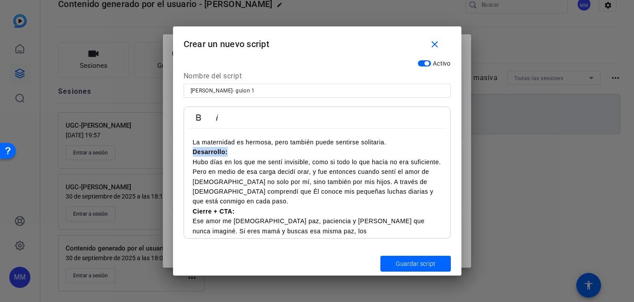
drag, startPoint x: 229, startPoint y: 155, endPoint x: 189, endPoint y: 156, distance: 40.1
click at [189, 156] on div "La maternidad es hermosa, pero también puede sentirse solitaria. Desarrollo: Hu…" at bounding box center [317, 202] width 267 height 146
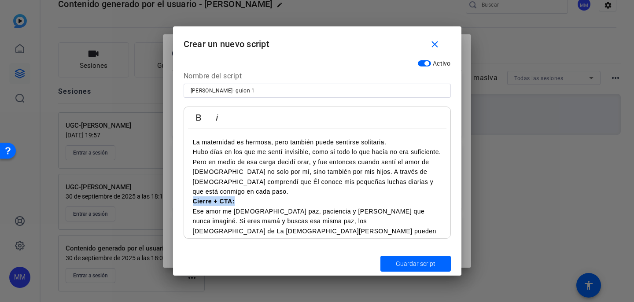
drag, startPoint x: 238, startPoint y: 201, endPoint x: 185, endPoint y: 201, distance: 52.9
click at [185, 201] on div "La maternidad es hermosa, pero también puede sentirse solitaria. Hubo días en l…" at bounding box center [317, 197] width 267 height 136
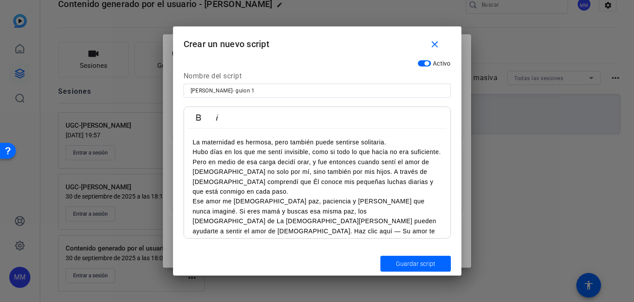
click at [195, 149] on font "Hubo días en los que me sentí invisible, como si todo lo que hacía no era sufic…" at bounding box center [317, 171] width 248 height 47
click at [418, 265] on font "Guardar script" at bounding box center [416, 263] width 40 height 7
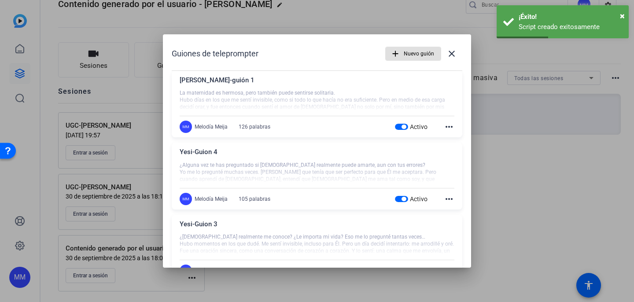
click at [395, 56] on mat-icon "add" at bounding box center [396, 54] width 10 height 10
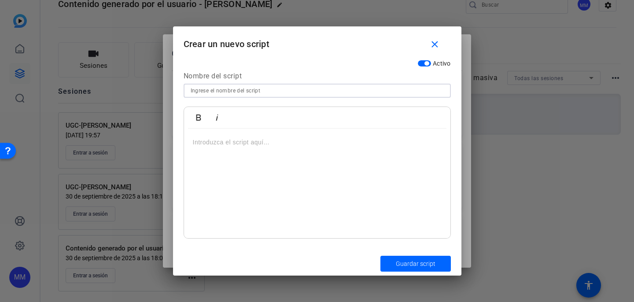
click at [266, 91] on input at bounding box center [317, 90] width 253 height 11
type input "Ana - Guion 2"
click at [230, 153] on div at bounding box center [317, 184] width 267 height 110
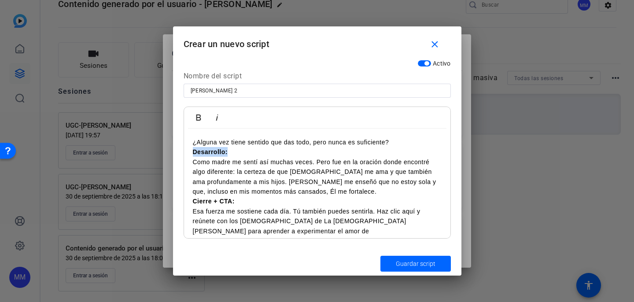
drag, startPoint x: 230, startPoint y: 152, endPoint x: 186, endPoint y: 155, distance: 43.3
click at [186, 155] on div "¿Alguna vez tiene sentido que das todo, pero nunca es suficiente? Desarrollo: C…" at bounding box center [317, 192] width 267 height 126
drag, startPoint x: 234, startPoint y: 200, endPoint x: 178, endPoint y: 200, distance: 55.9
click at [178, 200] on div "Activo Nombre del script Ana - Guion 2 Atrevido Itálico ¿Alguna vez tiene senti…" at bounding box center [317, 154] width 289 height 196
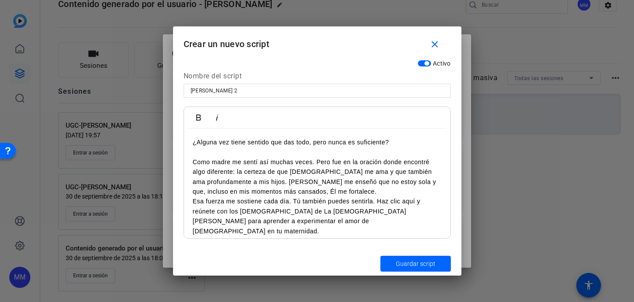
click at [192, 163] on div "¿Alguna vez tiene sentido que das todo, pero nunca es suficiente? Como madre me…" at bounding box center [317, 187] width 267 height 116
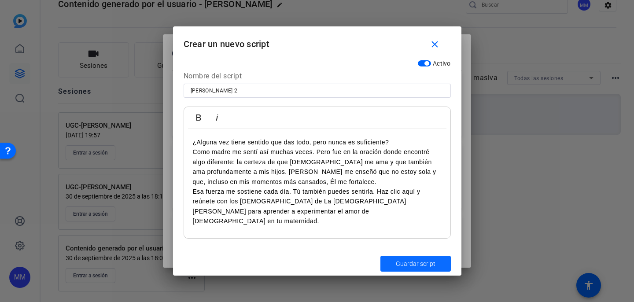
click at [436, 263] on span "submit" at bounding box center [416, 263] width 70 height 21
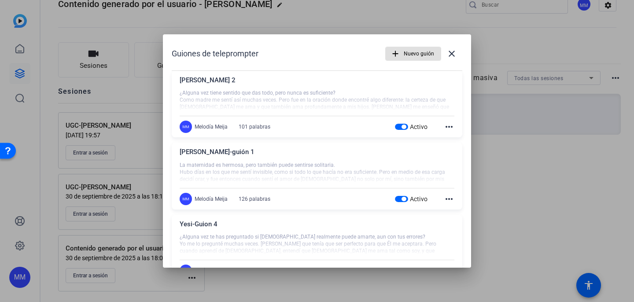
click at [409, 49] on span "Nuevo guión" at bounding box center [419, 53] width 30 height 17
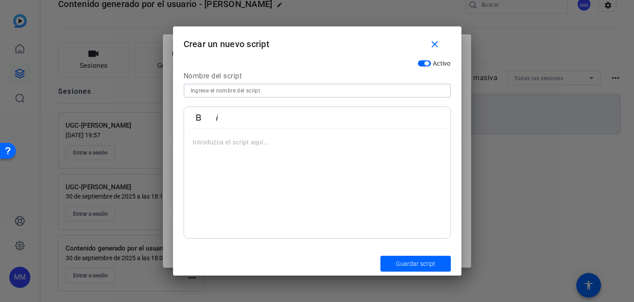
click at [271, 90] on input at bounding box center [317, 90] width 253 height 11
type input "Ana - Guion 3"
click at [381, 256] on button "Guardar script" at bounding box center [416, 264] width 70 height 16
click at [231, 149] on div at bounding box center [317, 184] width 267 height 110
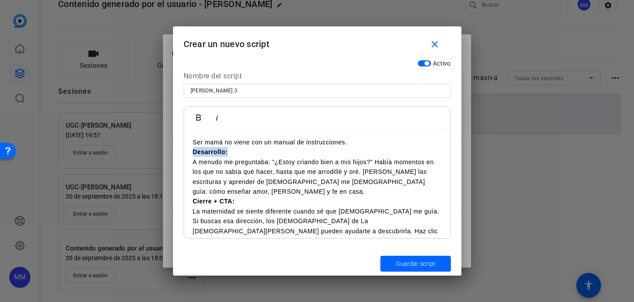
drag, startPoint x: 230, startPoint y: 154, endPoint x: 182, endPoint y: 153, distance: 47.1
click at [182, 153] on div "Activo Nombre del script Ana - Guion 3 Atrevido Itálico Ser mamá no viene con u…" at bounding box center [317, 154] width 289 height 196
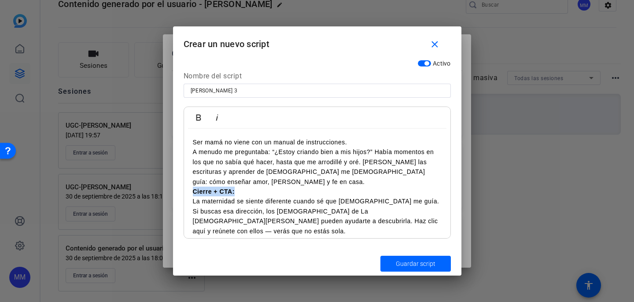
drag, startPoint x: 241, startPoint y: 181, endPoint x: 189, endPoint y: 179, distance: 52.0
click at [190, 179] on div "Ser mamá no viene con un manual de instrucciones. A menudo me preguntaba: “¿Est…" at bounding box center [317, 187] width 267 height 116
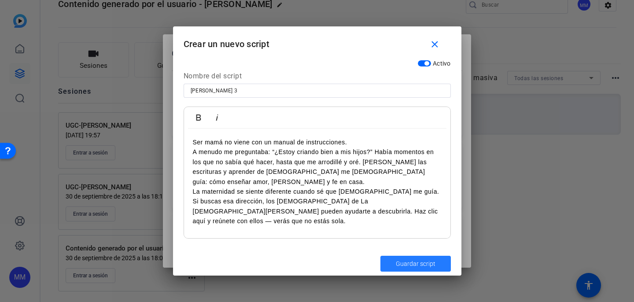
click at [424, 266] on font "Guardar script" at bounding box center [416, 263] width 40 height 7
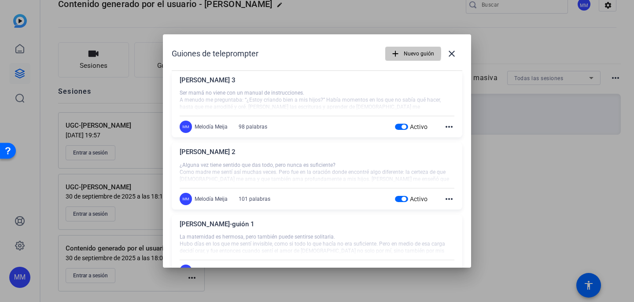
click at [411, 53] on font "Nuevo guión" at bounding box center [419, 54] width 30 height 6
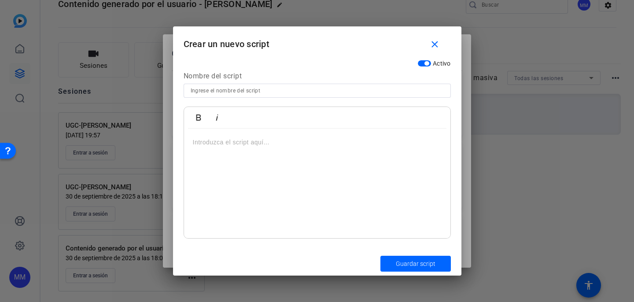
click at [271, 77] on div "Nombre del script" at bounding box center [317, 77] width 267 height 13
click at [230, 72] on font "Nombre del script" at bounding box center [213, 76] width 59 height 8
click at [229, 74] on font "Nombre del script" at bounding box center [213, 76] width 59 height 8
click at [223, 90] on input at bounding box center [317, 90] width 253 height 11
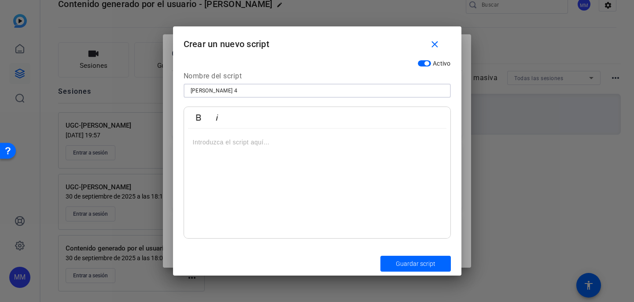
type input "[PERSON_NAME] 4"
click at [211, 141] on p at bounding box center [317, 142] width 249 height 10
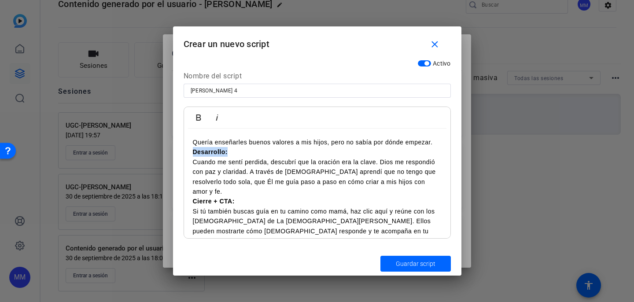
drag, startPoint x: 234, startPoint y: 152, endPoint x: 183, endPoint y: 152, distance: 50.7
click at [184, 152] on div "Atrevido Itálico Quería enseñarles buenos valores a mis hijos, pero no sabía po…" at bounding box center [317, 173] width 267 height 132
click at [193, 162] on font "Cuando me sentí perdida, descubrí que la oración era la clave. Dios me respondi…" at bounding box center [314, 177] width 243 height 37
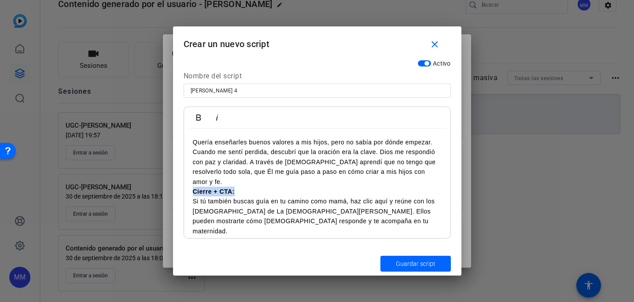
drag, startPoint x: 240, startPoint y: 181, endPoint x: 193, endPoint y: 181, distance: 47.1
click at [193, 187] on p "Cierre + CTA: Si tú también buscas guía en tu camino como mamá, haz clic aquí y…" at bounding box center [317, 211] width 249 height 49
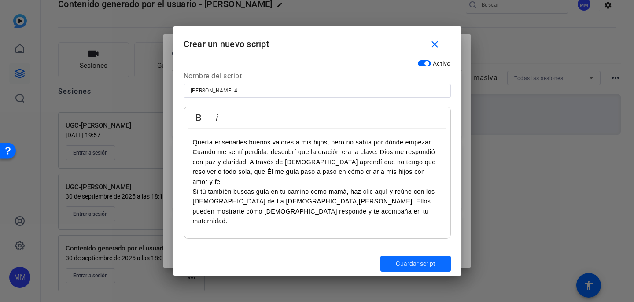
click at [429, 260] on font "Guardar script" at bounding box center [416, 263] width 40 height 7
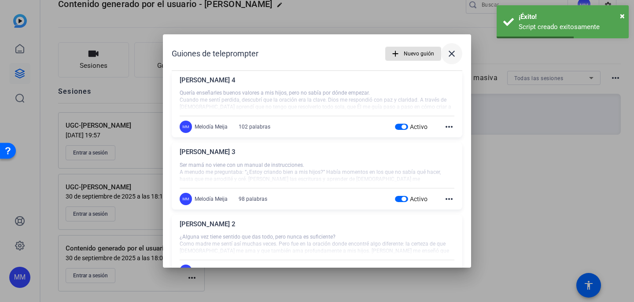
click at [448, 58] on mat-icon "close" at bounding box center [452, 53] width 11 height 11
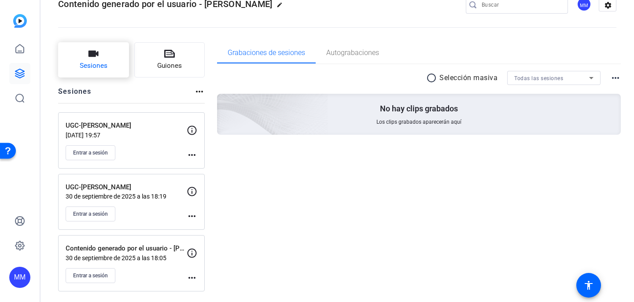
click at [96, 65] on font "Sesiones" at bounding box center [94, 66] width 28 height 8
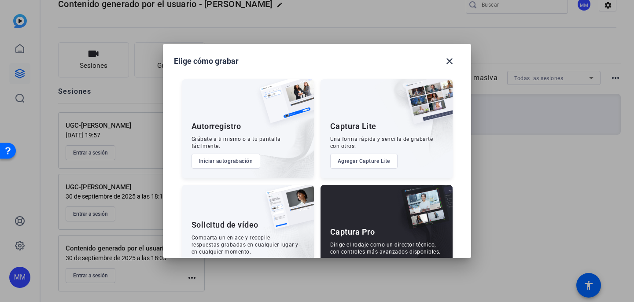
click at [374, 213] on div "Captura Pro Dirige el rodaje como un director técnico, con controles más avanza…" at bounding box center [387, 234] width 132 height 99
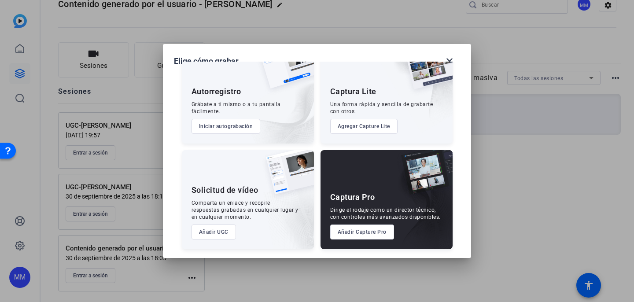
click at [370, 235] on font "Añadir Capture Pro" at bounding box center [362, 232] width 49 height 6
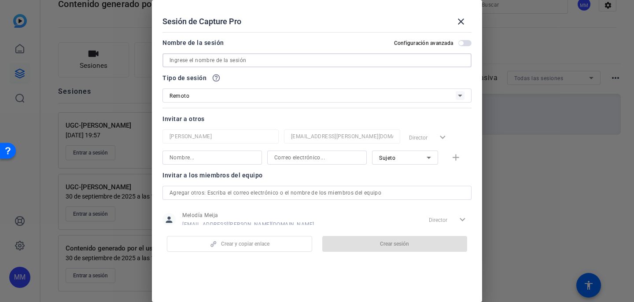
click at [252, 56] on input at bounding box center [317, 60] width 295 height 11
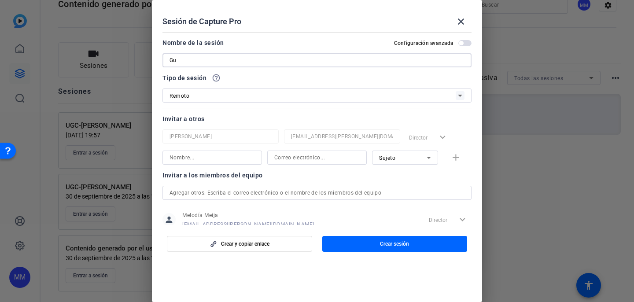
type input "G"
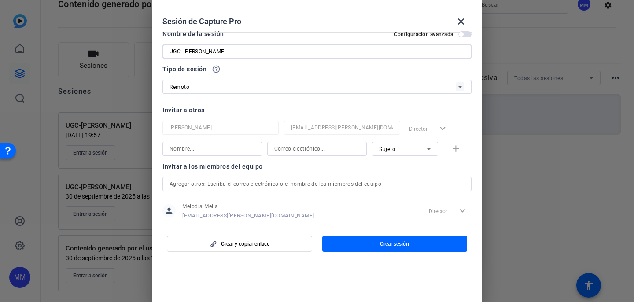
scroll to position [24, 0]
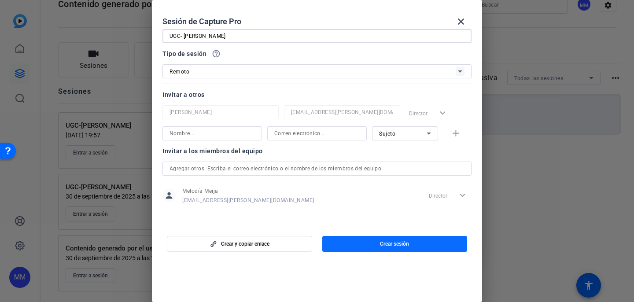
type input "UGC- [PERSON_NAME]"
click at [376, 241] on span "button" at bounding box center [394, 243] width 145 height 21
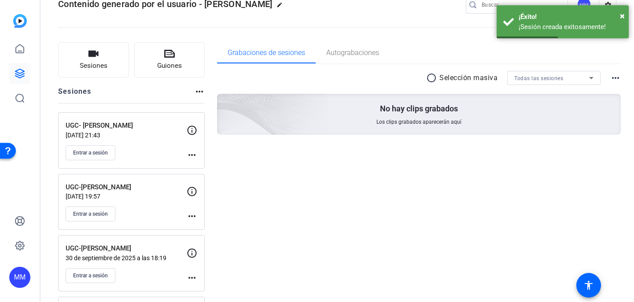
click at [194, 156] on mat-icon "more_horiz" at bounding box center [192, 155] width 11 height 11
click at [201, 167] on font "Editar sesión" at bounding box center [210, 168] width 33 height 6
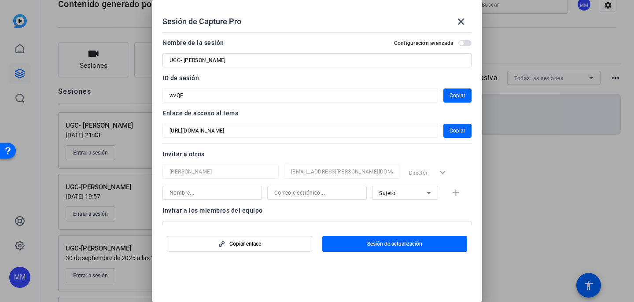
click at [281, 58] on input "UGC- [PERSON_NAME]" at bounding box center [317, 60] width 295 height 11
click at [452, 97] on font "Copiar" at bounding box center [458, 96] width 16 height 6
click at [462, 23] on mat-icon "close" at bounding box center [461, 21] width 11 height 11
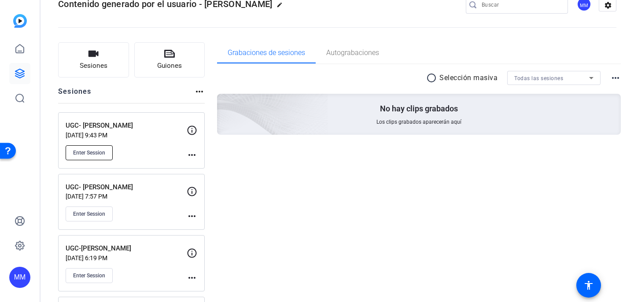
click at [108, 152] on button "Enter Session" at bounding box center [89, 152] width 47 height 15
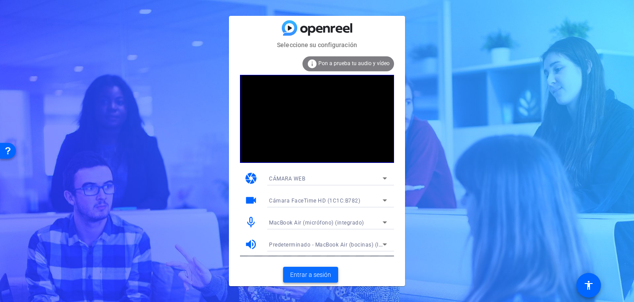
click at [300, 278] on font "Entrar a sesión" at bounding box center [310, 274] width 41 height 7
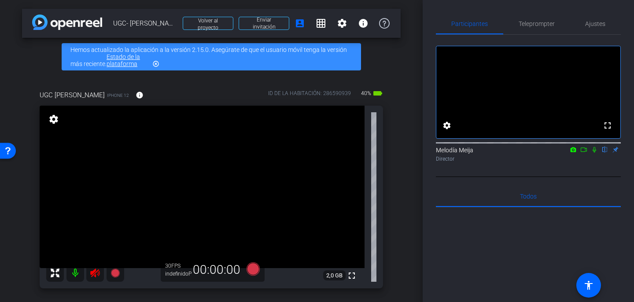
click at [96, 275] on icon at bounding box center [95, 273] width 11 height 11
click at [78, 273] on mat-icon at bounding box center [76, 273] width 18 height 18
click at [74, 274] on mat-icon at bounding box center [76, 273] width 18 height 18
click at [547, 22] on font "Teleprompter" at bounding box center [537, 23] width 36 height 7
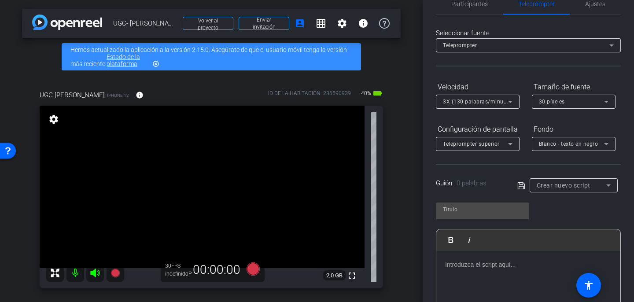
scroll to position [40, 0]
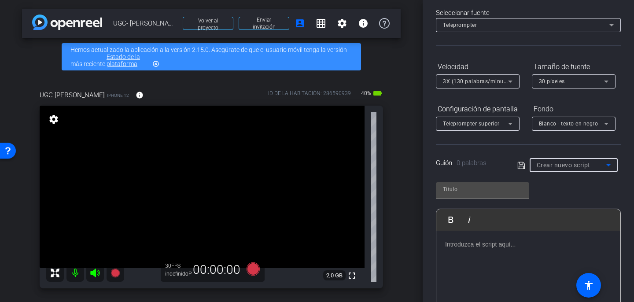
click at [598, 166] on div "Crear nuevo script" at bounding box center [572, 165] width 70 height 11
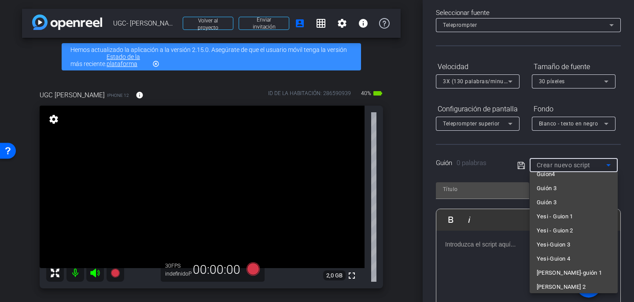
scroll to position [111, 0]
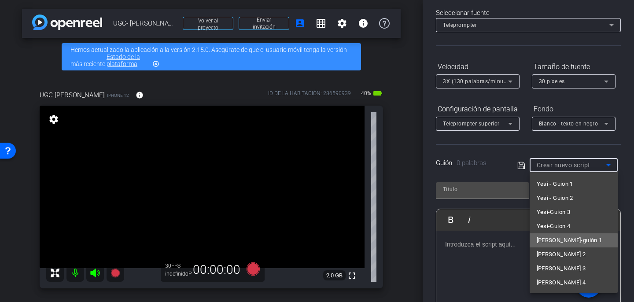
click at [570, 244] on mat-option "[PERSON_NAME]-guión 1" at bounding box center [574, 240] width 88 height 14
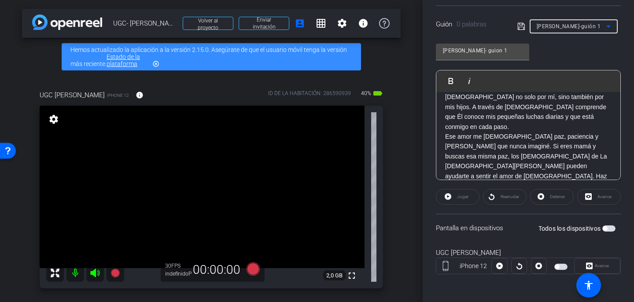
scroll to position [179, 0]
click at [612, 230] on span "button" at bounding box center [609, 228] width 13 height 6
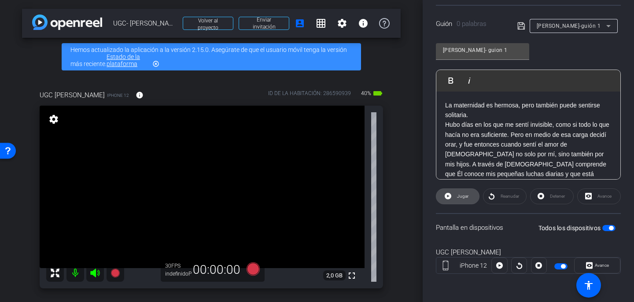
click at [463, 197] on font "Jugar" at bounding box center [462, 196] width 11 height 5
click at [500, 196] on span "Reanudar" at bounding box center [509, 196] width 21 height 12
click at [508, 196] on font "Reanudar" at bounding box center [510, 196] width 19 height 5
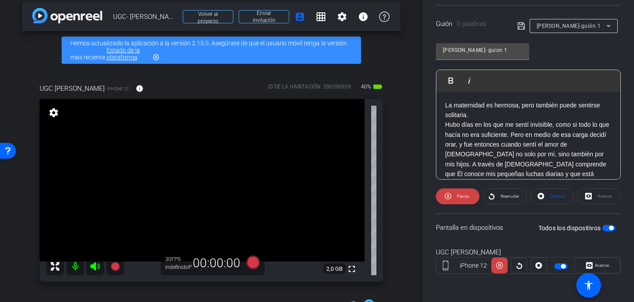
scroll to position [7, 0]
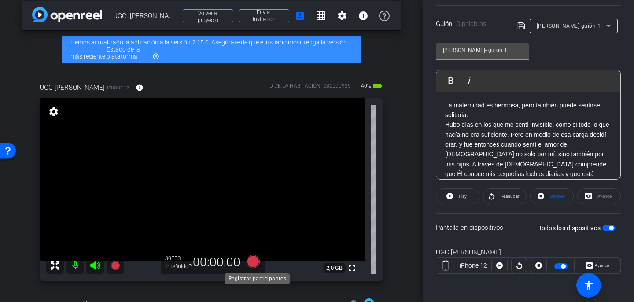
click at [251, 262] on icon at bounding box center [253, 261] width 13 height 13
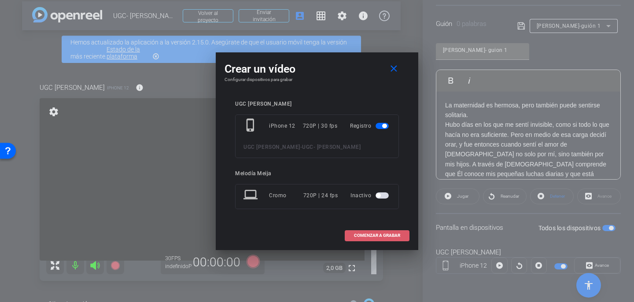
click at [379, 240] on span at bounding box center [377, 235] width 64 height 21
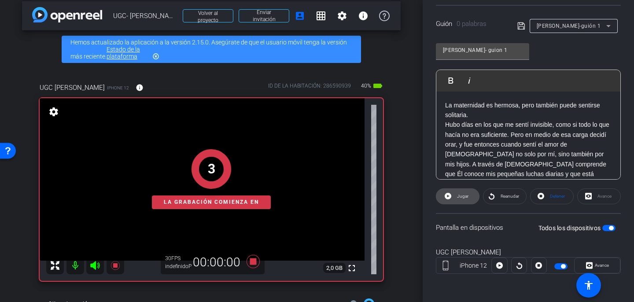
click at [468, 195] on font "Jugar" at bounding box center [462, 196] width 11 height 5
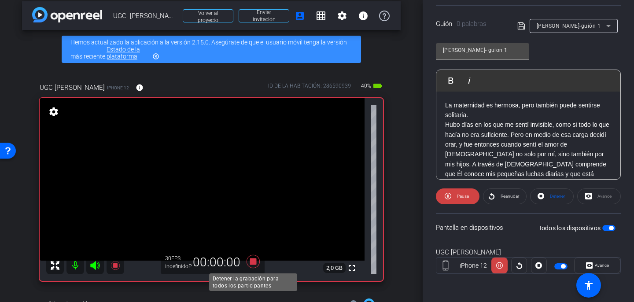
click at [250, 259] on icon at bounding box center [253, 262] width 21 height 16
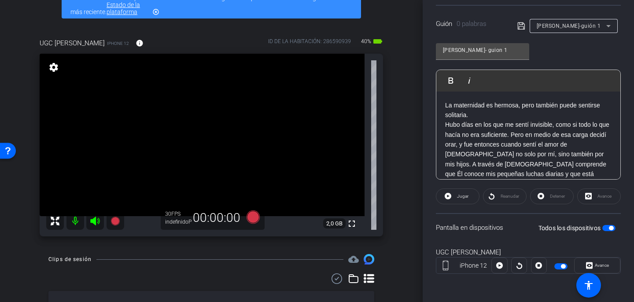
scroll to position [111, 0]
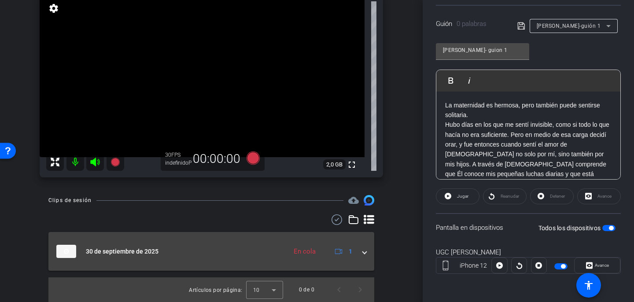
click at [365, 254] on span at bounding box center [365, 251] width 4 height 9
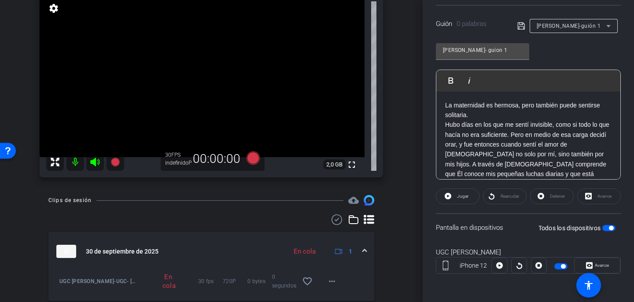
scroll to position [137, 0]
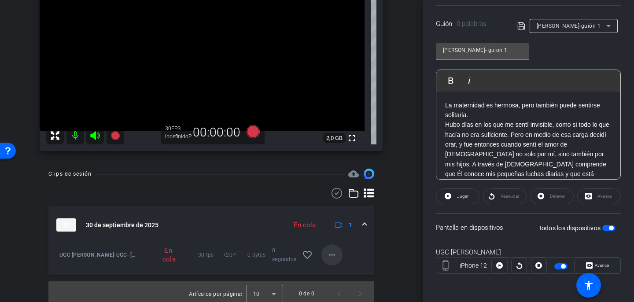
click at [330, 255] on mat-icon "more_horiz" at bounding box center [332, 255] width 11 height 11
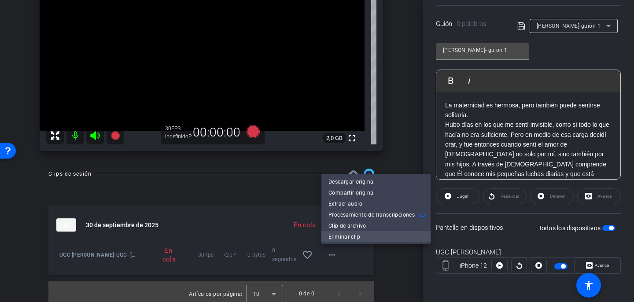
click at [344, 235] on font "Eliminar clip" at bounding box center [345, 237] width 32 height 6
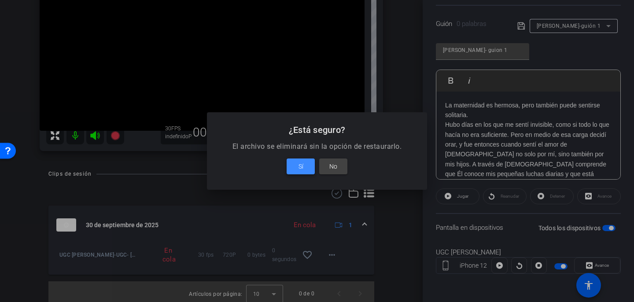
click at [300, 167] on font "Sí" at bounding box center [301, 166] width 5 height 7
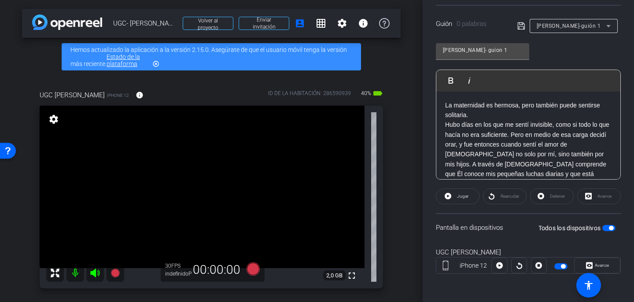
scroll to position [14, 0]
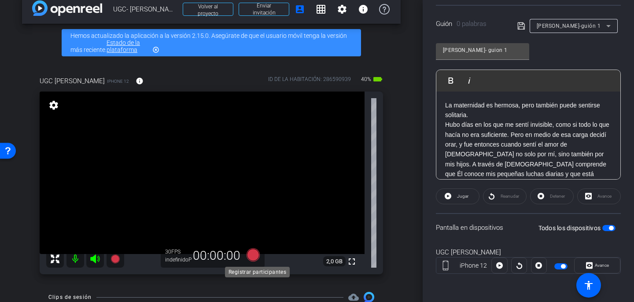
click at [254, 254] on icon at bounding box center [253, 254] width 13 height 13
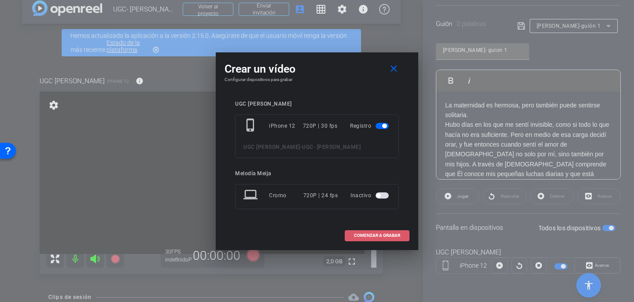
click at [378, 237] on font "COMENZAR A GRABAR" at bounding box center [377, 235] width 46 height 5
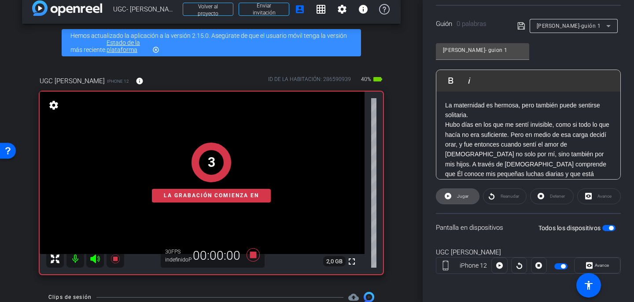
click at [464, 201] on span "Jugar" at bounding box center [462, 196] width 14 height 12
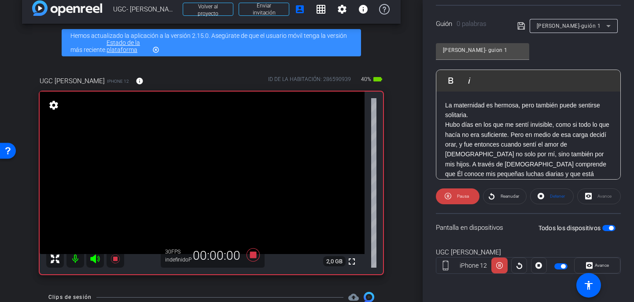
click at [464, 201] on span "Pausa" at bounding box center [462, 196] width 14 height 12
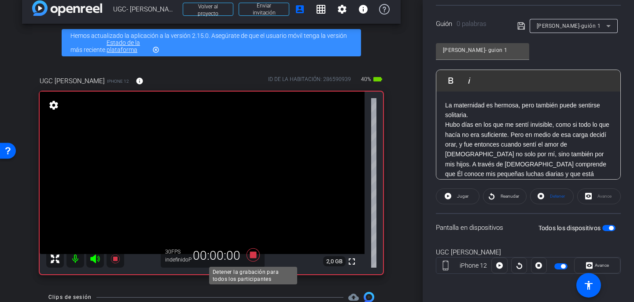
click at [254, 258] on icon at bounding box center [253, 254] width 13 height 13
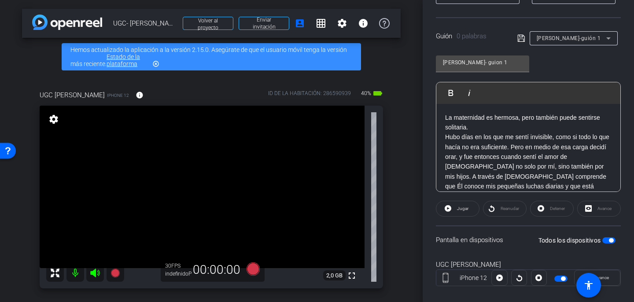
scroll to position [166, 0]
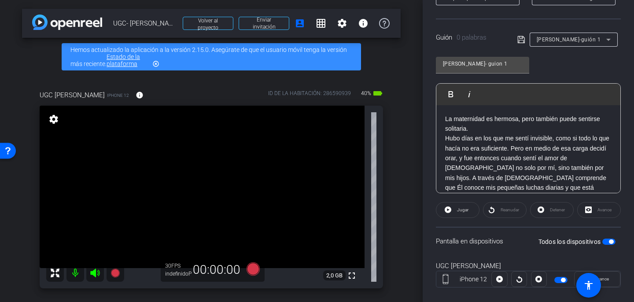
click at [607, 40] on icon at bounding box center [609, 40] width 4 height 2
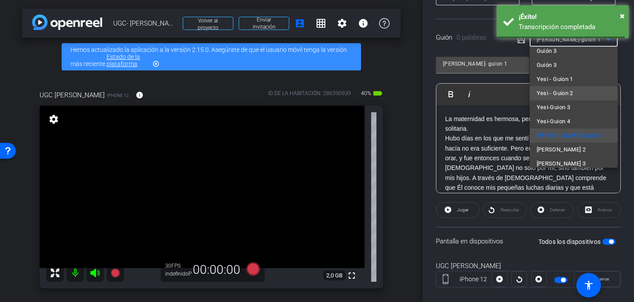
scroll to position [94, 0]
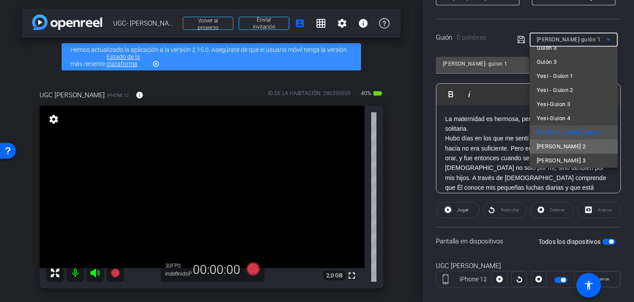
click at [566, 145] on font "[PERSON_NAME] 2" at bounding box center [561, 146] width 49 height 7
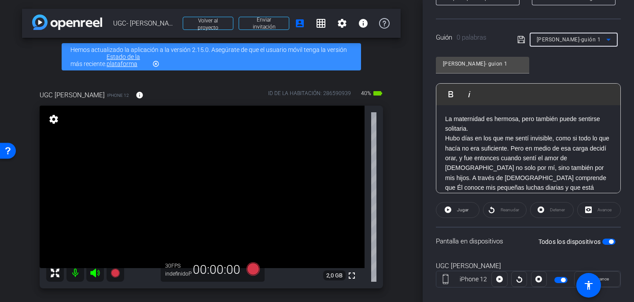
type input "[PERSON_NAME] 2"
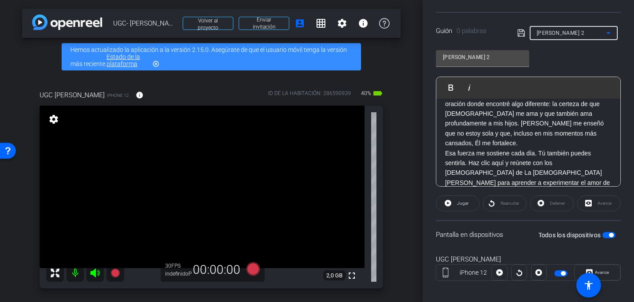
scroll to position [179, 0]
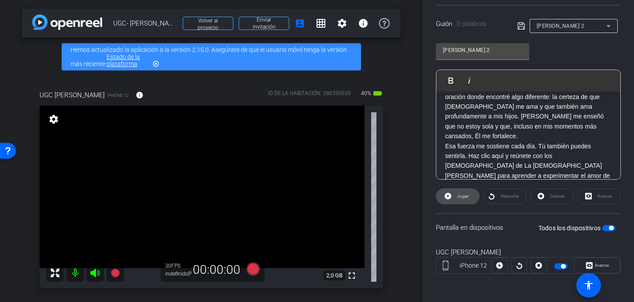
click at [456, 199] on span "Jugar" at bounding box center [462, 196] width 14 height 12
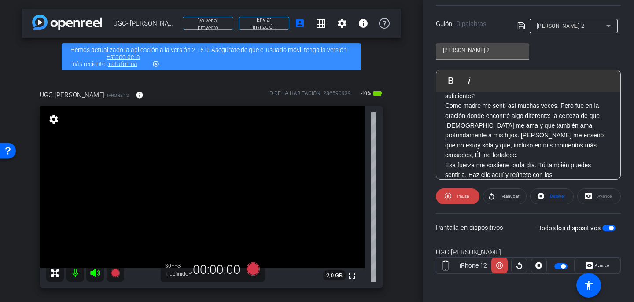
scroll to position [0, 0]
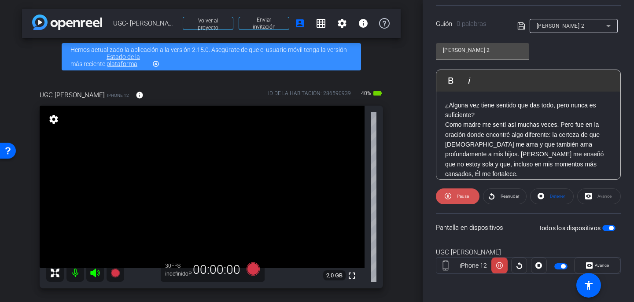
click at [460, 193] on span "Pausa" at bounding box center [462, 196] width 14 height 12
click at [495, 104] on font "¿Alguna vez tiene sentido que das todo, pero nunca es suficiente?" at bounding box center [520, 110] width 151 height 17
click at [524, 23] on icon at bounding box center [522, 26] width 8 height 11
click at [466, 199] on font "Jugar" at bounding box center [462, 196] width 11 height 5
click at [511, 196] on font "Reanudar" at bounding box center [510, 196] width 19 height 5
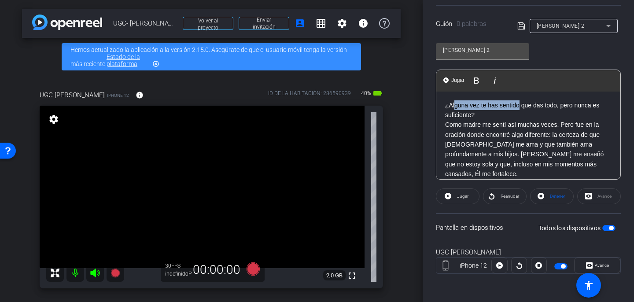
drag, startPoint x: 520, startPoint y: 105, endPoint x: 453, endPoint y: 102, distance: 67.0
click at [453, 103] on font "¿Alguna vez te has sentido que das todo, pero nunca es suficiente?" at bounding box center [522, 110] width 154 height 17
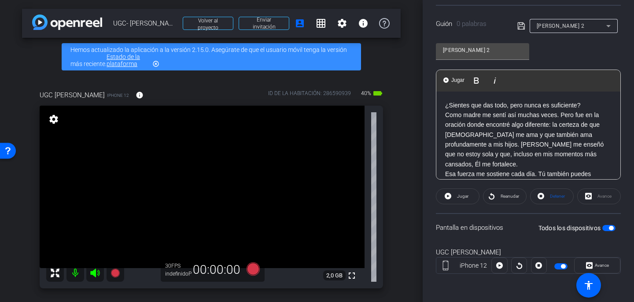
click at [525, 23] on icon at bounding box center [522, 26] width 8 height 11
click at [502, 199] on span "Reanudar" at bounding box center [509, 196] width 21 height 12
click at [465, 204] on span at bounding box center [458, 196] width 44 height 21
click at [254, 270] on icon at bounding box center [253, 269] width 13 height 13
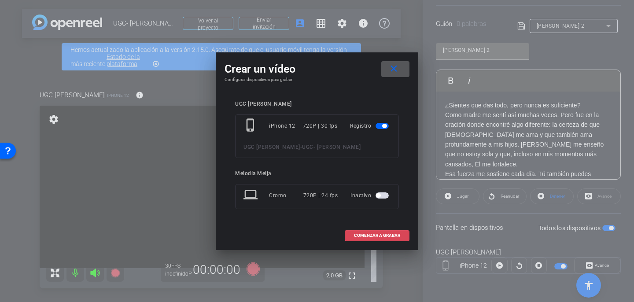
click at [373, 237] on font "COMENZAR A GRABAR" at bounding box center [377, 235] width 46 height 5
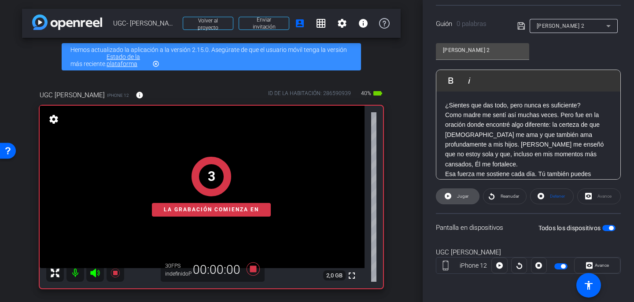
click at [456, 197] on span "Jugar" at bounding box center [462, 196] width 14 height 12
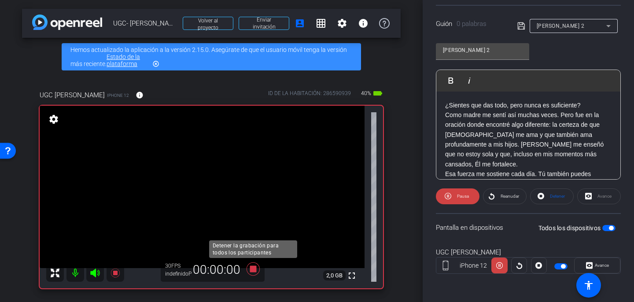
click at [251, 269] on icon at bounding box center [253, 269] width 13 height 13
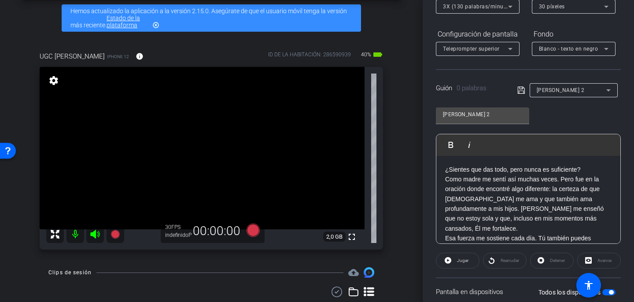
scroll to position [111, 0]
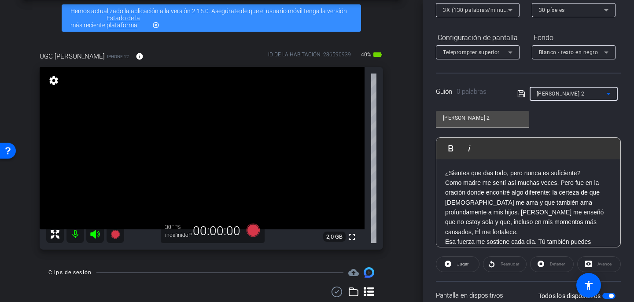
click at [600, 93] on div "Ana - Guión 2" at bounding box center [572, 93] width 70 height 11
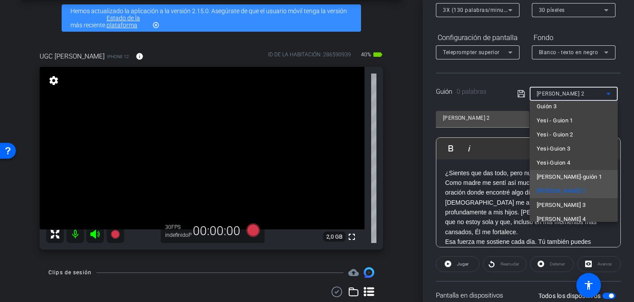
scroll to position [111, 0]
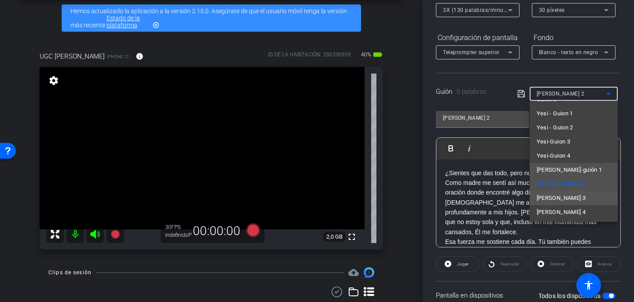
click at [567, 201] on span "Ana - Guión 3" at bounding box center [561, 198] width 49 height 11
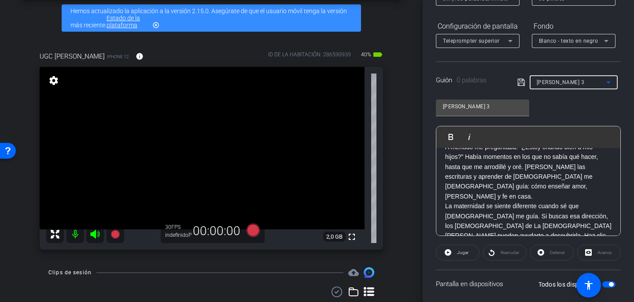
scroll to position [0, 0]
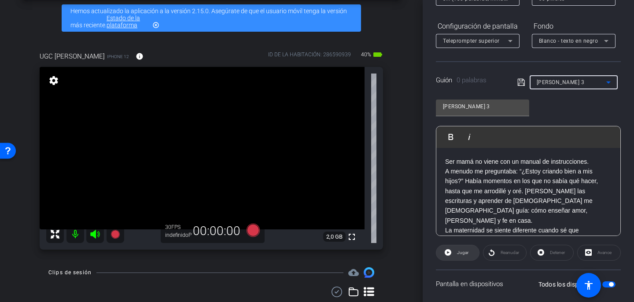
click at [457, 251] on font "Jugar" at bounding box center [462, 252] width 11 height 5
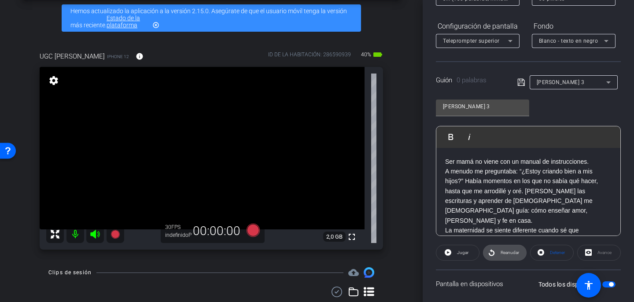
click at [509, 247] on span "Reanudar" at bounding box center [509, 253] width 21 height 12
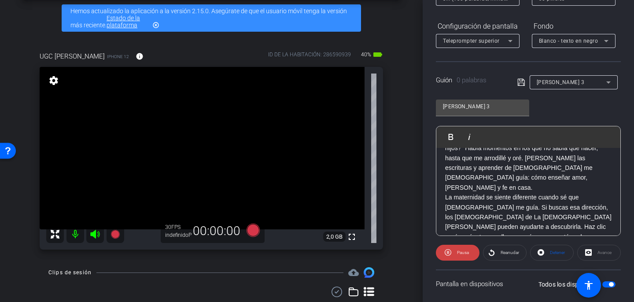
scroll to position [34, 0]
click at [250, 233] on icon at bounding box center [253, 230] width 13 height 13
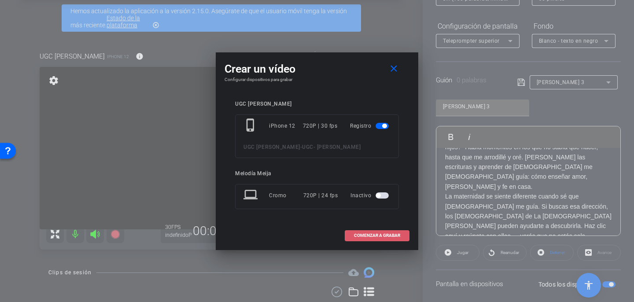
click at [383, 236] on font "COMENZAR A GRABAR" at bounding box center [377, 235] width 46 height 5
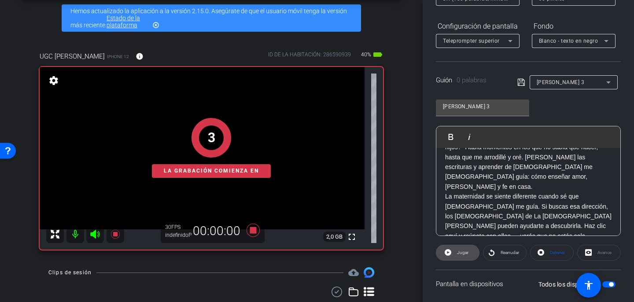
click at [467, 251] on font "Jugar" at bounding box center [462, 252] width 11 height 5
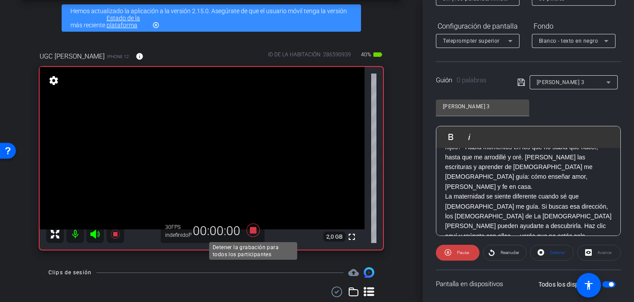
click at [254, 234] on icon at bounding box center [253, 230] width 21 height 16
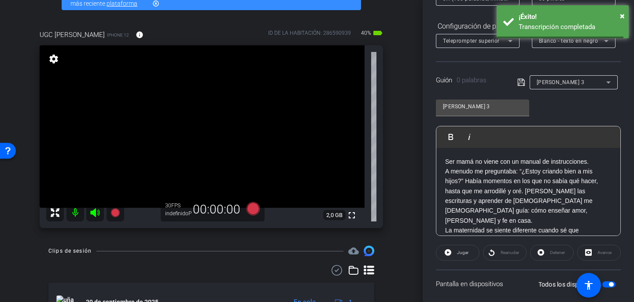
scroll to position [56, 0]
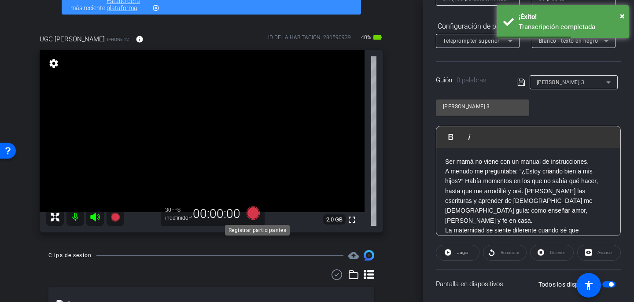
click at [259, 214] on icon at bounding box center [253, 213] width 13 height 13
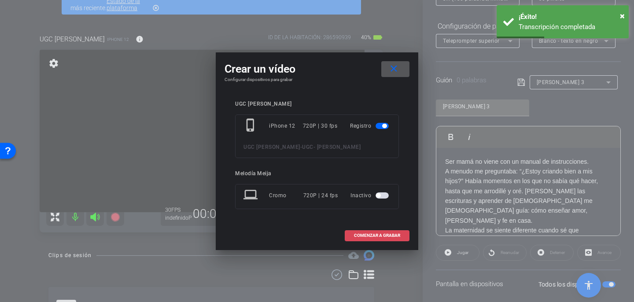
click at [377, 241] on span at bounding box center [377, 235] width 64 height 21
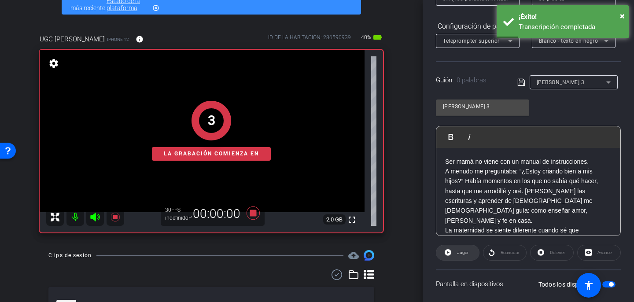
click at [458, 256] on span "Jugar" at bounding box center [462, 253] width 14 height 12
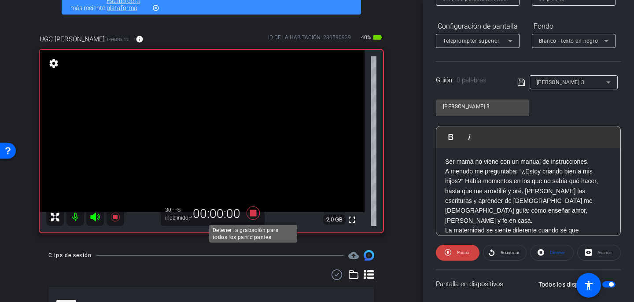
click at [249, 215] on icon at bounding box center [253, 213] width 21 height 16
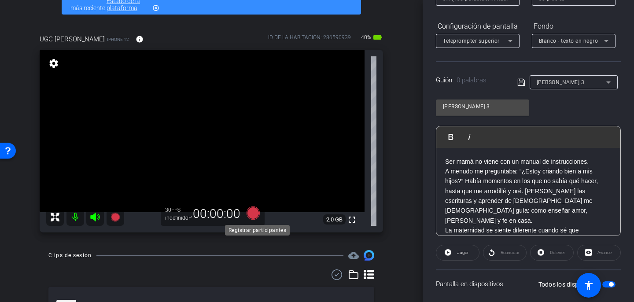
click at [256, 211] on icon at bounding box center [253, 213] width 13 height 13
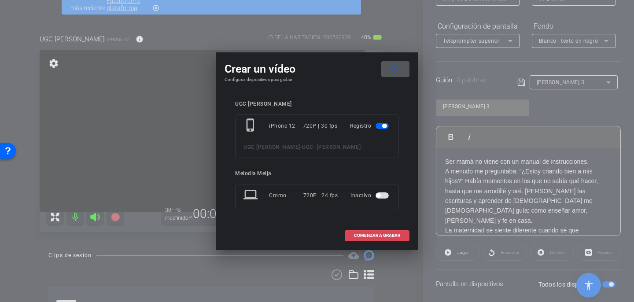
click at [398, 233] on font "COMENZAR A GRABAR" at bounding box center [377, 235] width 46 height 5
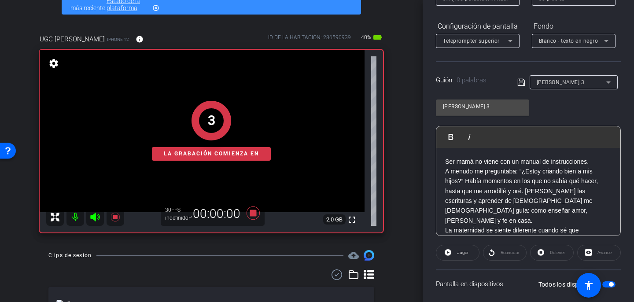
click at [511, 252] on div "Reanudar" at bounding box center [505, 253] width 44 height 16
click at [507, 253] on div "Reanudar" at bounding box center [505, 253] width 44 height 16
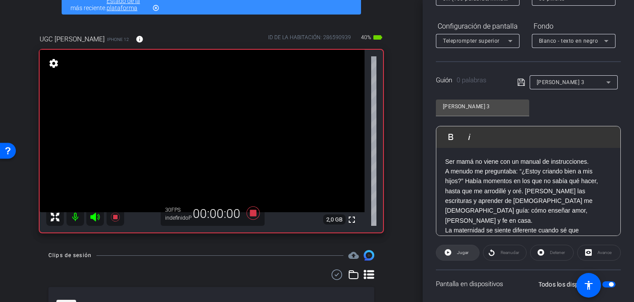
click at [467, 251] on font "Jugar" at bounding box center [462, 252] width 11 height 5
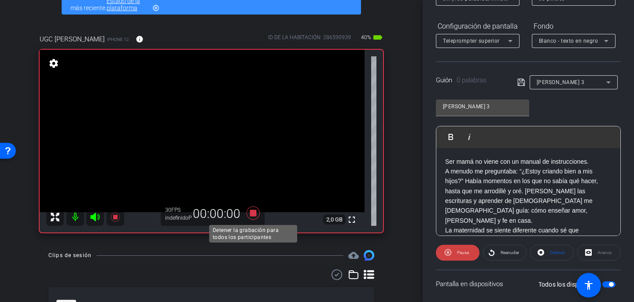
click at [252, 218] on icon at bounding box center [253, 213] width 21 height 16
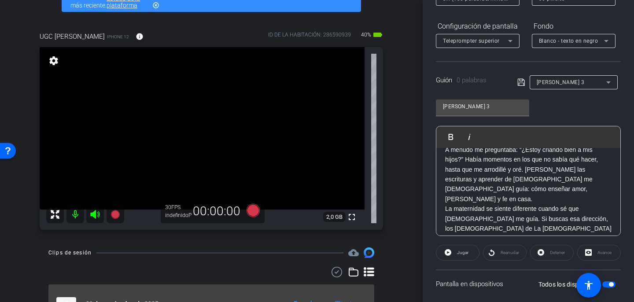
scroll to position [0, 0]
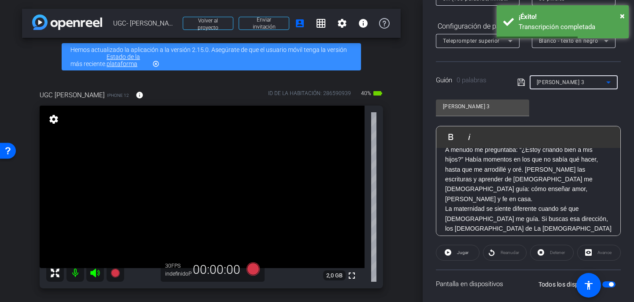
click at [609, 83] on icon at bounding box center [608, 82] width 11 height 11
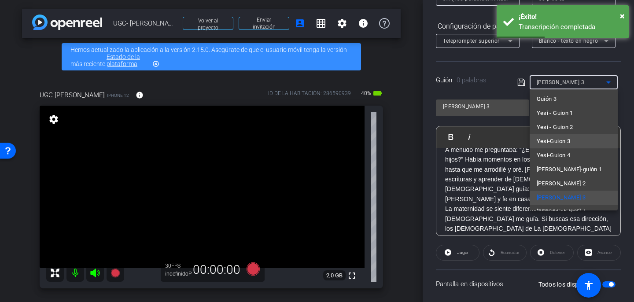
scroll to position [111, 0]
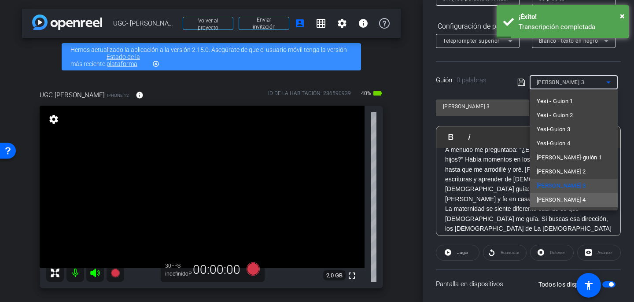
click at [565, 202] on font "Ana - Guión 4" at bounding box center [561, 199] width 49 height 7
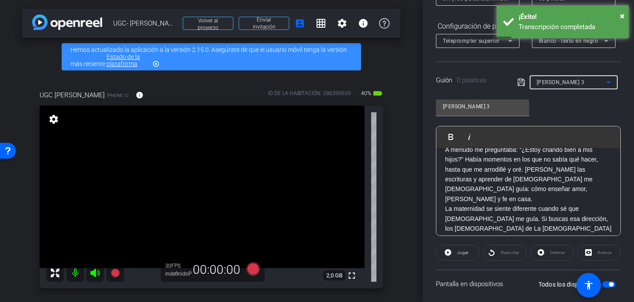
type input "Ana - Guion 4"
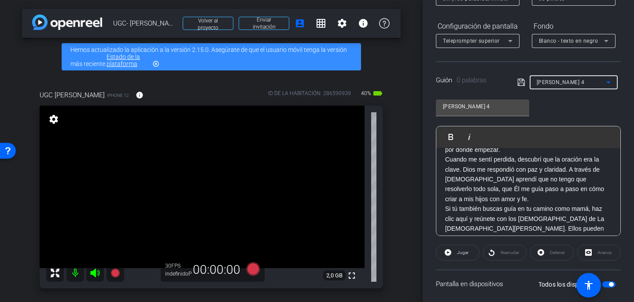
scroll to position [0, 0]
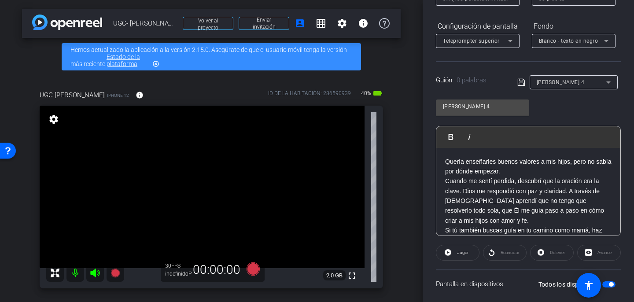
click at [507, 253] on div "Reanudar" at bounding box center [505, 253] width 44 height 16
click at [468, 252] on font "Jugar" at bounding box center [462, 252] width 11 height 5
click at [499, 252] on span "Reanudar" at bounding box center [509, 253] width 21 height 12
click at [253, 264] on icon at bounding box center [253, 269] width 13 height 13
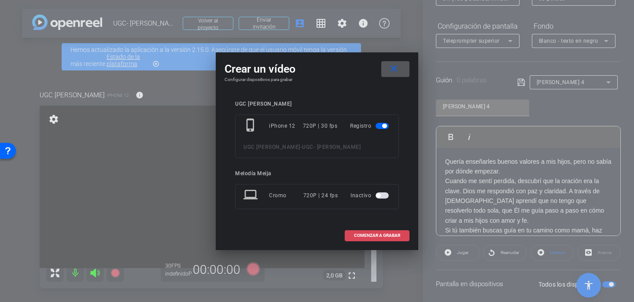
click at [366, 235] on font "COMENZAR A GRABAR" at bounding box center [377, 235] width 46 height 5
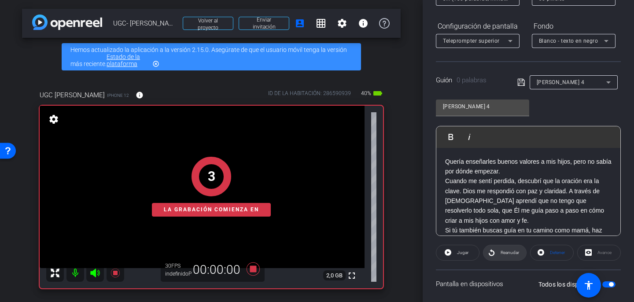
click at [497, 253] on span at bounding box center [505, 252] width 43 height 21
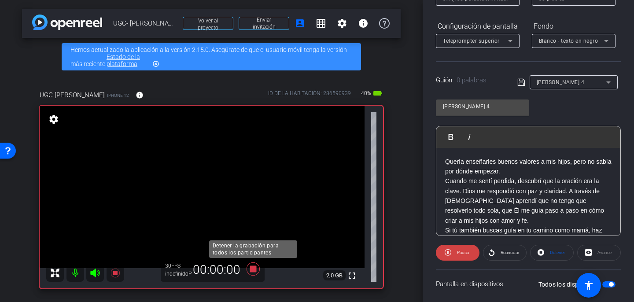
click at [255, 267] on icon at bounding box center [253, 269] width 13 height 13
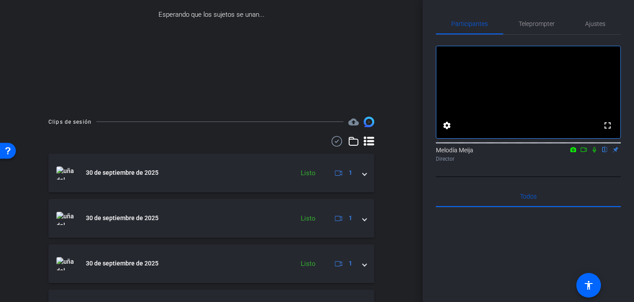
scroll to position [192, 0]
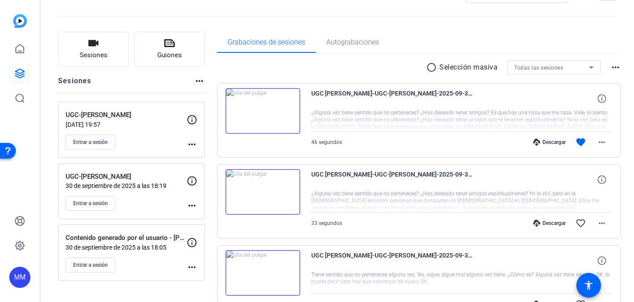
scroll to position [33, 0]
click at [300, 49] on span "Grabaciones de sesiones" at bounding box center [267, 41] width 78 height 21
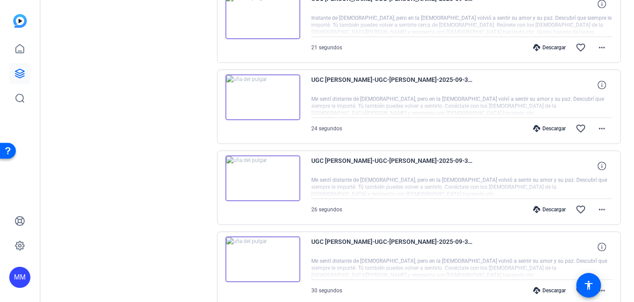
scroll to position [1224, 0]
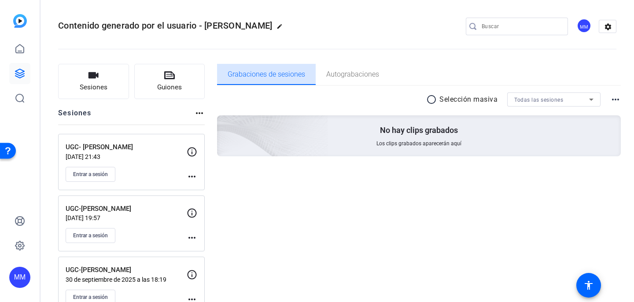
click at [274, 78] on font "Grabaciones de sesiones" at bounding box center [267, 74] width 78 height 8
click at [277, 76] on font "Grabaciones de sesiones" at bounding box center [267, 74] width 78 height 8
click at [306, 42] on openreel-divider-bar at bounding box center [337, 46] width 559 height 27
click at [155, 141] on div "UGC- [PERSON_NAME] [DATE] 21:43 Entrar a sesión more_horiz" at bounding box center [131, 162] width 147 height 56
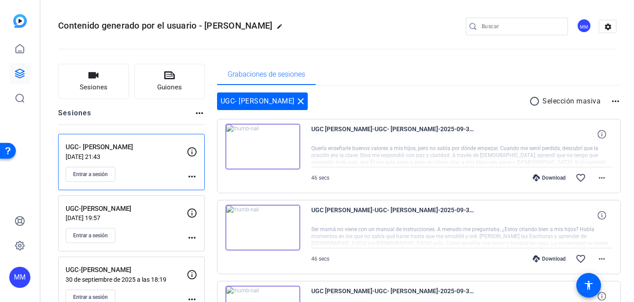
click at [163, 213] on p "UGC-[PERSON_NAME]" at bounding box center [126, 209] width 121 height 10
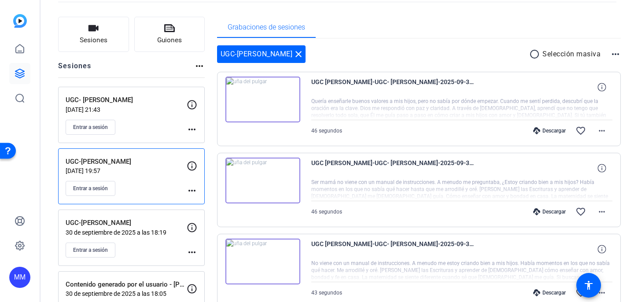
scroll to position [58, 0]
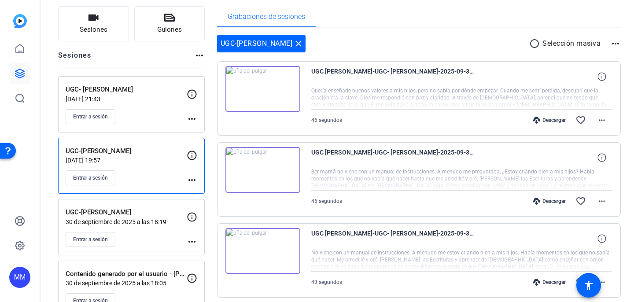
click at [157, 206] on div "UGC-Dhanny Fenn 30 de septiembre de 2025 a las 18:19 Entrar a sesión more_horiz" at bounding box center [131, 227] width 147 height 56
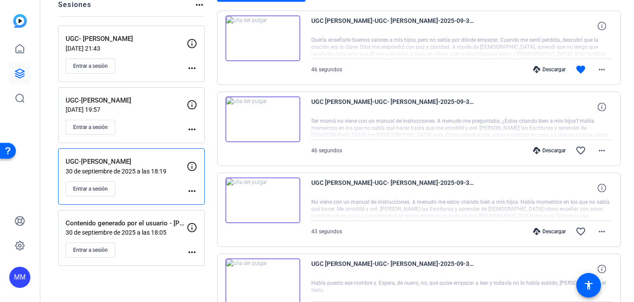
scroll to position [0, 0]
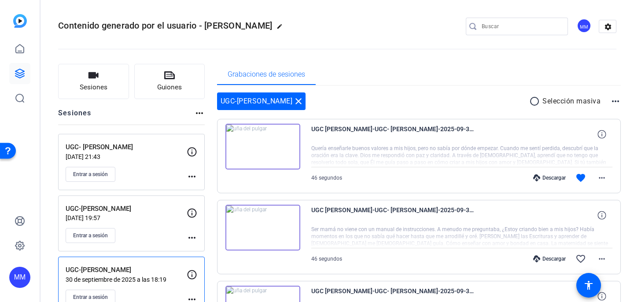
click at [100, 153] on font "30 de septiembre de 2025 a las 21:43" at bounding box center [83, 156] width 35 height 7
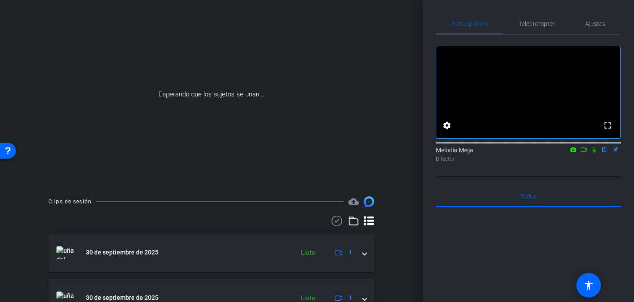
scroll to position [7, 0]
